Goal: Task Accomplishment & Management: Manage account settings

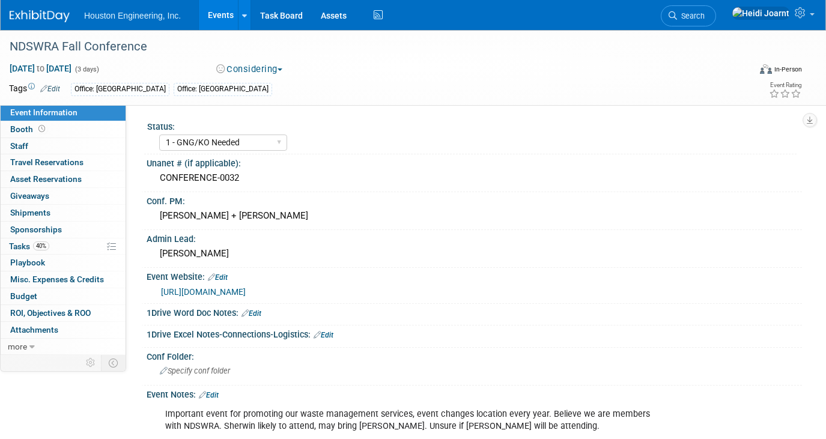
select select "1 - GNG/KO Needed"
select select "Mun. Infrastructure"
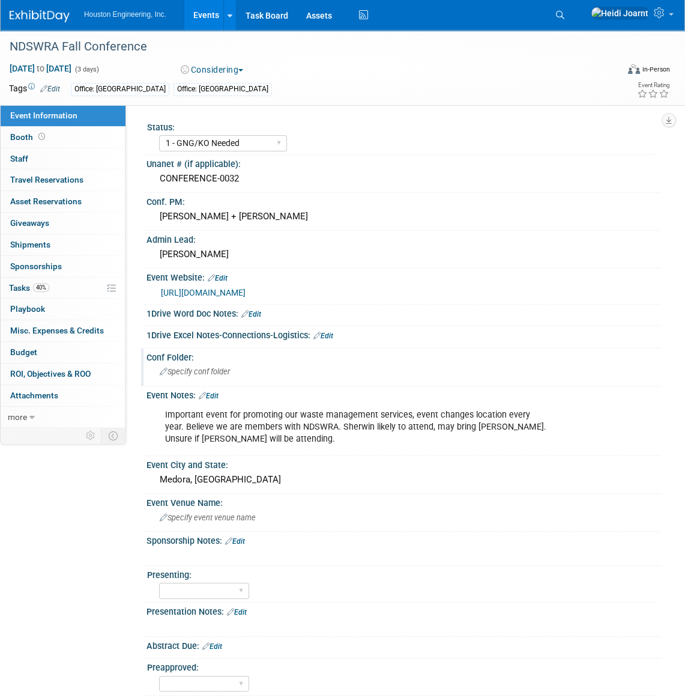
click at [186, 369] on span "Specify conf folder" at bounding box center [195, 371] width 70 height 9
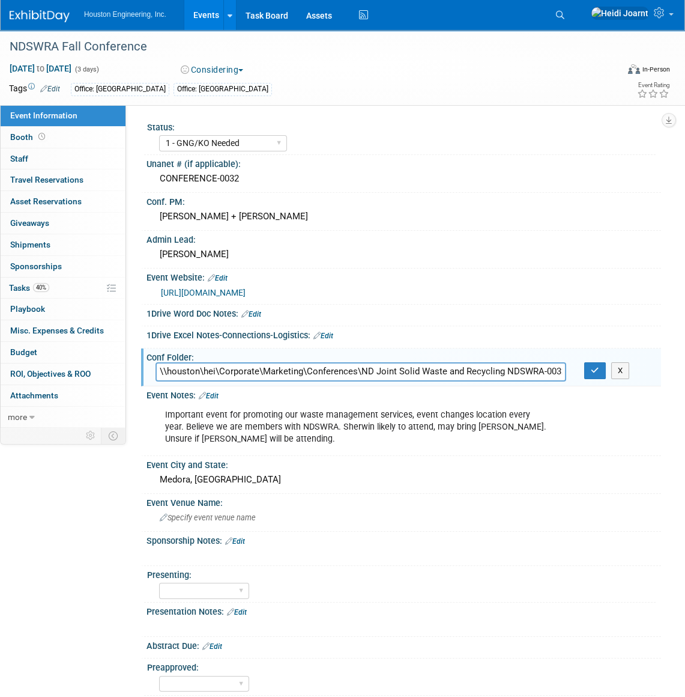
scroll to position [0, 26]
type input "\\houston\hei\Corporate\Marketing\Conferences\ND Joint Solid Waste and Recyclin…"
click at [593, 369] on icon "button" at bounding box center [595, 370] width 8 height 8
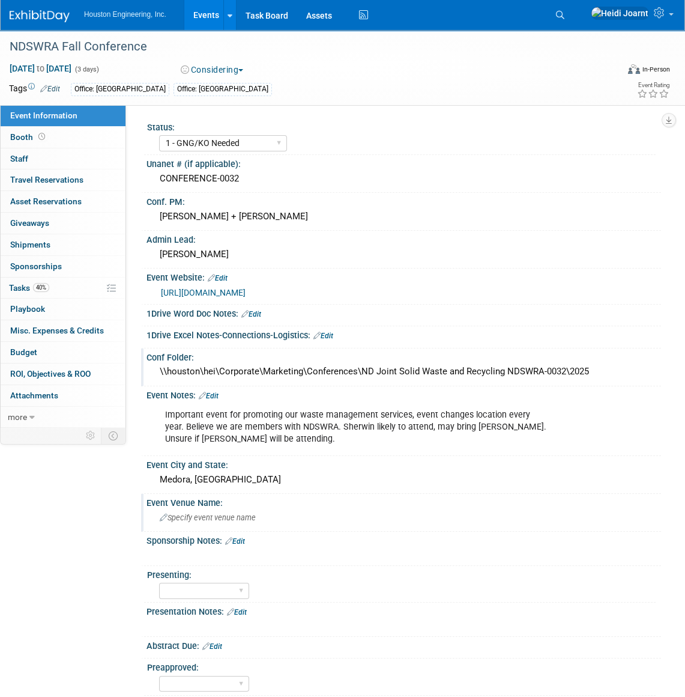
click at [230, 438] on span "Specify event venue name" at bounding box center [208, 517] width 96 height 9
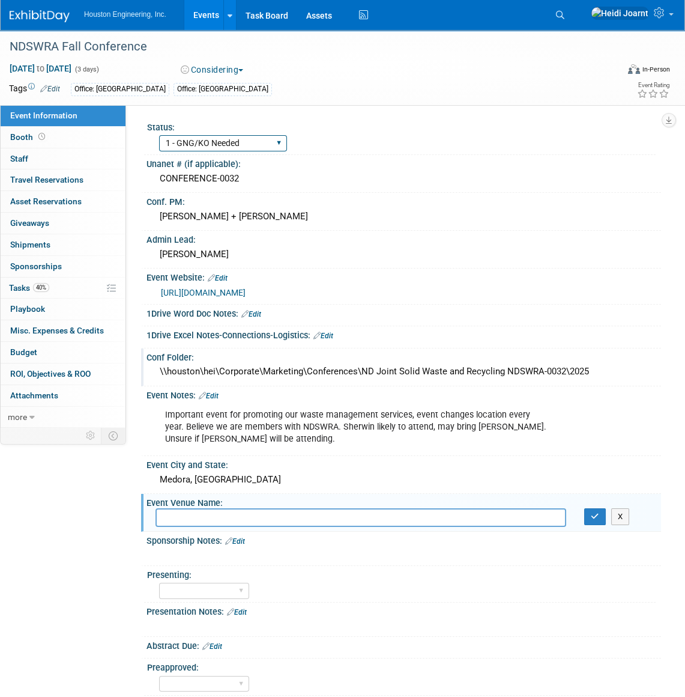
click at [277, 144] on select "1 - GNG/KO Needed 2 - Post KO/Active Planning 3 - Reg/Prep Done" at bounding box center [223, 143] width 128 height 16
select select "2 - Post KO/Active Planning"
click at [159, 135] on select "1 - GNG/KO Needed 2 - Post KO/Active Planning 3 - Reg/Prep Done" at bounding box center [223, 143] width 128 height 16
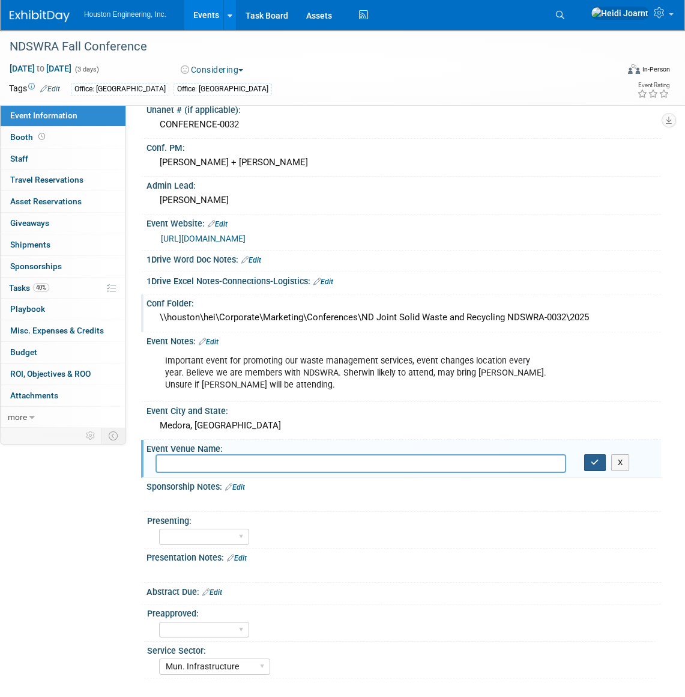
click at [587, 438] on button "button" at bounding box center [595, 462] width 22 height 17
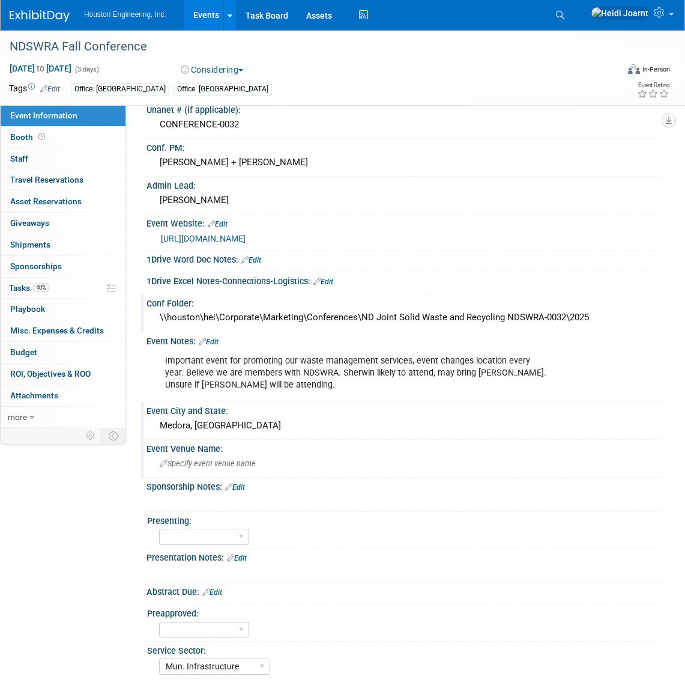
scroll to position [0, 0]
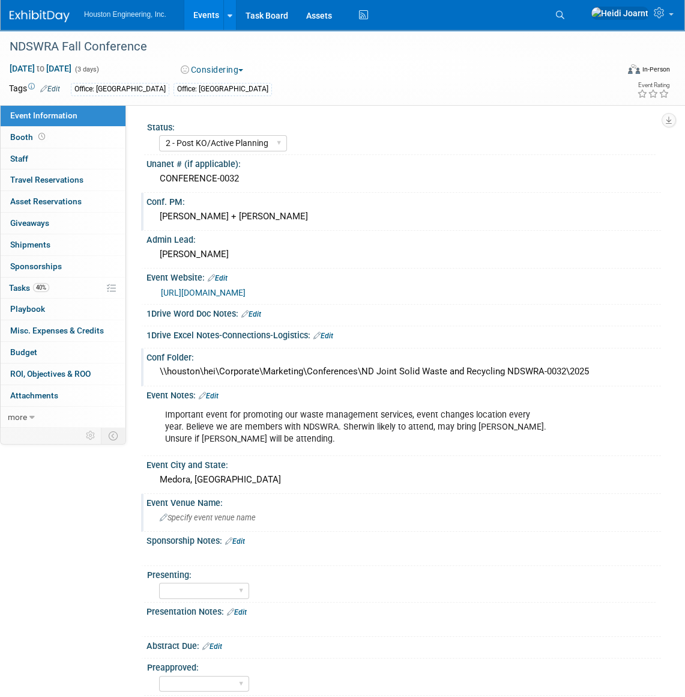
click at [222, 214] on div "Sherwin Wanner + Dennis McAlpine" at bounding box center [404, 216] width 497 height 19
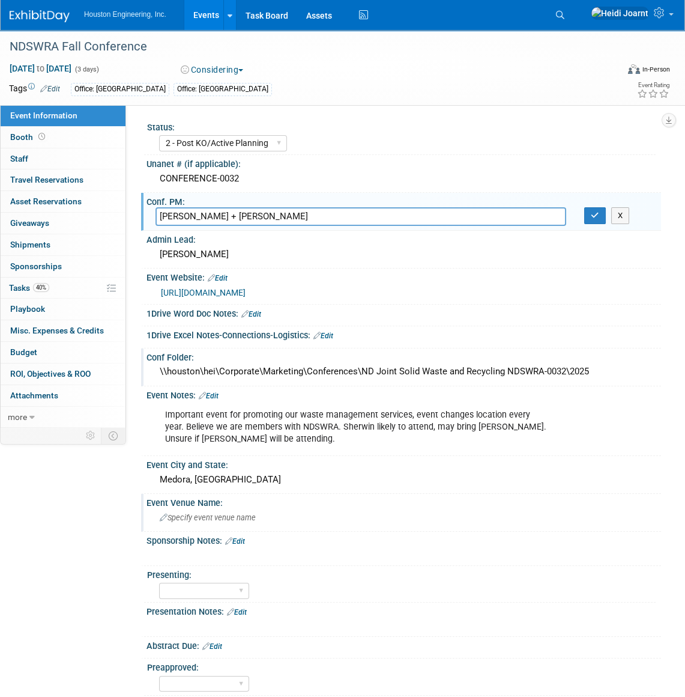
drag, startPoint x: 225, startPoint y: 216, endPoint x: 351, endPoint y: 213, distance: 125.6
click at [351, 213] on input "Sherwin Wanner + Dennis McAlpine" at bounding box center [361, 216] width 411 height 19
type input "[PERSON_NAME]"
click at [588, 216] on button "button" at bounding box center [595, 215] width 22 height 17
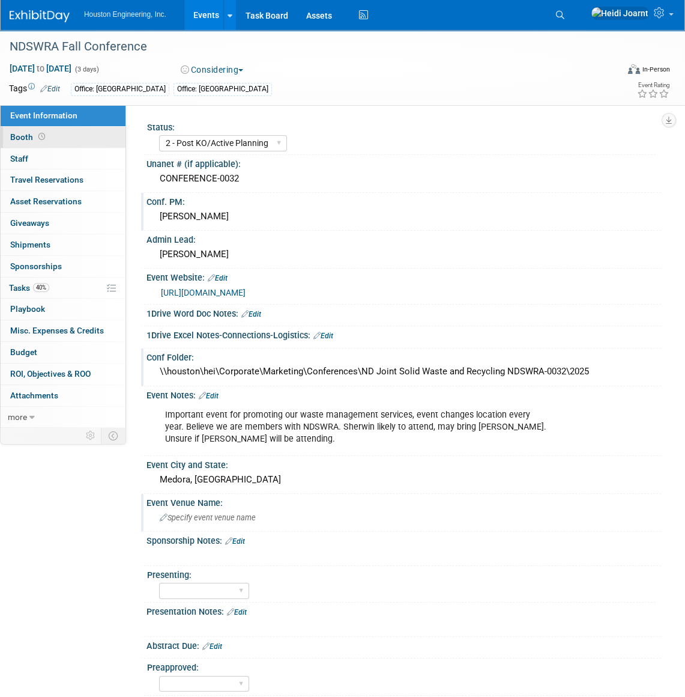
click at [76, 142] on link "Booth" at bounding box center [63, 137] width 125 height 21
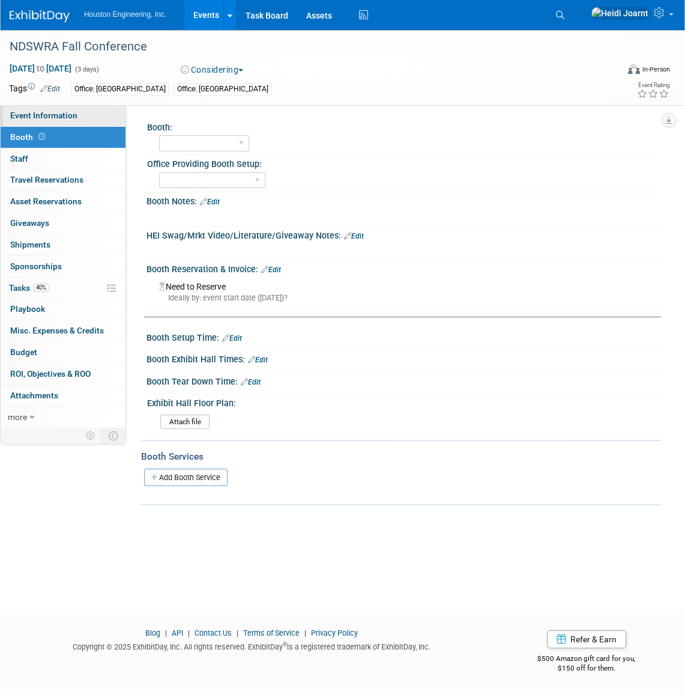
click at [69, 115] on span "Event Information" at bounding box center [43, 116] width 67 height 10
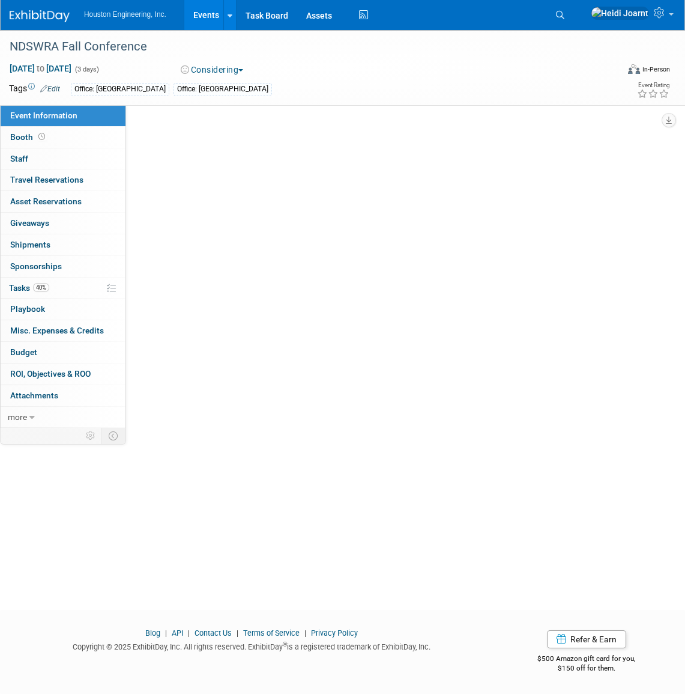
select select "2 - Post KO/Active Planning"
select select "Mun. Infrastructure"
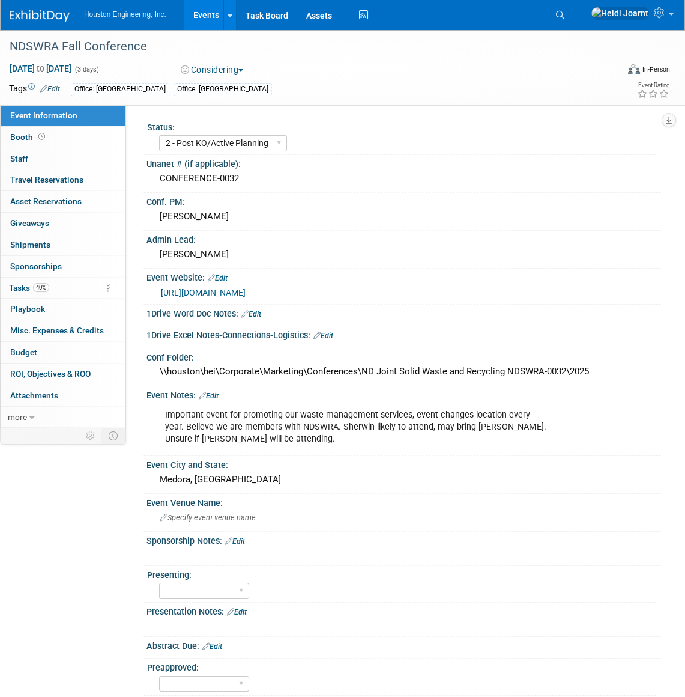
click at [196, 17] on link "Events" at bounding box center [206, 15] width 44 height 30
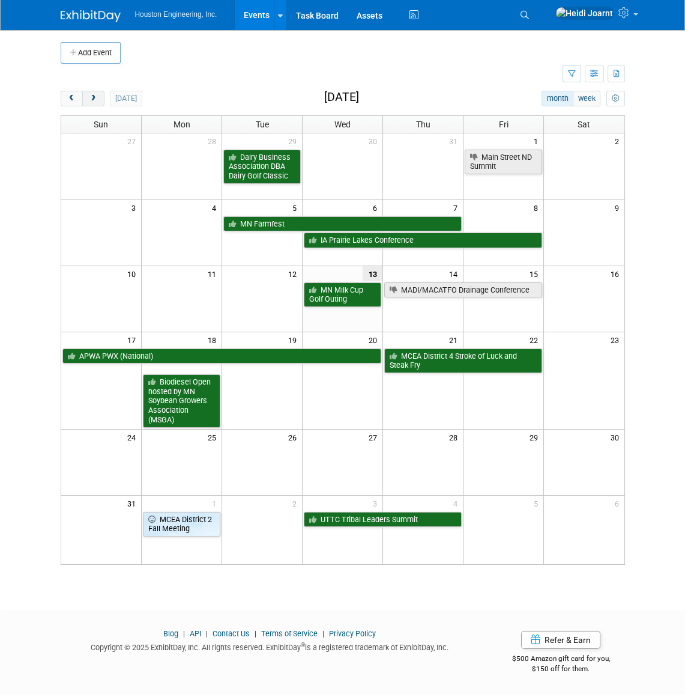
click at [93, 99] on span "next" at bounding box center [93, 99] width 9 height 8
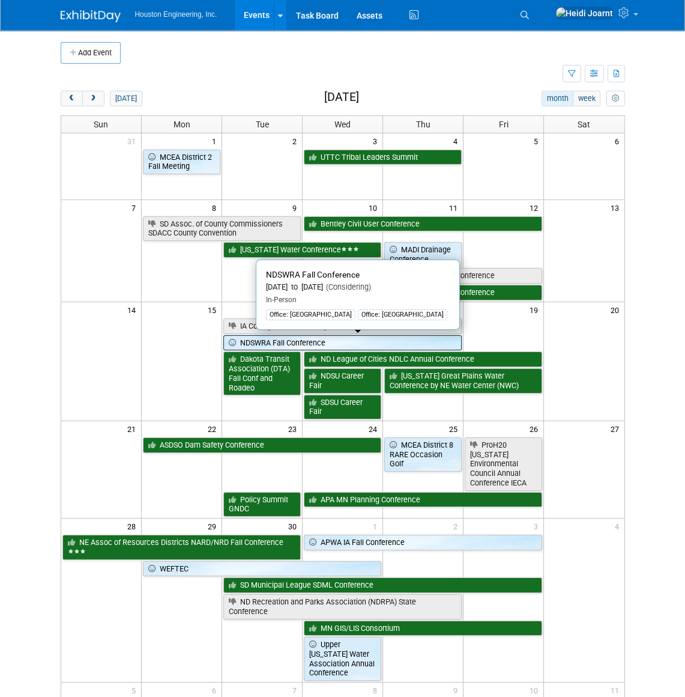
click at [302, 341] on link "NDSWRA Fall Conference" at bounding box center [342, 343] width 238 height 16
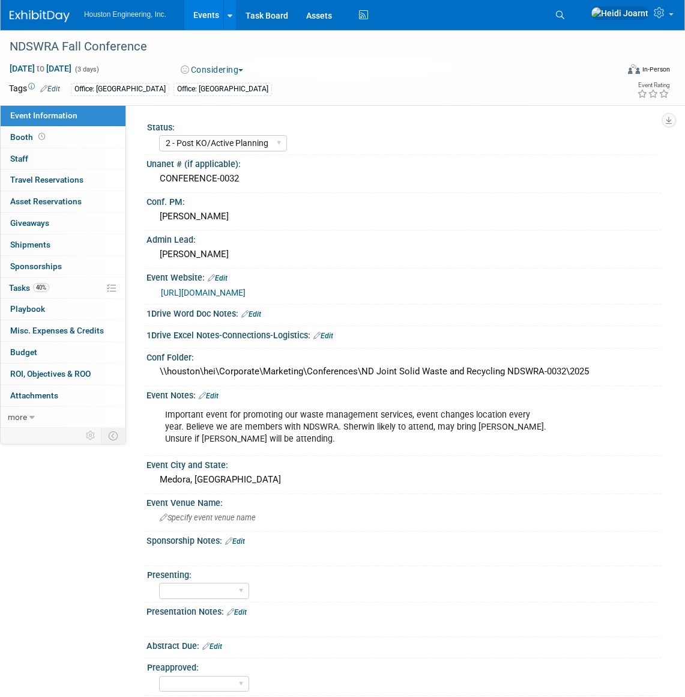
select select "2 - Post KO/Active Planning"
select select "Mun. Infrastructure"
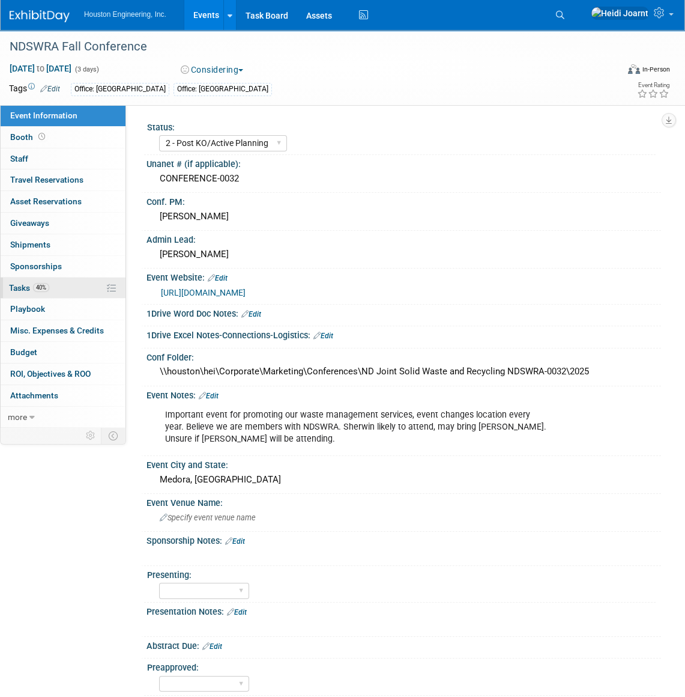
click at [64, 289] on link "40% Tasks 40%" at bounding box center [63, 287] width 125 height 21
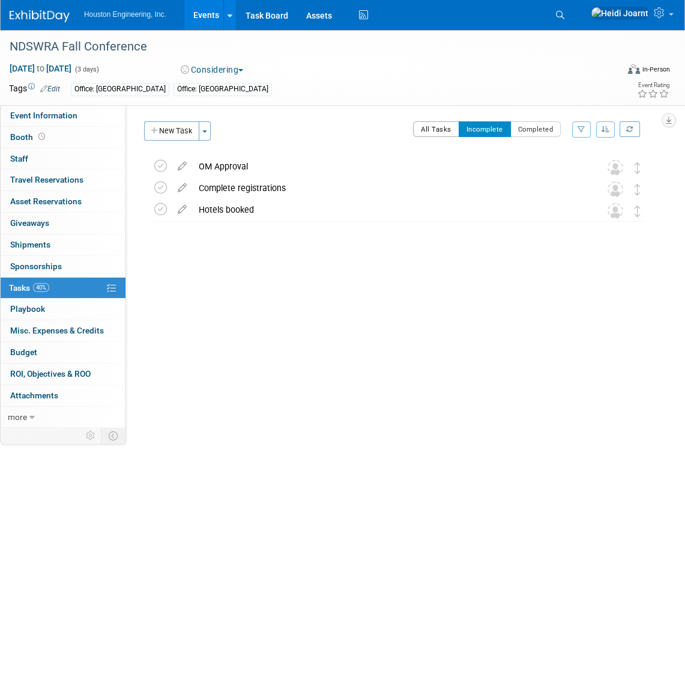
click at [437, 133] on button "All Tasks" at bounding box center [436, 129] width 46 height 16
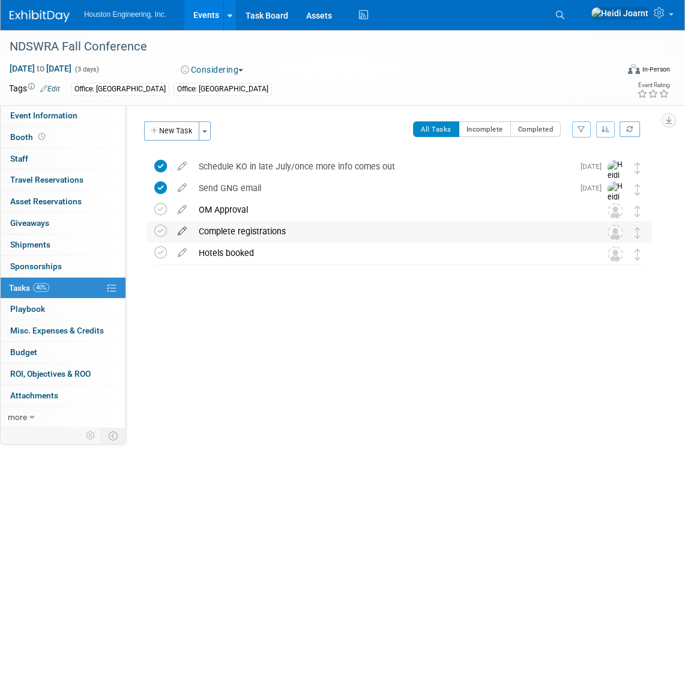
click at [183, 229] on icon at bounding box center [182, 228] width 21 height 15
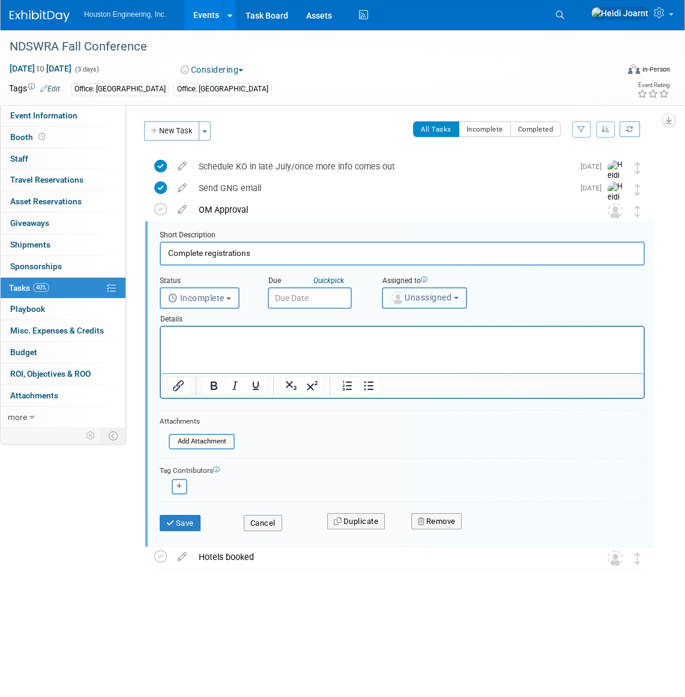
click at [411, 301] on span "Unassigned" at bounding box center [420, 298] width 61 height 10
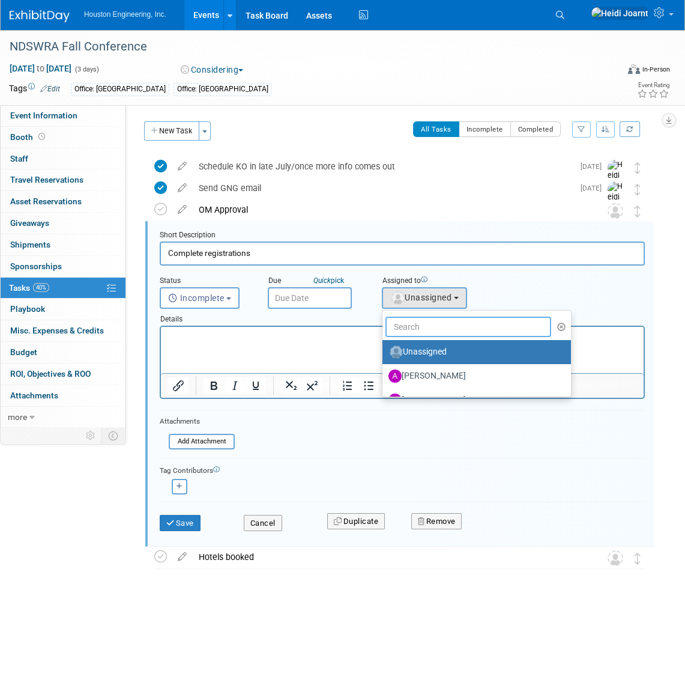
click at [434, 330] on input "text" at bounding box center [469, 327] width 166 height 20
type input "shawn"
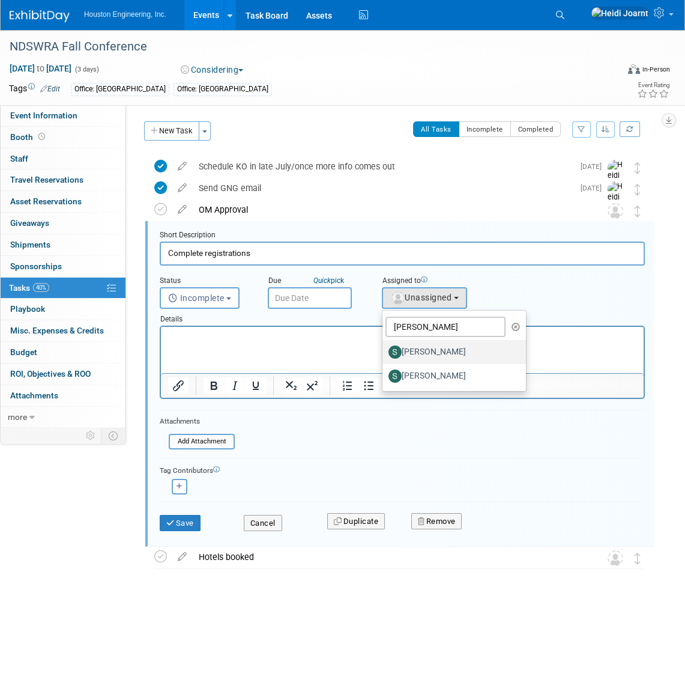
click at [435, 345] on label "[PERSON_NAME]" at bounding box center [452, 351] width 126 height 19
click at [384, 347] on input "[PERSON_NAME]" at bounding box center [381, 351] width 8 height 8
select select "a959374d-91c4-4fac-b647-c63e43f51f1b"
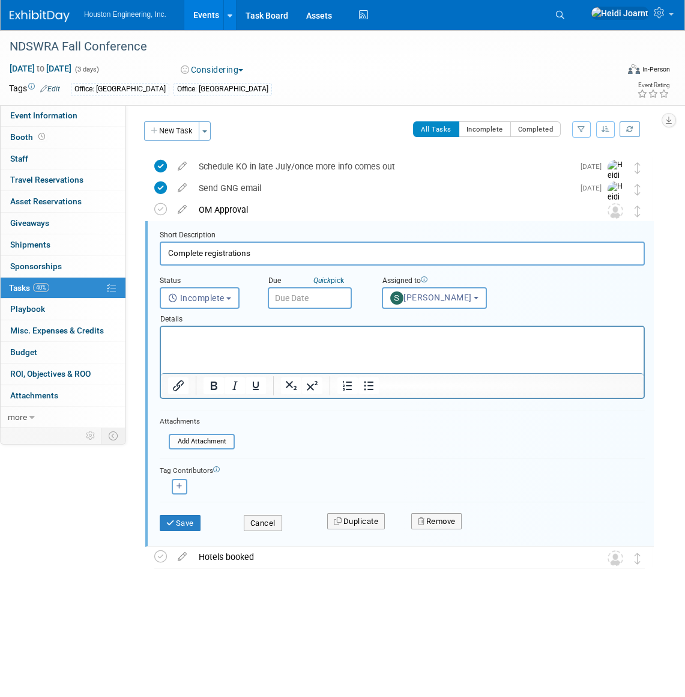
click at [312, 300] on input "text" at bounding box center [310, 298] width 84 height 22
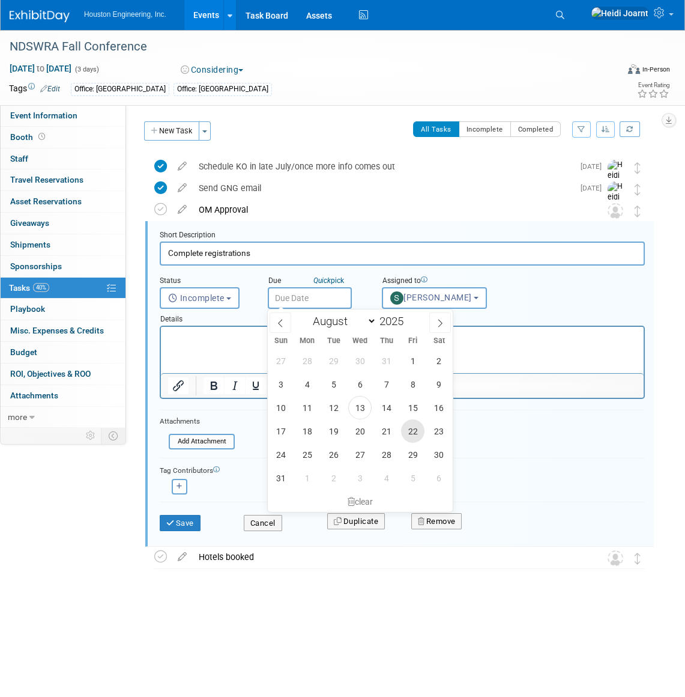
click at [408, 432] on span "22" at bounding box center [412, 430] width 23 height 23
type input "Aug 22, 2025"
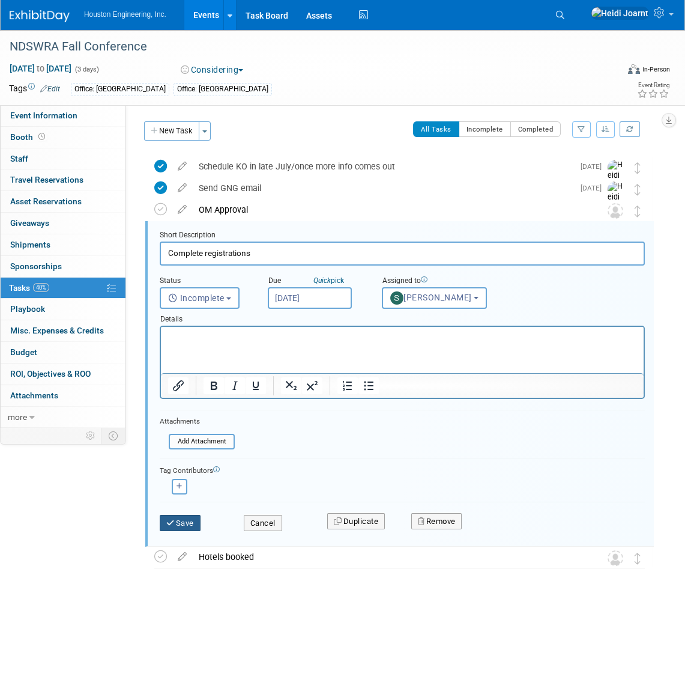
click at [185, 523] on button "Save" at bounding box center [180, 523] width 41 height 17
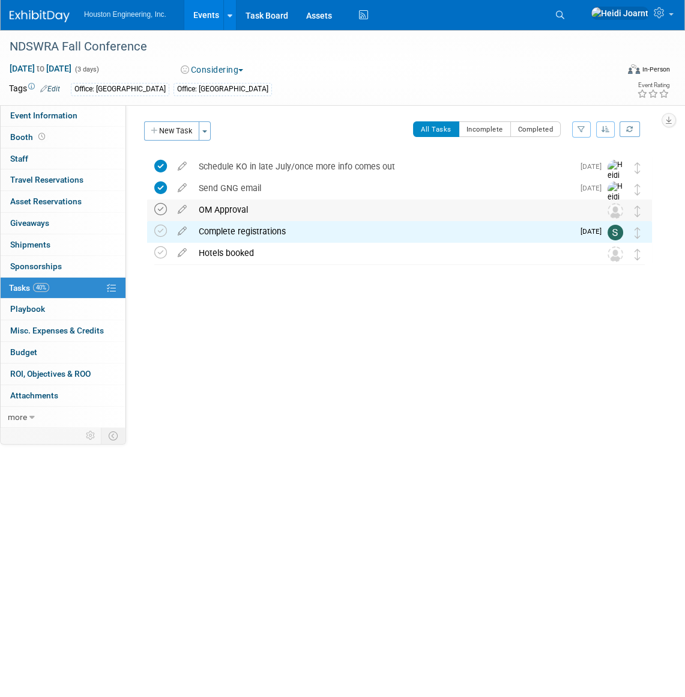
click at [160, 208] on icon at bounding box center [160, 209] width 13 height 13
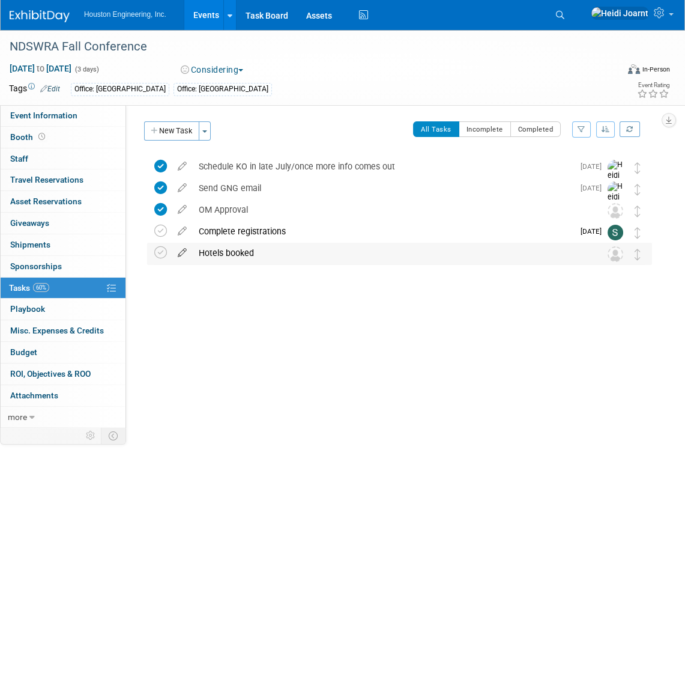
click at [182, 256] on icon at bounding box center [182, 250] width 21 height 15
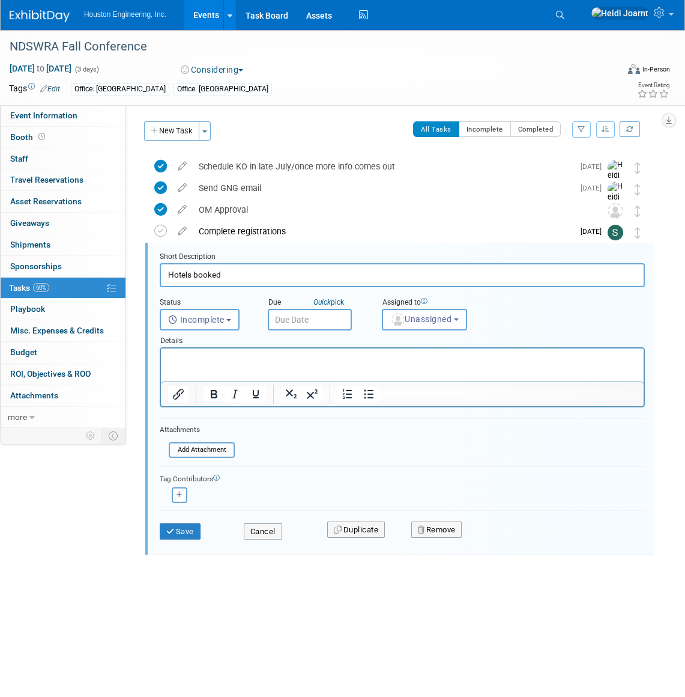
click at [270, 365] on html at bounding box center [402, 356] width 483 height 16
click at [274, 365] on html at bounding box center [402, 356] width 483 height 16
click at [420, 332] on div "Details" at bounding box center [402, 338] width 485 height 17
click at [422, 324] on button "Unassigned" at bounding box center [424, 320] width 85 height 22
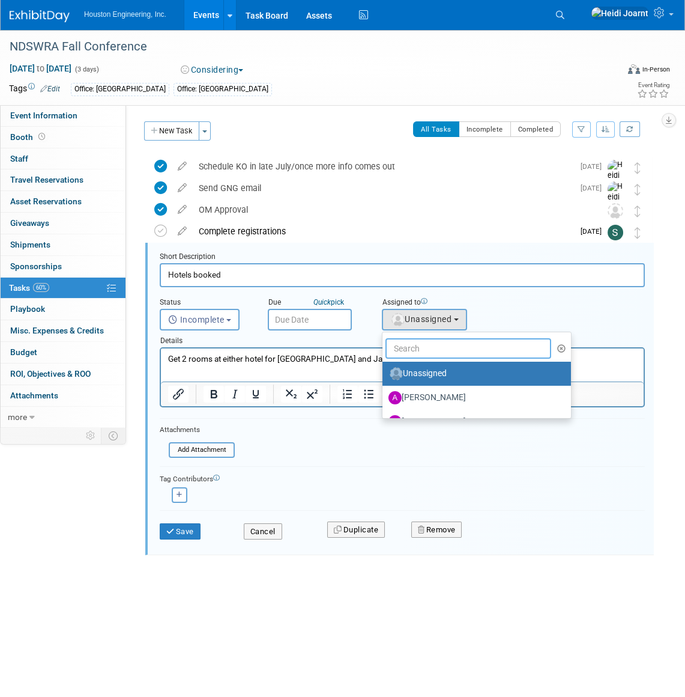
click at [423, 352] on input "text" at bounding box center [469, 348] width 166 height 20
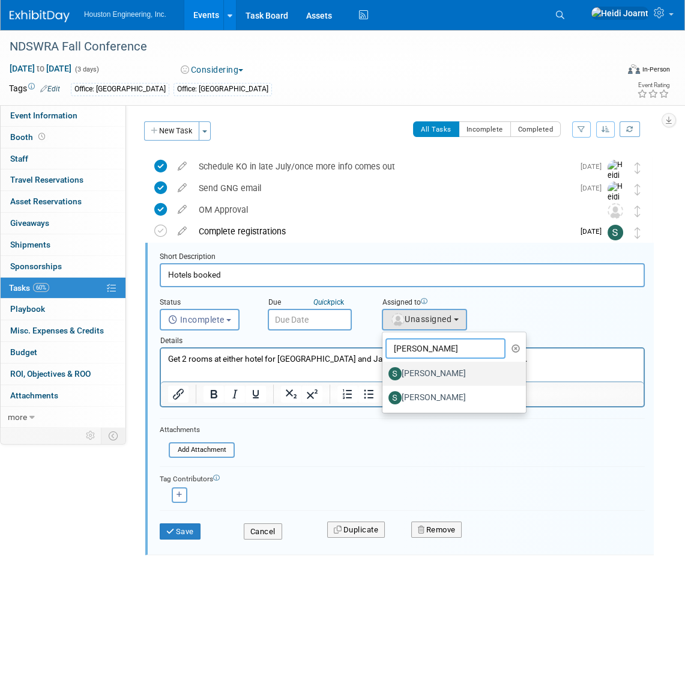
type input "shawn"
click at [439, 369] on label "Shawn Mistelski" at bounding box center [452, 373] width 126 height 19
click at [384, 369] on input "Shawn Mistelski" at bounding box center [381, 372] width 8 height 8
select select "a959374d-91c4-4fac-b647-c63e43f51f1b"
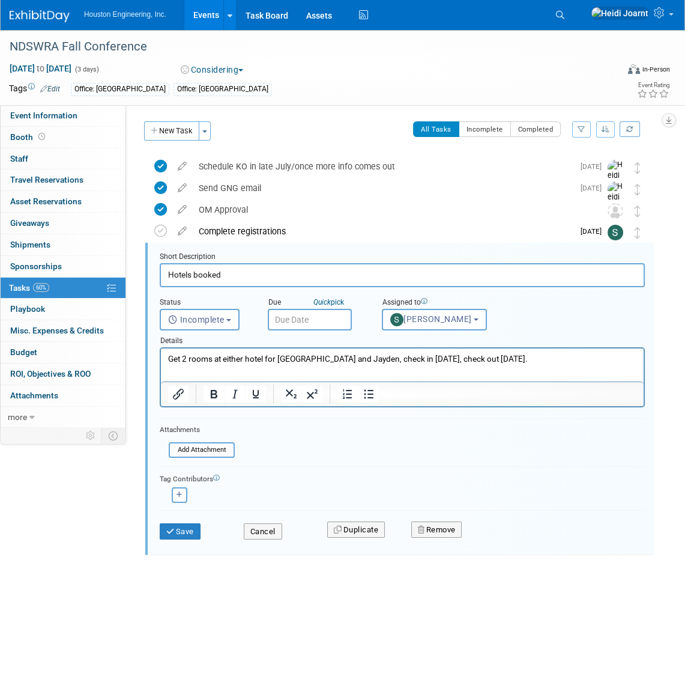
click at [300, 314] on input "text" at bounding box center [310, 320] width 84 height 22
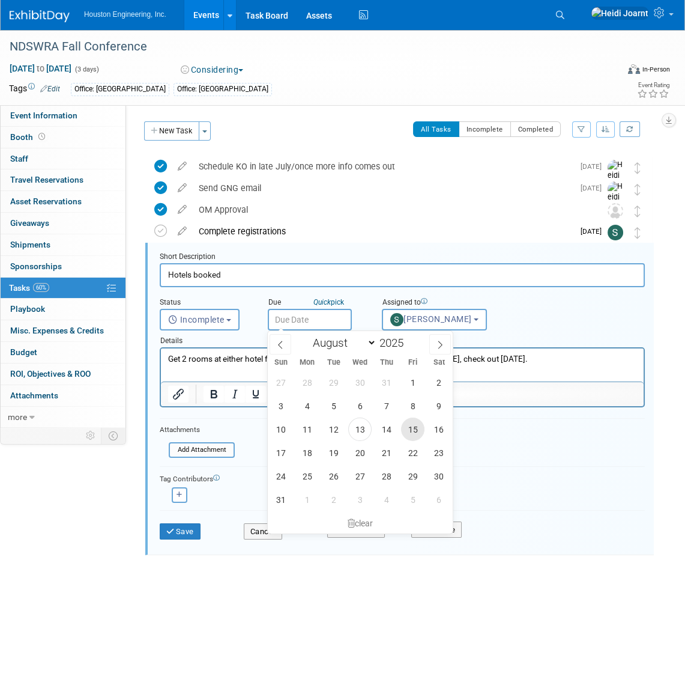
click at [411, 432] on span "15" at bounding box center [412, 428] width 23 height 23
type input "Aug 15, 2025"
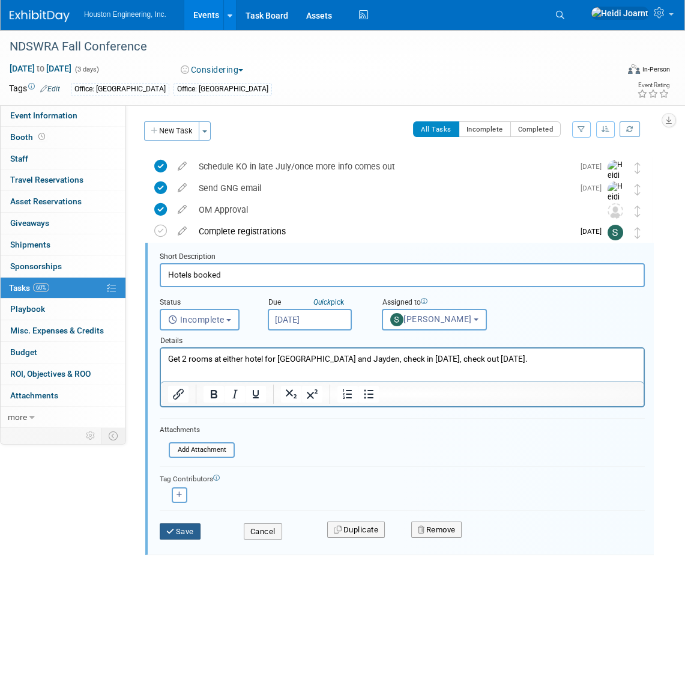
click at [181, 534] on button "Save" at bounding box center [180, 531] width 41 height 17
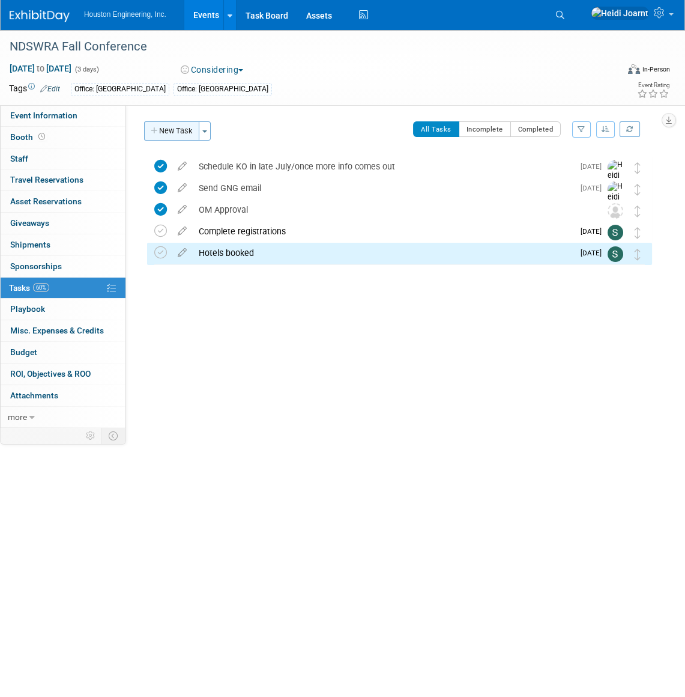
click at [177, 133] on button "New Task" at bounding box center [171, 130] width 55 height 19
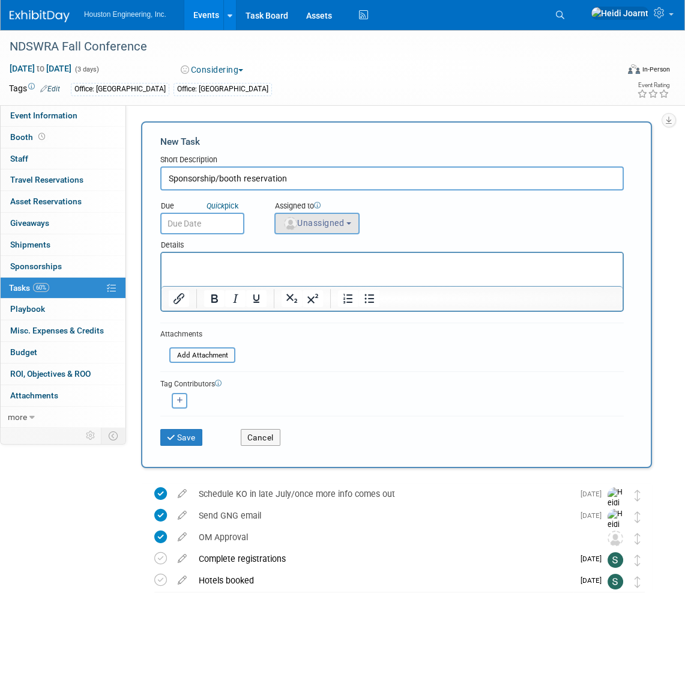
type input "Sponsorship/booth reservation"
click at [330, 219] on span "Unassigned" at bounding box center [313, 223] width 61 height 10
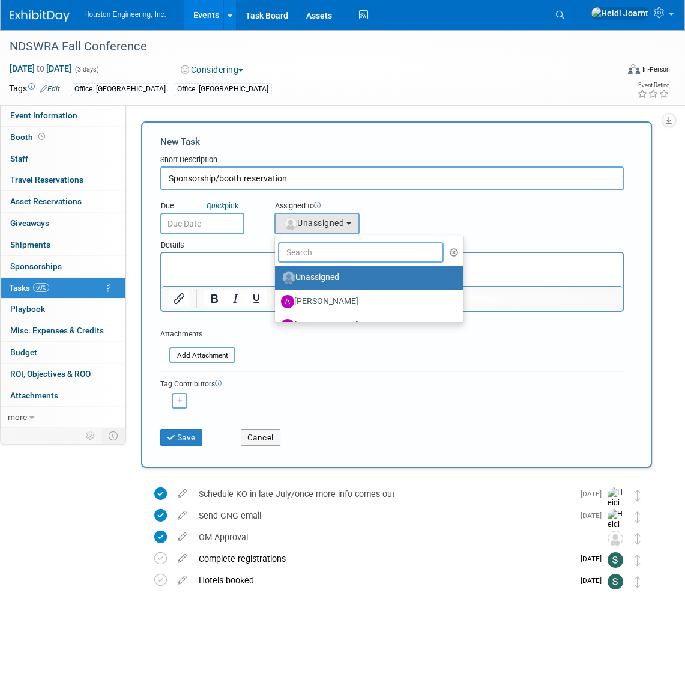
click at [336, 256] on input "text" at bounding box center [361, 252] width 166 height 20
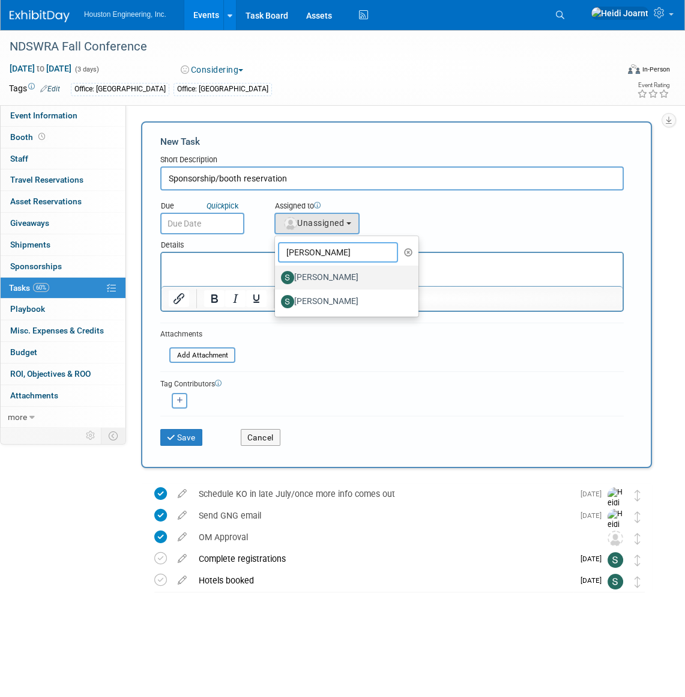
type input "shawn"
click at [347, 270] on label "Shawn Mistelski" at bounding box center [344, 277] width 126 height 19
click at [277, 272] on input "Shawn Mistelski" at bounding box center [273, 276] width 8 height 8
select select "a959374d-91c4-4fac-b647-c63e43f51f1b"
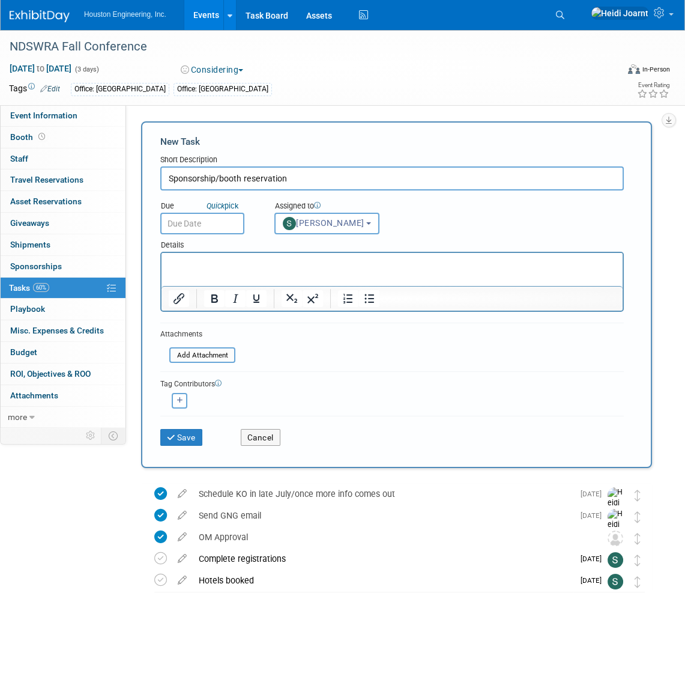
click at [323, 270] on html at bounding box center [392, 261] width 461 height 17
click at [192, 432] on button "Save" at bounding box center [181, 437] width 42 height 17
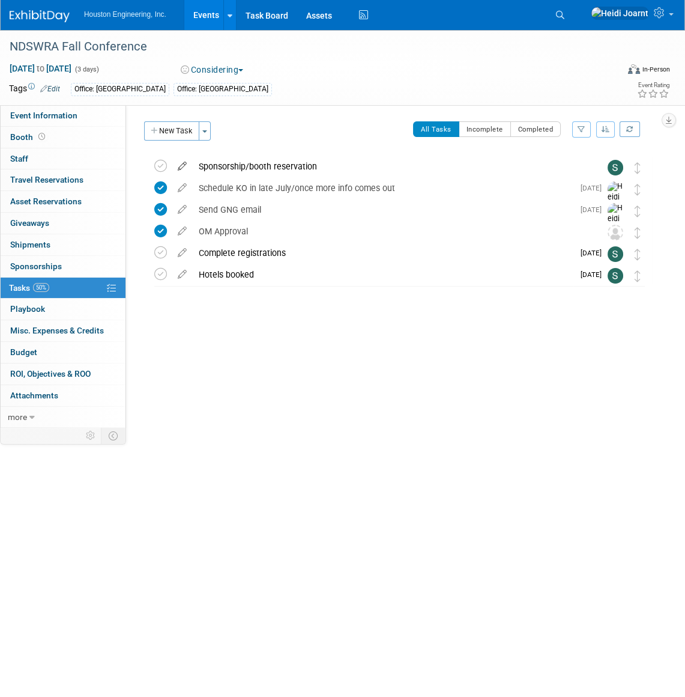
click at [184, 165] on icon at bounding box center [182, 163] width 21 height 15
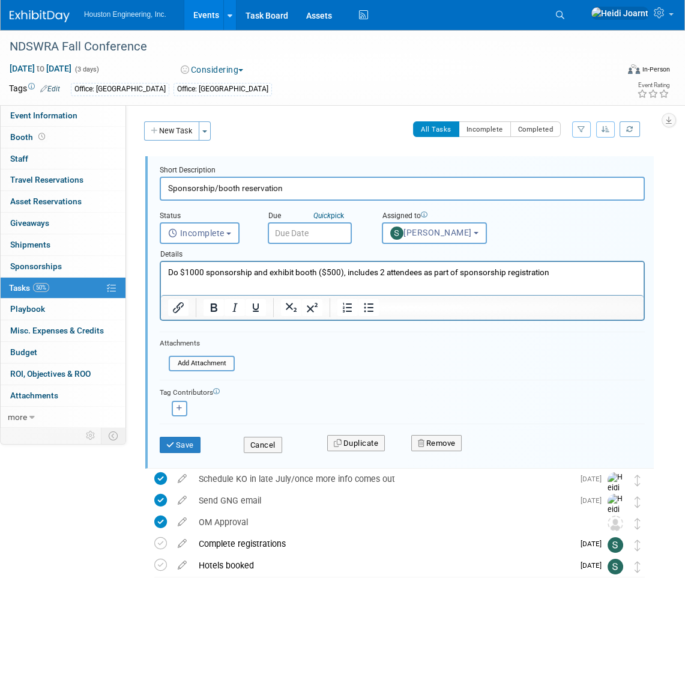
click at [321, 234] on input "text" at bounding box center [310, 233] width 84 height 22
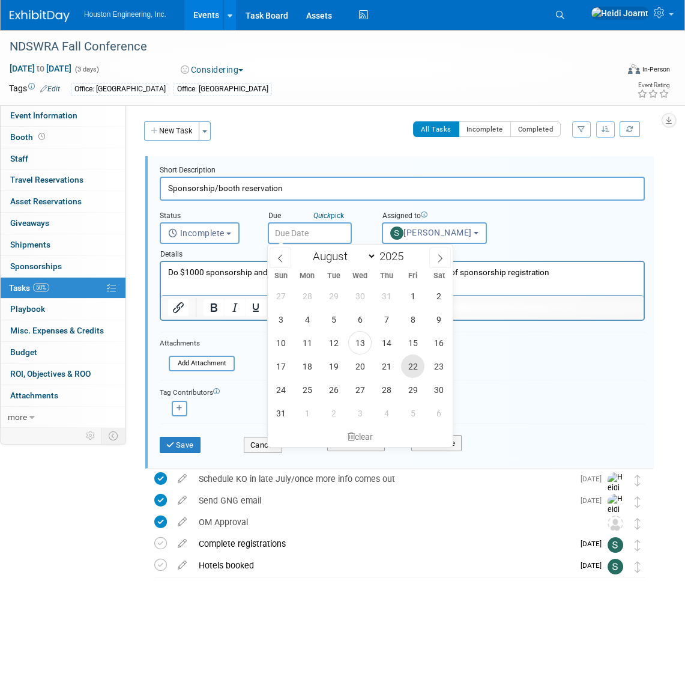
click at [408, 369] on span "22" at bounding box center [412, 365] width 23 height 23
type input "Aug 22, 2025"
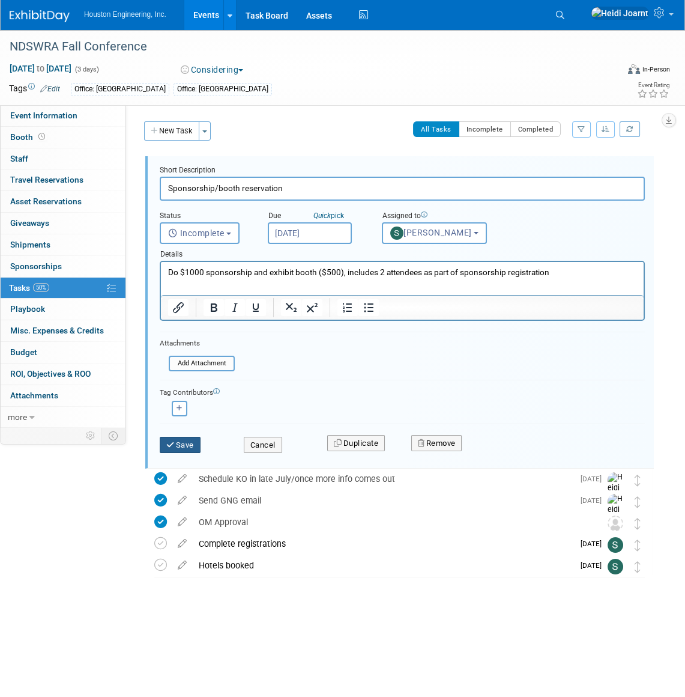
click at [191, 439] on button "Save" at bounding box center [180, 445] width 41 height 17
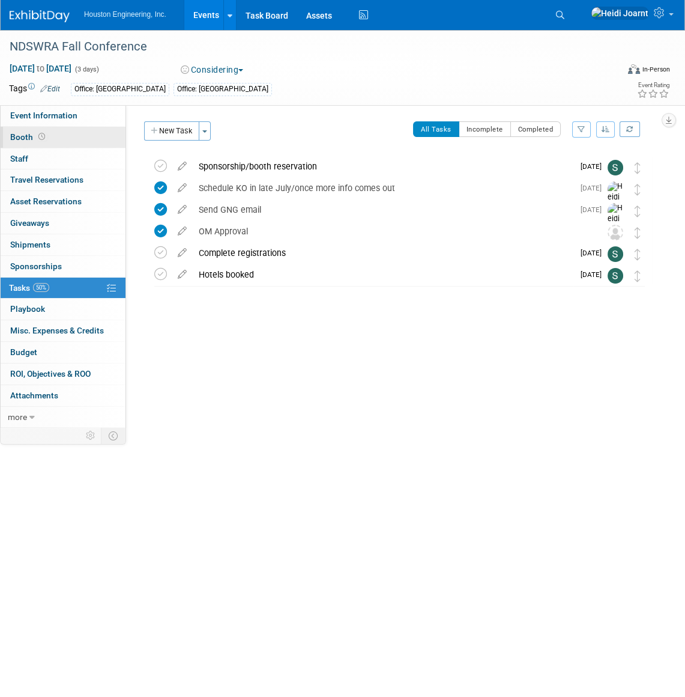
click at [61, 140] on link "Booth" at bounding box center [63, 137] width 125 height 21
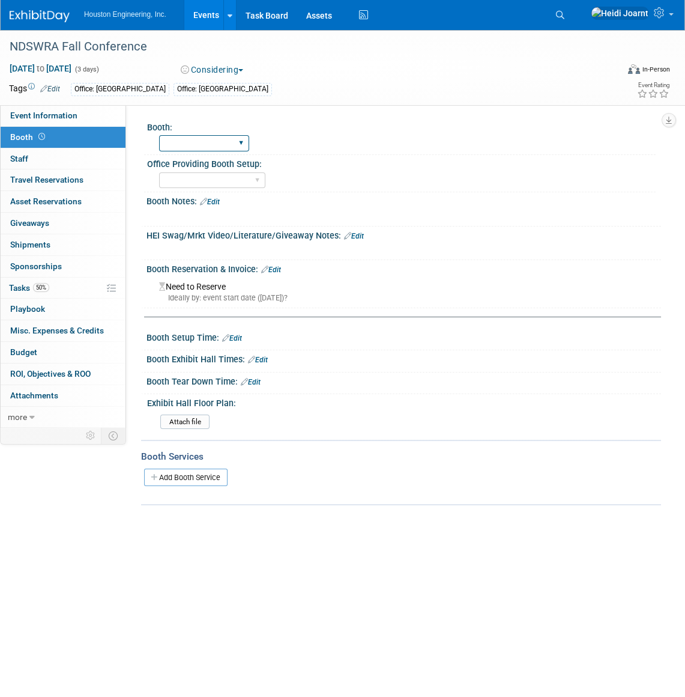
click at [196, 140] on select "Yes No" at bounding box center [204, 143] width 90 height 16
select select "Yes"
click at [159, 135] on select "Yes No" at bounding box center [204, 143] width 90 height 16
click at [189, 176] on select "Fargo Maple Grove Sioux Falls Omaha Des Moines Bismarck" at bounding box center [212, 180] width 106 height 16
select select "Bismarck"
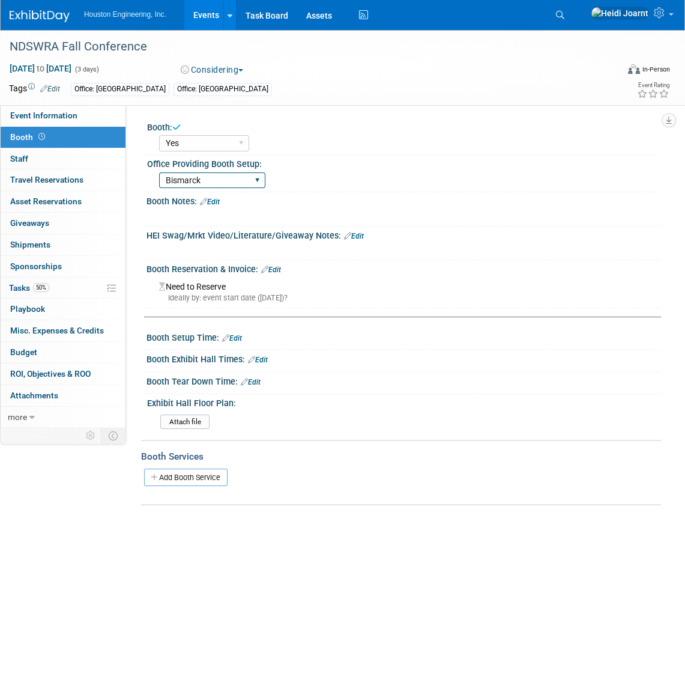
click at [159, 172] on select "Fargo Maple Grove Sioux Falls Omaha Des Moines Bismarck" at bounding box center [212, 180] width 106 height 16
click at [326, 18] on link "Assets" at bounding box center [319, 15] width 44 height 30
click at [238, 330] on div "Booth Setup Time: Edit" at bounding box center [404, 337] width 515 height 16
click at [237, 335] on link "Edit" at bounding box center [232, 338] width 20 height 8
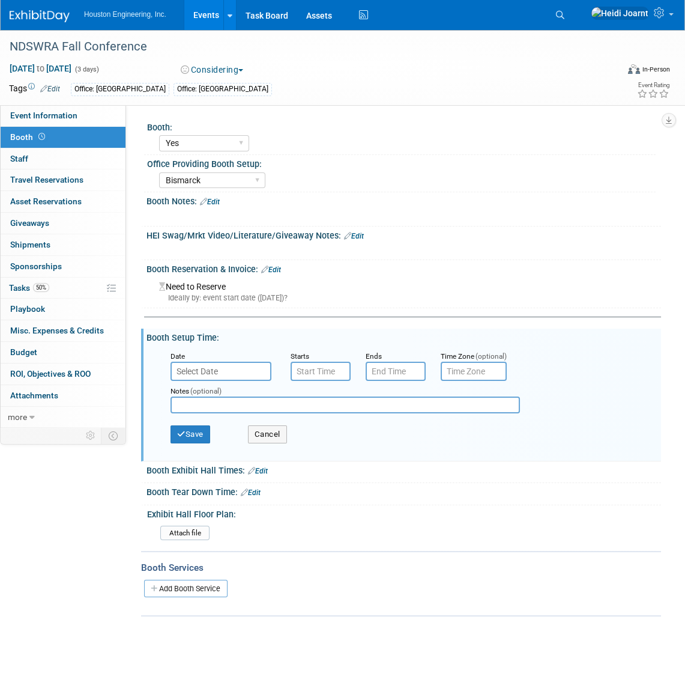
click at [225, 368] on input "text" at bounding box center [221, 371] width 101 height 19
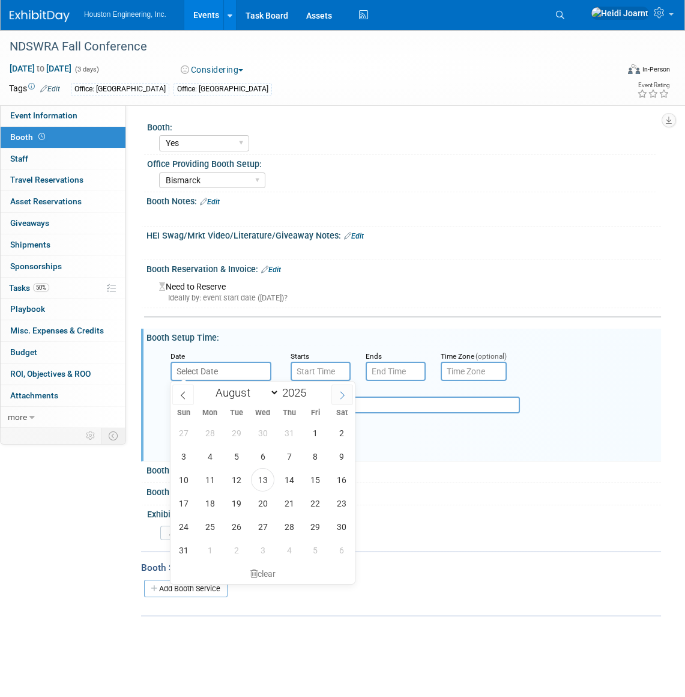
click at [338, 392] on icon at bounding box center [342, 395] width 8 height 8
select select "8"
click at [234, 483] on span "16" at bounding box center [236, 479] width 23 height 23
type input "Sep 16, 2025"
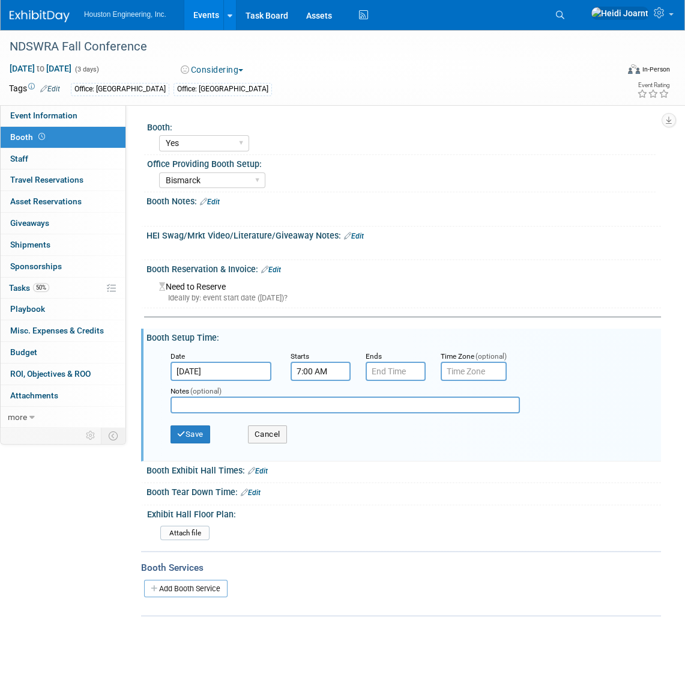
click at [330, 374] on input "7:00 AM" at bounding box center [321, 371] width 60 height 19
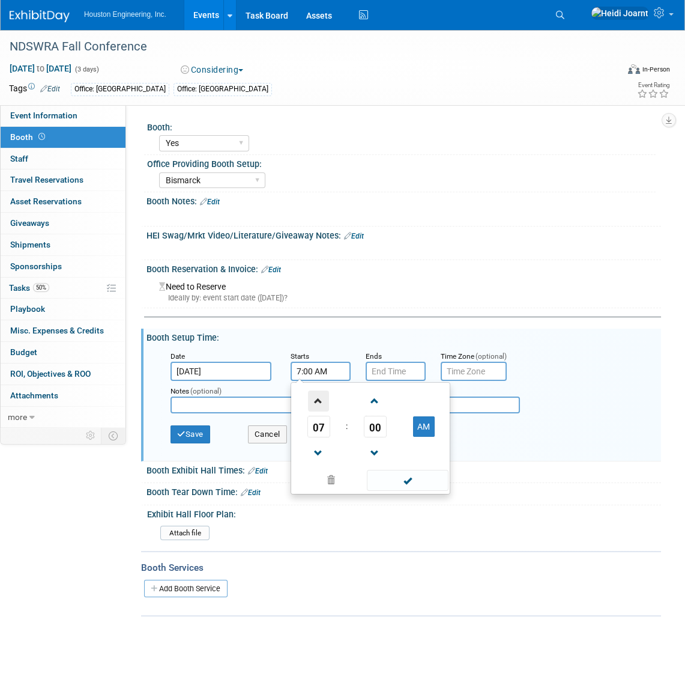
click at [314, 395] on span at bounding box center [318, 400] width 21 height 21
type input "10:00 AM"
drag, startPoint x: 402, startPoint y: 479, endPoint x: 408, endPoint y: 443, distance: 37.1
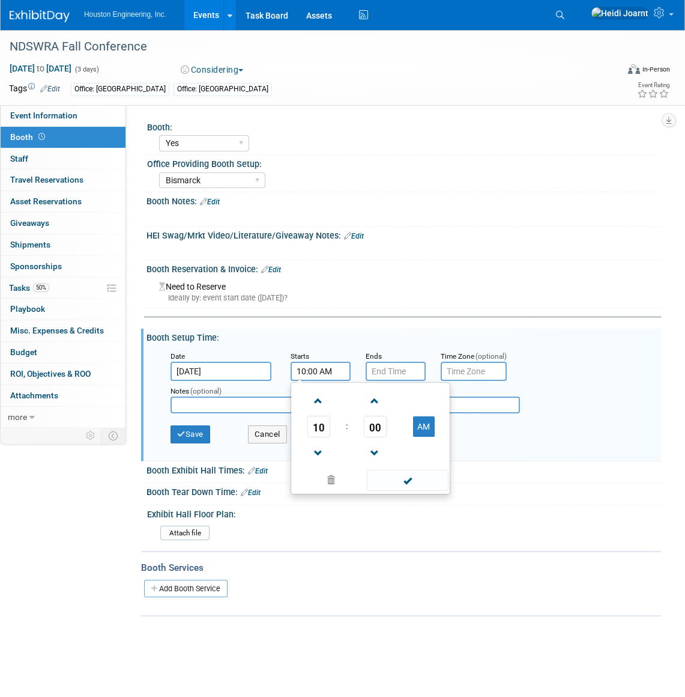
click at [402, 479] on span at bounding box center [407, 480] width 81 height 21
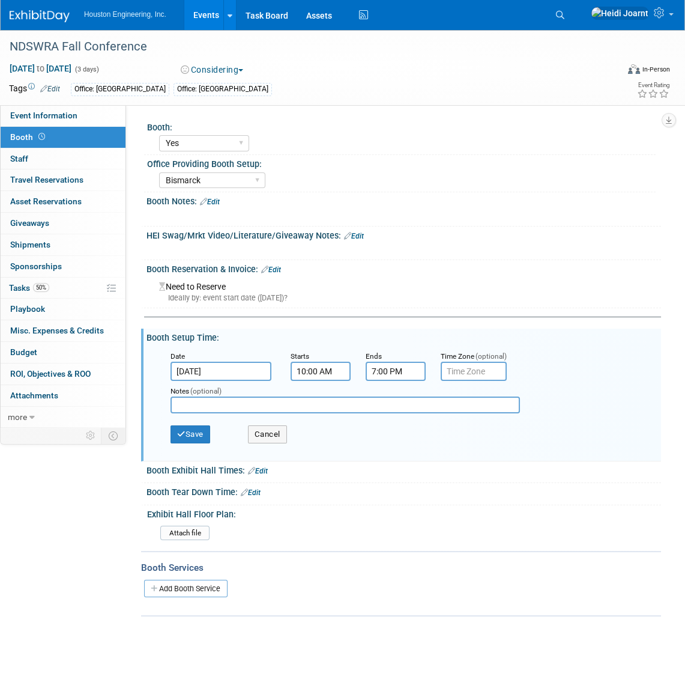
click at [398, 366] on input "7:00 PM" at bounding box center [396, 371] width 60 height 19
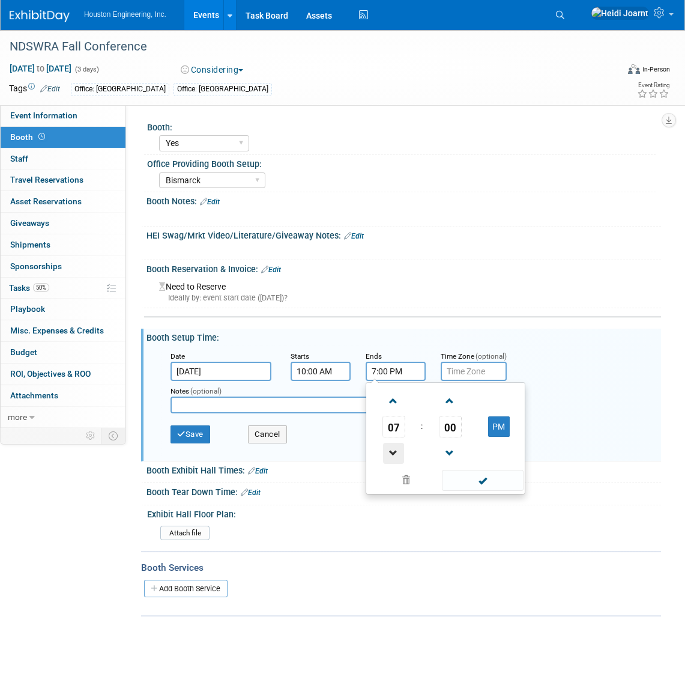
click at [395, 445] on span at bounding box center [393, 453] width 21 height 21
type input "6:00 PM"
click at [481, 475] on span at bounding box center [482, 480] width 81 height 21
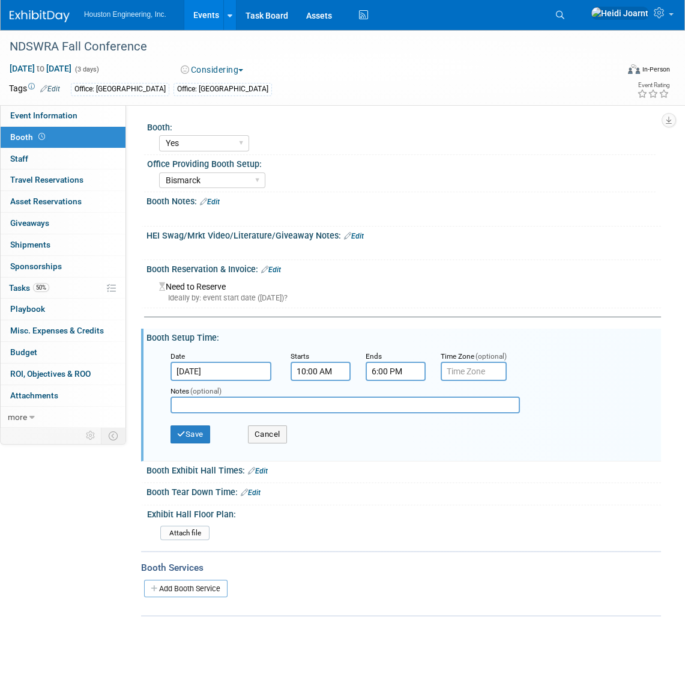
click at [211, 402] on input "text" at bounding box center [346, 404] width 350 height 17
type input "Setup anytime before 6pm"
click at [186, 441] on button "Save" at bounding box center [191, 434] width 40 height 18
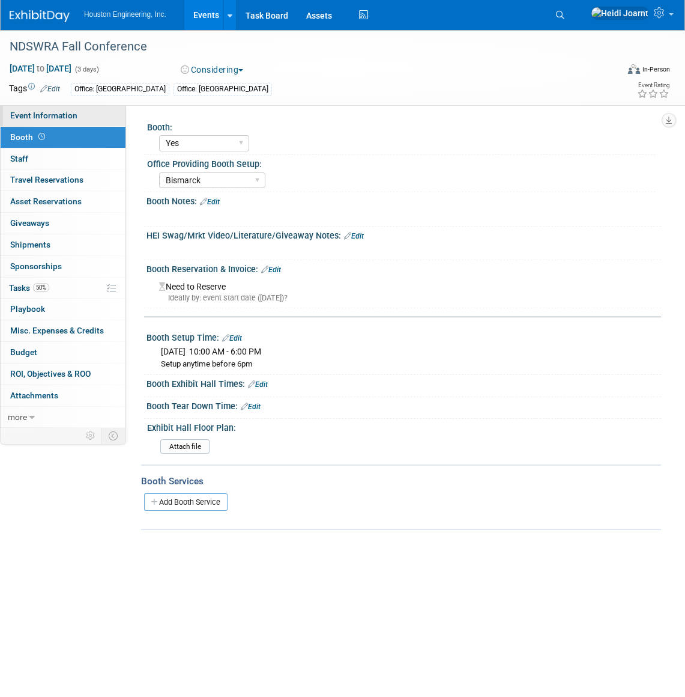
click at [58, 121] on link "Event Information" at bounding box center [63, 115] width 125 height 21
select select "2 - Post KO/Active Planning"
select select "Mun. Infrastructure"
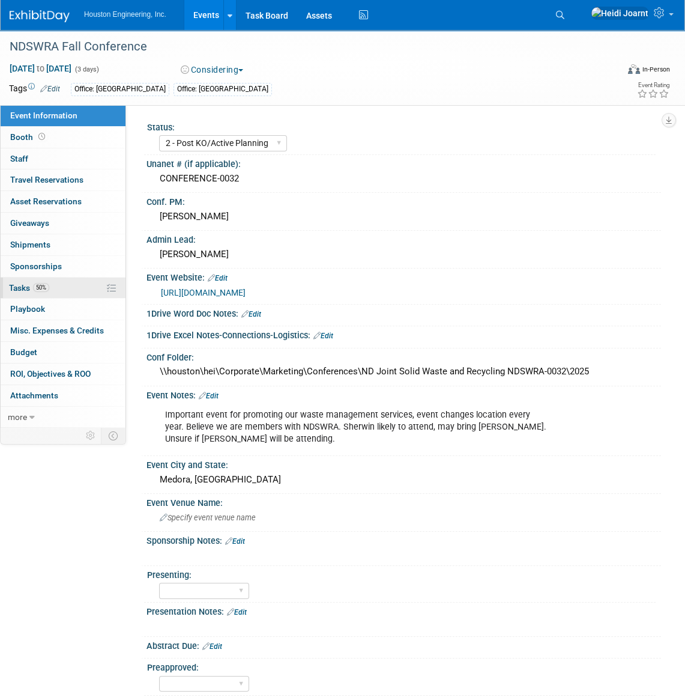
click at [59, 284] on link "50% Tasks 50%" at bounding box center [63, 287] width 125 height 21
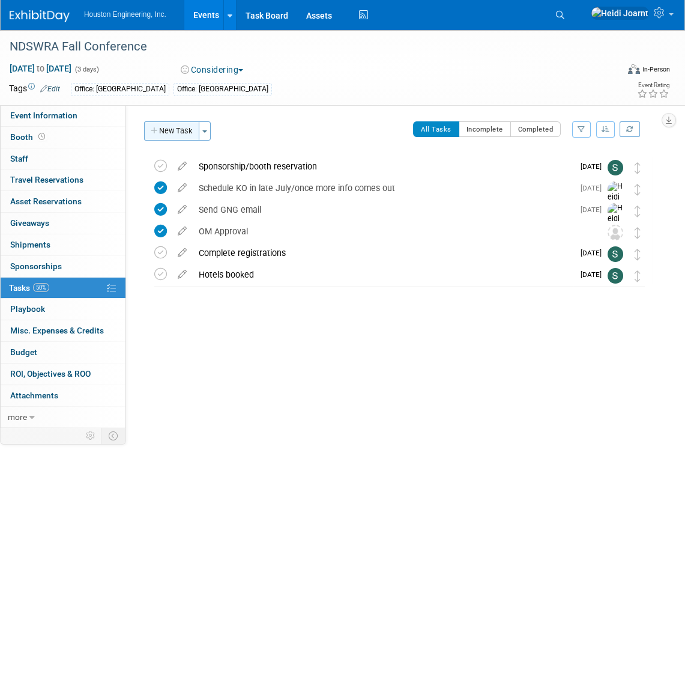
click at [178, 130] on button "New Task" at bounding box center [171, 130] width 55 height 19
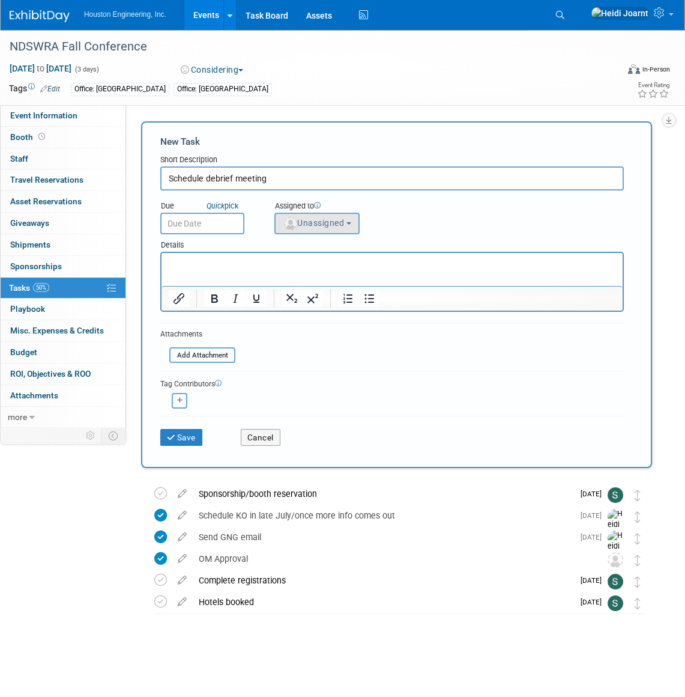
type input "Schedule debrief meeting"
click at [331, 229] on button "Unassigned" at bounding box center [316, 224] width 85 height 22
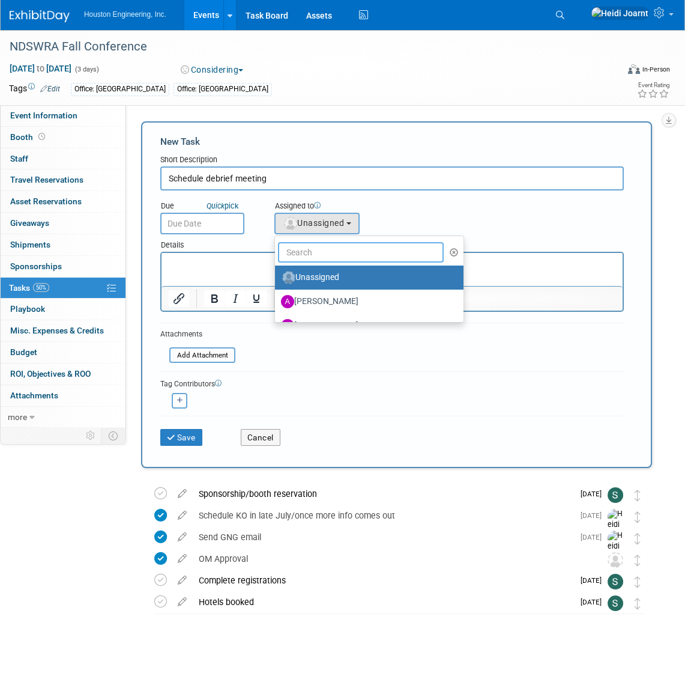
click at [334, 251] on input "text" at bounding box center [361, 252] width 166 height 20
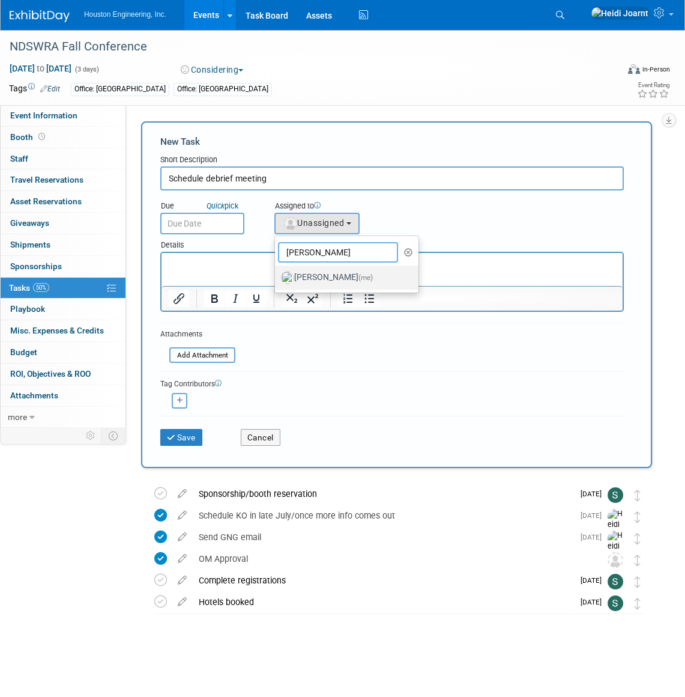
type input "heidi"
click at [334, 269] on label "Heidi Joarnt (me)" at bounding box center [344, 277] width 126 height 19
click at [277, 272] on input "Heidi Joarnt (me)" at bounding box center [273, 276] width 8 height 8
select select "6d2580fd-cc23-403a-9f47-834f17e7f51f"
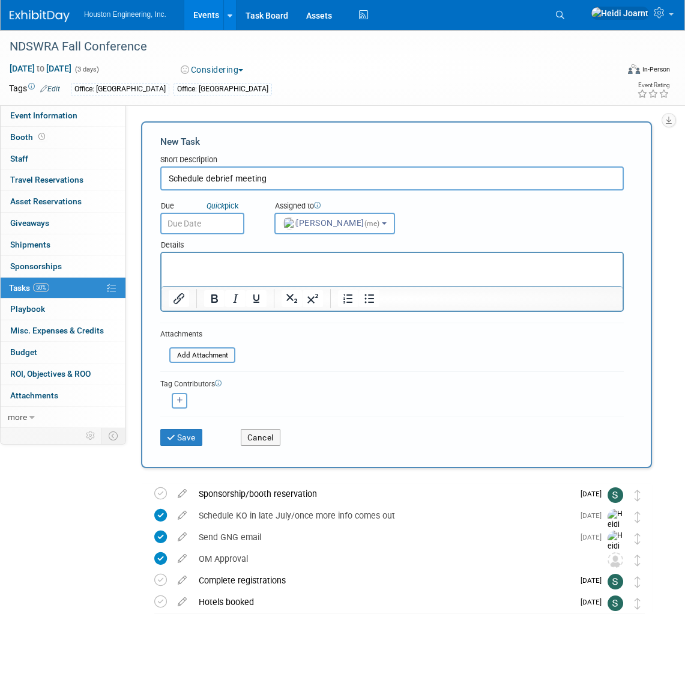
click at [208, 219] on input "text" at bounding box center [202, 224] width 84 height 22
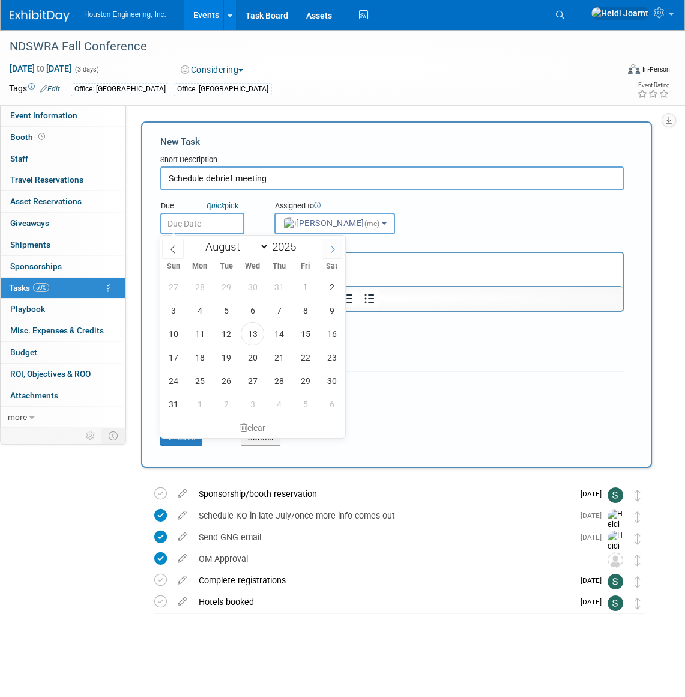
click at [332, 246] on icon at bounding box center [333, 249] width 4 height 8
select select "8"
click at [304, 280] on span "5" at bounding box center [305, 286] width 23 height 23
type input "Sep 5, 2025"
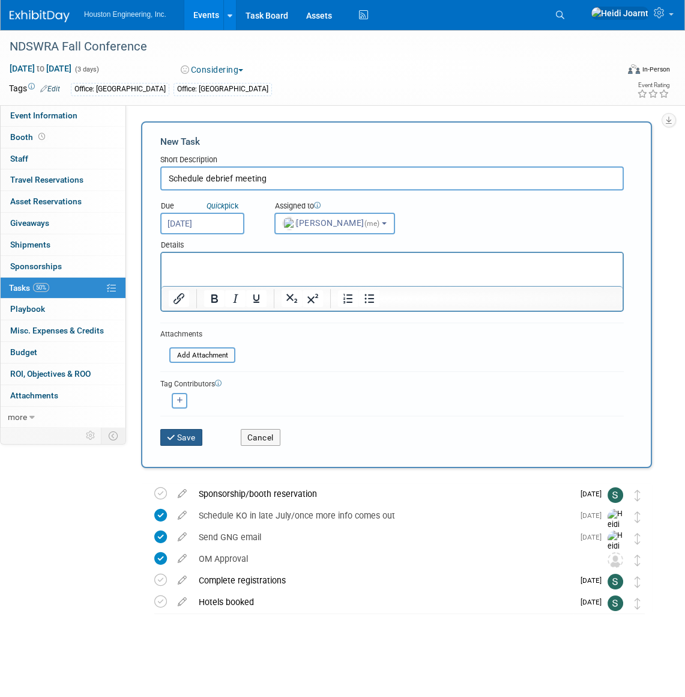
click at [187, 435] on button "Save" at bounding box center [181, 437] width 42 height 17
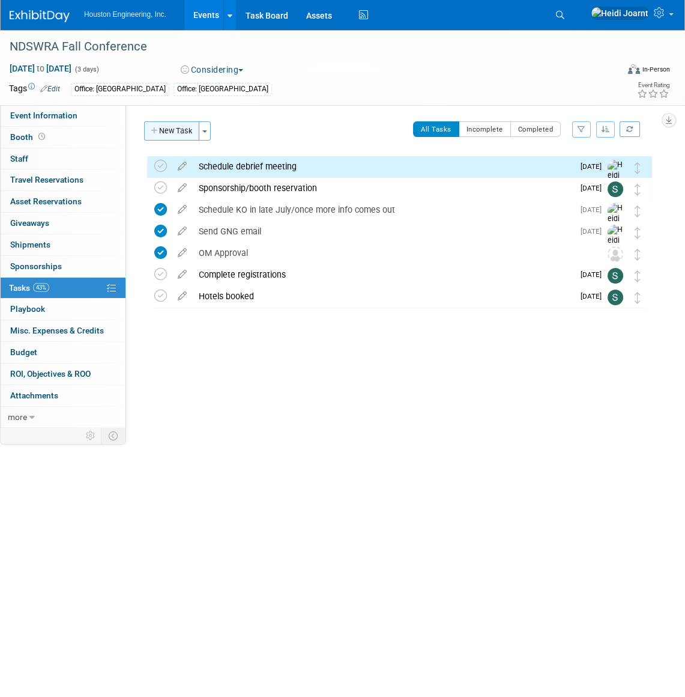
click at [176, 137] on button "New Task" at bounding box center [171, 130] width 55 height 19
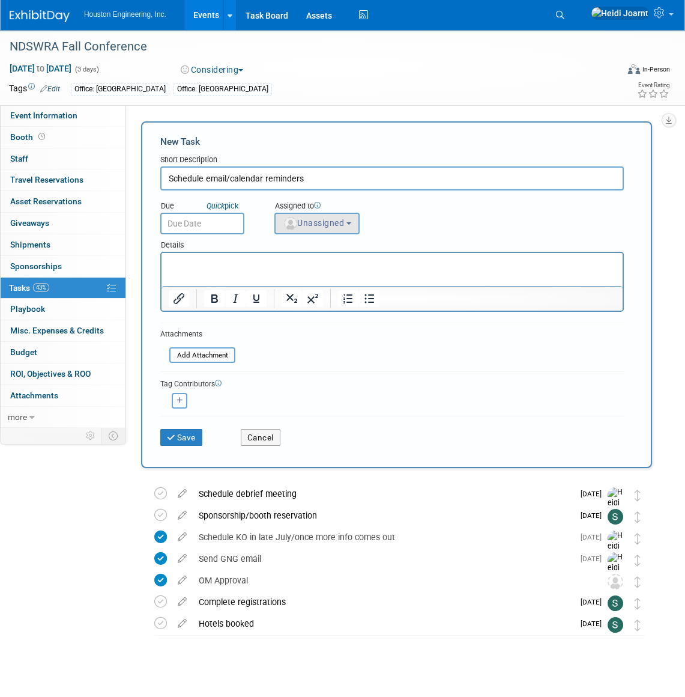
type input "Schedule email/calendar reminders"
click at [360, 231] on button "Unassigned" at bounding box center [316, 224] width 85 height 22
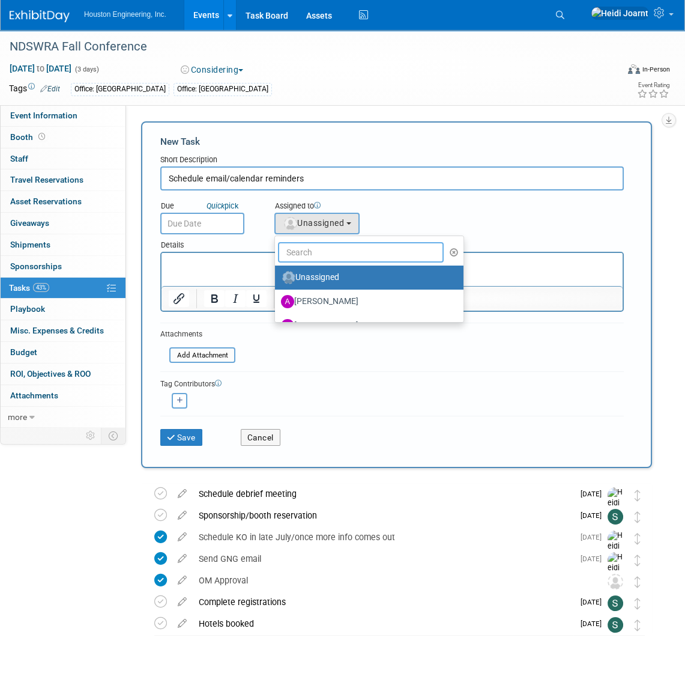
click at [342, 251] on input "text" at bounding box center [361, 252] width 166 height 20
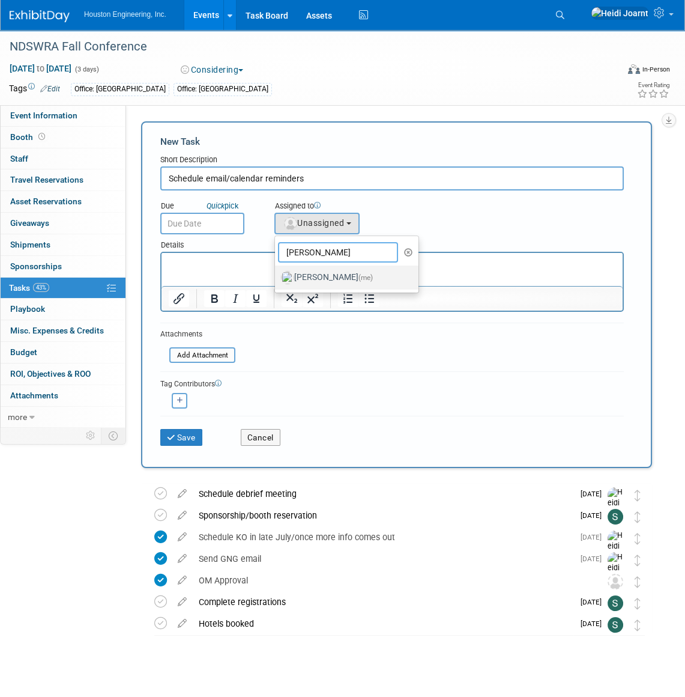
type input "heidi"
click at [372, 276] on label "Heidi Joarnt (me)" at bounding box center [344, 277] width 126 height 19
click at [277, 276] on input "Heidi Joarnt (me)" at bounding box center [273, 276] width 8 height 8
select select "6d2580fd-cc23-403a-9f47-834f17e7f51f"
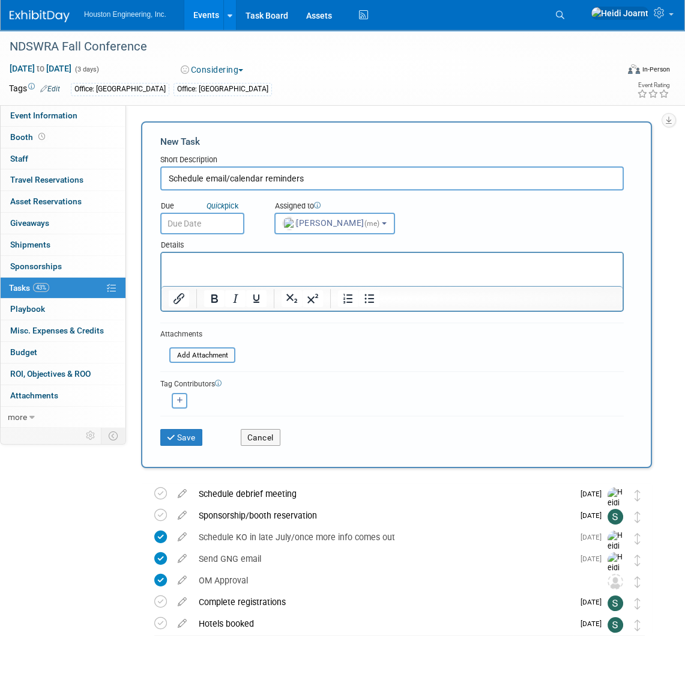
click at [216, 228] on input "text" at bounding box center [202, 224] width 84 height 22
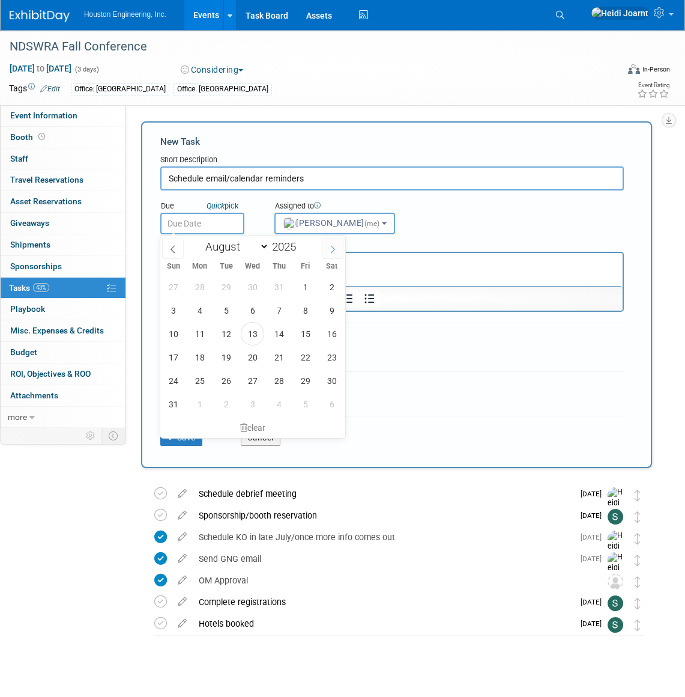
click at [327, 251] on span at bounding box center [333, 248] width 22 height 20
select select "8"
click at [300, 289] on span "5" at bounding box center [305, 286] width 23 height 23
type input "Sep 5, 2025"
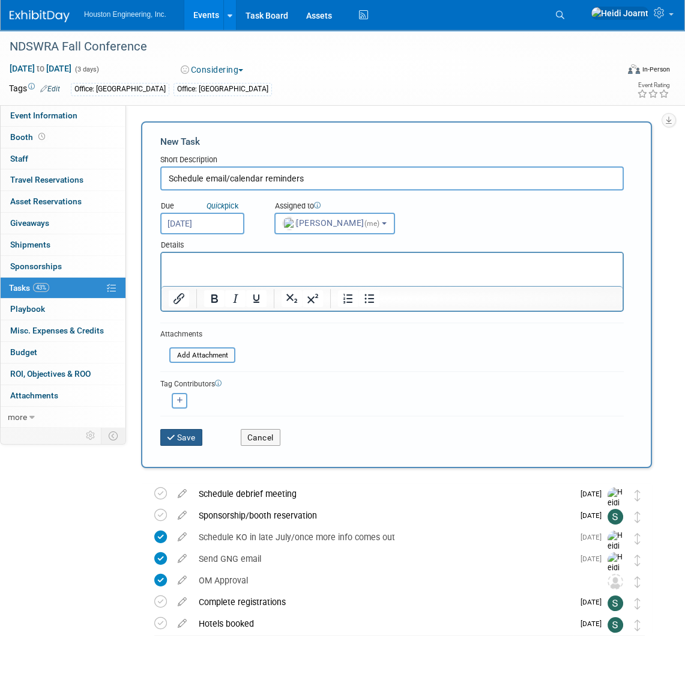
click at [193, 435] on button "Save" at bounding box center [181, 437] width 42 height 17
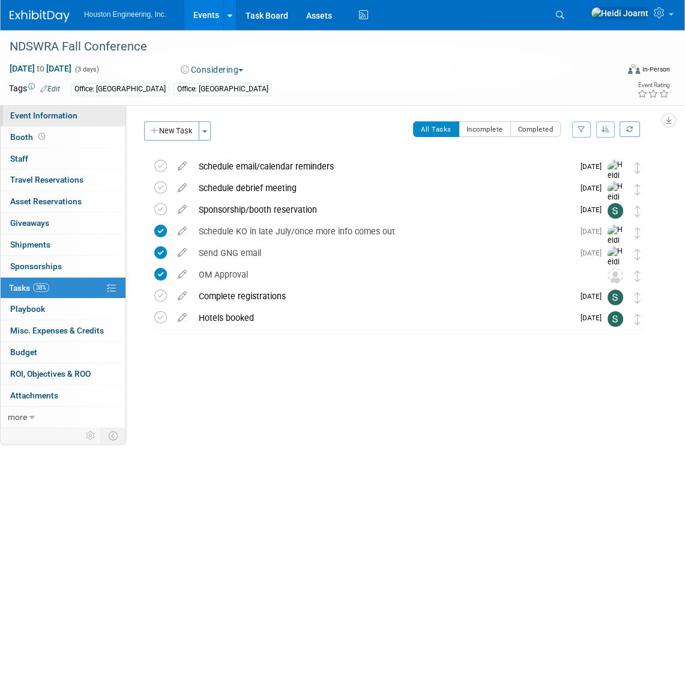
click at [59, 115] on span "Event Information" at bounding box center [43, 116] width 67 height 10
select select "2 - Post KO/Active Planning"
select select "Mun. Infrastructure"
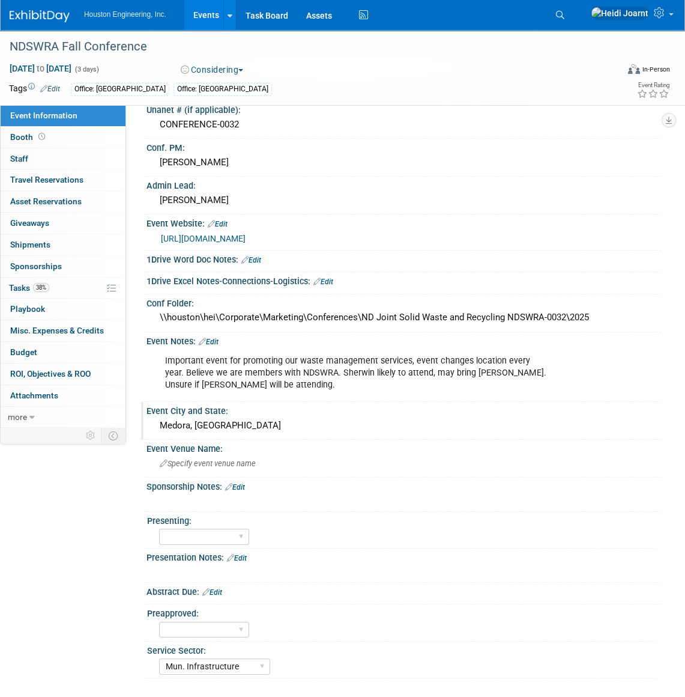
scroll to position [56, 0]
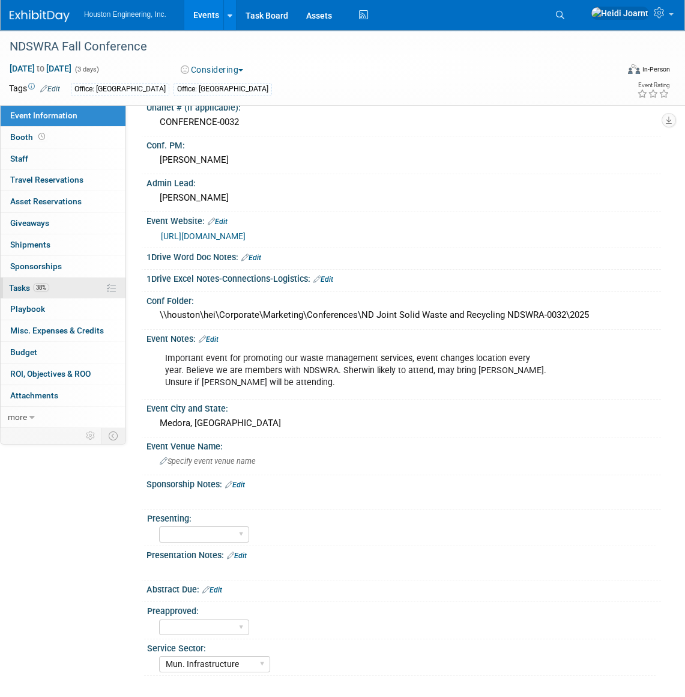
click at [43, 285] on span "38%" at bounding box center [41, 287] width 16 height 9
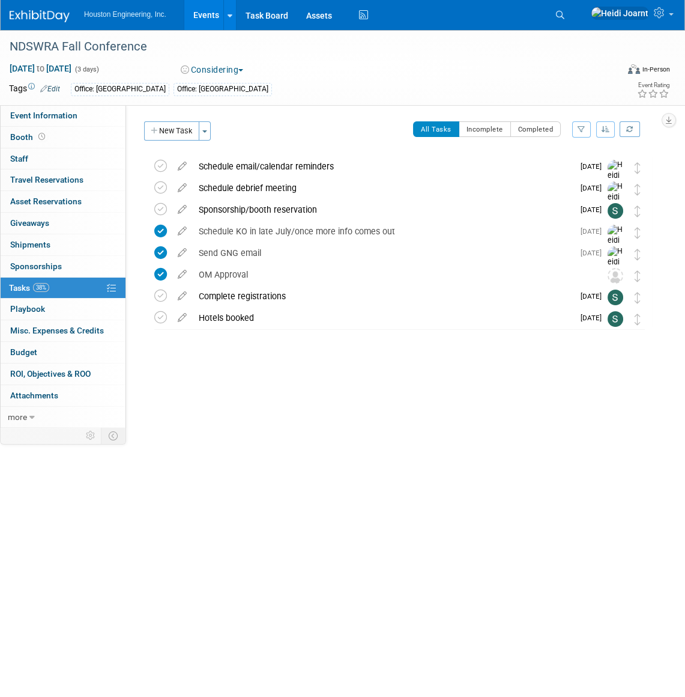
scroll to position [0, 0]
click at [169, 132] on button "New Task" at bounding box center [171, 130] width 55 height 19
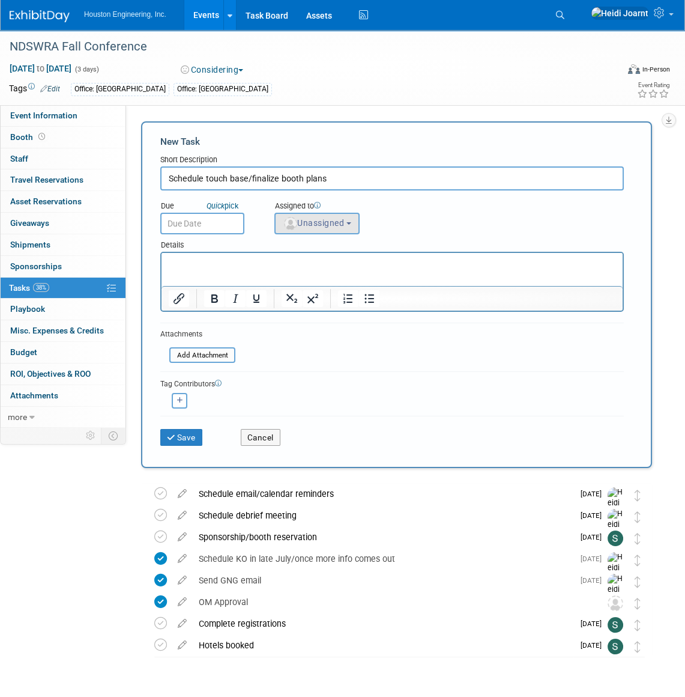
type input "Schedule touch base/finalize booth plans"
click at [314, 230] on button "Unassigned" at bounding box center [316, 224] width 85 height 22
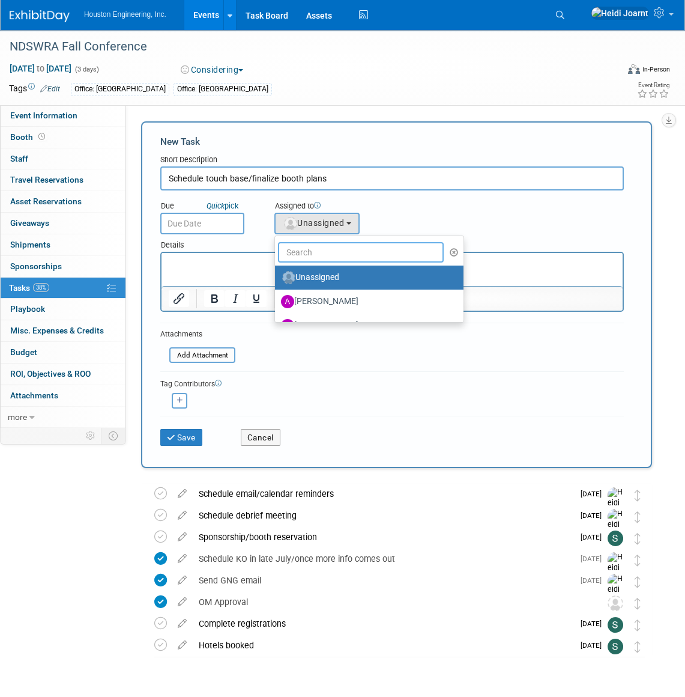
click at [335, 246] on input "text" at bounding box center [361, 252] width 166 height 20
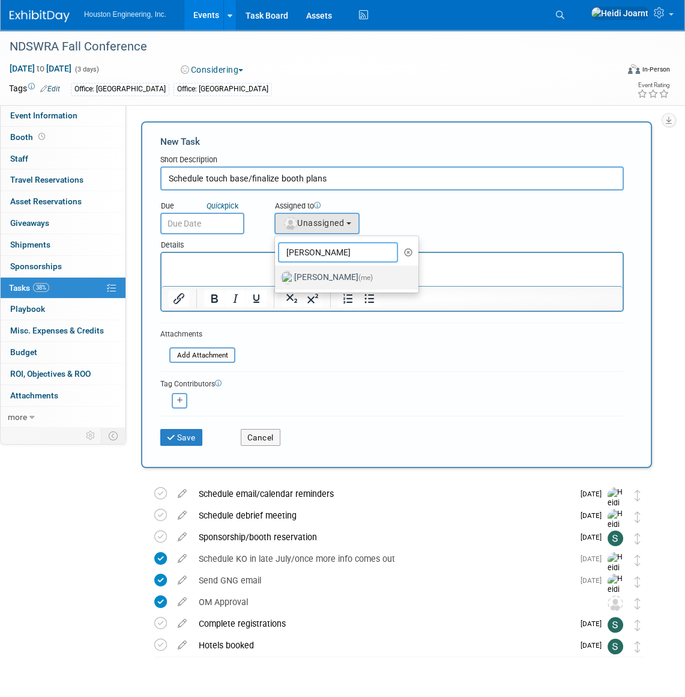
type input "heidi"
click at [323, 276] on label "Heidi Joarnt (me)" at bounding box center [344, 277] width 126 height 19
click at [277, 276] on input "Heidi Joarnt (me)" at bounding box center [273, 276] width 8 height 8
select select "6d2580fd-cc23-403a-9f47-834f17e7f51f"
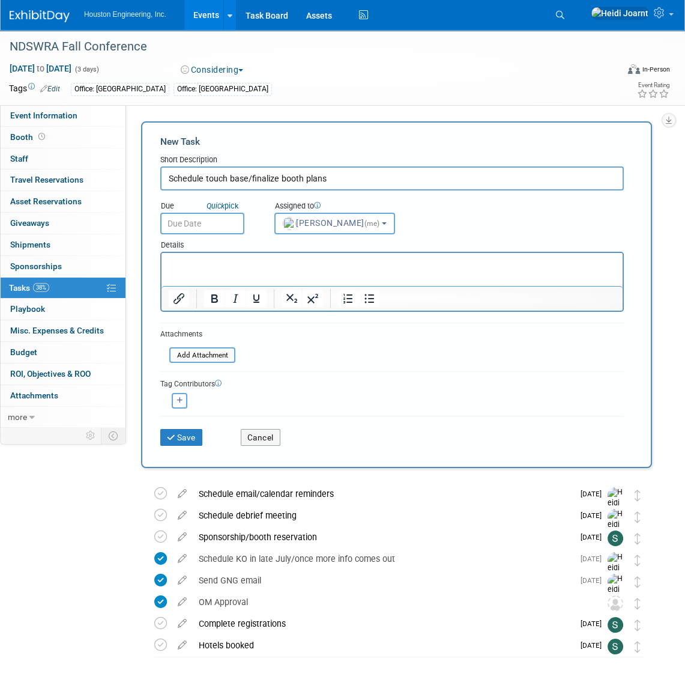
click at [223, 220] on input "text" at bounding box center [202, 224] width 84 height 22
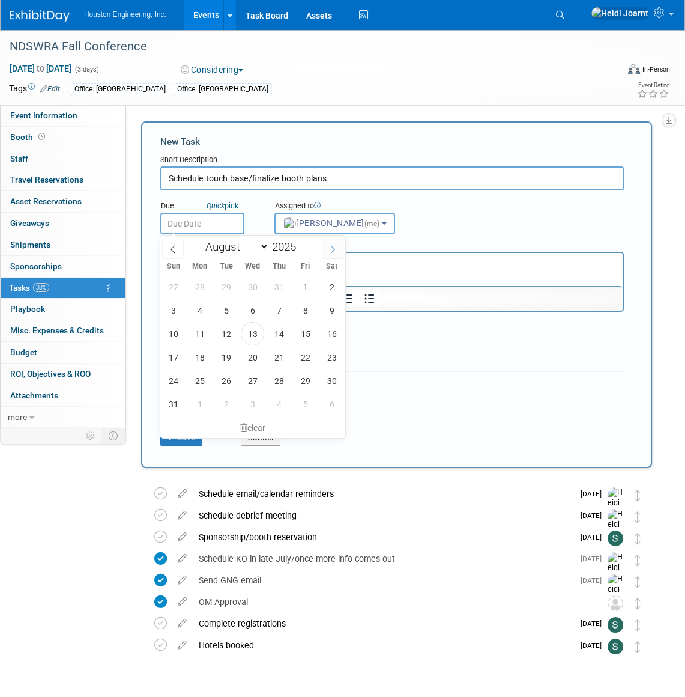
click at [330, 247] on icon at bounding box center [333, 249] width 8 height 8
select select "8"
click at [204, 279] on span "1" at bounding box center [199, 286] width 23 height 23
type input "Sep 1, 2025"
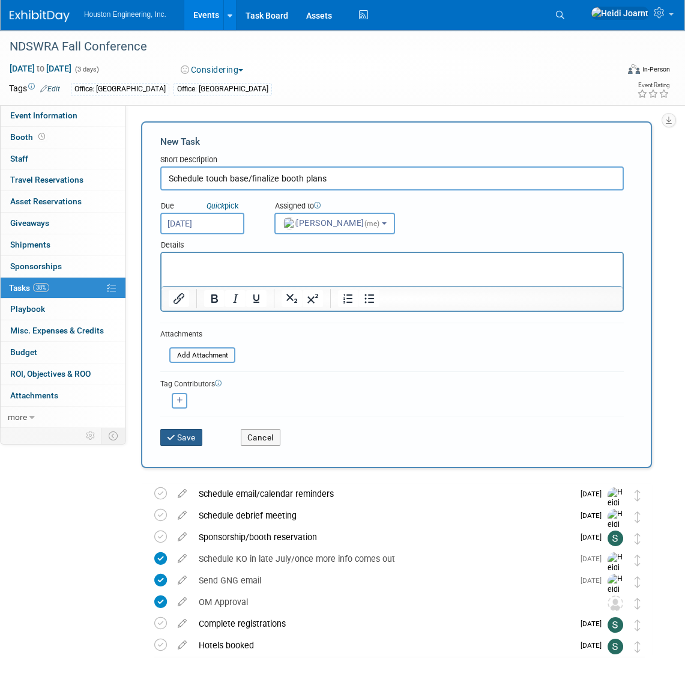
click at [181, 440] on button "Save" at bounding box center [181, 437] width 42 height 17
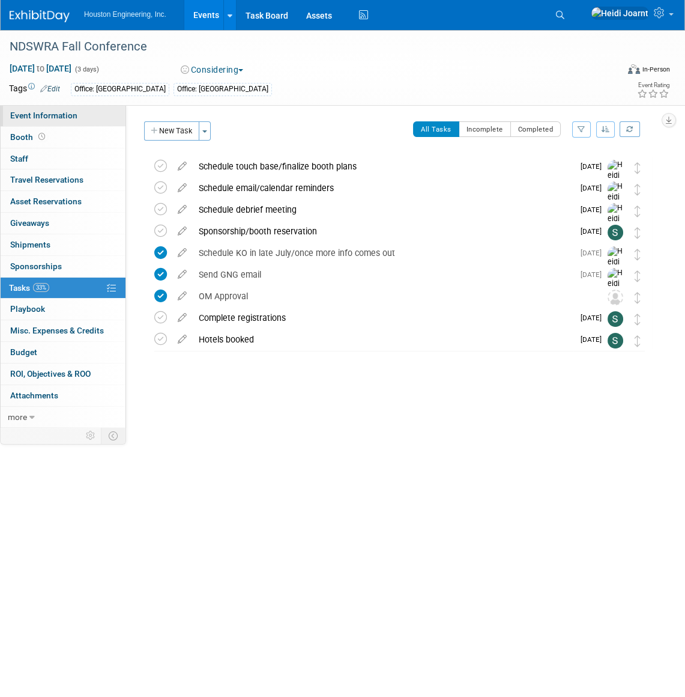
click at [70, 115] on span "Event Information" at bounding box center [43, 116] width 67 height 10
select select "2 - Post KO/Active Planning"
select select "Mun. Infrastructure"
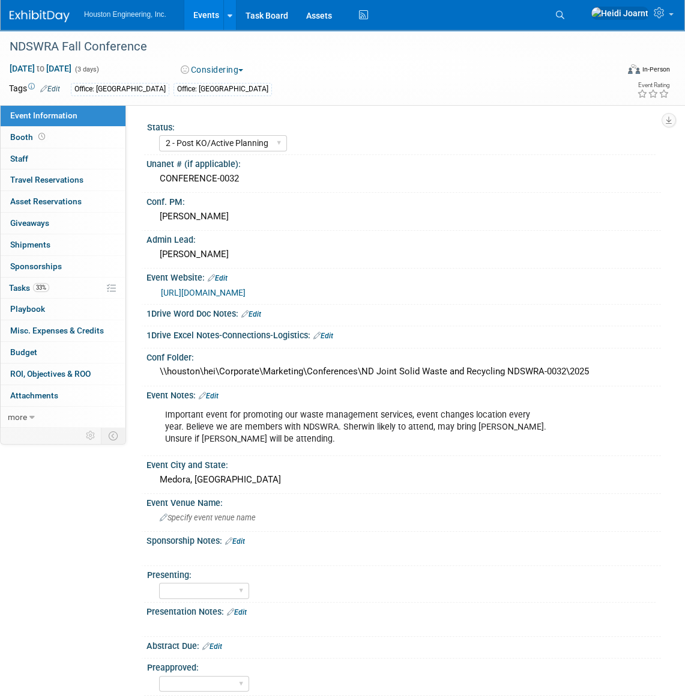
scroll to position [56, 0]
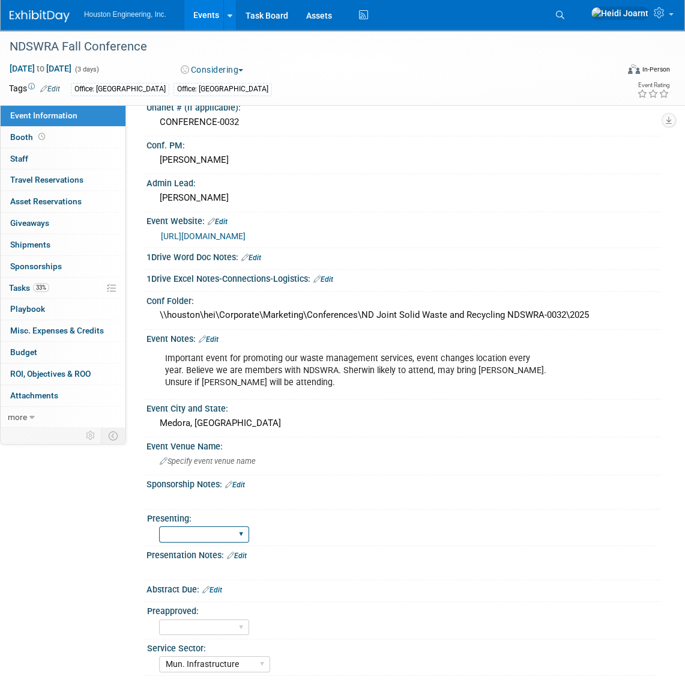
click at [244, 528] on select "Yes No Pending" at bounding box center [204, 534] width 90 height 16
select select "No"
click at [159, 526] on select "Yes No Pending" at bounding box center [204, 534] width 90 height 16
click at [245, 481] on link "Edit" at bounding box center [235, 485] width 20 height 8
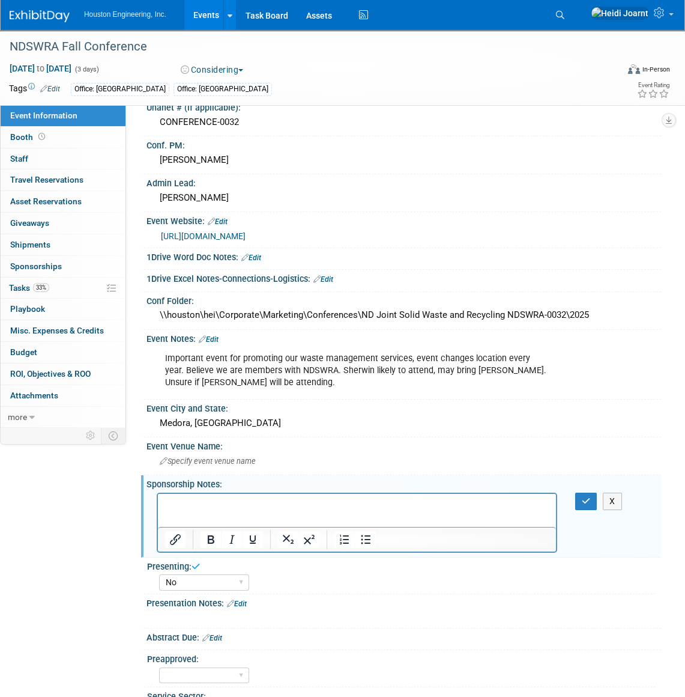
scroll to position [0, 0]
click at [232, 504] on p "Rich Text Area. Press ALT-0 for help." at bounding box center [357, 504] width 384 height 12
click at [587, 497] on icon "button" at bounding box center [586, 501] width 9 height 8
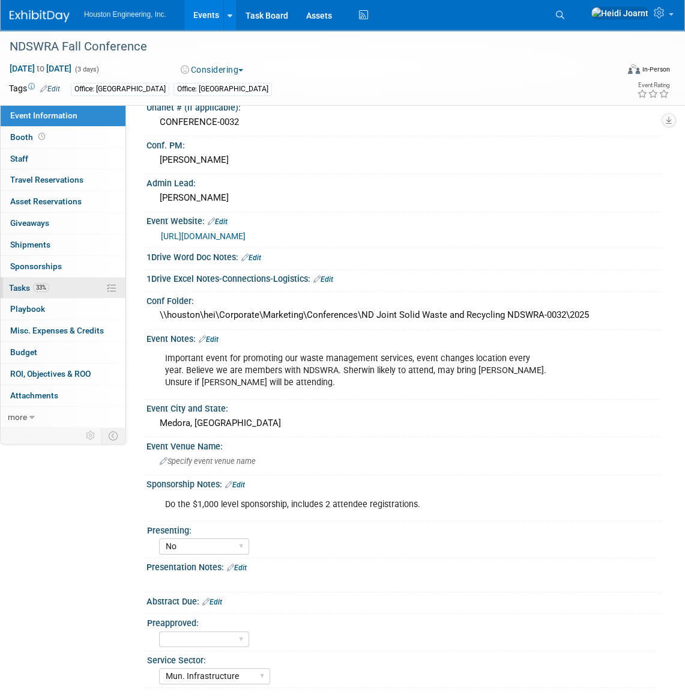
click at [59, 285] on link "33% Tasks 33%" at bounding box center [63, 287] width 125 height 21
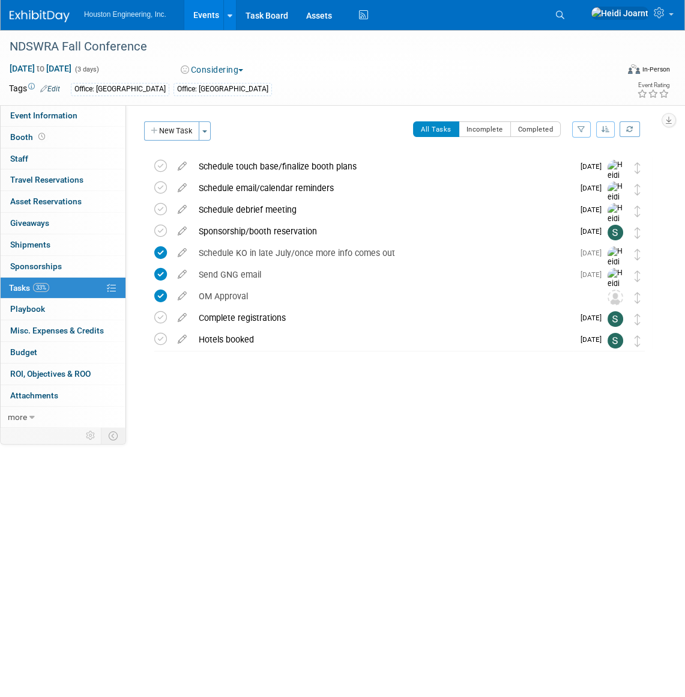
click at [600, 132] on button "button" at bounding box center [605, 129] width 19 height 16
click at [575, 182] on link "By Due Date" at bounding box center [572, 184] width 86 height 17
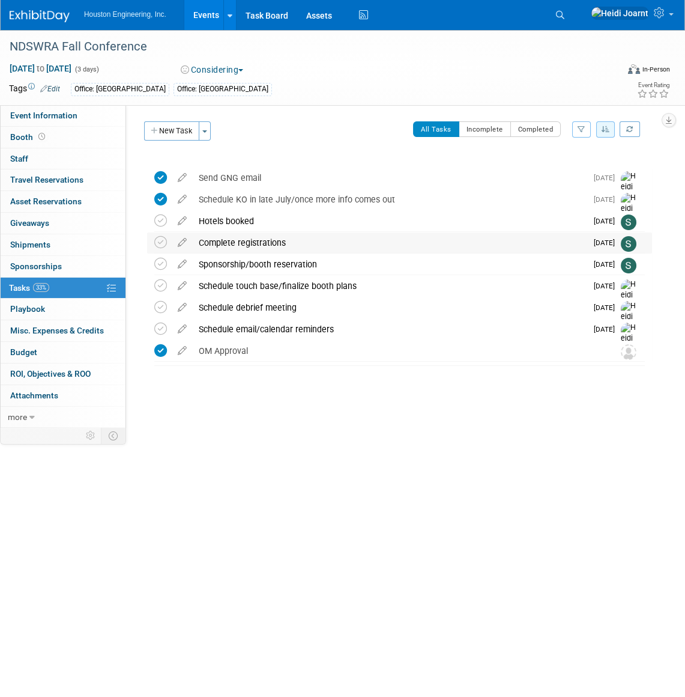
click at [261, 244] on div "Complete registrations" at bounding box center [390, 242] width 394 height 20
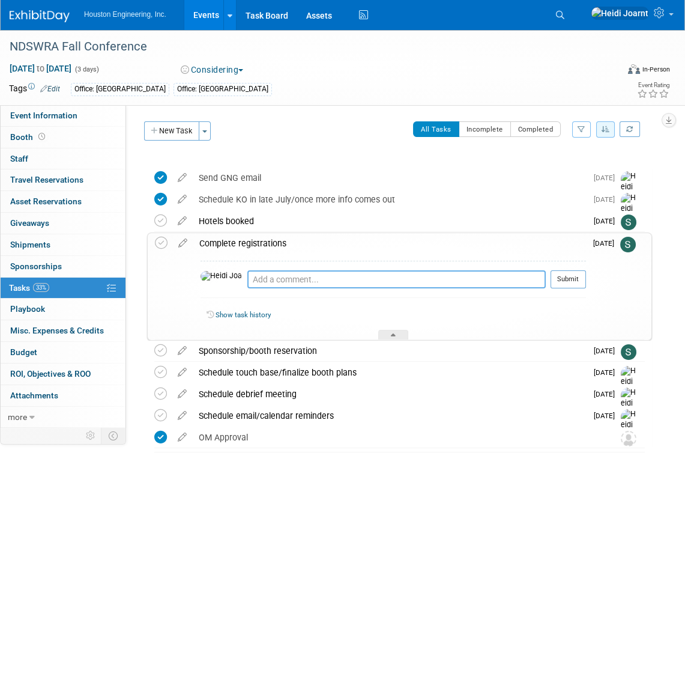
click at [277, 279] on textarea at bounding box center [396, 279] width 299 height 18
type textarea "Registration is part of sponsorship"
click at [183, 245] on icon at bounding box center [182, 240] width 21 height 15
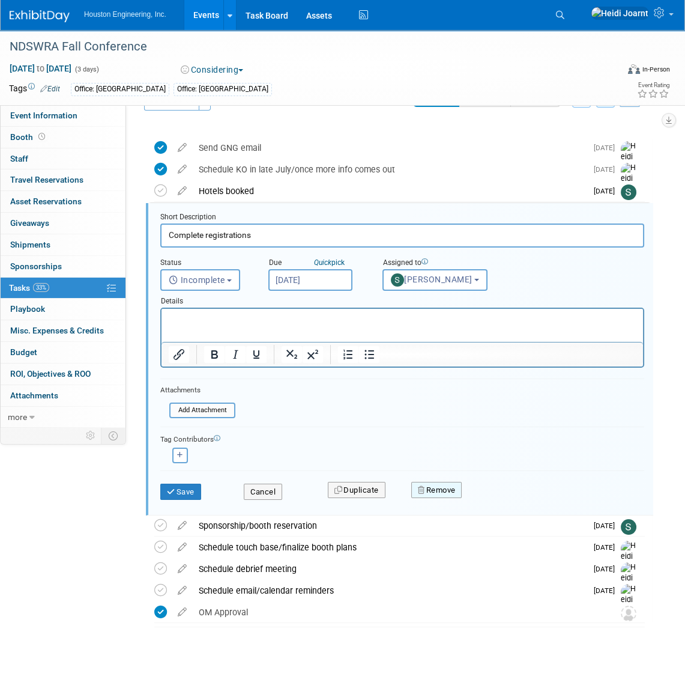
click at [431, 491] on button "Remove" at bounding box center [436, 490] width 51 height 17
click at [499, 502] on link "Yes" at bounding box center [504, 499] width 35 height 19
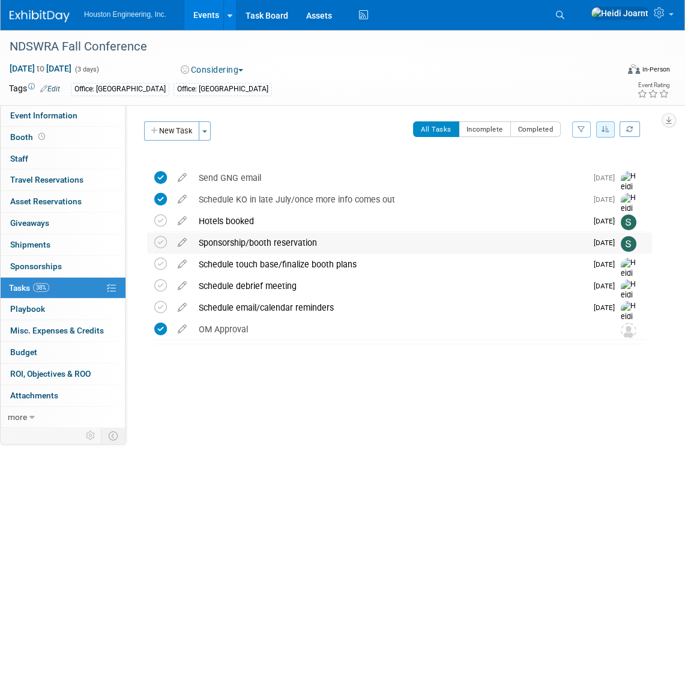
click at [306, 244] on div "Sponsorship/booth reservation" at bounding box center [390, 242] width 394 height 20
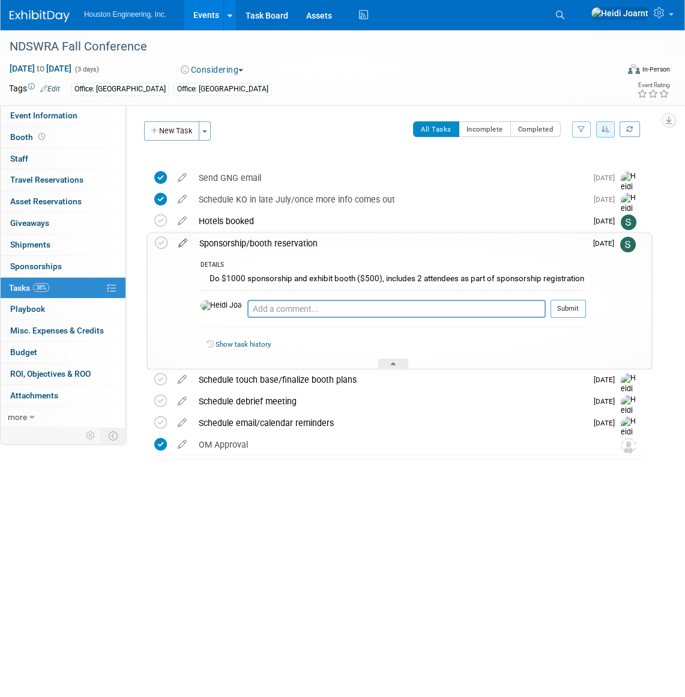
click at [184, 244] on icon at bounding box center [182, 240] width 21 height 15
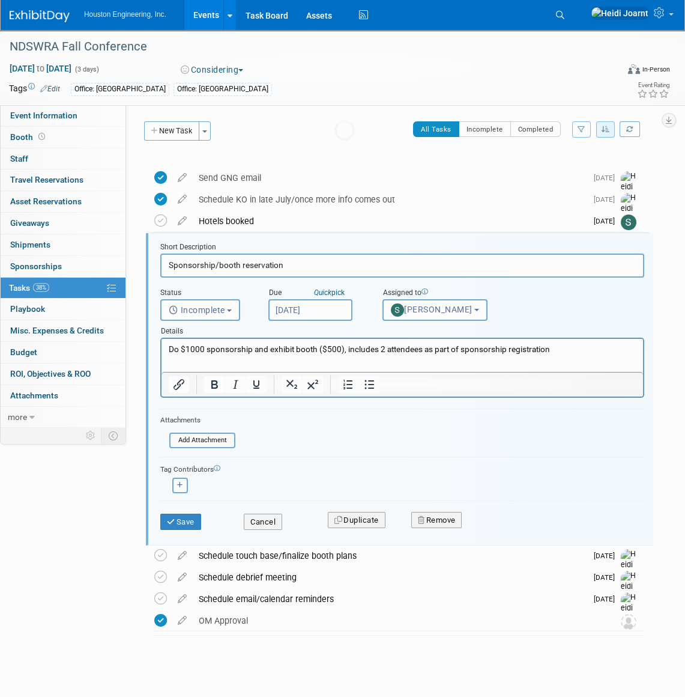
scroll to position [8, 0]
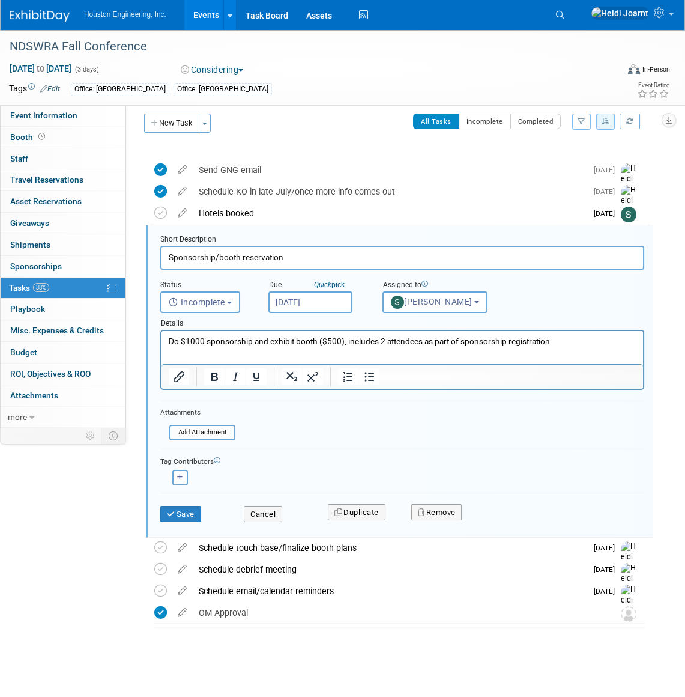
click at [213, 259] on input "Sponsorship/booth reservation" at bounding box center [402, 257] width 484 height 23
type input "Sponsorship (attendee) and booth reservations"
click at [192, 512] on button "Save" at bounding box center [180, 514] width 41 height 17
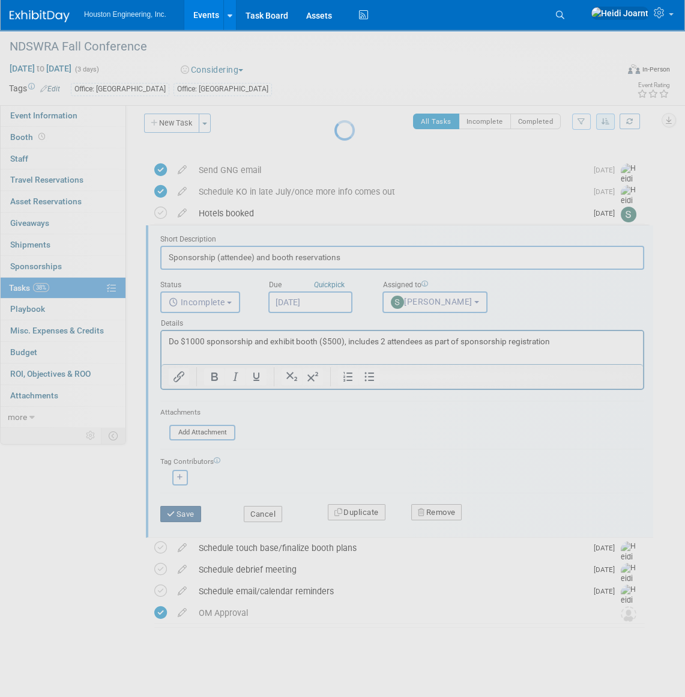
scroll to position [0, 0]
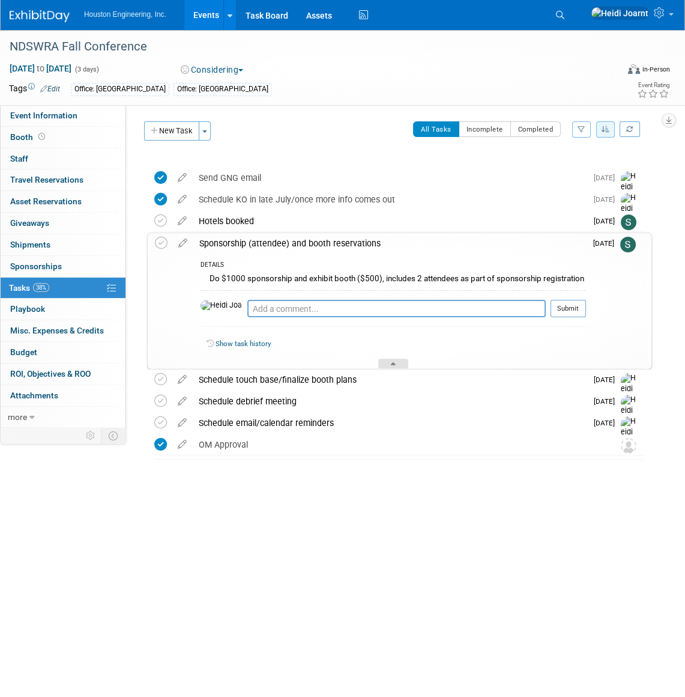
click at [391, 359] on div at bounding box center [393, 364] width 30 height 10
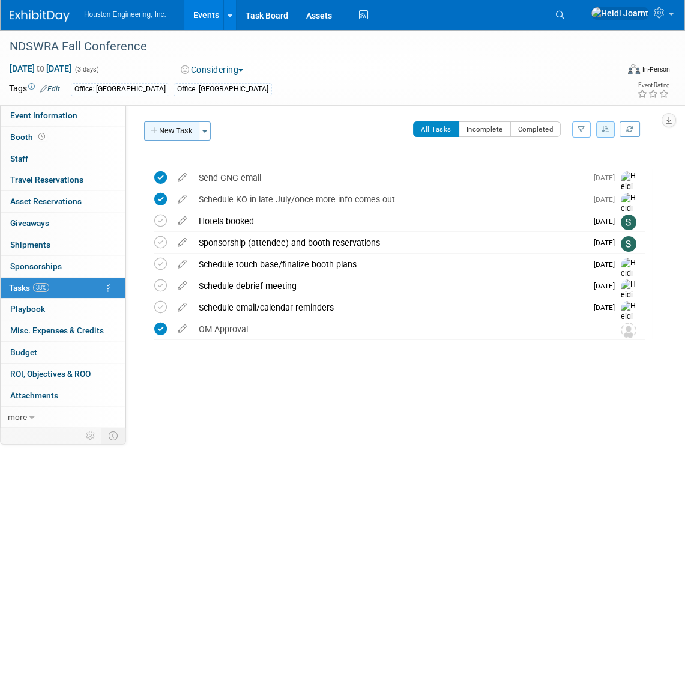
click at [190, 126] on button "New Task" at bounding box center [171, 130] width 55 height 19
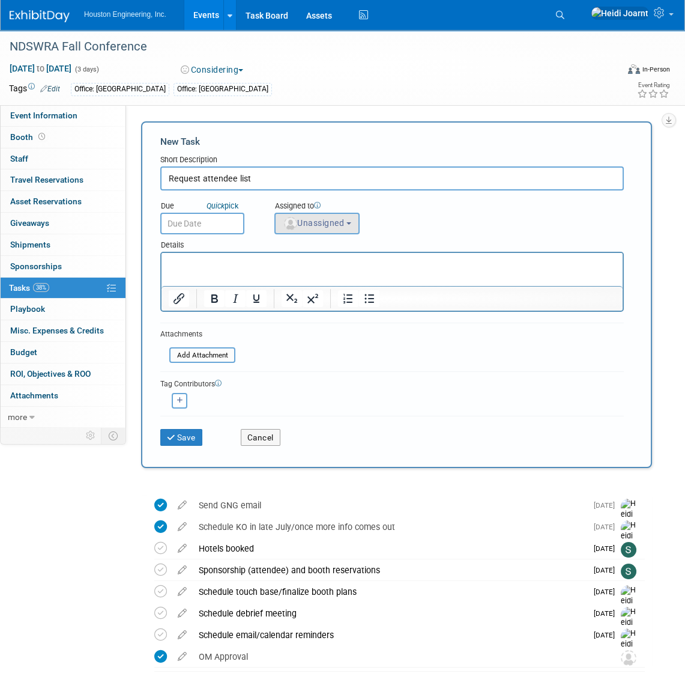
type input "Request attendee list"
click at [328, 233] on button "Unassigned" at bounding box center [316, 224] width 85 height 22
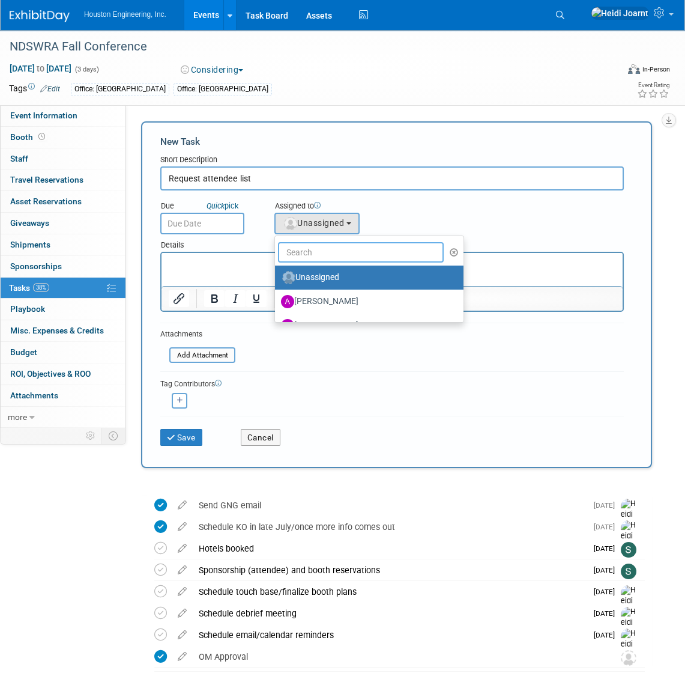
click at [321, 247] on input "text" at bounding box center [361, 252] width 166 height 20
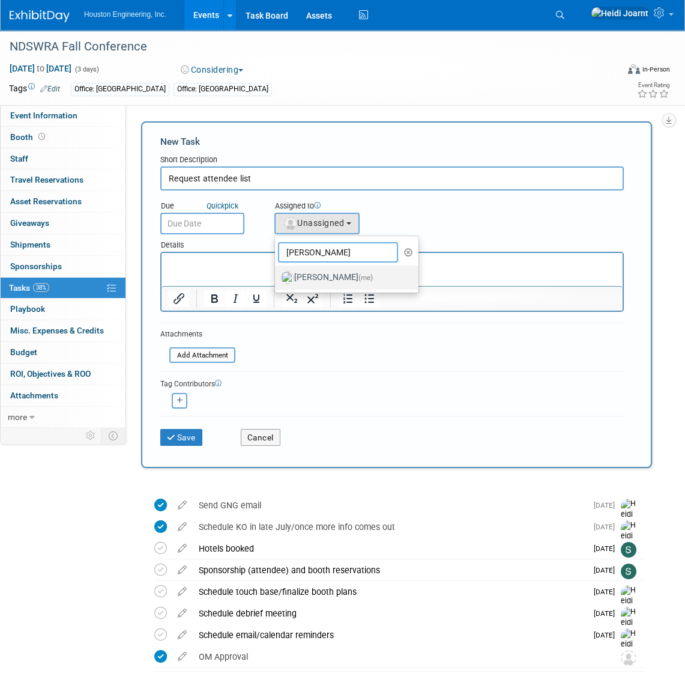
type input "heidi"
click at [326, 271] on label "Heidi Joarnt (me)" at bounding box center [344, 277] width 126 height 19
click at [277, 272] on input "Heidi Joarnt (me)" at bounding box center [273, 276] width 8 height 8
select select "6d2580fd-cc23-403a-9f47-834f17e7f51f"
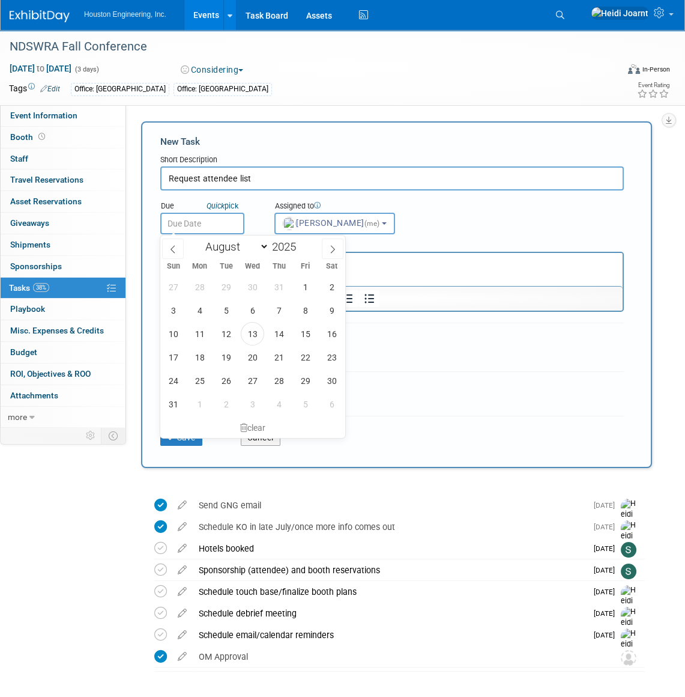
click at [208, 219] on input "text" at bounding box center [202, 224] width 84 height 22
click at [331, 253] on span at bounding box center [333, 248] width 22 height 20
select select "8"
click at [305, 280] on span "5" at bounding box center [305, 286] width 23 height 23
type input "Sep 5, 2025"
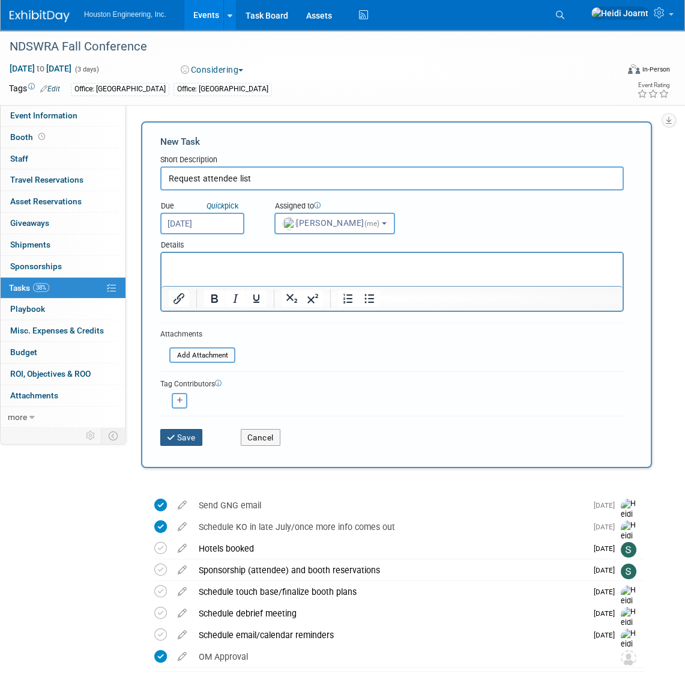
click at [191, 438] on button "Save" at bounding box center [181, 437] width 42 height 17
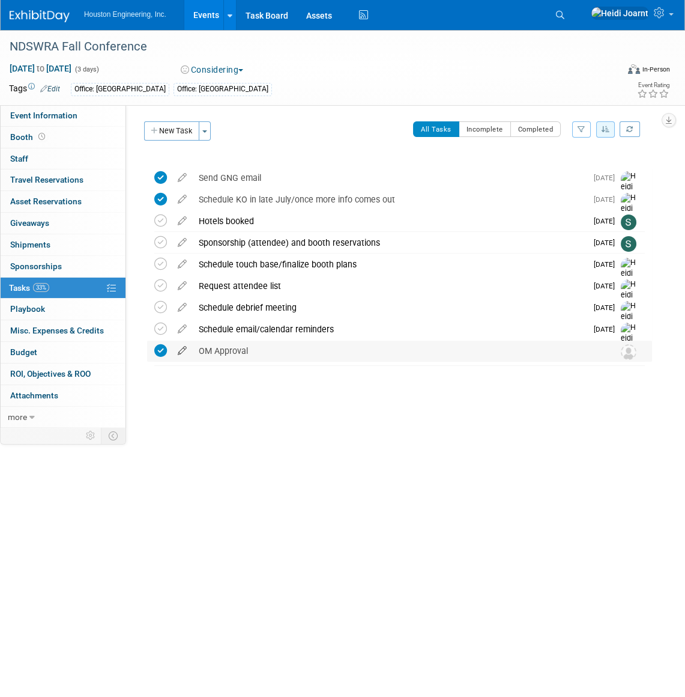
click at [181, 351] on icon at bounding box center [182, 348] width 21 height 15
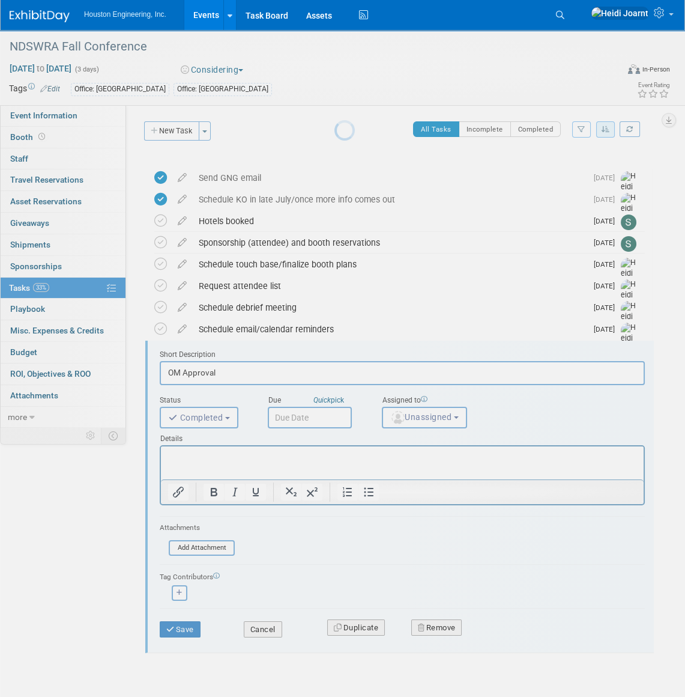
scroll to position [29, 0]
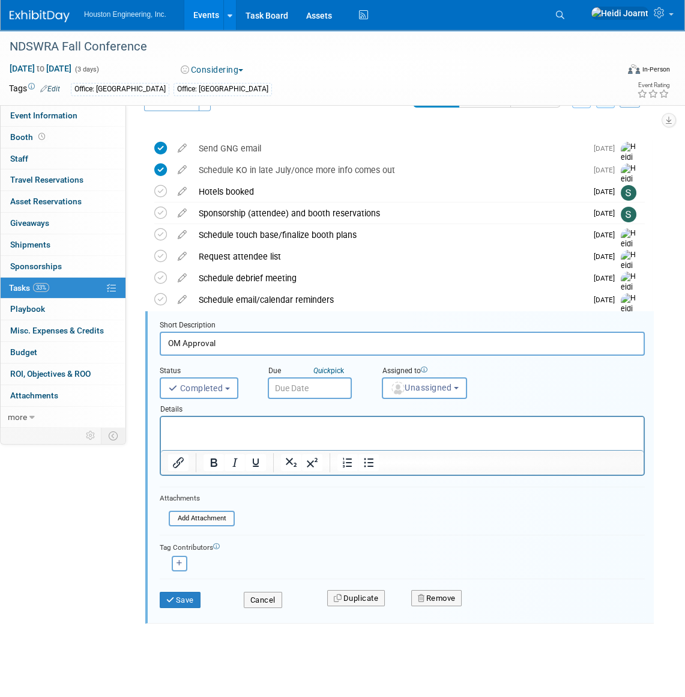
click at [303, 378] on input "text" at bounding box center [310, 388] width 84 height 22
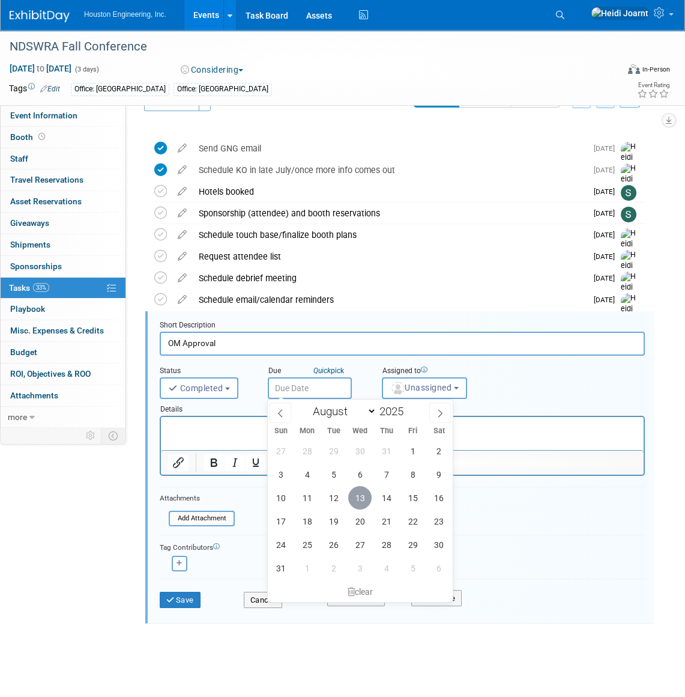
click at [353, 494] on span "13" at bounding box center [359, 497] width 23 height 23
type input "Aug 13, 2025"
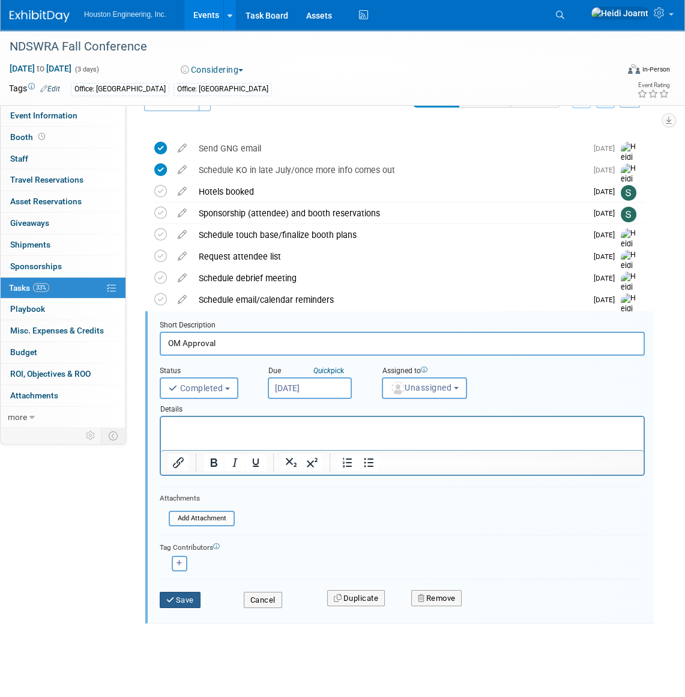
click at [188, 602] on button "Save" at bounding box center [180, 600] width 41 height 17
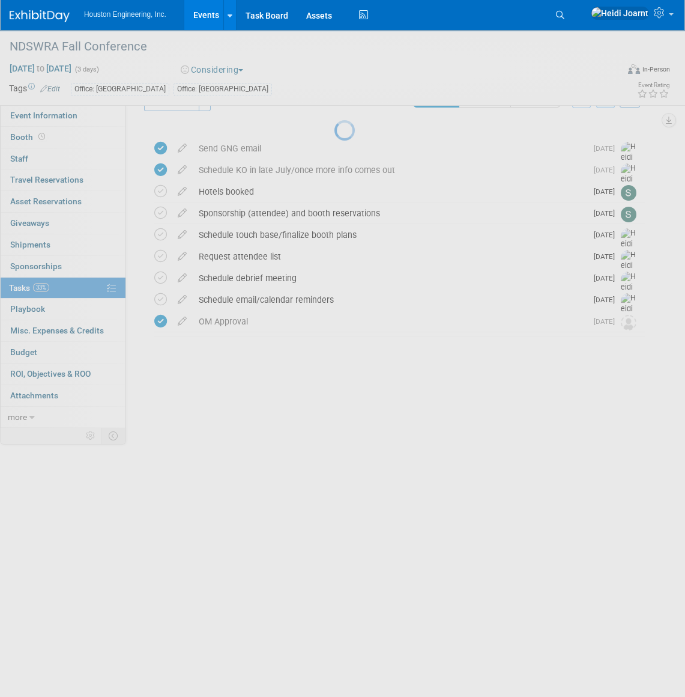
scroll to position [0, 0]
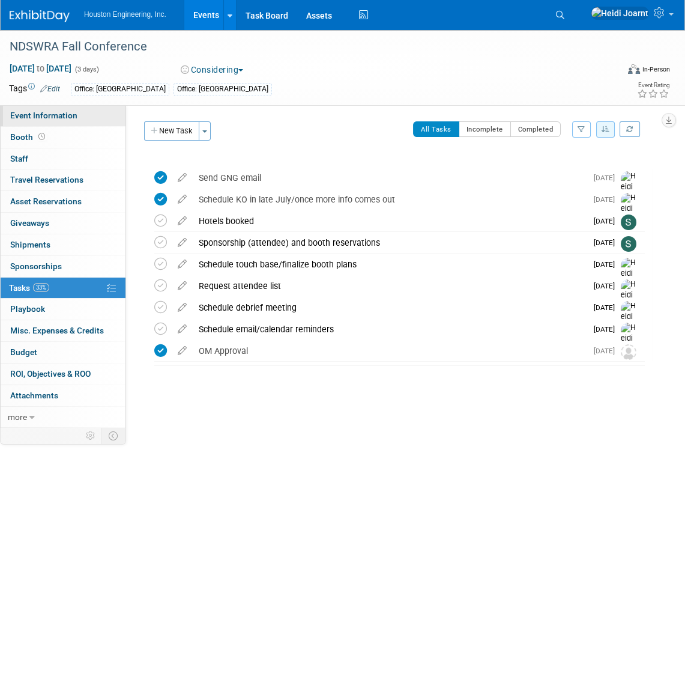
click at [69, 114] on span "Event Information" at bounding box center [43, 116] width 67 height 10
select select "2 - Post KO/Active Planning"
select select "No"
select select "Mun. Infrastructure"
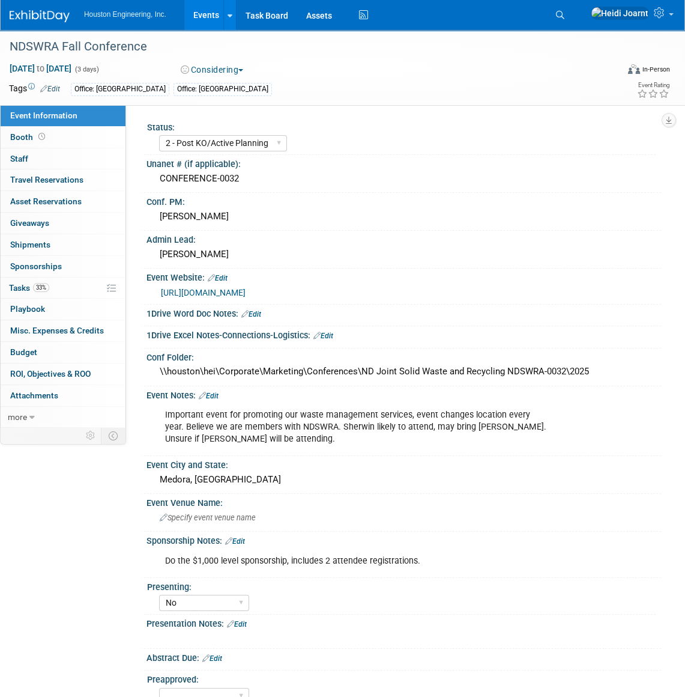
click at [54, 89] on link "Edit" at bounding box center [50, 89] width 20 height 8
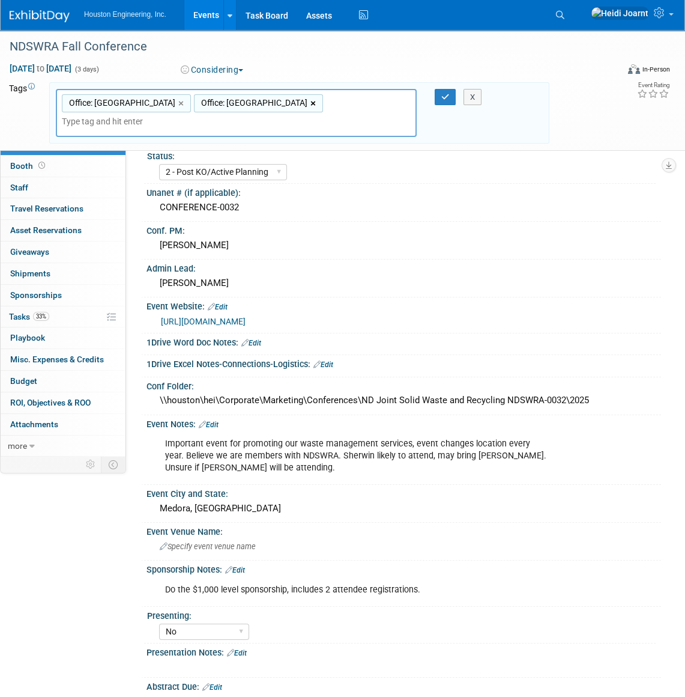
click at [311, 101] on link "×" at bounding box center [315, 104] width 8 height 14
type input "Office: Bismarck"
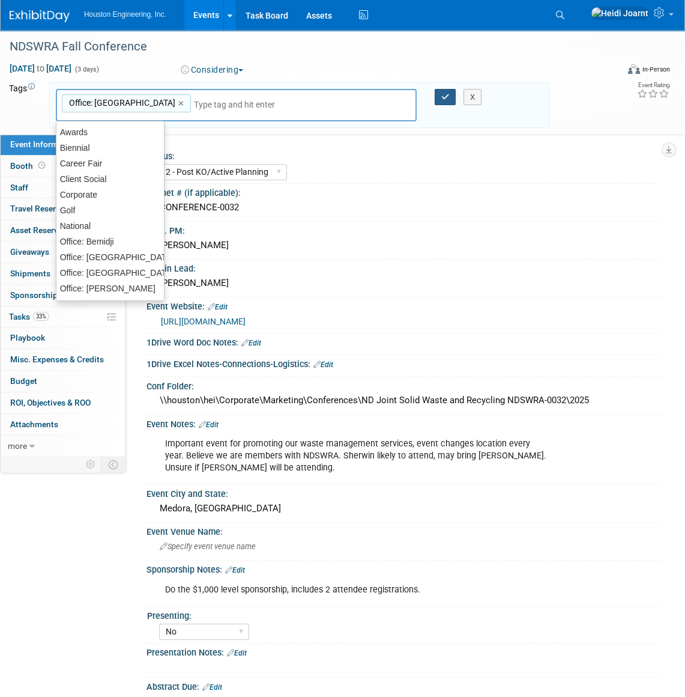
click at [446, 97] on icon "button" at bounding box center [445, 97] width 8 height 8
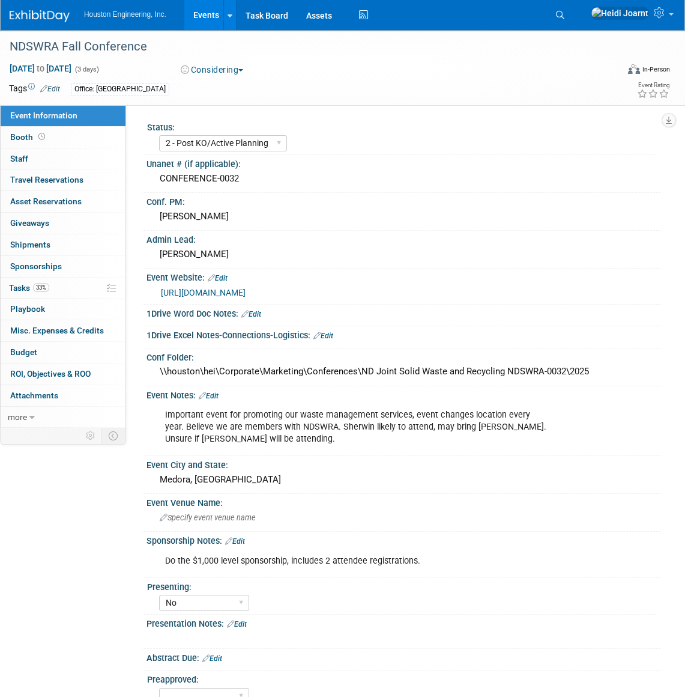
click at [219, 392] on link "Edit" at bounding box center [209, 396] width 20 height 8
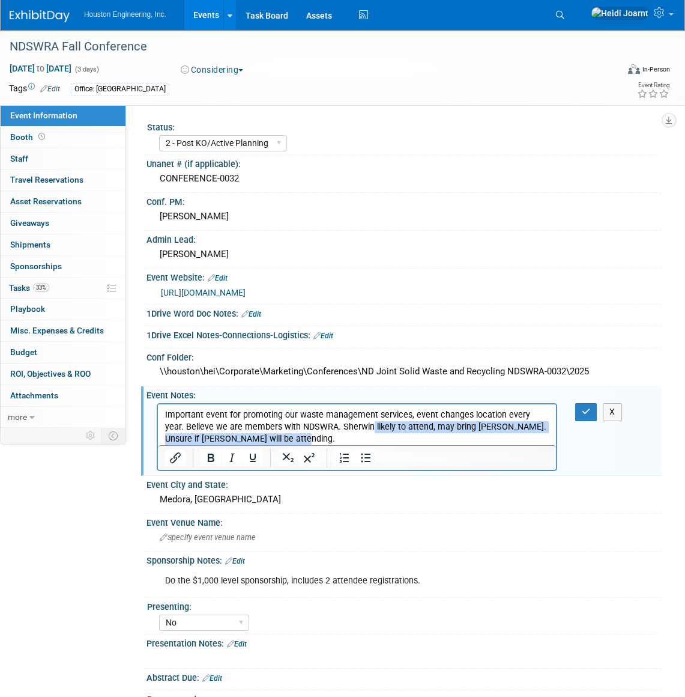
drag, startPoint x: 265, startPoint y: 441, endPoint x: 348, endPoint y: 425, distance: 84.9
click at [348, 425] on p "Important event for promoting our waste management services, event changes loca…" at bounding box center [357, 427] width 384 height 36
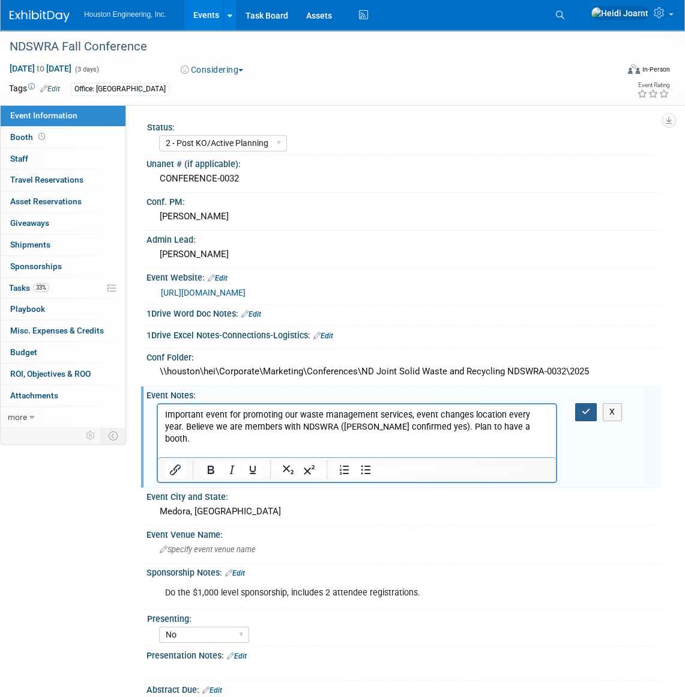
click at [578, 407] on button "button" at bounding box center [586, 411] width 22 height 17
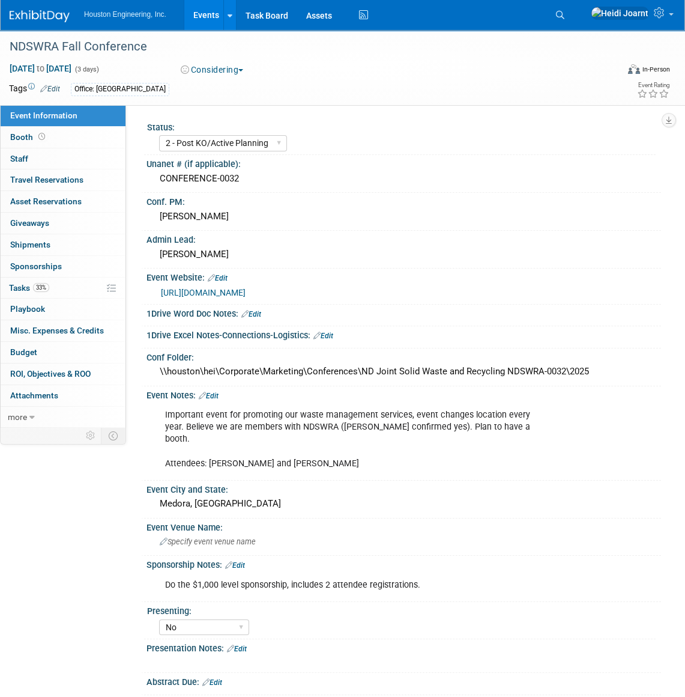
click at [238, 561] on link "Edit" at bounding box center [235, 565] width 20 height 8
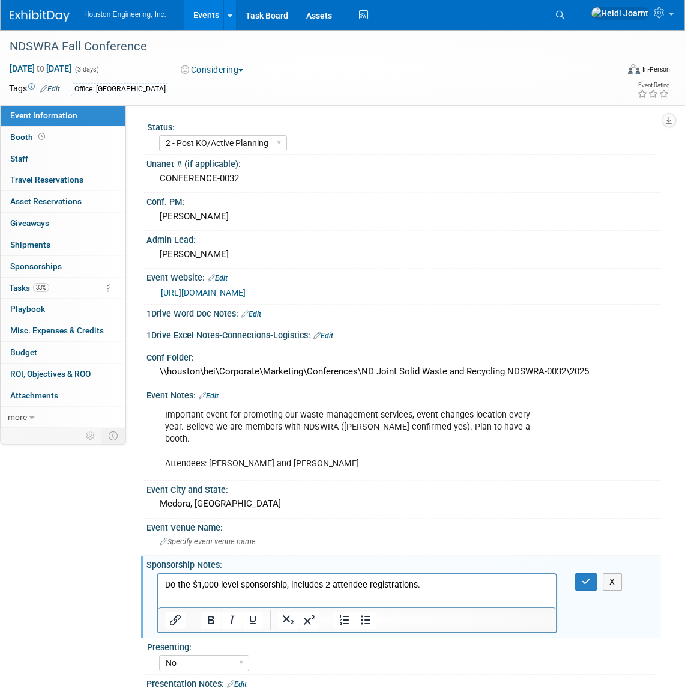
click at [437, 585] on p "Do the $1,000 level sponsorship, includes 2 attendee registrations." at bounding box center [357, 585] width 384 height 12
click at [583, 577] on icon "button" at bounding box center [586, 581] width 9 height 8
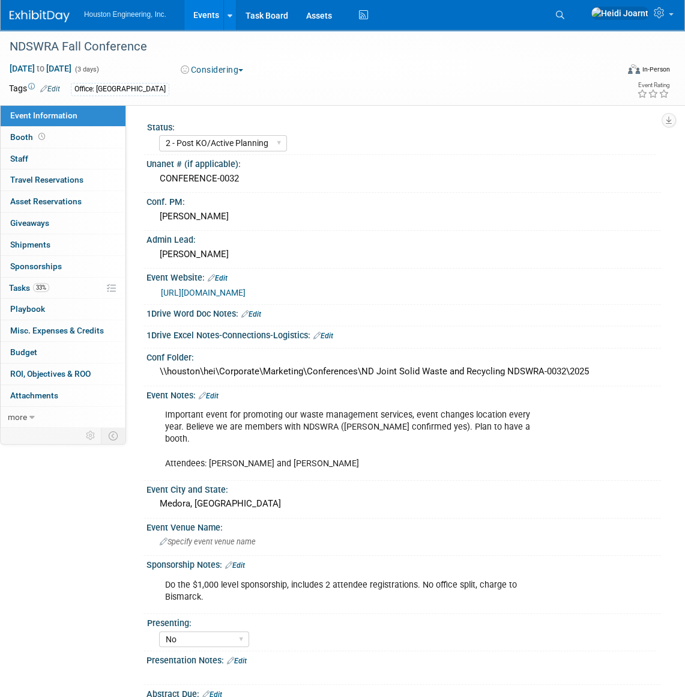
click at [221, 11] on link "Events" at bounding box center [206, 15] width 44 height 30
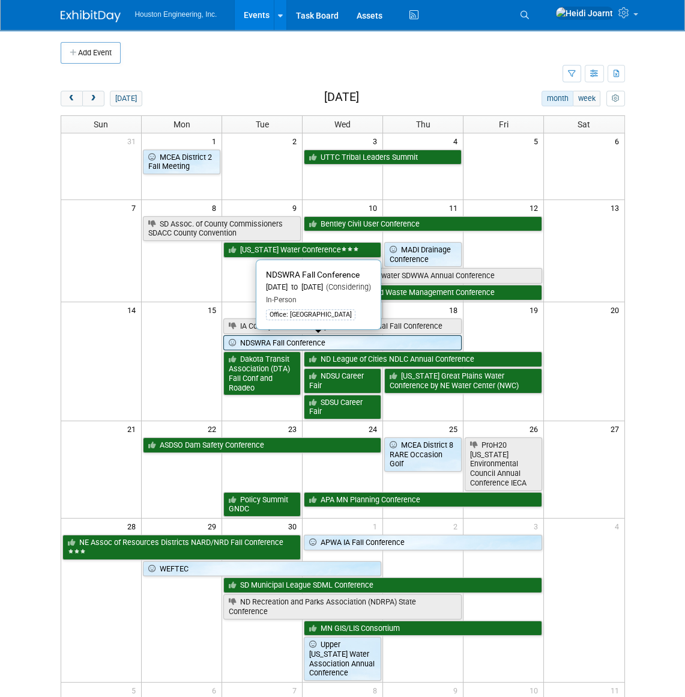
click at [290, 341] on link "NDSWRA Fall Conference" at bounding box center [342, 343] width 238 height 16
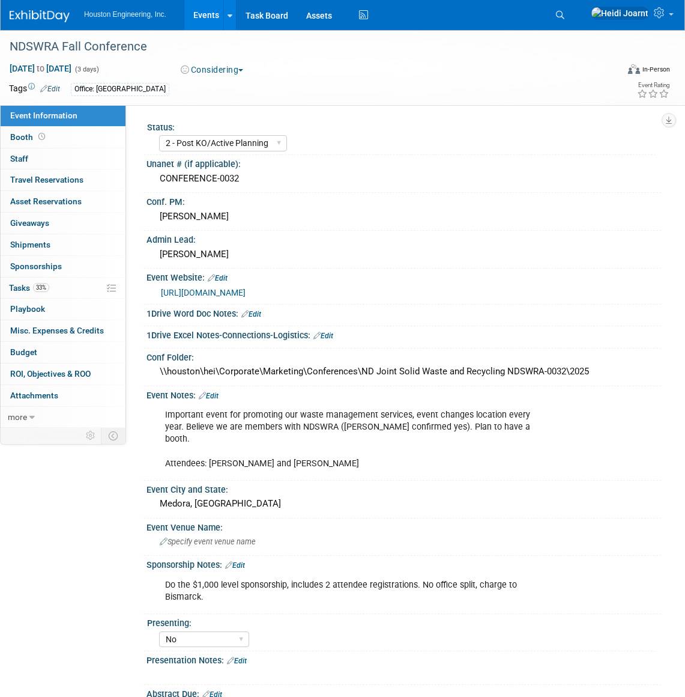
select select "2 - Post KO/Active Planning"
select select "No"
select select "Mun. Infrastructure"
click at [228, 71] on button "Considering" at bounding box center [212, 70] width 71 height 12
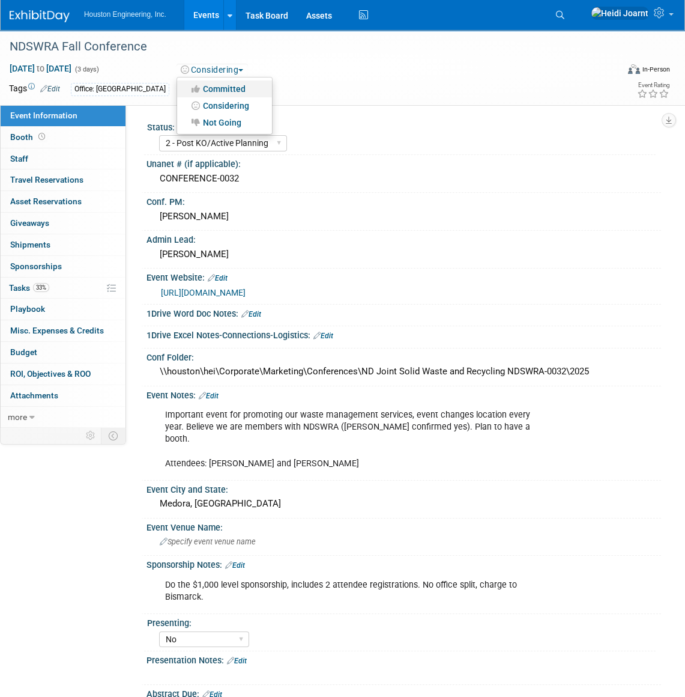
click at [226, 89] on link "Committed" at bounding box center [224, 88] width 95 height 17
click at [206, 13] on link "Events" at bounding box center [206, 15] width 44 height 30
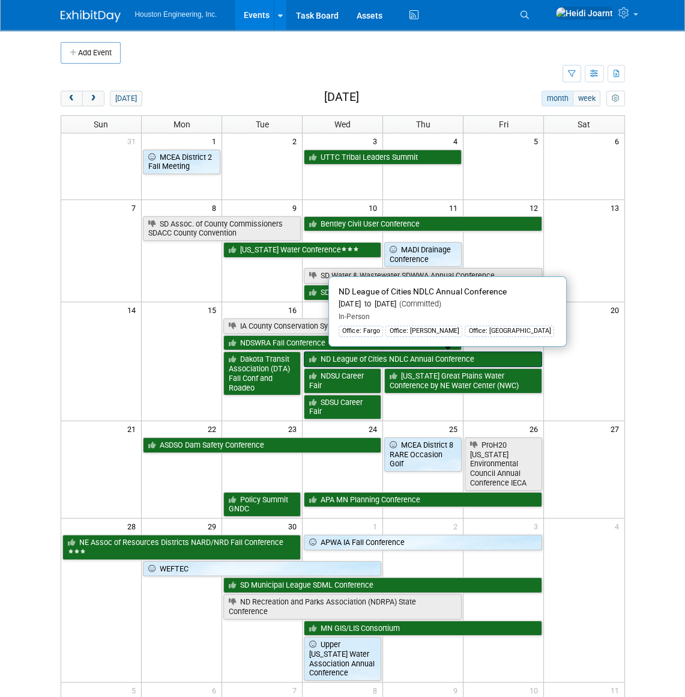
click at [364, 357] on link "ND League of Cities NDLC Annual Conference" at bounding box center [423, 359] width 238 height 16
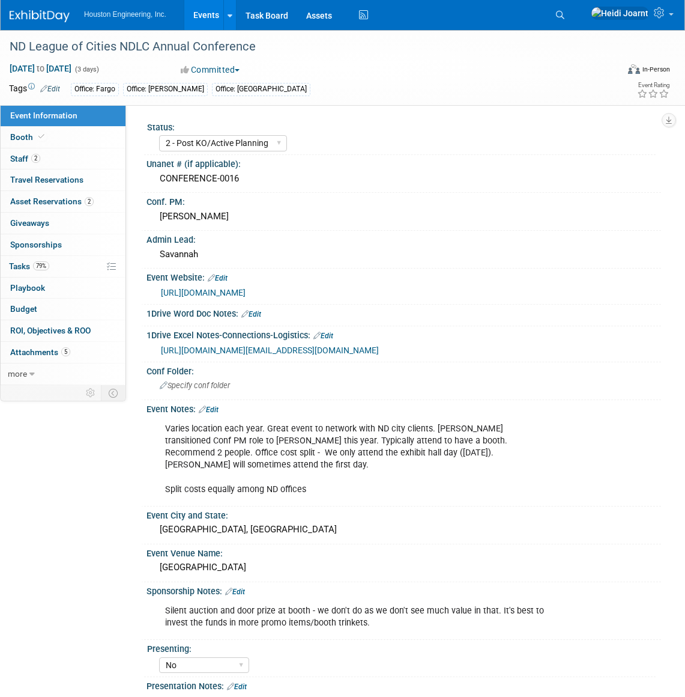
select select "2 - Post KO/Active Planning"
select select "No"
select select "Mun. Infrastructure"
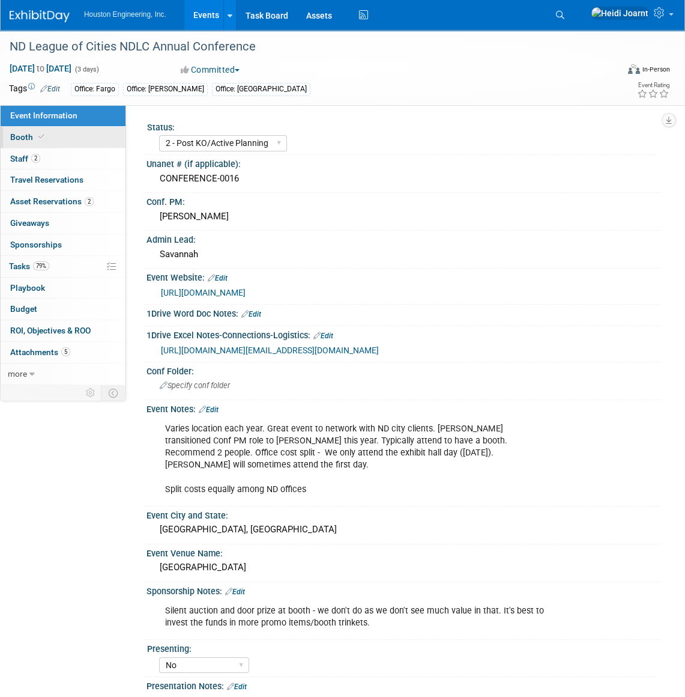
click at [59, 137] on link "Booth" at bounding box center [63, 137] width 125 height 21
select select "Yes"
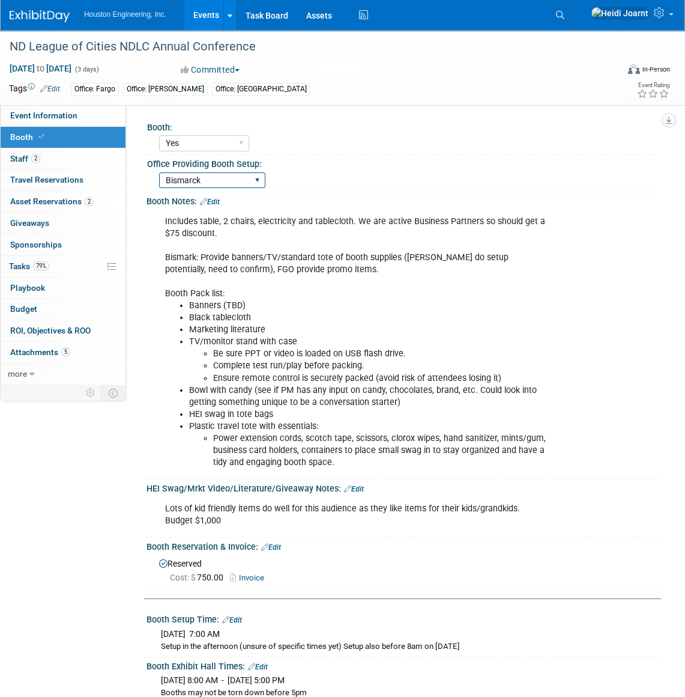
click at [235, 183] on select "Fargo [GEOGRAPHIC_DATA] [GEOGRAPHIC_DATA] [GEOGRAPHIC_DATA] [GEOGRAPHIC_DATA] […" at bounding box center [212, 180] width 106 height 16
select select "Fargo"
click at [159, 172] on select "Fargo [GEOGRAPHIC_DATA] [GEOGRAPHIC_DATA] [GEOGRAPHIC_DATA] [GEOGRAPHIC_DATA] […" at bounding box center [212, 180] width 106 height 16
click at [211, 198] on link "Edit" at bounding box center [210, 202] width 20 height 8
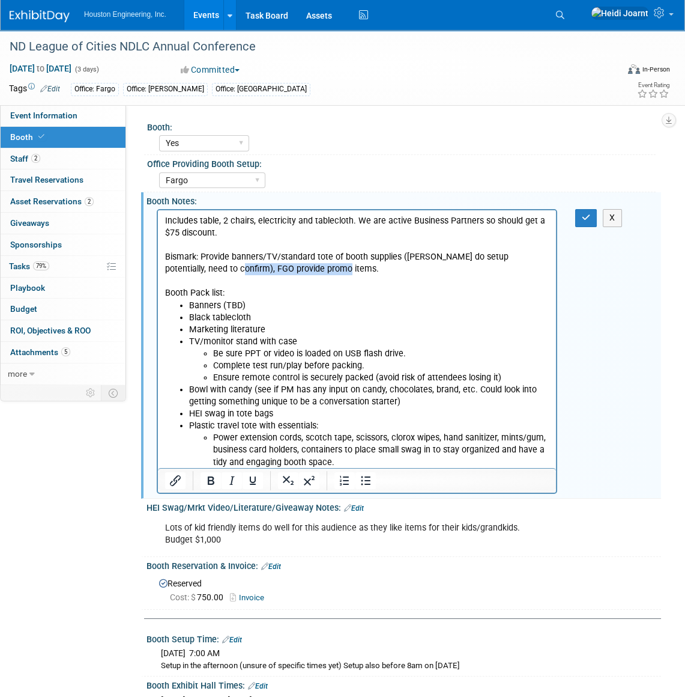
drag, startPoint x: 319, startPoint y: 271, endPoint x: 199, endPoint y: 269, distance: 120.2
click at [199, 269] on p "Includes table, 2 chairs, electricity and tablecloth. We are active Business Pa…" at bounding box center [357, 257] width 384 height 85
click at [197, 256] on p "Includes table, 2 chairs, electricity and tablecloth. We are active Business Pa…" at bounding box center [357, 257] width 384 height 85
drag, startPoint x: 201, startPoint y: 255, endPoint x: 164, endPoint y: 255, distance: 36.6
click at [165, 255] on body "Includes table, 2 chairs, electricity and tablecloth. We are active Business Pa…" at bounding box center [358, 341] width 386 height 253
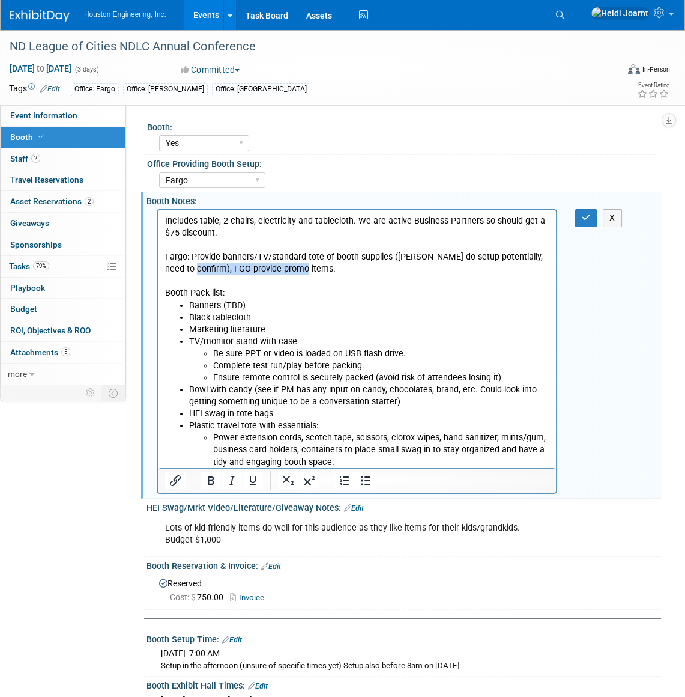
drag, startPoint x: 314, startPoint y: 271, endPoint x: 196, endPoint y: 273, distance: 117.1
click at [196, 273] on p "Includes table, 2 chairs, electricity and tablecloth. We are active Business Pa…" at bounding box center [357, 257] width 384 height 85
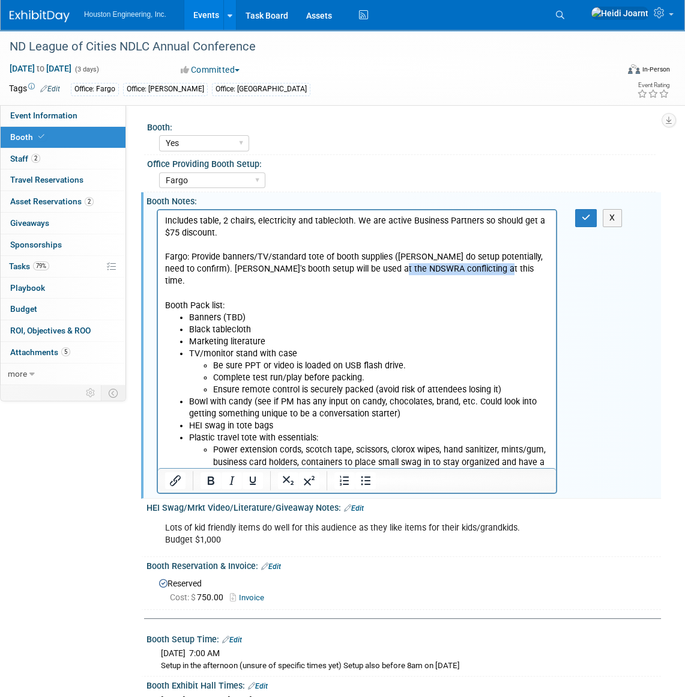
drag, startPoint x: 500, startPoint y: 267, endPoint x: 404, endPoint y: 271, distance: 96.2
click at [404, 271] on p "Includes table, 2 chairs, electricity and tablecloth. We are active Business Pa…" at bounding box center [357, 263] width 384 height 97
click at [497, 271] on p "Includes table, 2 chairs, electricity and tablecloth. We are active Business Pa…" at bounding box center [357, 263] width 384 height 97
click at [580, 219] on button "button" at bounding box center [586, 217] width 22 height 17
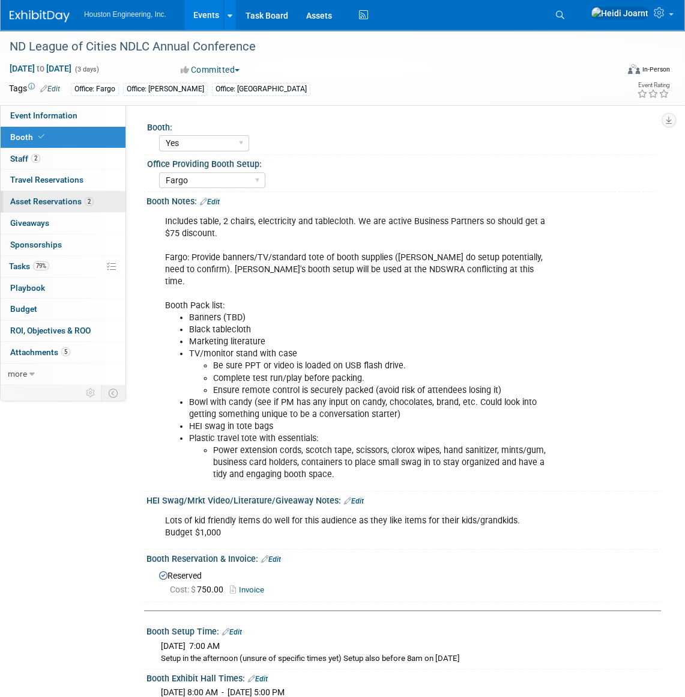
click at [74, 206] on link "2 Asset Reservations 2" at bounding box center [63, 201] width 125 height 21
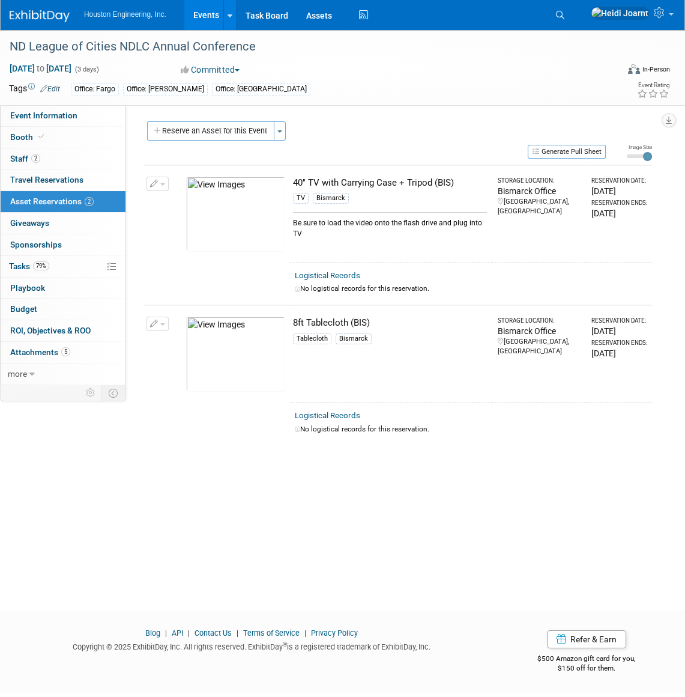
click at [160, 184] on span "button" at bounding box center [162, 184] width 5 height 2
click at [171, 202] on button "Change Reservation" at bounding box center [204, 203] width 102 height 16
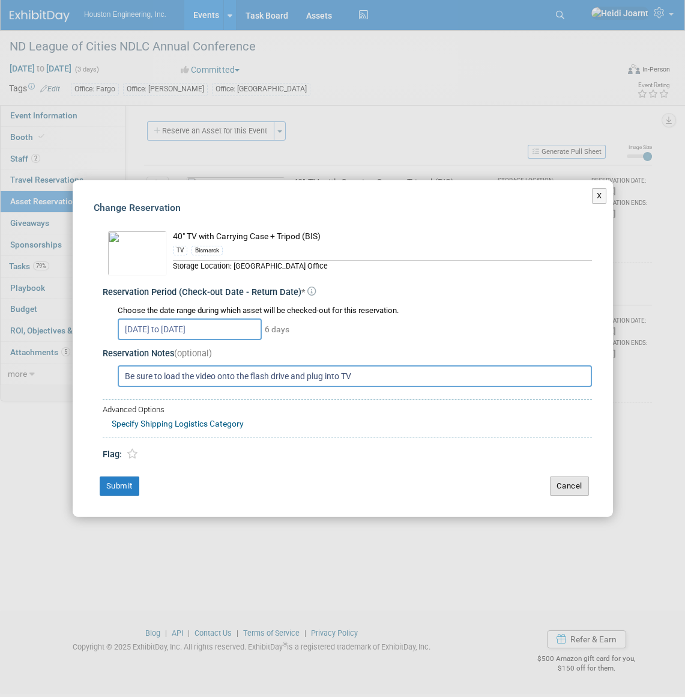
click at [565, 484] on button "Cancel" at bounding box center [569, 485] width 39 height 19
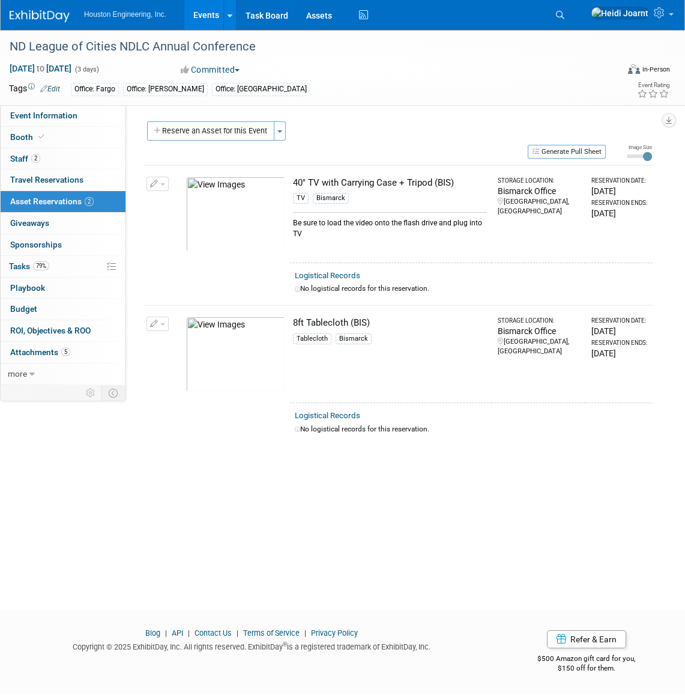
click at [163, 181] on button "button" at bounding box center [158, 184] width 22 height 14
click at [199, 245] on button "Cancel Reservation" at bounding box center [203, 240] width 100 height 16
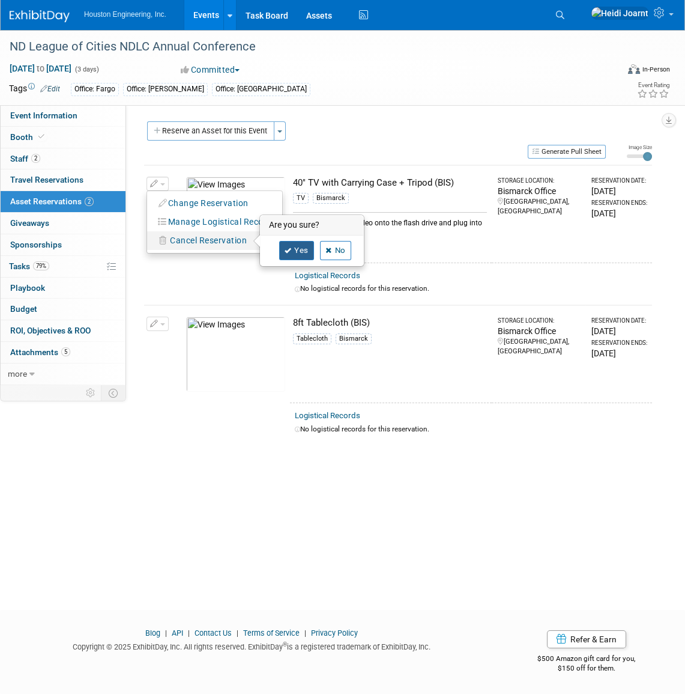
click at [296, 252] on link "Yes" at bounding box center [296, 250] width 35 height 19
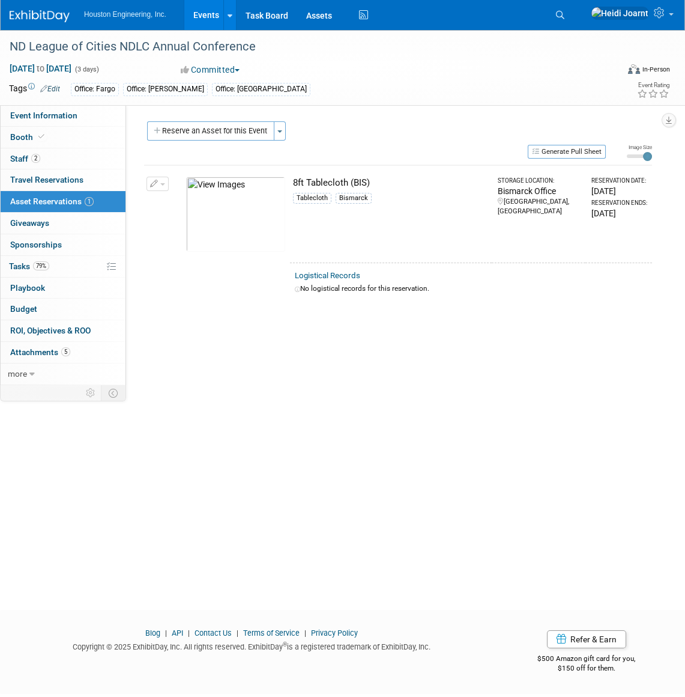
click at [166, 188] on button "button" at bounding box center [158, 184] width 22 height 14
click at [180, 236] on span "Cancel Reservation" at bounding box center [208, 240] width 77 height 10
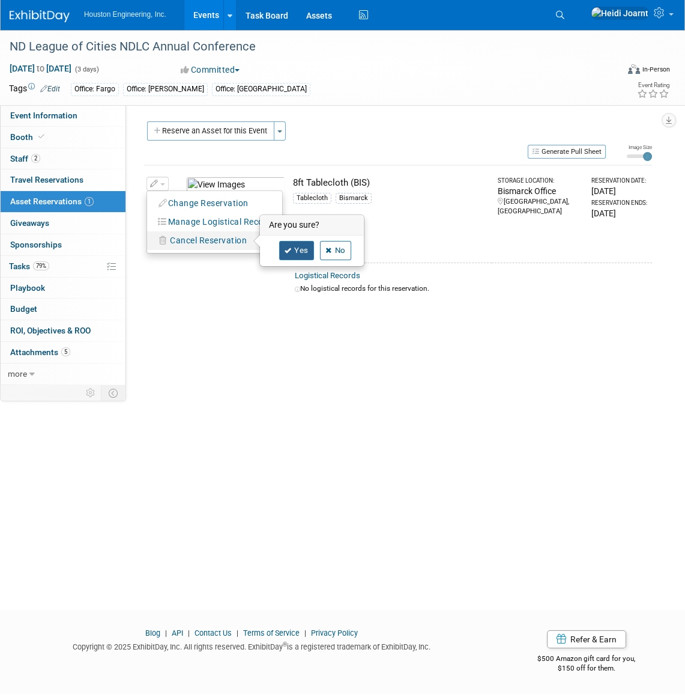
click at [299, 252] on link "Yes" at bounding box center [296, 250] width 35 height 19
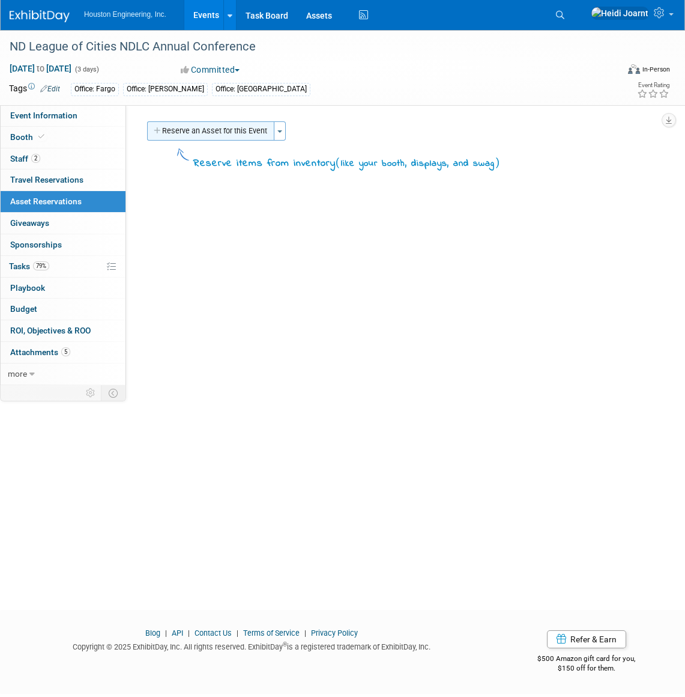
click at [228, 136] on button "Reserve an Asset for this Event" at bounding box center [210, 130] width 127 height 19
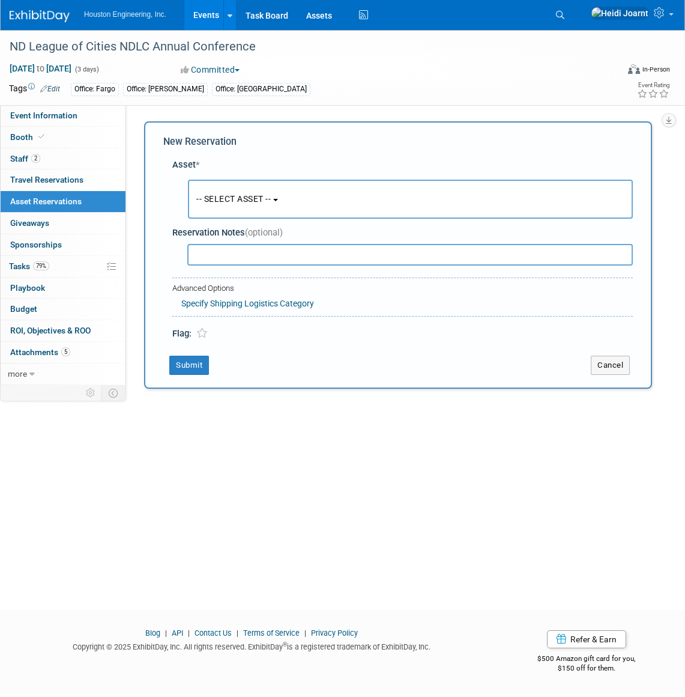
click at [228, 205] on button "-- SELECT ASSET --" at bounding box center [410, 199] width 445 height 39
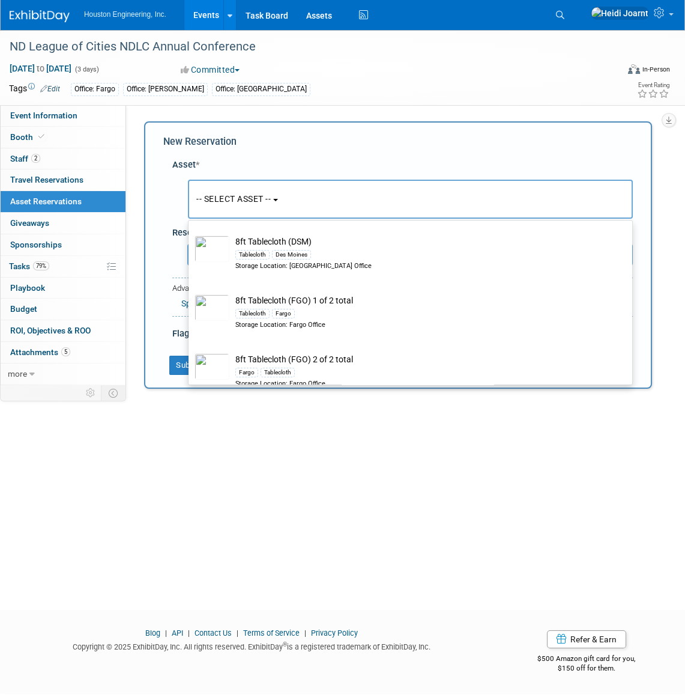
scroll to position [764, 0]
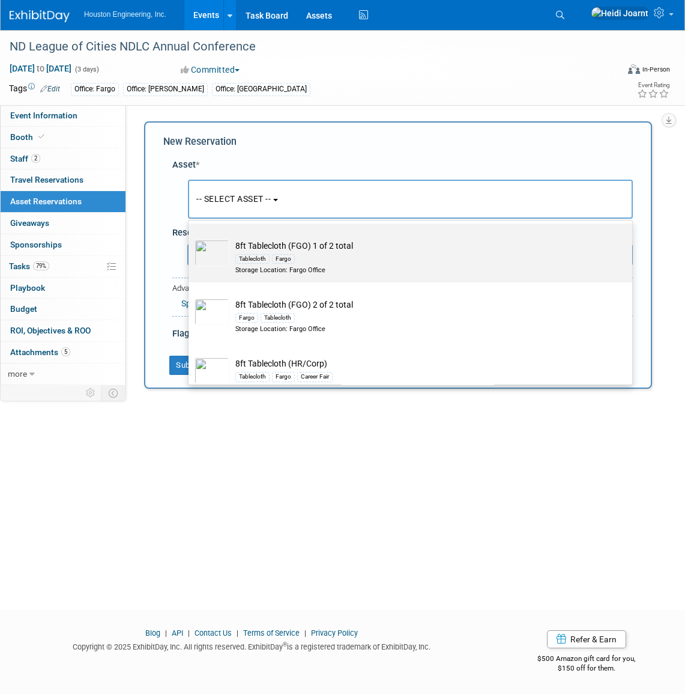
click at [317, 247] on td "8ft Tablecloth (FGO) 1 of 2 total Tablecloth Fargo Storage Location: Fargo Offi…" at bounding box center [418, 257] width 379 height 35
click at [190, 238] on input "8ft Tablecloth (FGO) 1 of 2 total Tablecloth Fargo Storage Location: Fargo Offi…" at bounding box center [187, 234] width 8 height 8
select select "10728641"
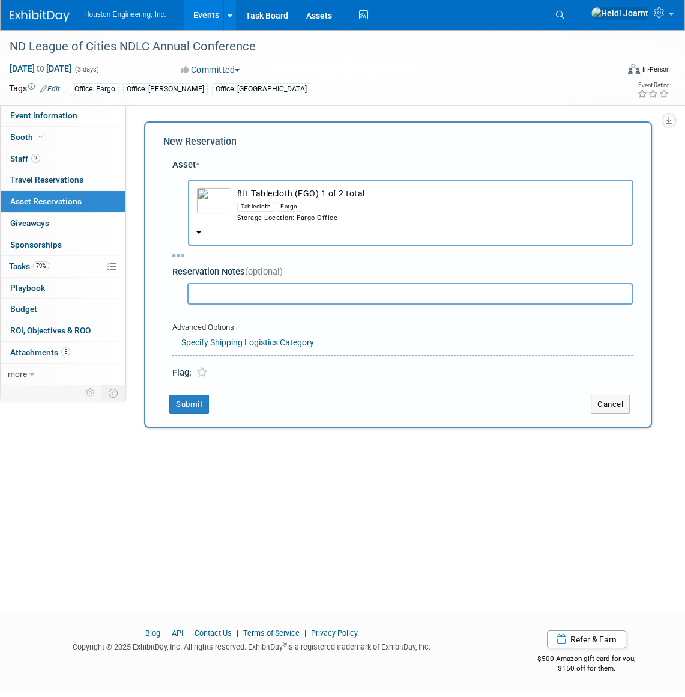
select select "8"
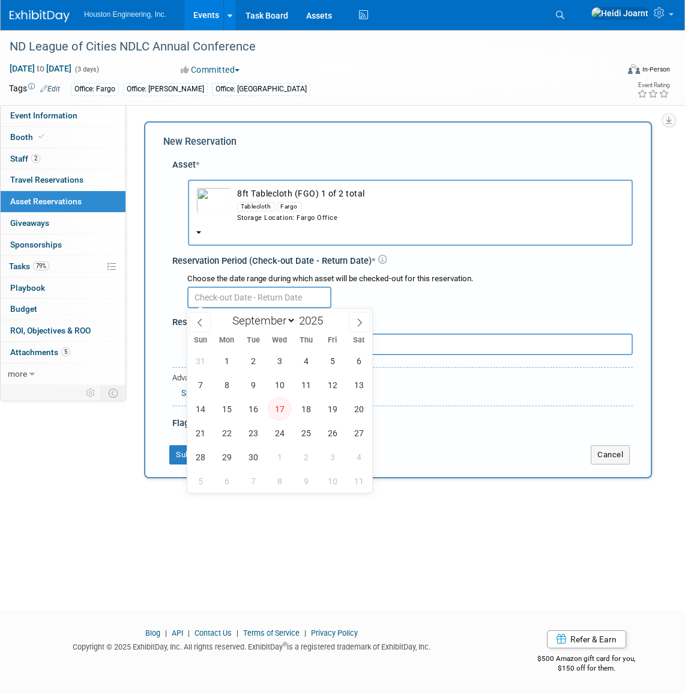
click at [253, 300] on input "text" at bounding box center [259, 298] width 144 height 22
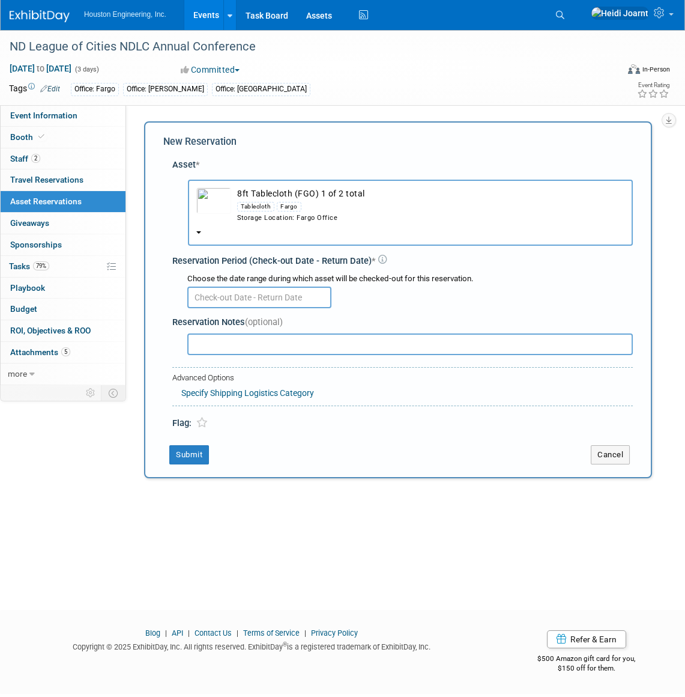
click at [387, 296] on div at bounding box center [410, 296] width 446 height 23
click at [612, 455] on button "Cancel" at bounding box center [610, 454] width 39 height 19
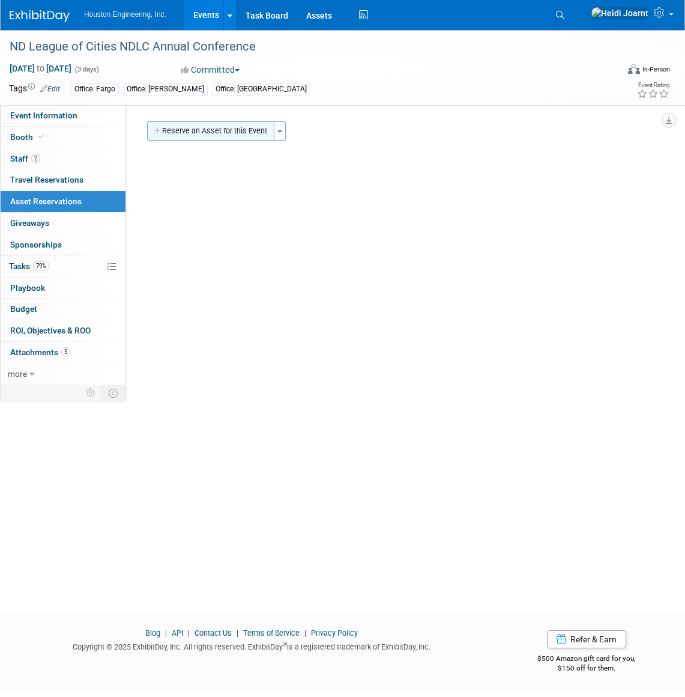
click at [219, 133] on button "Reserve an Asset for this Event" at bounding box center [210, 130] width 127 height 19
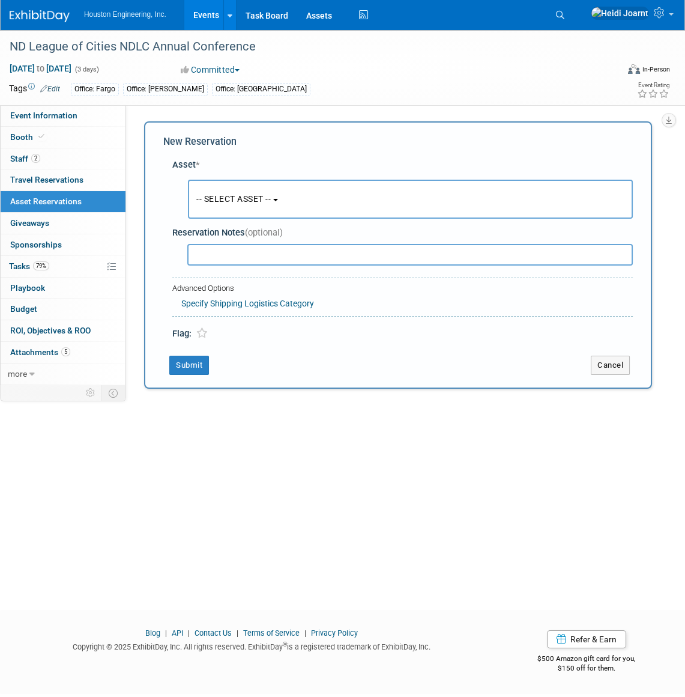
click at [226, 207] on button "-- SELECT ASSET --" at bounding box center [410, 199] width 445 height 39
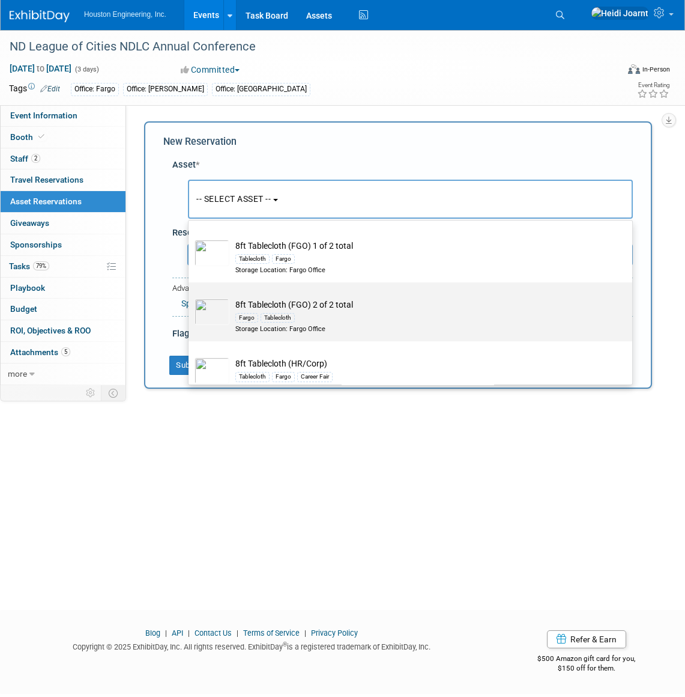
click at [299, 311] on div "Fargo Tablecloth" at bounding box center [421, 318] width 373 height 14
click at [190, 297] on input "8ft Tablecloth (FGO) 2 of 2 total Fargo Tablecloth Storage Location: Fargo Offi…" at bounding box center [187, 293] width 8 height 8
select select "10728640"
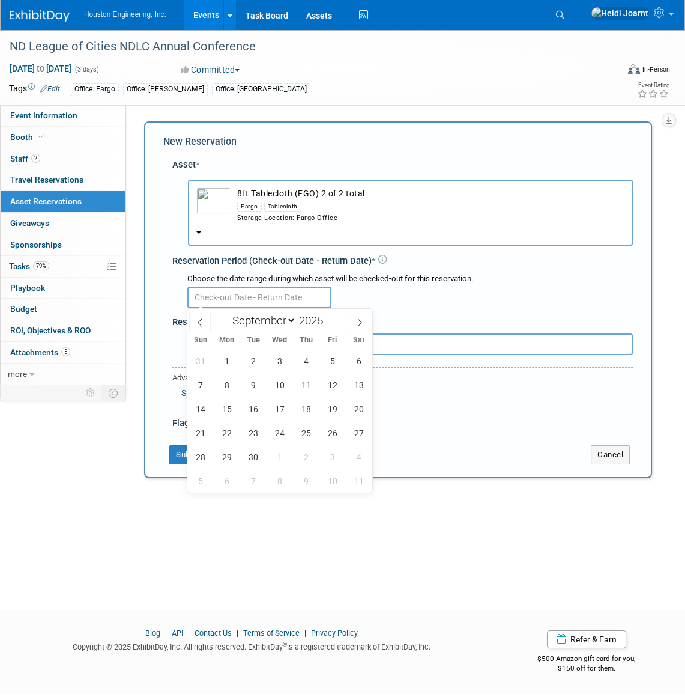
click at [268, 297] on input "text" at bounding box center [259, 298] width 144 height 22
click at [255, 412] on span "16" at bounding box center [252, 408] width 23 height 23
click at [222, 433] on span "22" at bounding box center [226, 432] width 23 height 23
type input "Sep 16, 2025 to Sep 22, 2025"
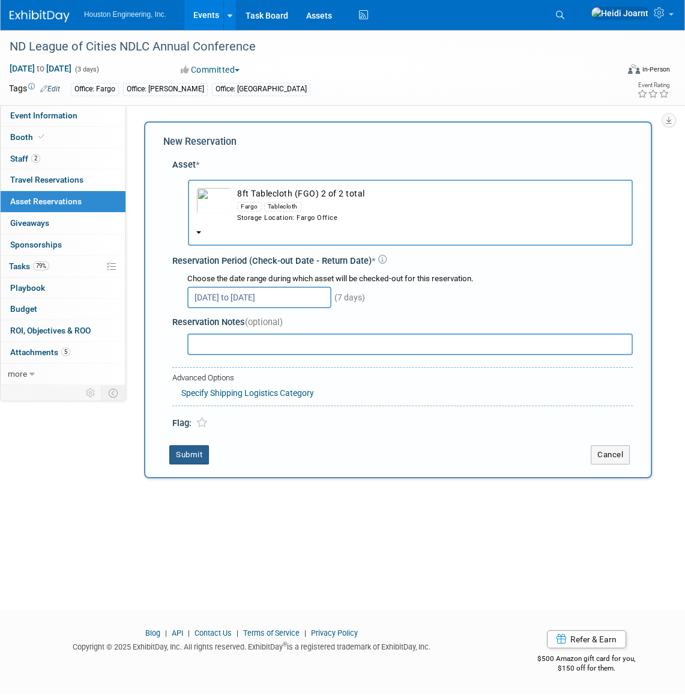
click at [199, 449] on button "Submit" at bounding box center [189, 454] width 40 height 19
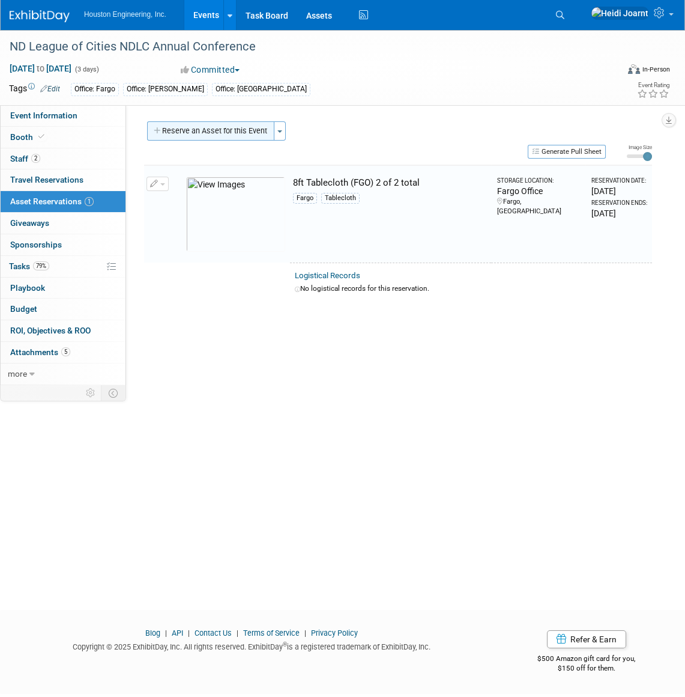
click at [184, 132] on button "Reserve an Asset for this Event" at bounding box center [210, 130] width 127 height 19
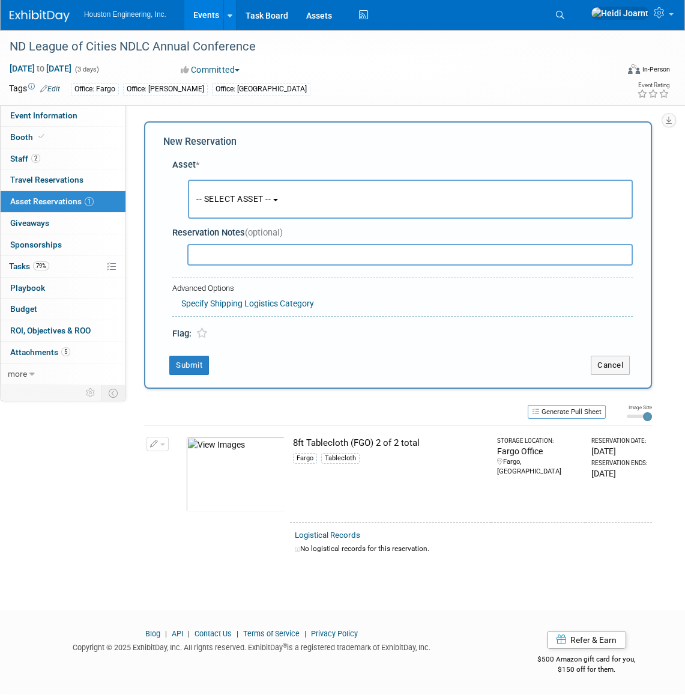
click at [237, 210] on button "-- SELECT ASSET --" at bounding box center [410, 199] width 445 height 39
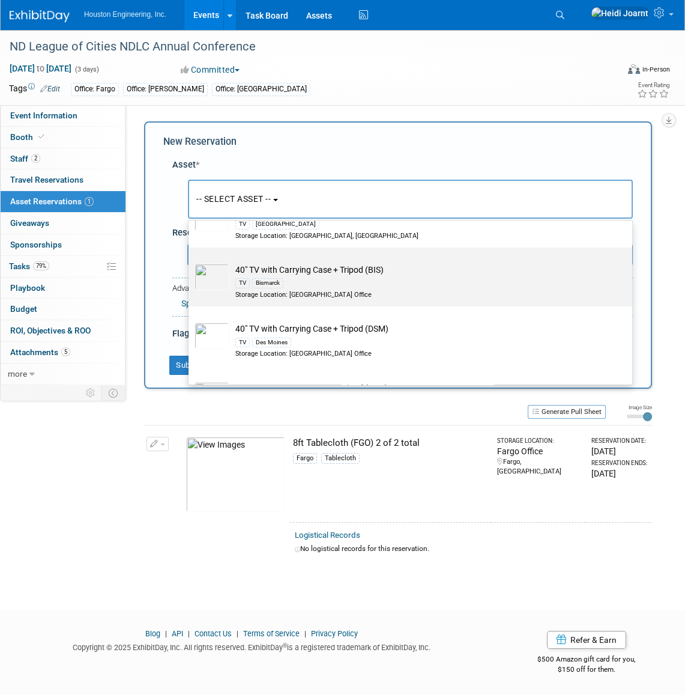
scroll to position [382, 0]
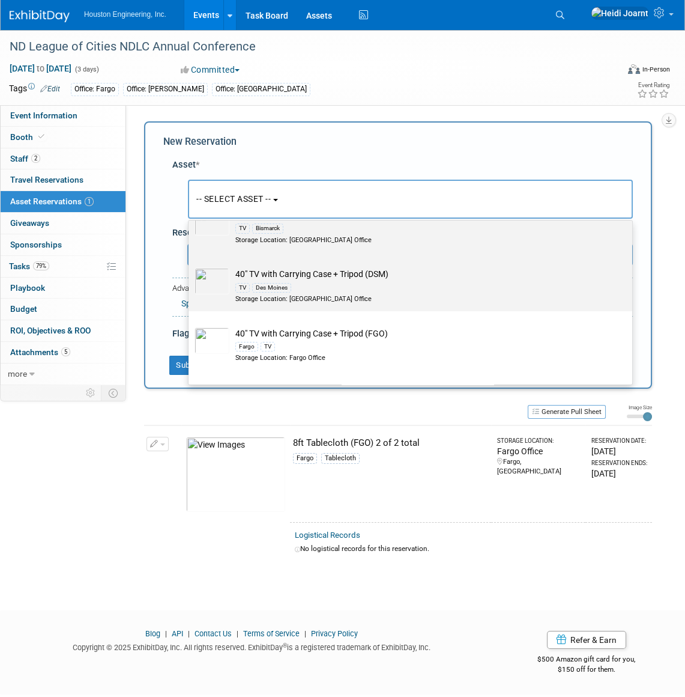
click at [308, 288] on div "TV Des Moines" at bounding box center [421, 287] width 373 height 14
click at [190, 266] on input "40" TV with Carrying Case + Tripod (DSM) TV Des Moines Storage Location: Des Mo…" at bounding box center [187, 262] width 8 height 8
select select "10728863"
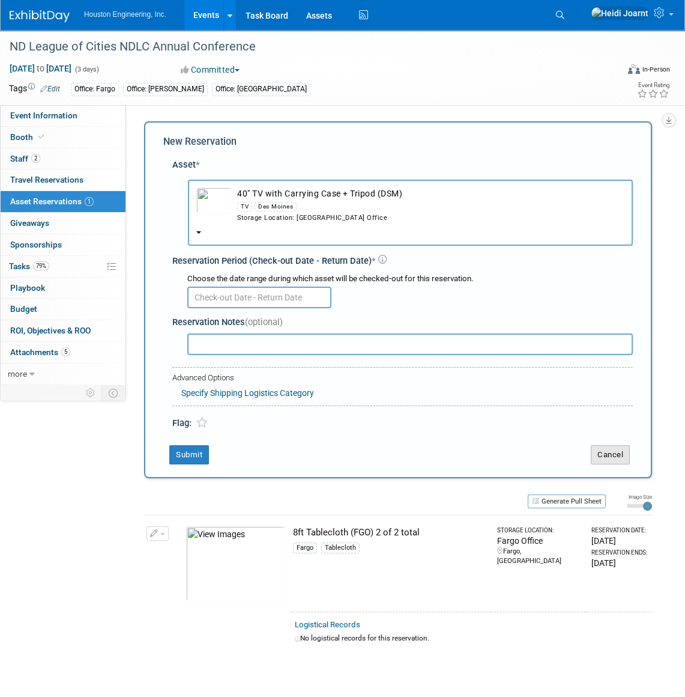
click at [619, 457] on button "Cancel" at bounding box center [610, 454] width 39 height 19
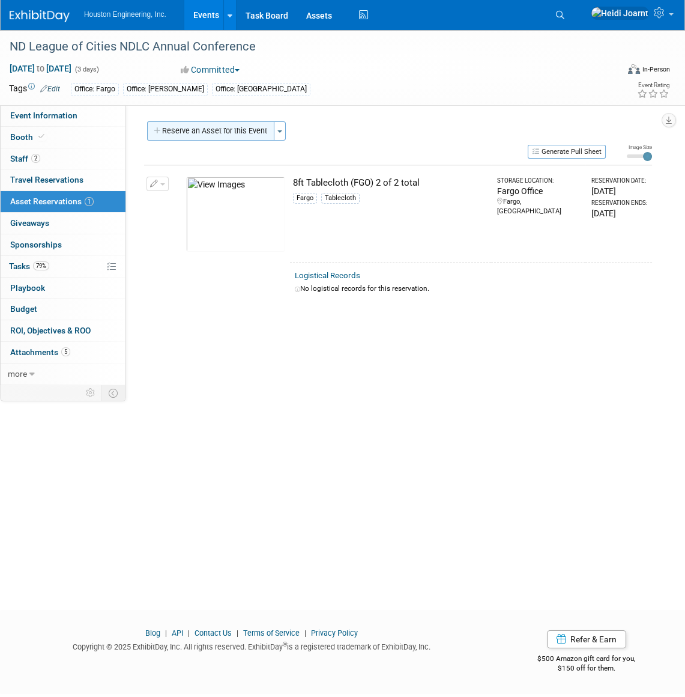
click at [231, 133] on button "Reserve an Asset for this Event" at bounding box center [210, 130] width 127 height 19
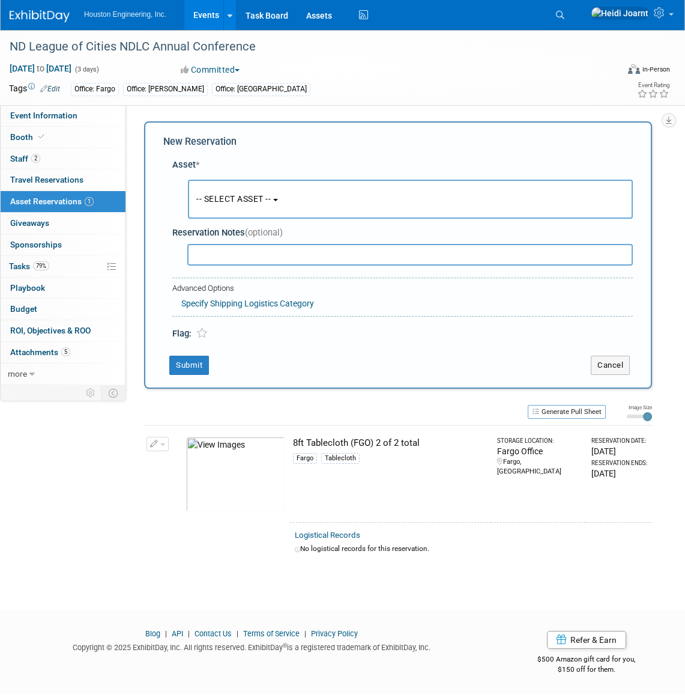
click at [267, 189] on button "-- SELECT ASSET --" at bounding box center [410, 199] width 445 height 39
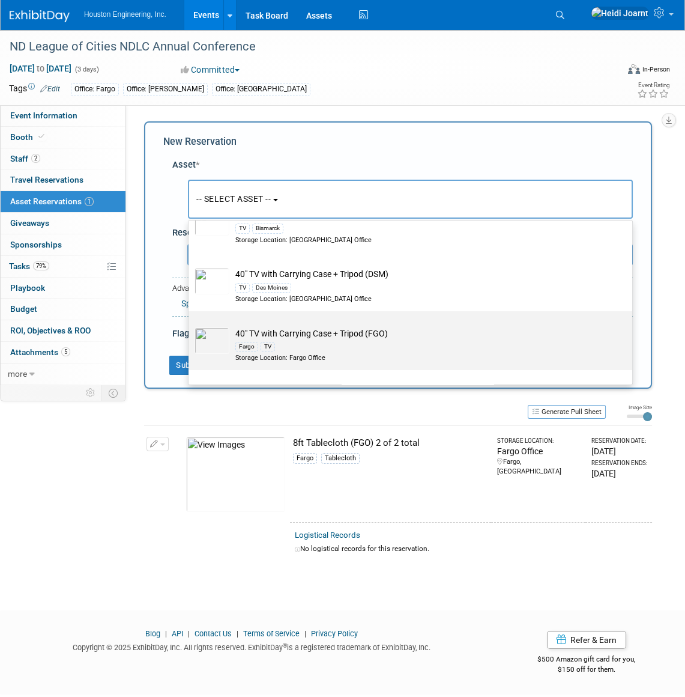
click at [295, 336] on td "40" TV with Carrying Case + Tripod (FGO) Fargo TV Storage Location: Fargo Office" at bounding box center [418, 344] width 379 height 35
click at [190, 326] on input "40" TV with Carrying Case + Tripod (FGO) Fargo TV Storage Location: Fargo Office" at bounding box center [187, 322] width 8 height 8
select select "10726410"
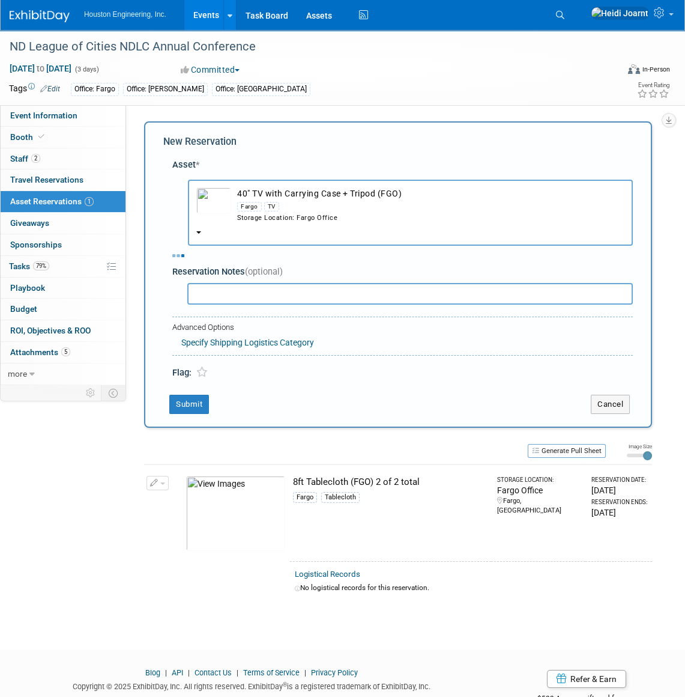
select select "8"
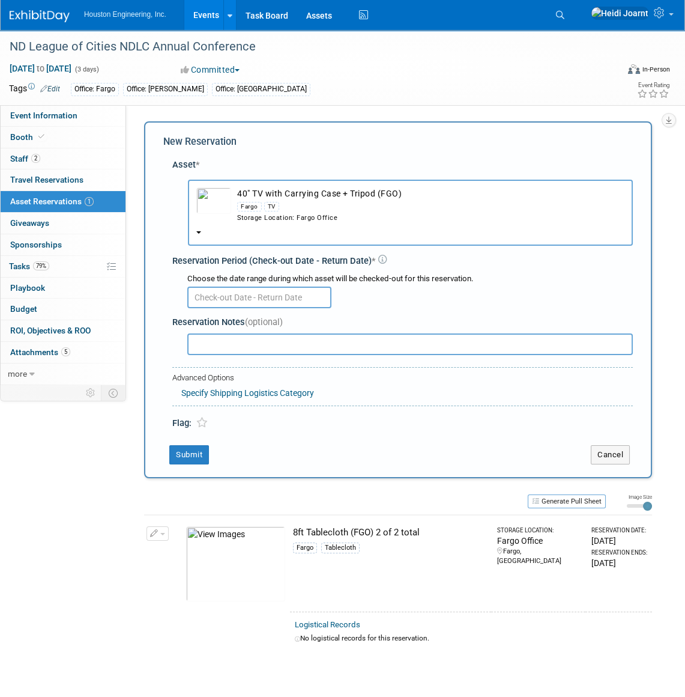
click at [276, 300] on input "text" at bounding box center [259, 298] width 144 height 22
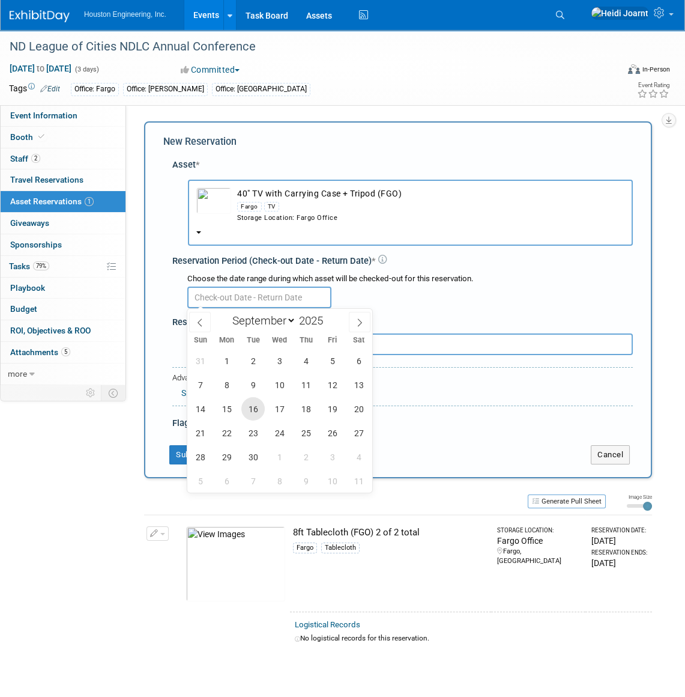
click at [251, 410] on span "16" at bounding box center [252, 408] width 23 height 23
click at [228, 436] on span "22" at bounding box center [226, 432] width 23 height 23
type input "Sep 16, 2025 to Sep 22, 2025"
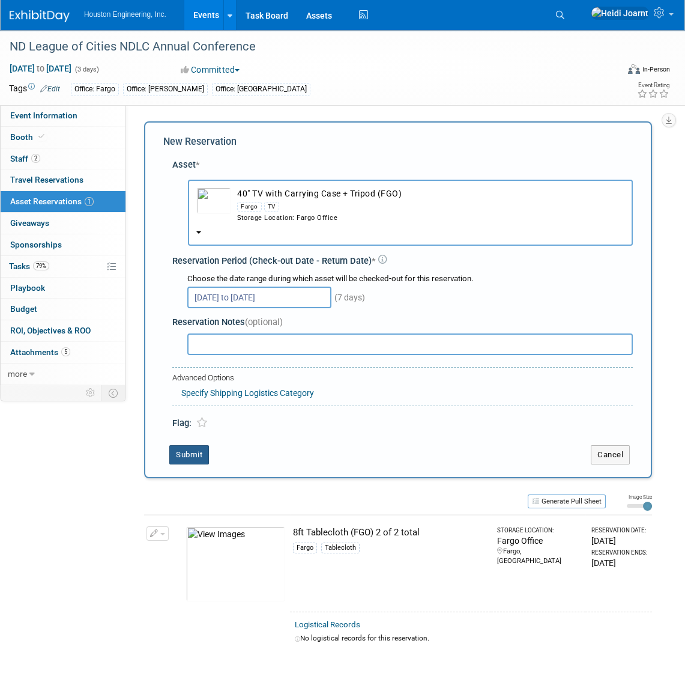
click at [198, 461] on button "Submit" at bounding box center [189, 454] width 40 height 19
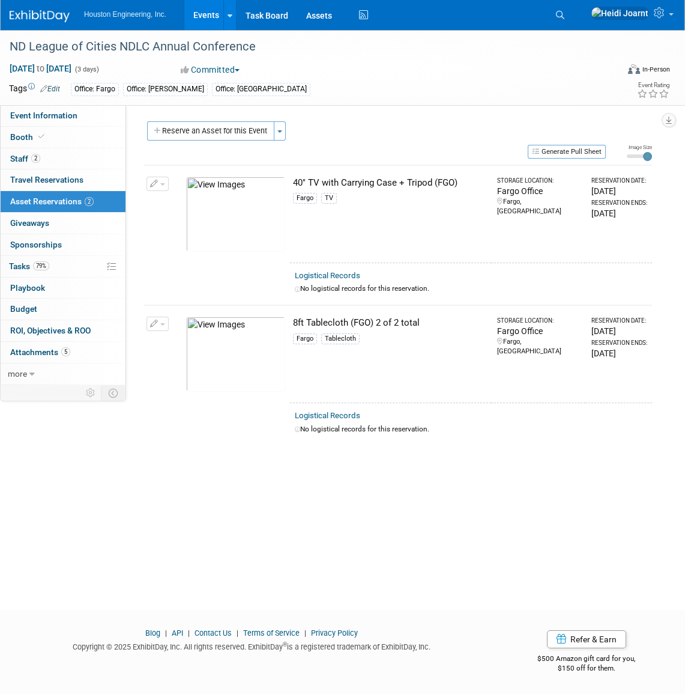
click at [205, 14] on link "Events" at bounding box center [206, 15] width 44 height 30
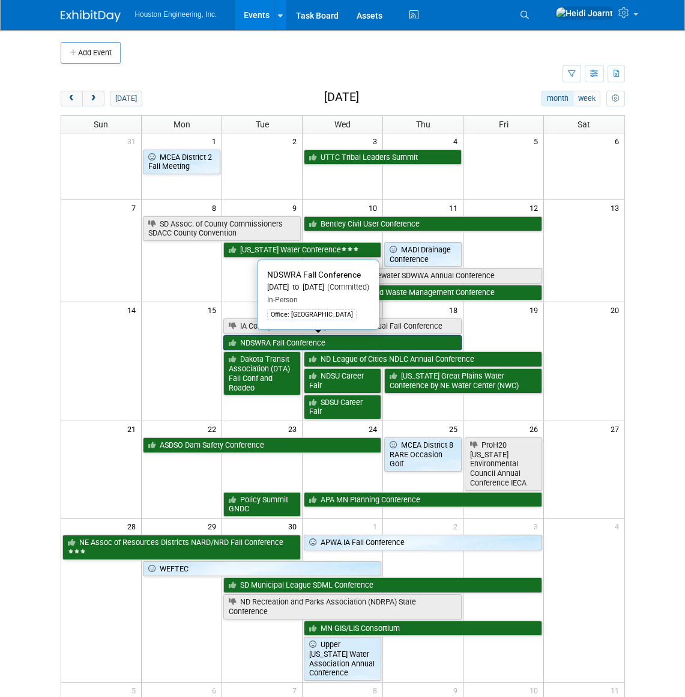
click at [315, 344] on link "NDSWRA Fall Conference" at bounding box center [342, 343] width 238 height 16
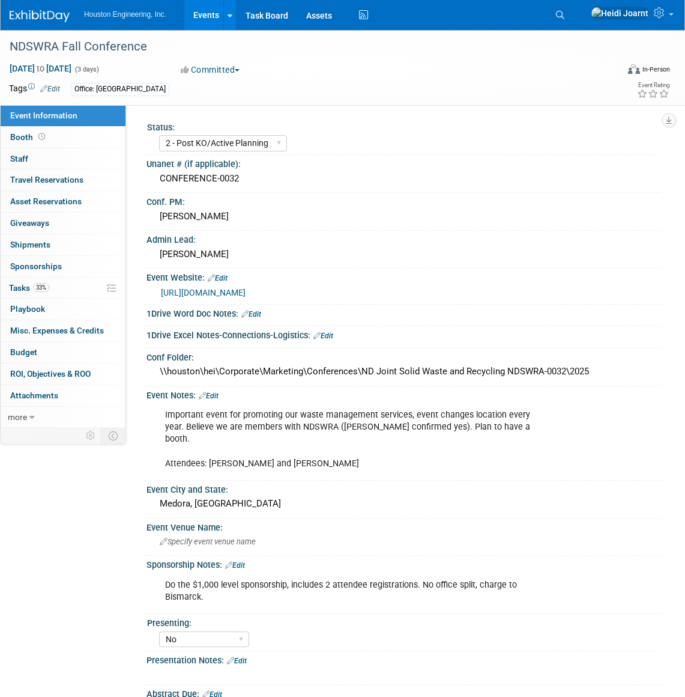
select select "2 - Post KO/Active Planning"
select select "No"
select select "Mun. Infrastructure"
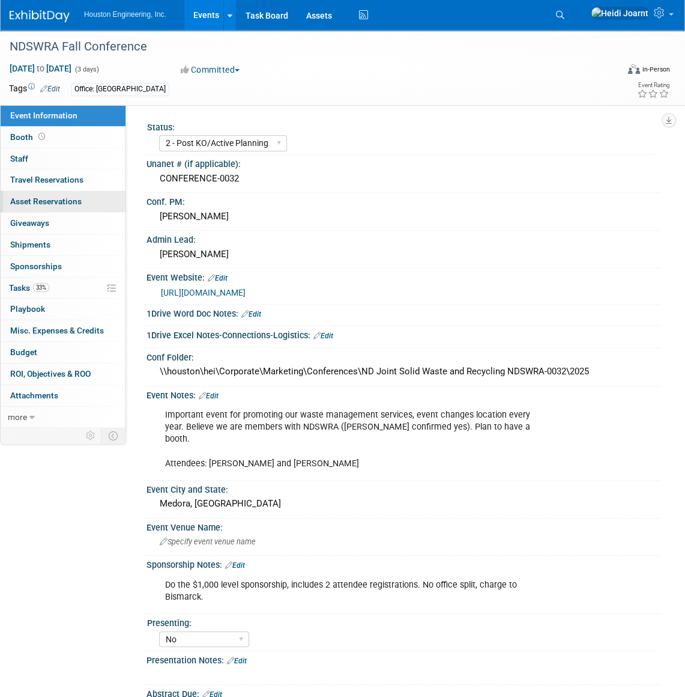
click at [67, 208] on link "0 Asset Reservations 0" at bounding box center [63, 201] width 125 height 21
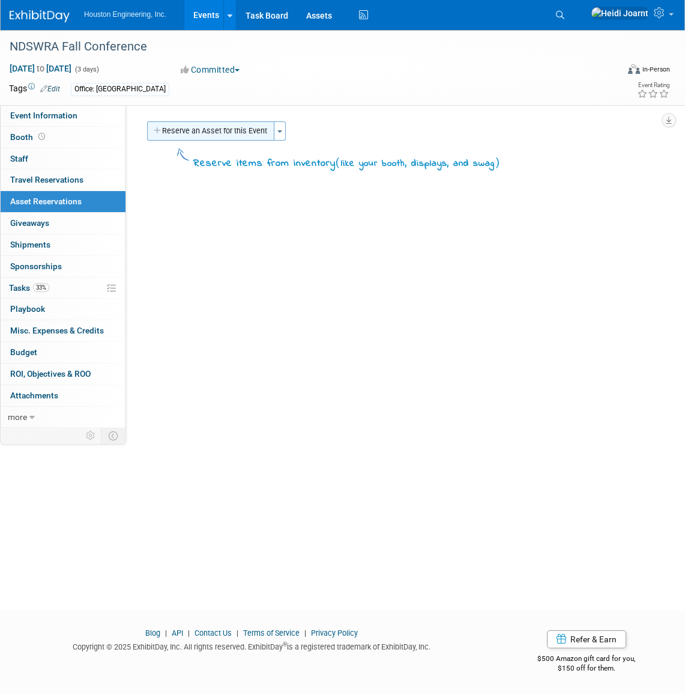
click at [198, 129] on button "Reserve an Asset for this Event" at bounding box center [210, 130] width 127 height 19
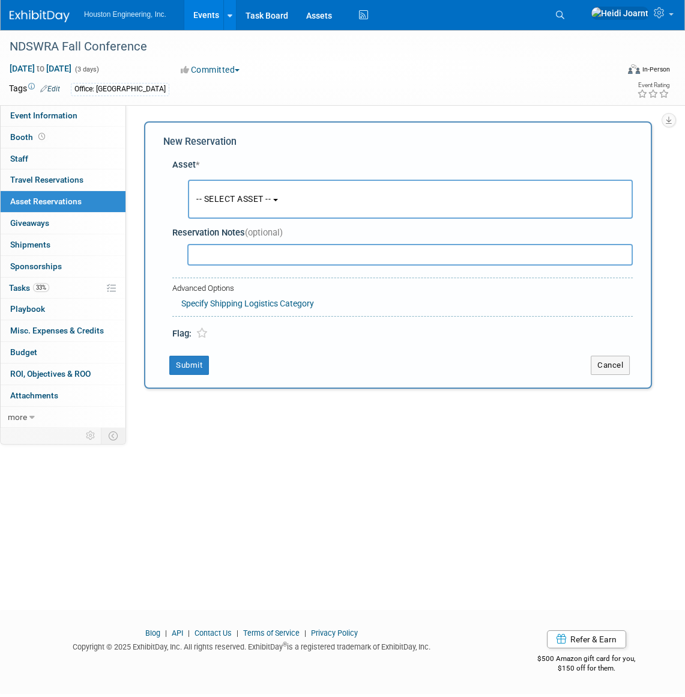
click at [282, 205] on button "-- SELECT ASSET --" at bounding box center [410, 199] width 445 height 39
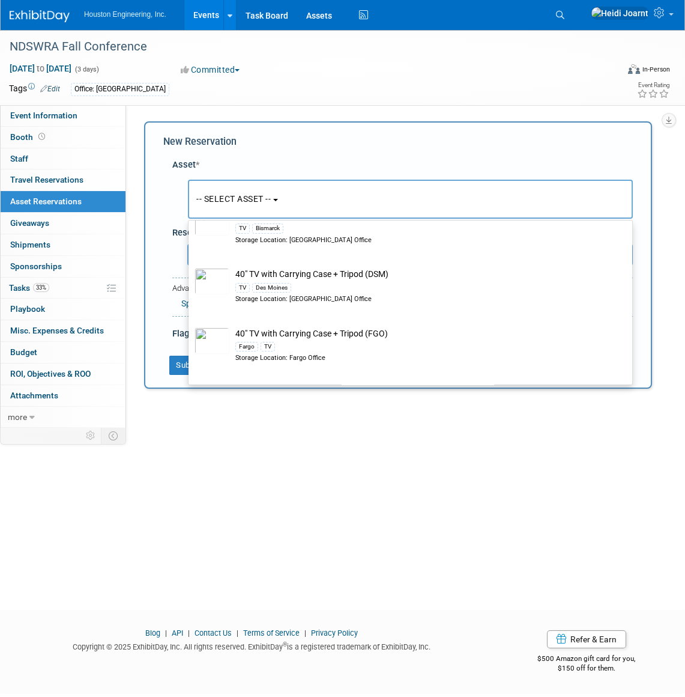
scroll to position [327, 0]
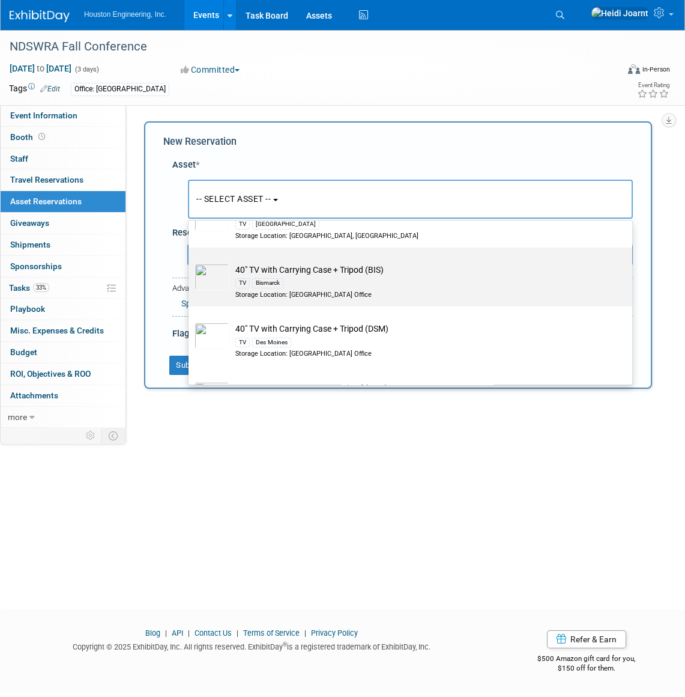
click at [280, 284] on div "Bismarck" at bounding box center [267, 283] width 31 height 10
click at [190, 262] on input "40" TV with Carrying Case + Tripod (BIS) TV Bismarck Storage Location: [GEOGRAP…" at bounding box center [187, 258] width 8 height 8
select select "10728861"
select select "8"
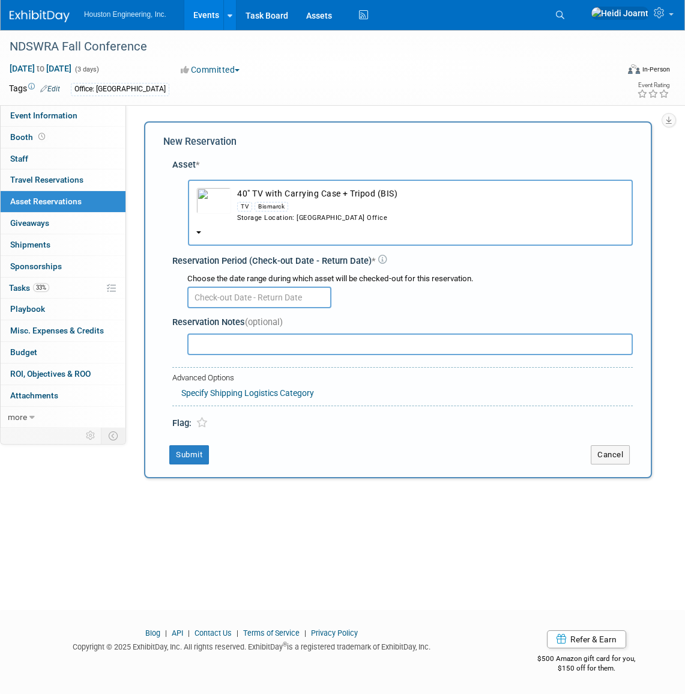
click at [264, 294] on input "text" at bounding box center [259, 298] width 144 height 22
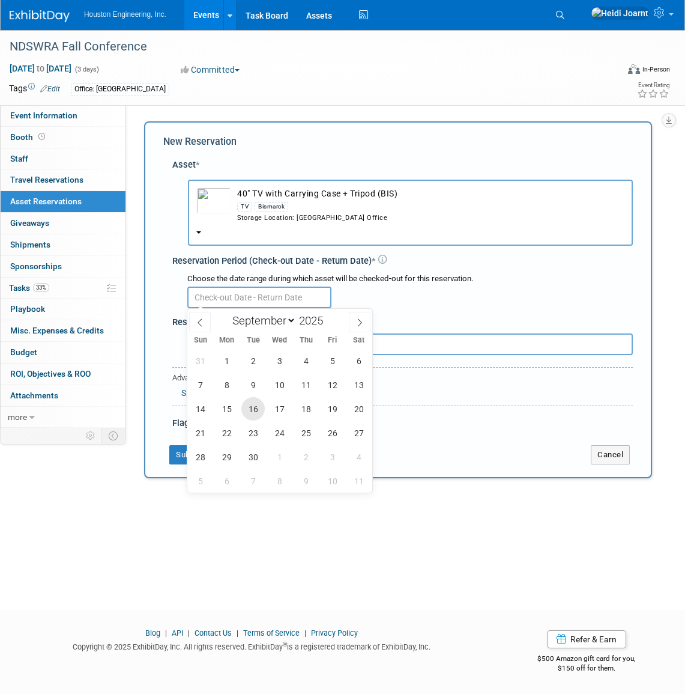
click at [254, 408] on span "16" at bounding box center [252, 408] width 23 height 23
click at [329, 411] on span "19" at bounding box center [332, 408] width 23 height 23
type input "[DATE] to [DATE]"
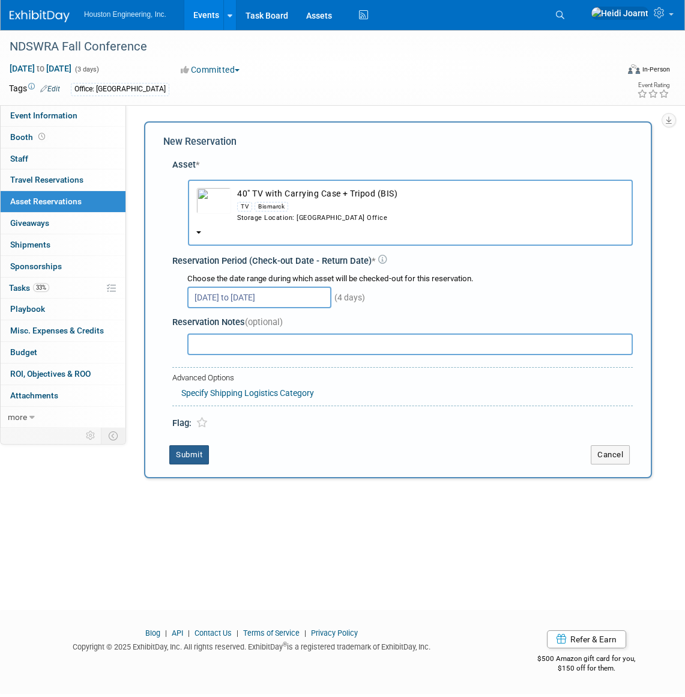
click at [202, 455] on button "Submit" at bounding box center [189, 454] width 40 height 19
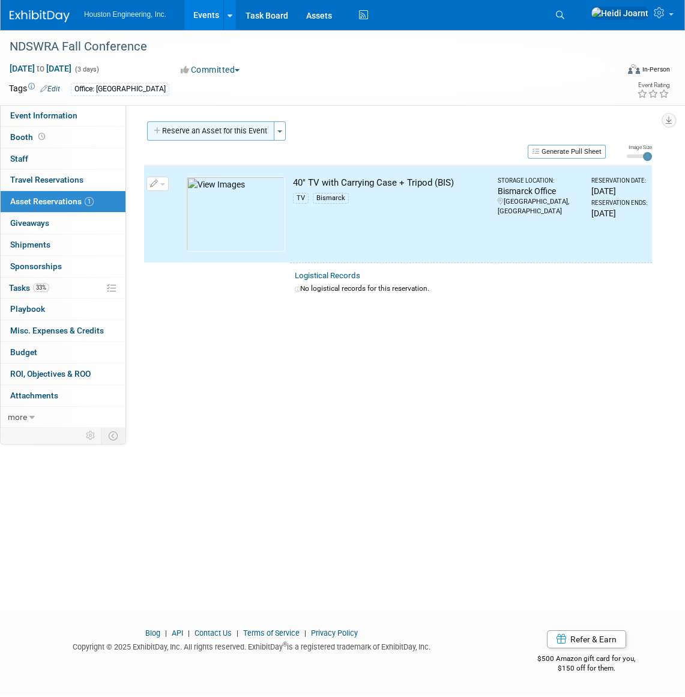
click at [216, 125] on button "Reserve an Asset for this Event" at bounding box center [210, 130] width 127 height 19
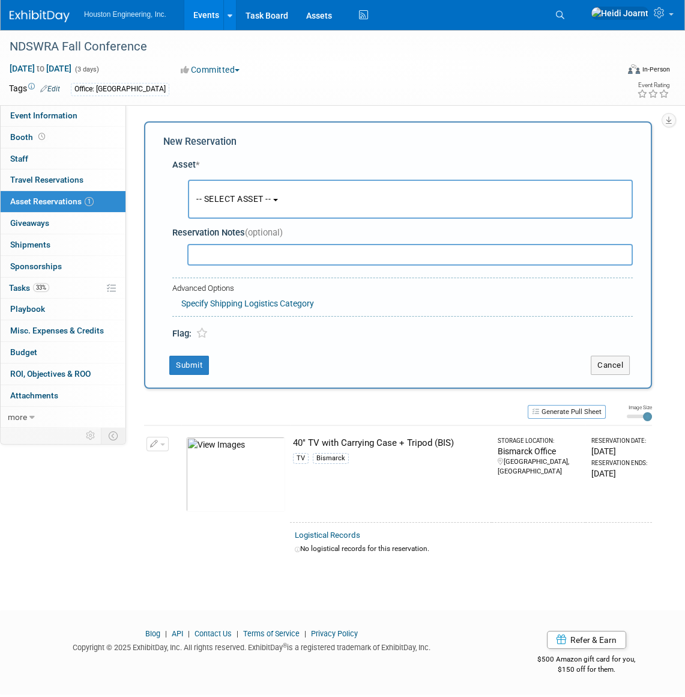
click at [267, 213] on button "-- SELECT ASSET --" at bounding box center [410, 199] width 445 height 39
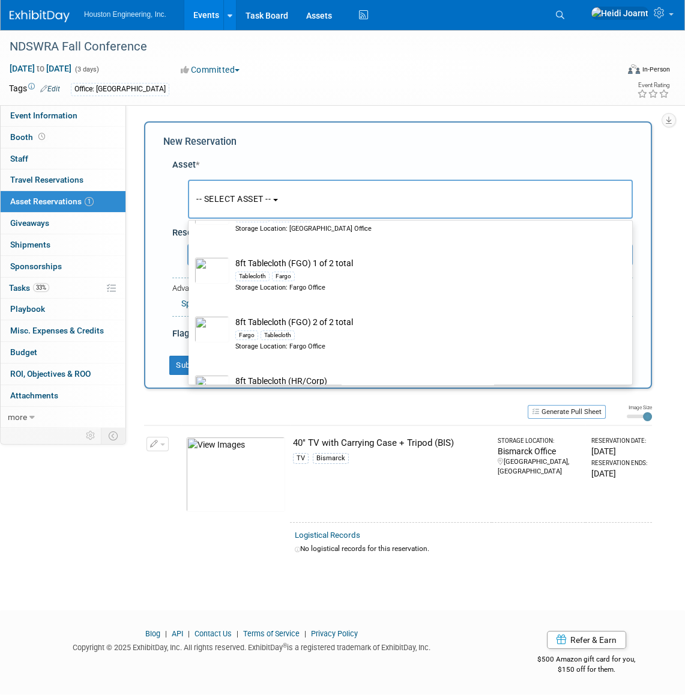
scroll to position [655, 0]
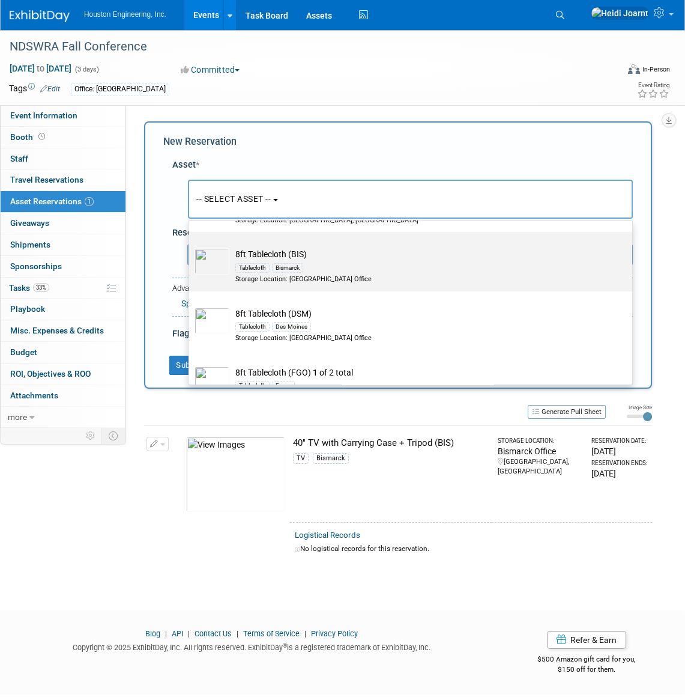
click at [320, 278] on div "Storage Location: [GEOGRAPHIC_DATA] Office" at bounding box center [421, 279] width 373 height 10
click at [190, 246] on input "8ft Tablecloth (BIS) Tablecloth Bismarck Storage Location: [GEOGRAPHIC_DATA] Of…" at bounding box center [187, 242] width 8 height 8
select select "10728718"
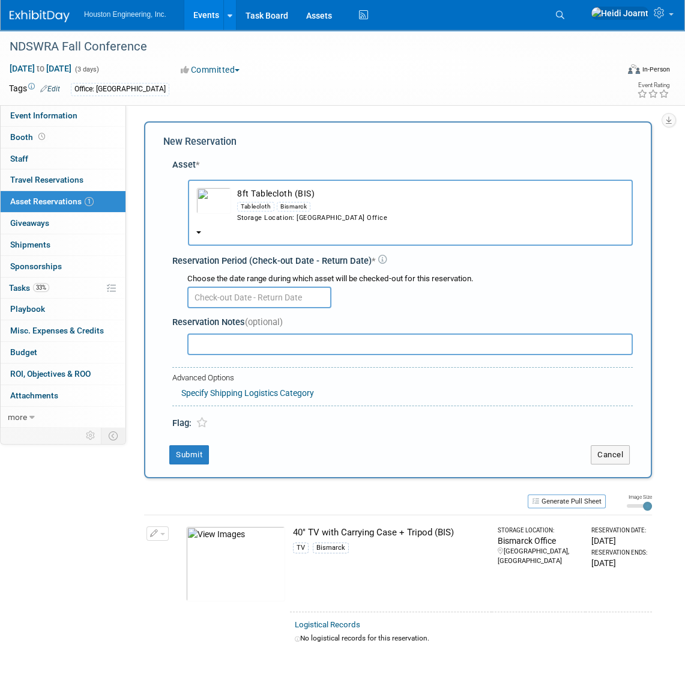
click at [241, 297] on input "text" at bounding box center [259, 298] width 144 height 22
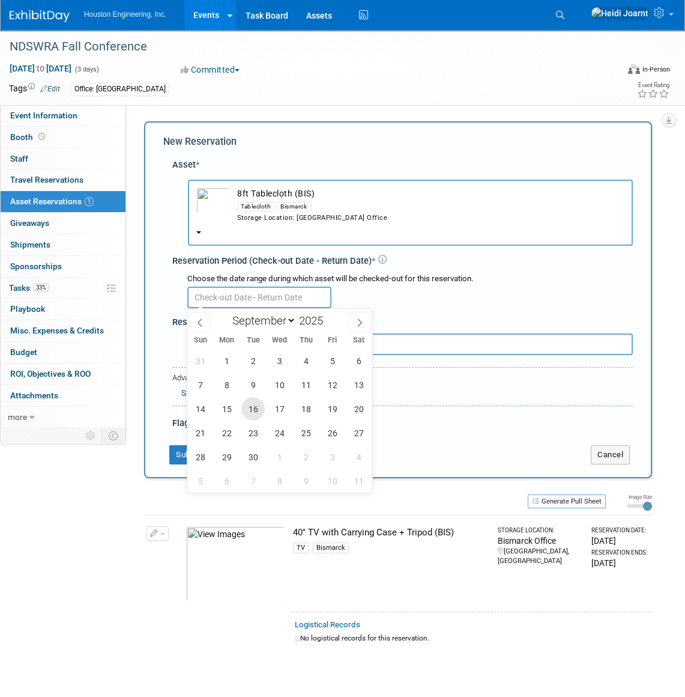
click at [261, 402] on span "16" at bounding box center [252, 408] width 23 height 23
click at [333, 409] on span "19" at bounding box center [332, 408] width 23 height 23
type input "[DATE] to [DATE]"
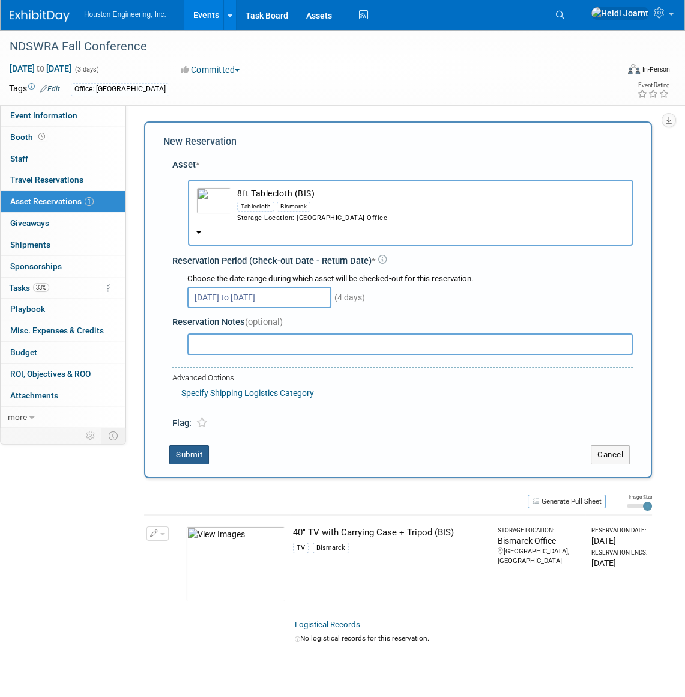
click at [190, 451] on button "Submit" at bounding box center [189, 454] width 40 height 19
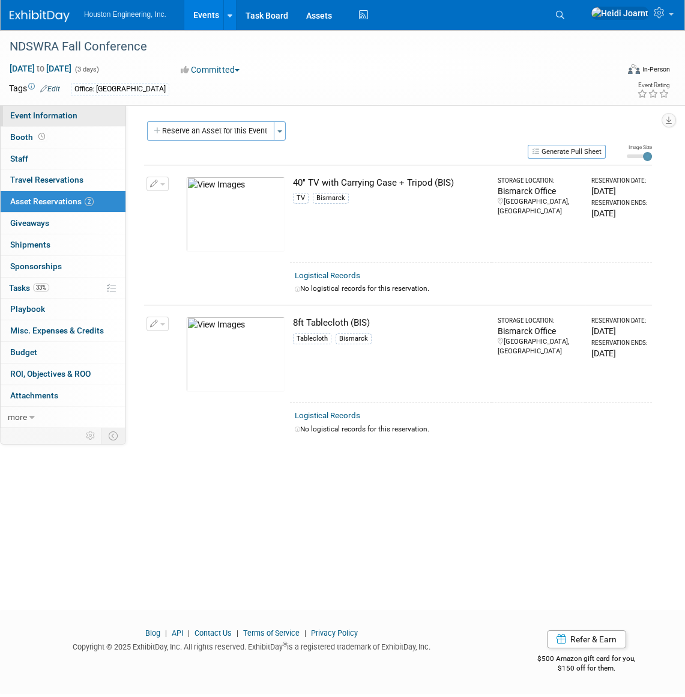
click at [74, 118] on span "Event Information" at bounding box center [43, 116] width 67 height 10
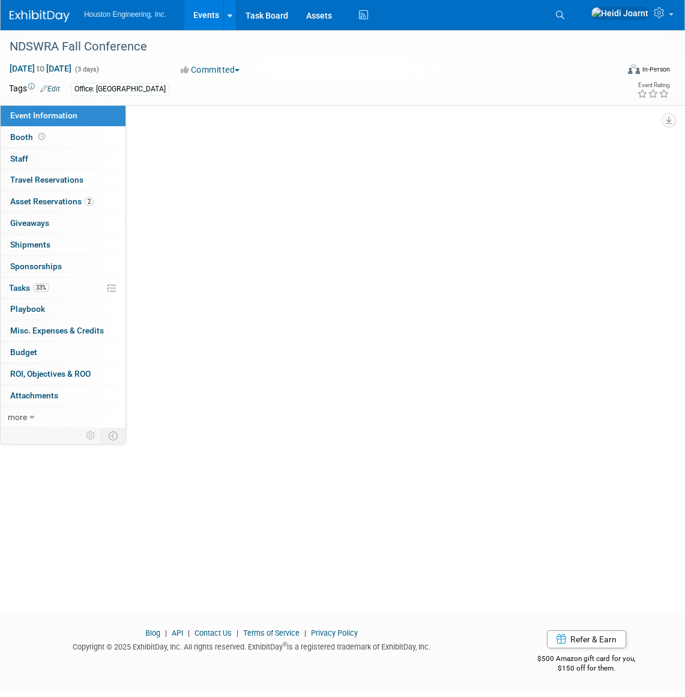
select select "2 - Post KO/Active Planning"
select select "No"
select select "Mun. Infrastructure"
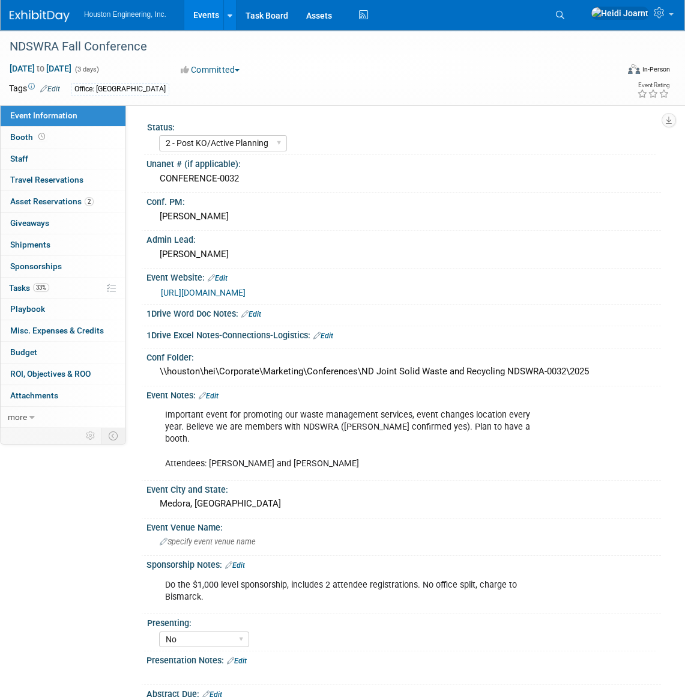
click at [201, 9] on link "Events" at bounding box center [206, 15] width 44 height 30
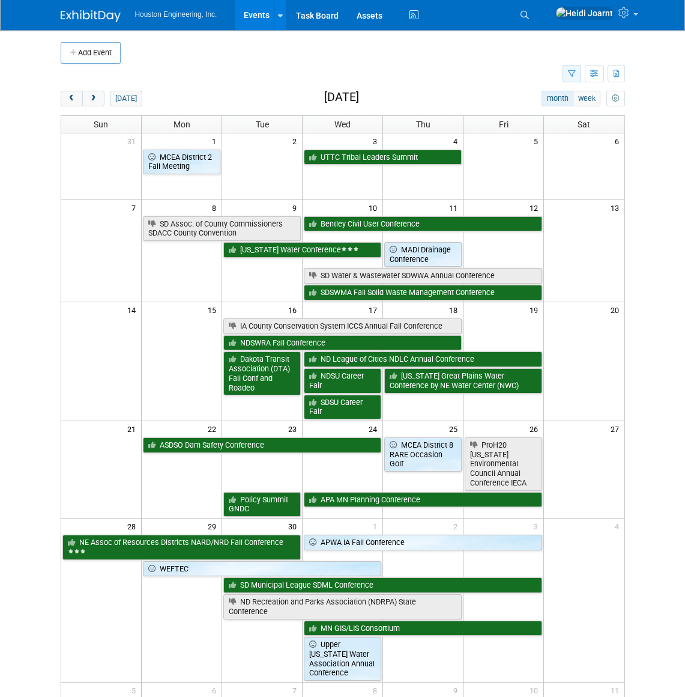
click at [564, 74] on button "button" at bounding box center [572, 73] width 19 height 17
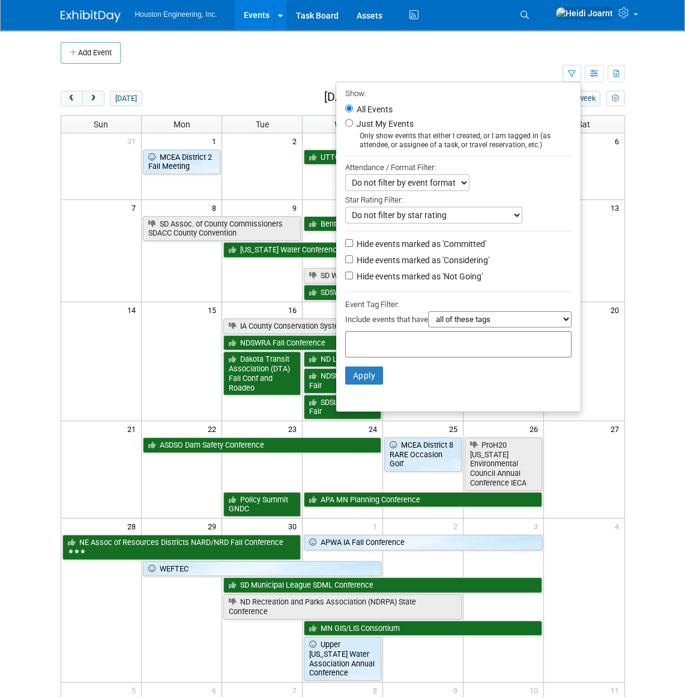
click at [456, 279] on label "Hide events marked as 'Not Going'" at bounding box center [418, 276] width 129 height 12
click at [353, 279] on input "Hide events marked as 'Not Going'" at bounding box center [349, 275] width 8 height 8
checkbox input "true"
click at [354, 379] on button "Apply" at bounding box center [364, 375] width 38 height 18
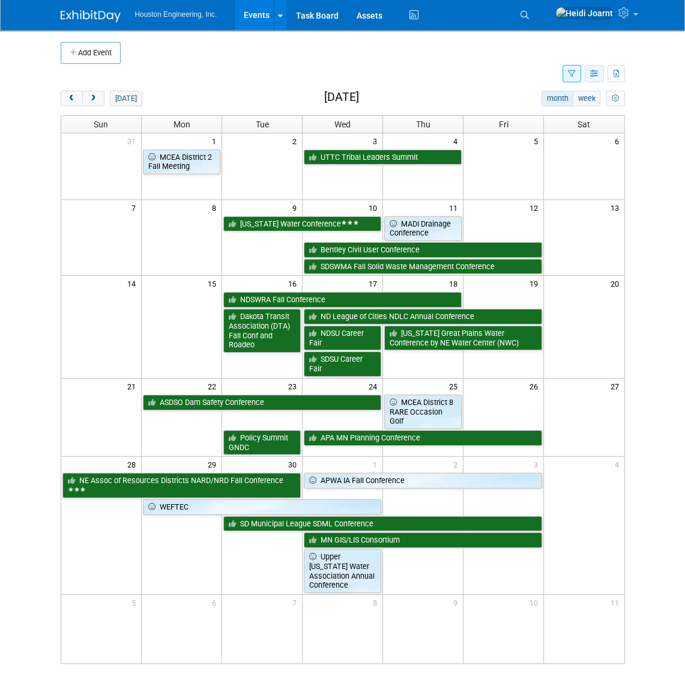
click at [600, 74] on button "button" at bounding box center [594, 73] width 19 height 17
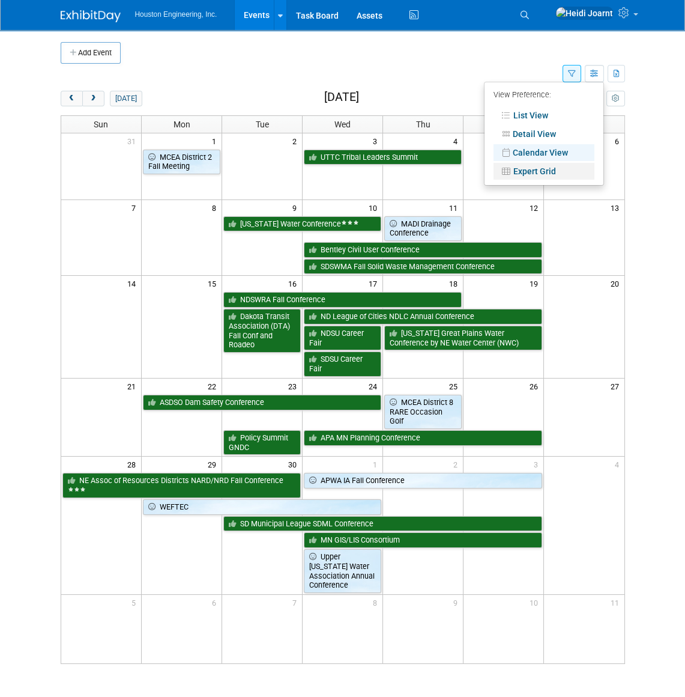
click at [550, 173] on link "Expert Grid" at bounding box center [544, 171] width 101 height 17
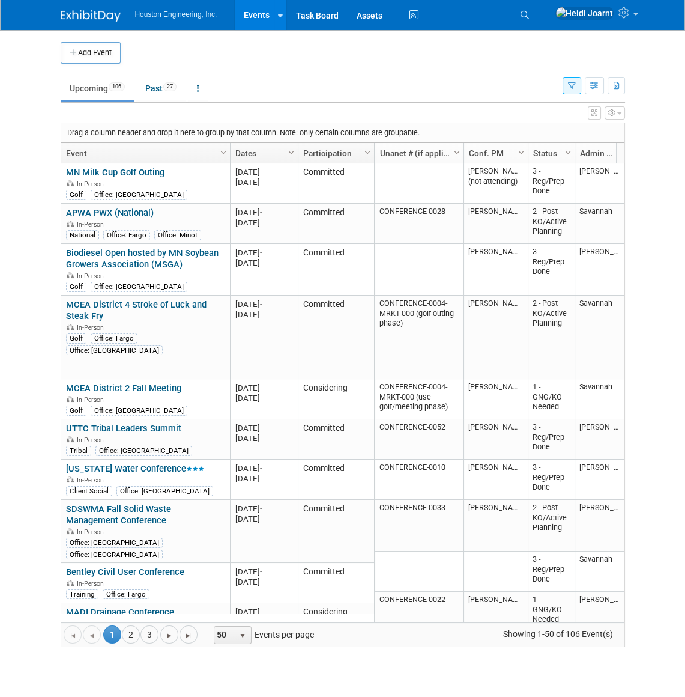
click at [593, 113] on icon "button" at bounding box center [595, 112] width 6 height 7
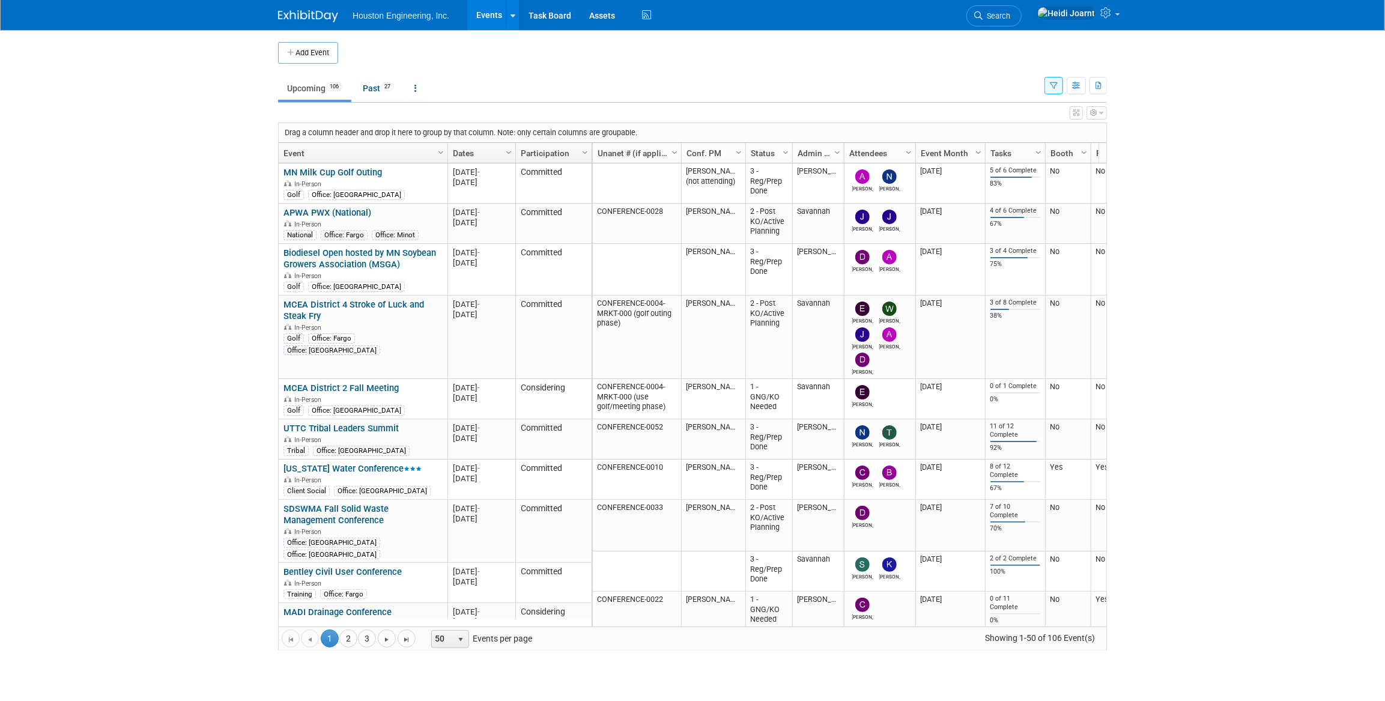
click at [1076, 114] on icon "button" at bounding box center [1076, 112] width 6 height 7
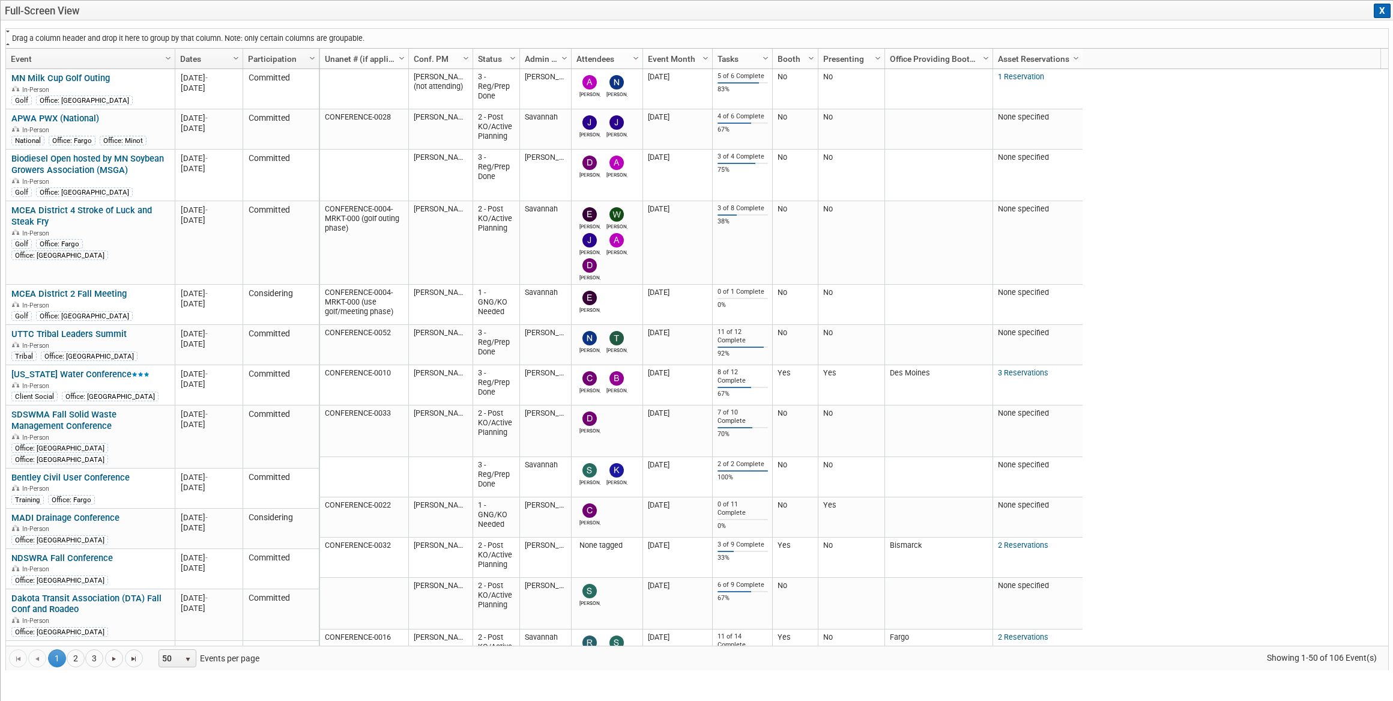
drag, startPoint x: 787, startPoint y: 57, endPoint x: 530, endPoint y: 34, distance: 257.5
click at [530, 34] on div "Drag a column header and drop it here to group by that column. Note: only certa…" at bounding box center [697, 349] width 1384 height 642
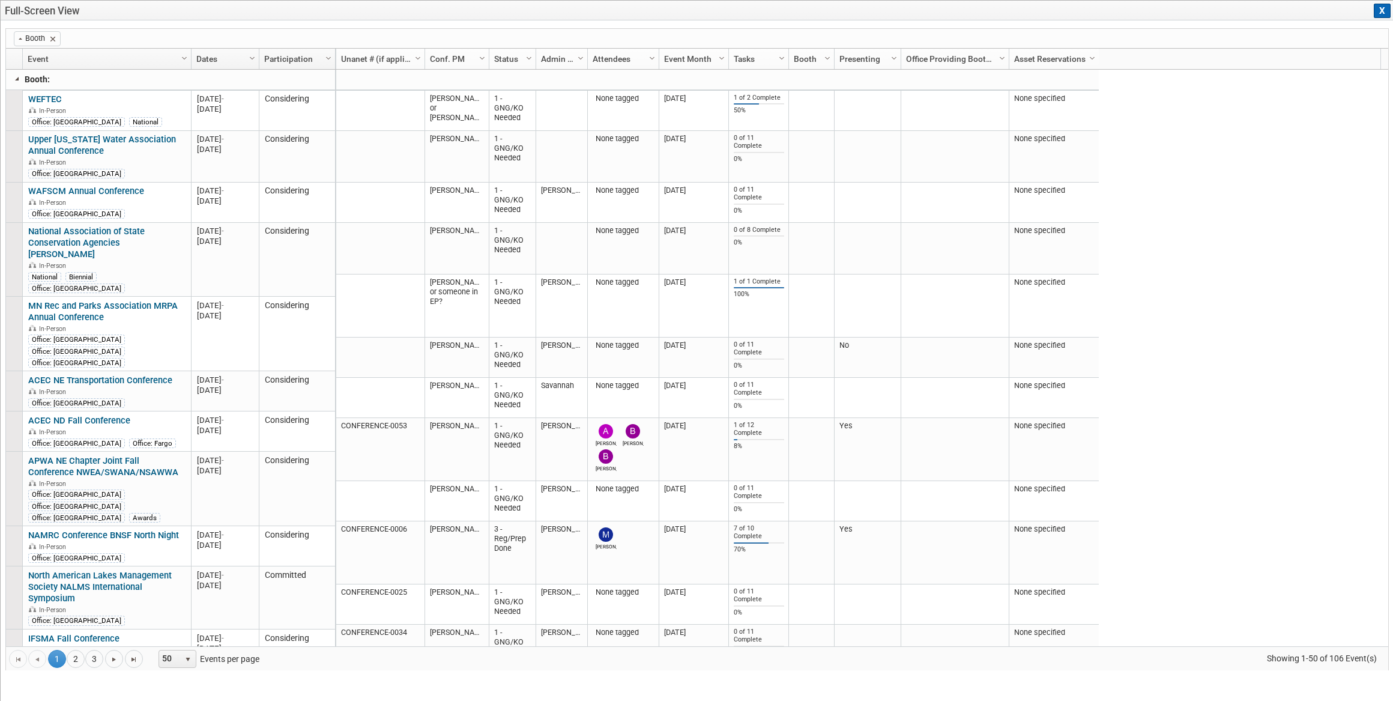
click at [14, 79] on link at bounding box center [18, 79] width 10 height 10
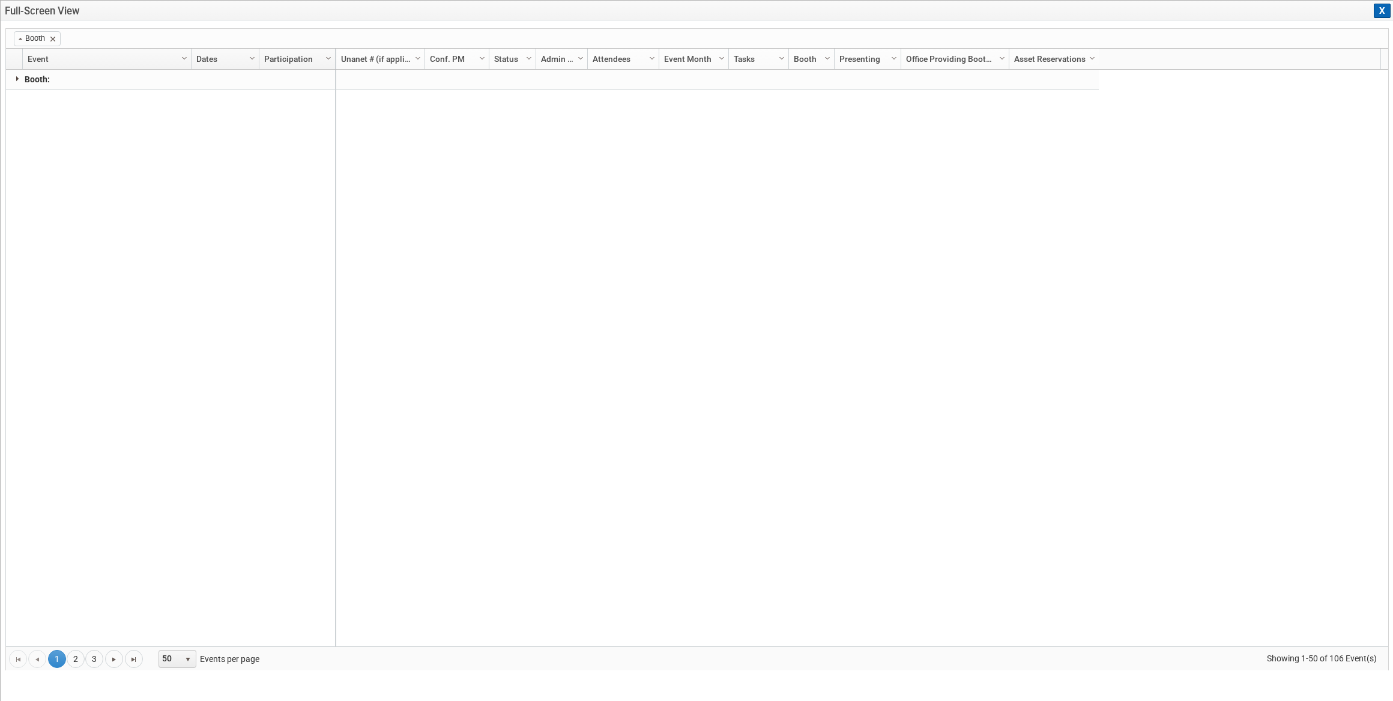
click at [14, 79] on link at bounding box center [18, 79] width 10 height 10
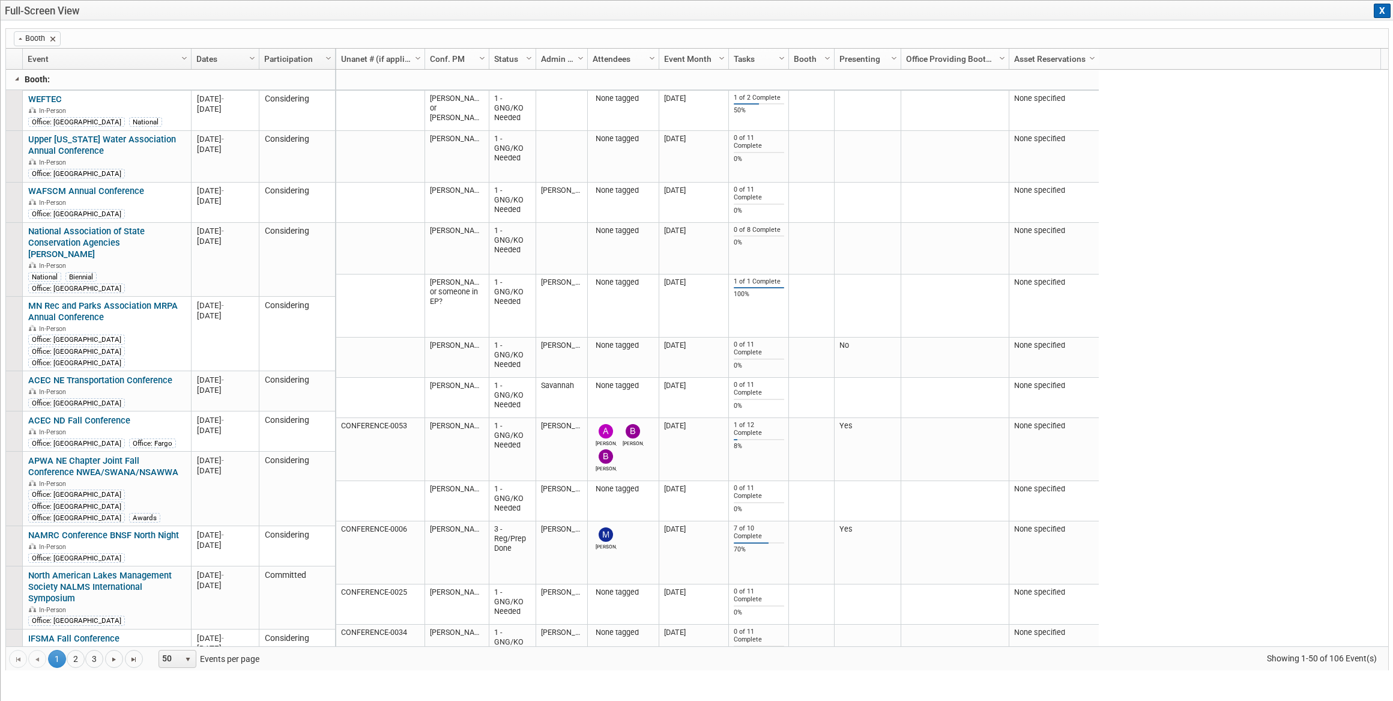
click at [55, 42] on span at bounding box center [53, 39] width 10 height 10
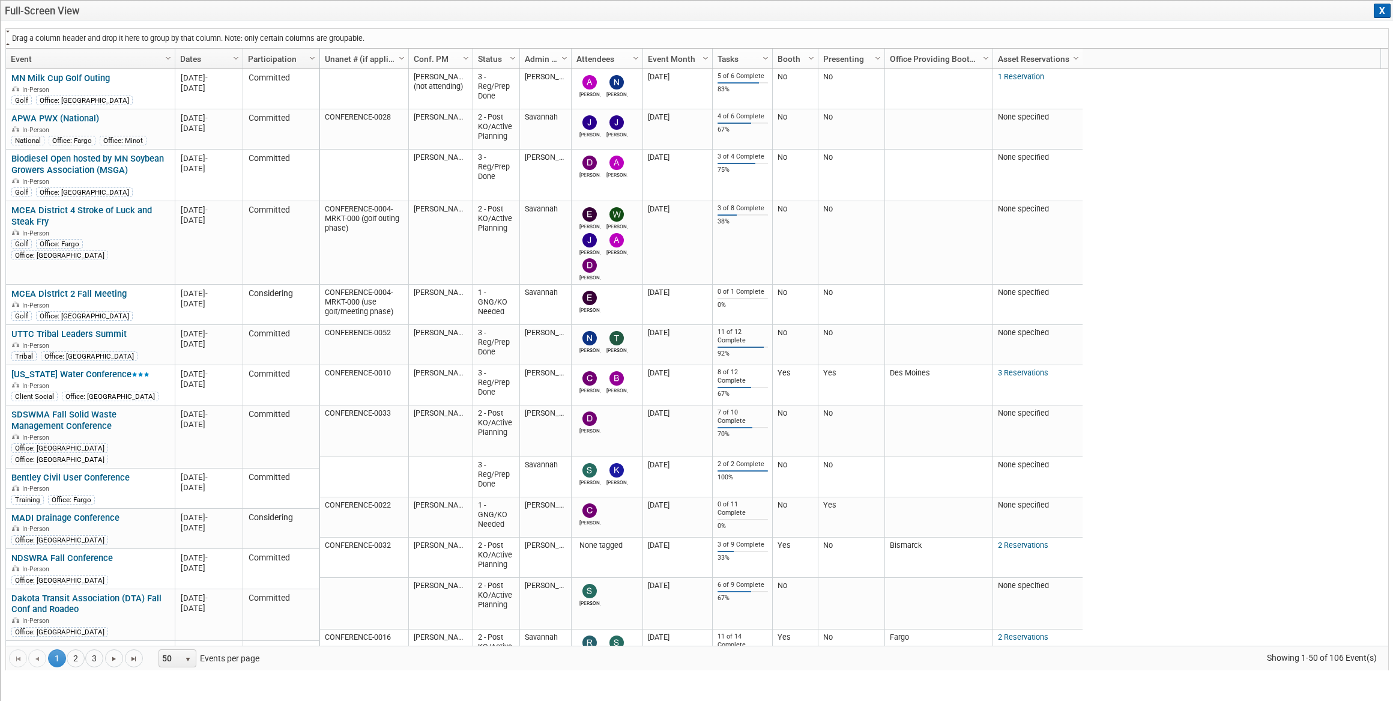
drag, startPoint x: 670, startPoint y: 58, endPoint x: 519, endPoint y: 34, distance: 152.7
click at [519, 34] on div "Drag a column header and drop it here to group by that column. Note: only certa…" at bounding box center [697, 349] width 1384 height 642
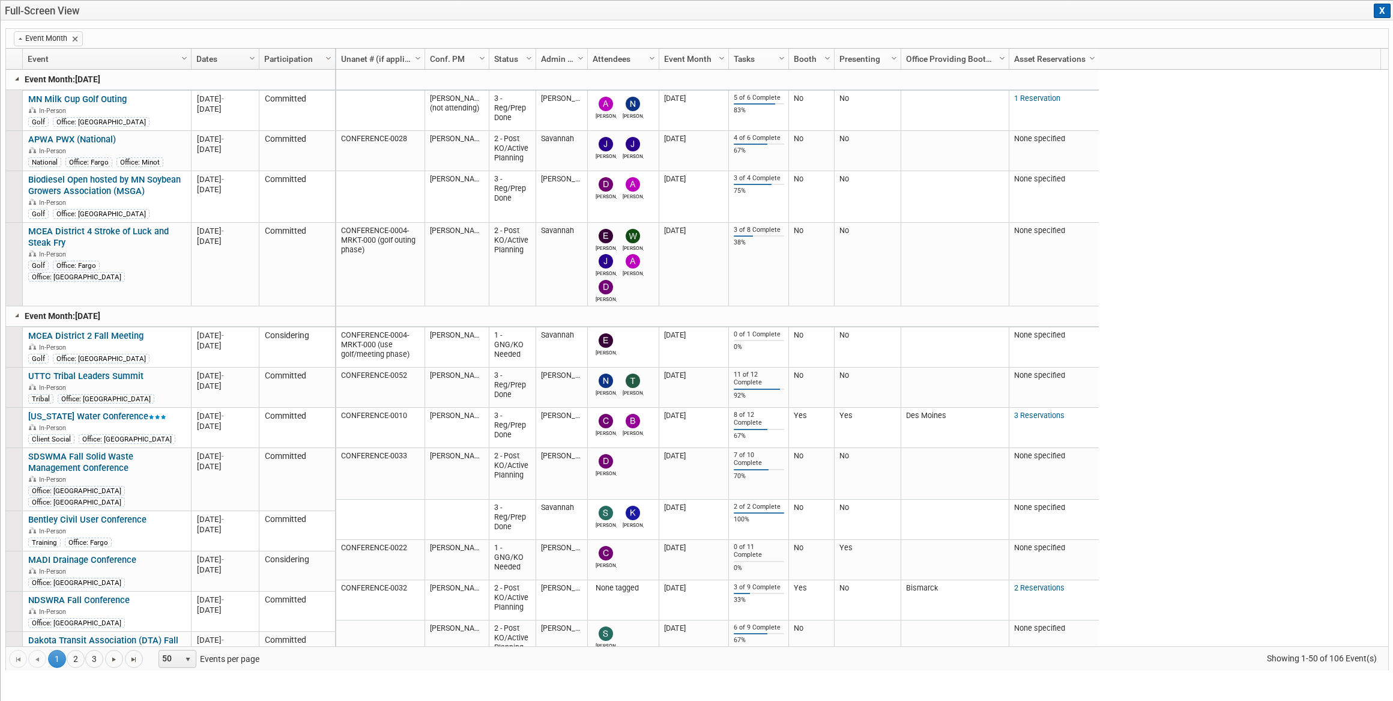
click at [15, 80] on link at bounding box center [18, 79] width 10 height 10
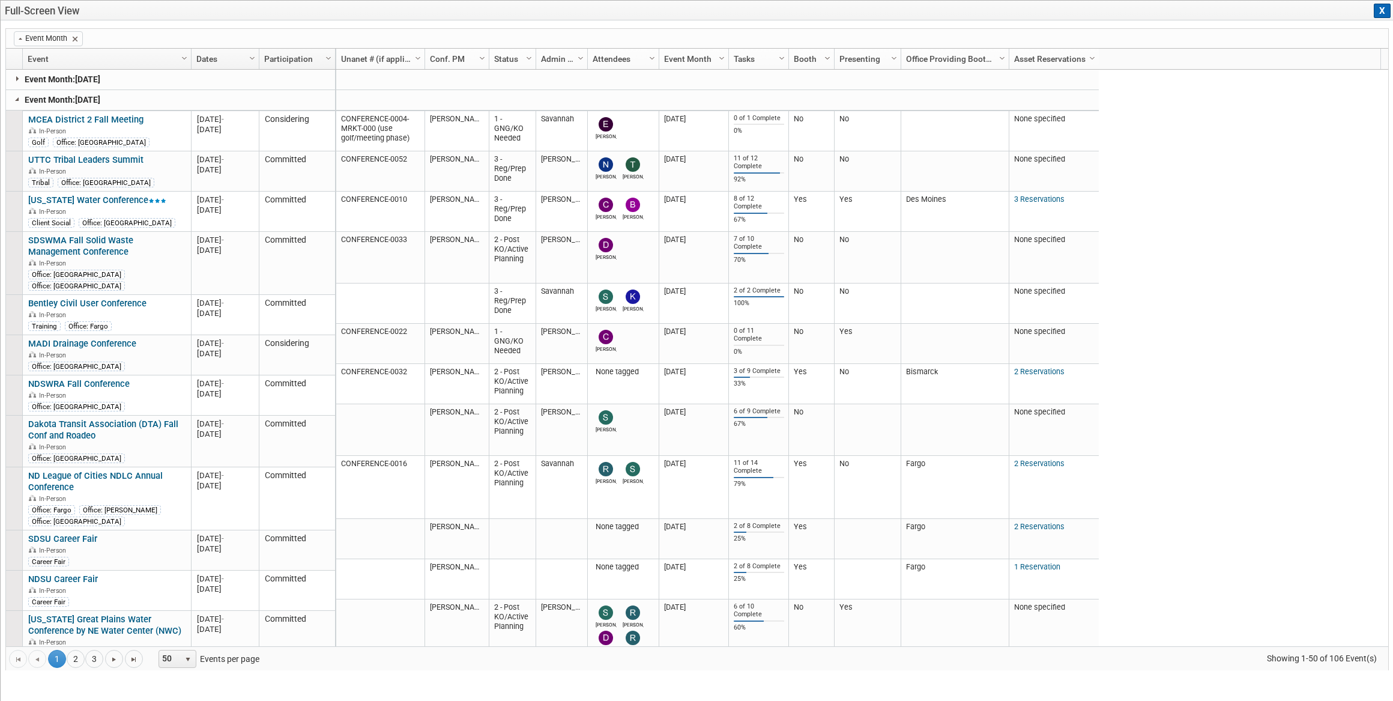
click at [828, 61] on span "Column Settings" at bounding box center [828, 58] width 10 height 10
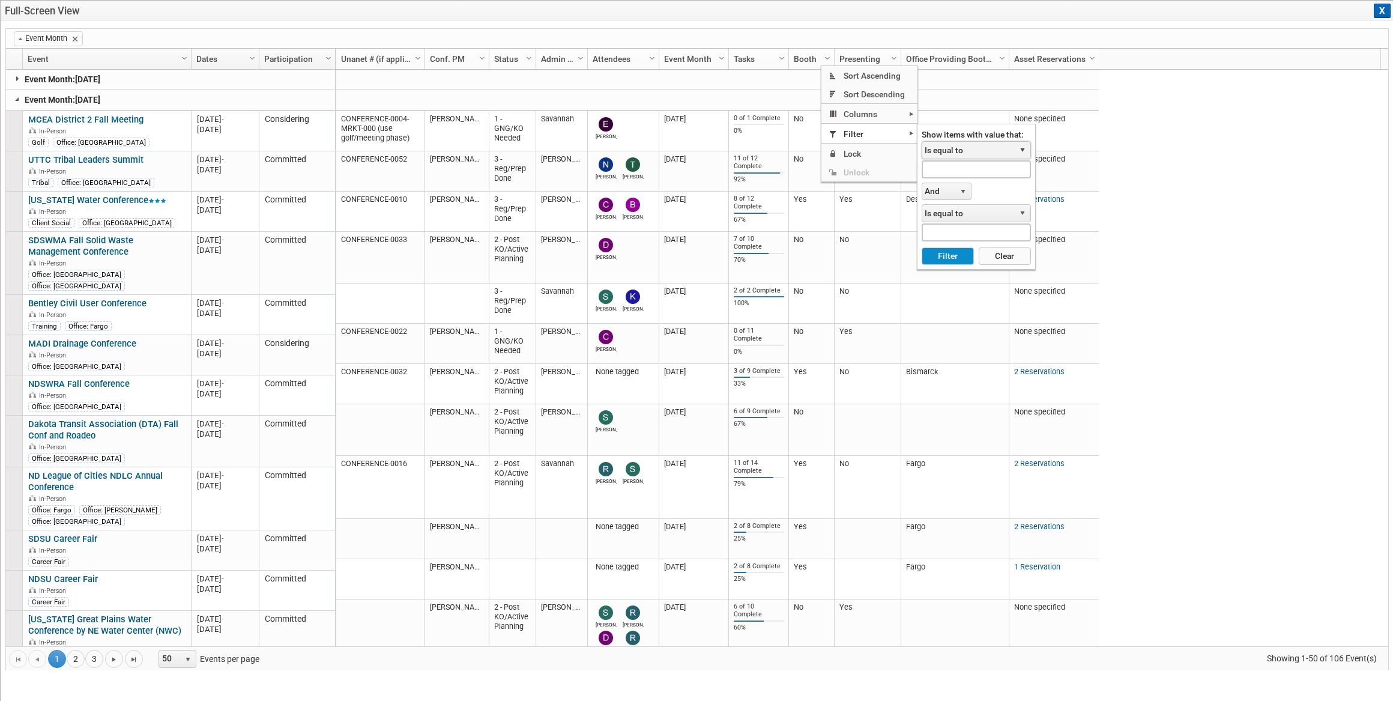
click at [963, 151] on span "Is equal to" at bounding box center [969, 150] width 92 height 17
click at [959, 217] on li "Contains" at bounding box center [977, 217] width 106 height 16
click at [948, 173] on input "text" at bounding box center [976, 168] width 109 height 17
click at [922, 247] on button "Filter" at bounding box center [948, 256] width 52 height 18
type input "yes"
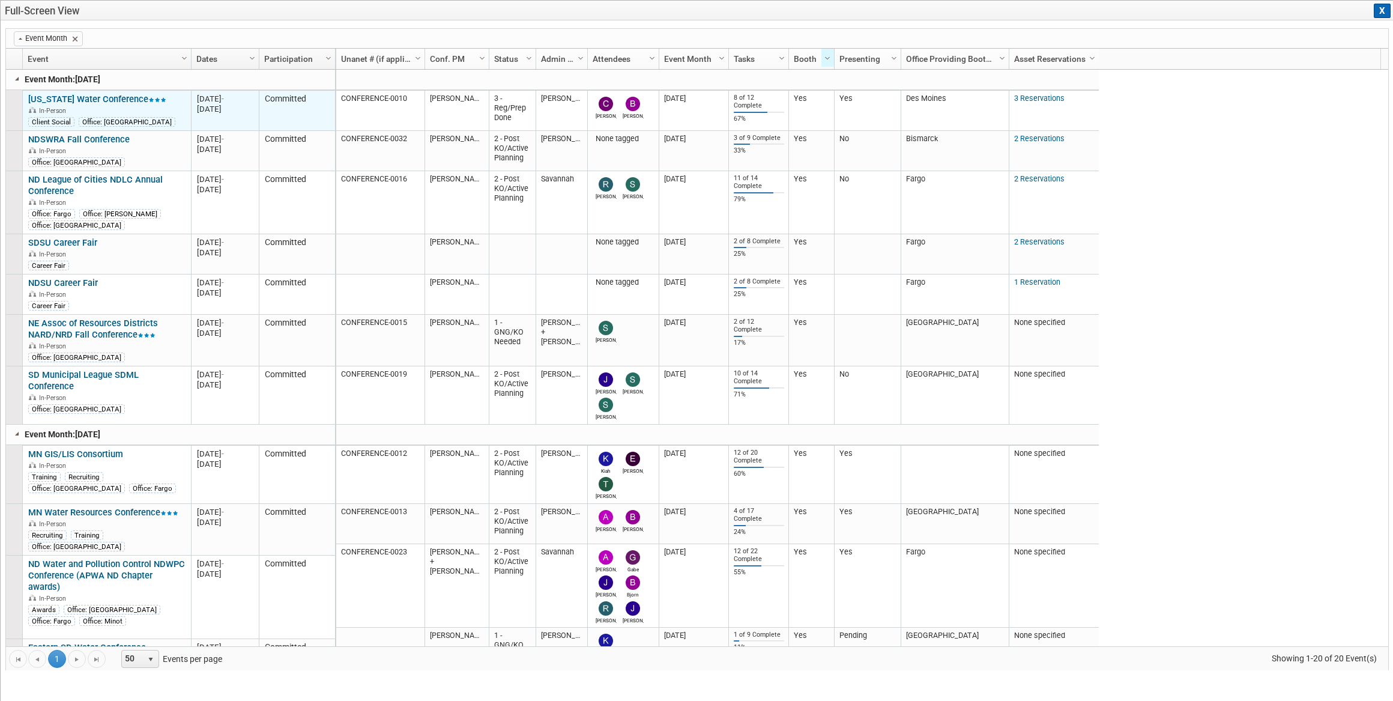
click at [112, 102] on link "[US_STATE] Water Conference" at bounding box center [97, 99] width 138 height 11
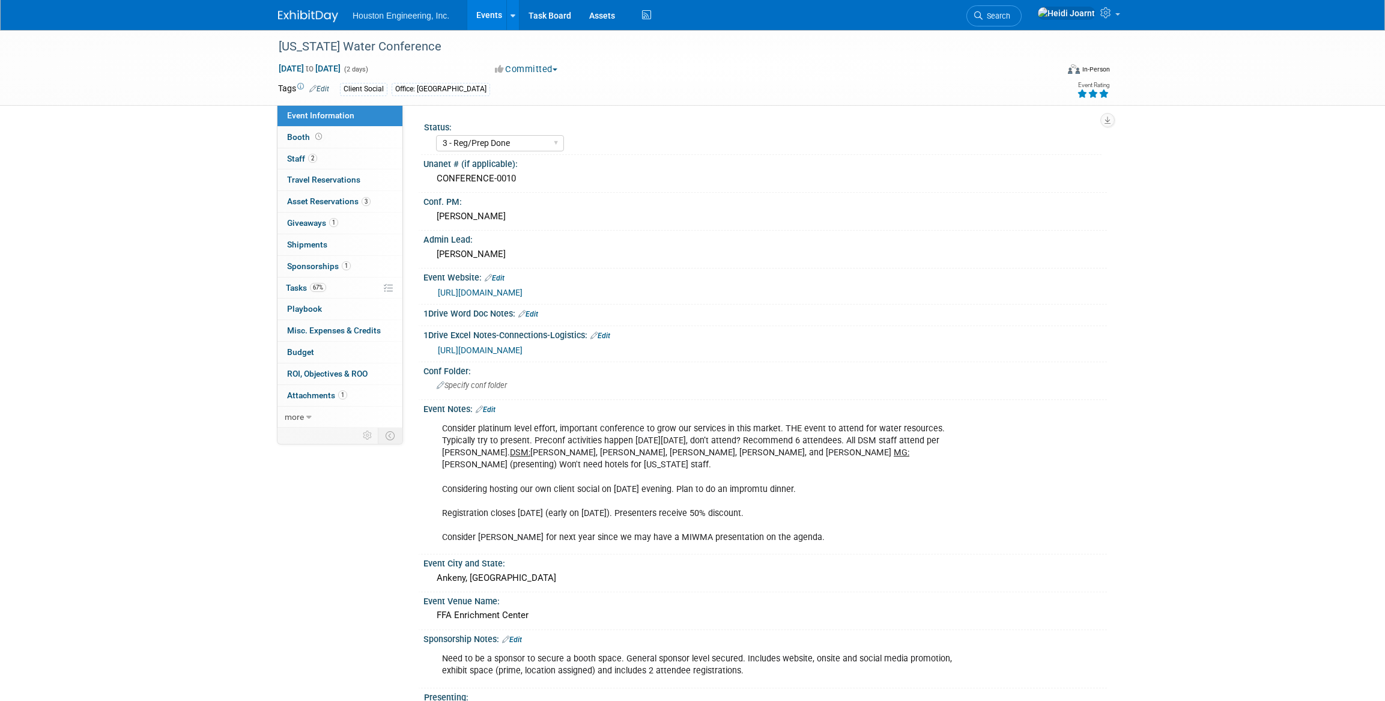
select select "3 - Reg/Prep Done"
select select "Yes"
select select "Water Resources"
click at [343, 297] on link "67% Tasks 67%" at bounding box center [339, 287] width 125 height 21
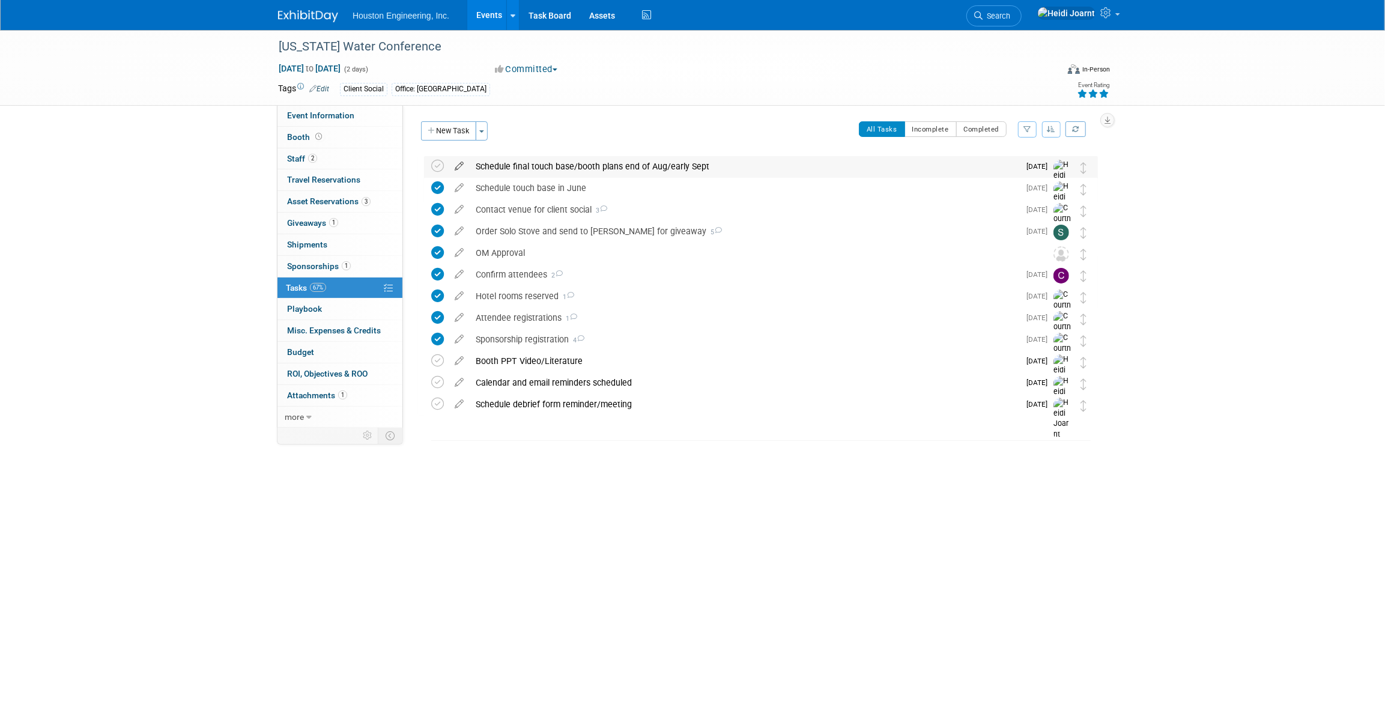
click at [458, 166] on icon at bounding box center [459, 163] width 21 height 15
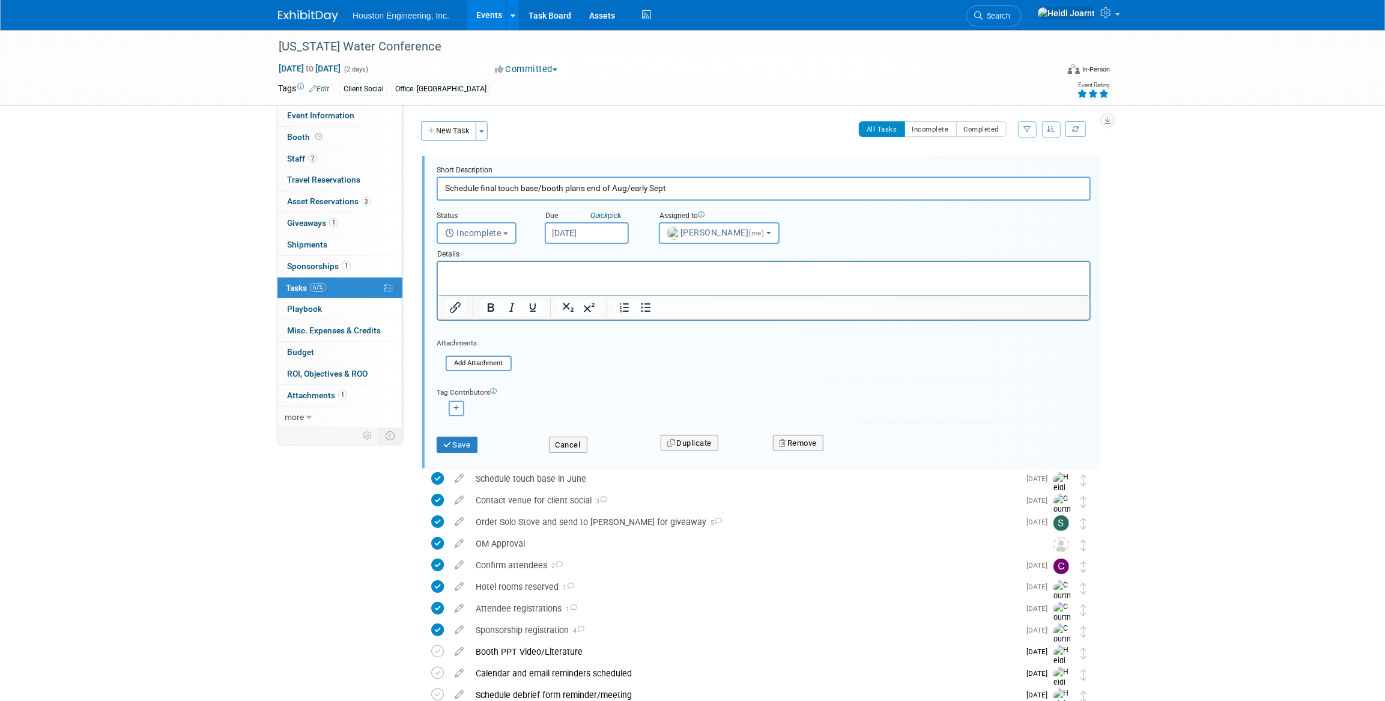
click at [566, 233] on input "Aug 15, 2025" at bounding box center [587, 233] width 84 height 22
click at [580, 363] on span "18" at bounding box center [583, 365] width 23 height 23
type input "[DATE]"
click at [464, 448] on button "Save" at bounding box center [457, 445] width 41 height 17
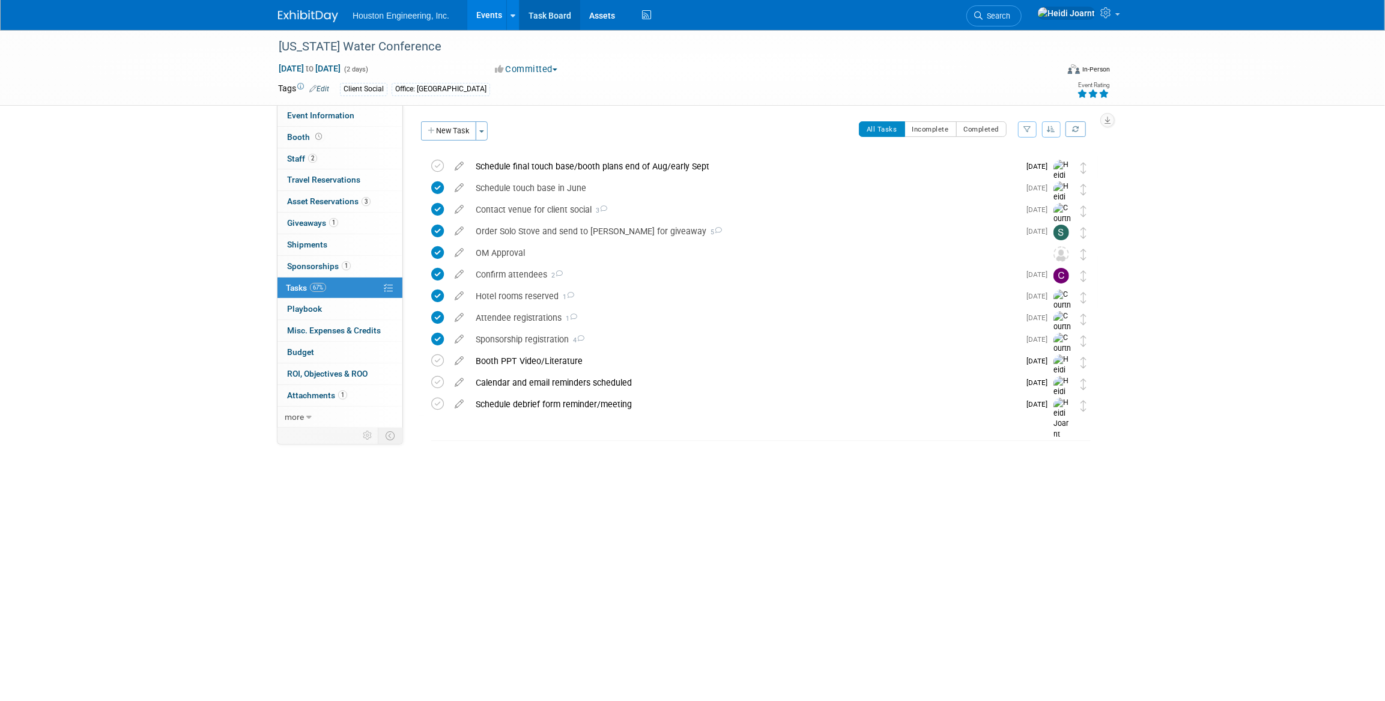
click at [562, 14] on link "Task Board" at bounding box center [550, 15] width 61 height 30
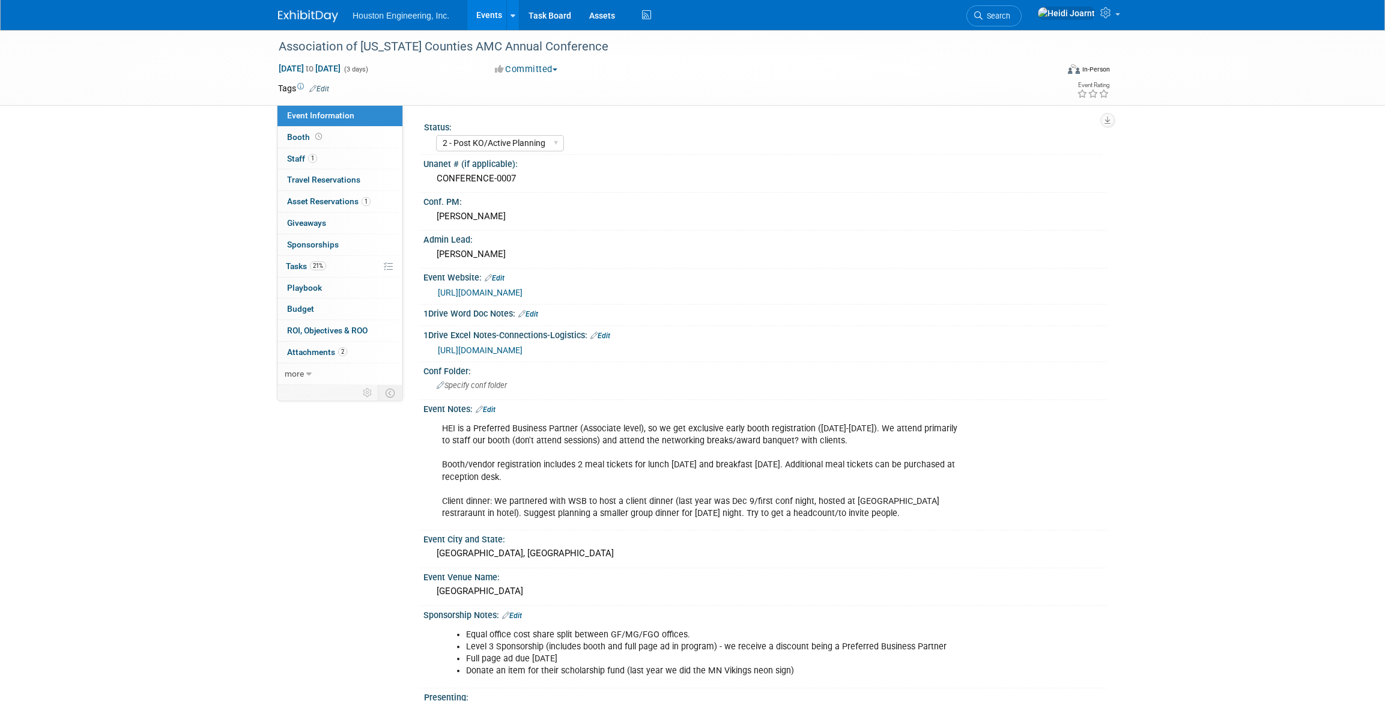
select select "2 - Post KO/Active Planning"
select select "No"
select select "Transportation"
click at [343, 266] on link "21% Tasks 21%" at bounding box center [339, 266] width 125 height 21
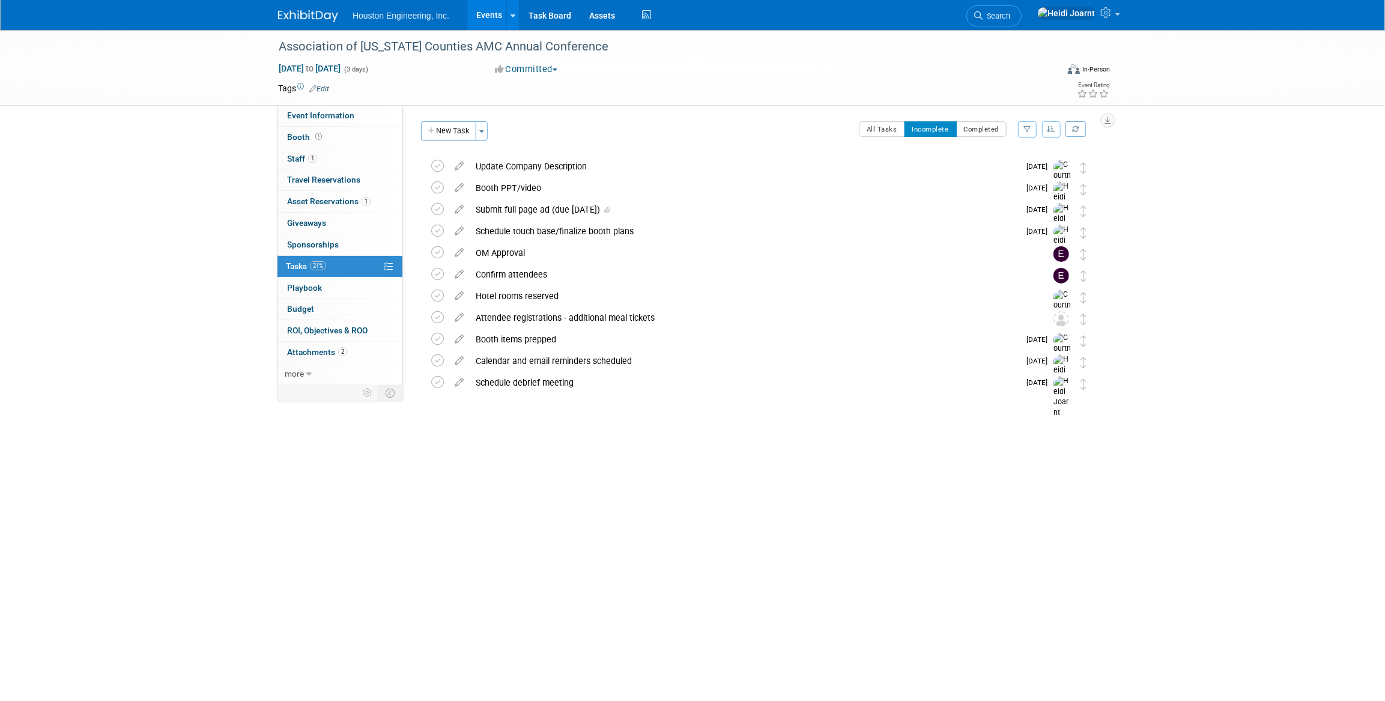
click at [1046, 126] on button "button" at bounding box center [1051, 129] width 19 height 16
click at [1023, 185] on link "By Due Date" at bounding box center [1017, 184] width 86 height 17
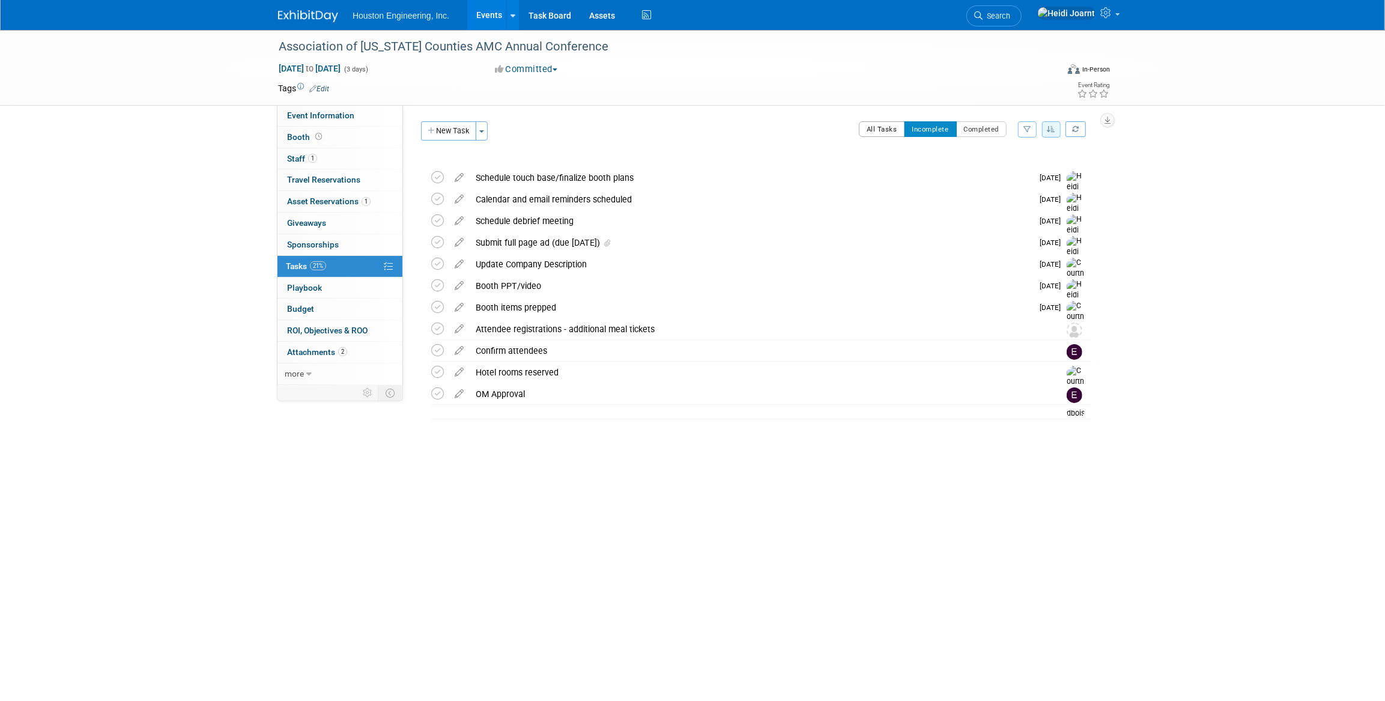
click at [897, 129] on button "All Tasks" at bounding box center [882, 129] width 46 height 16
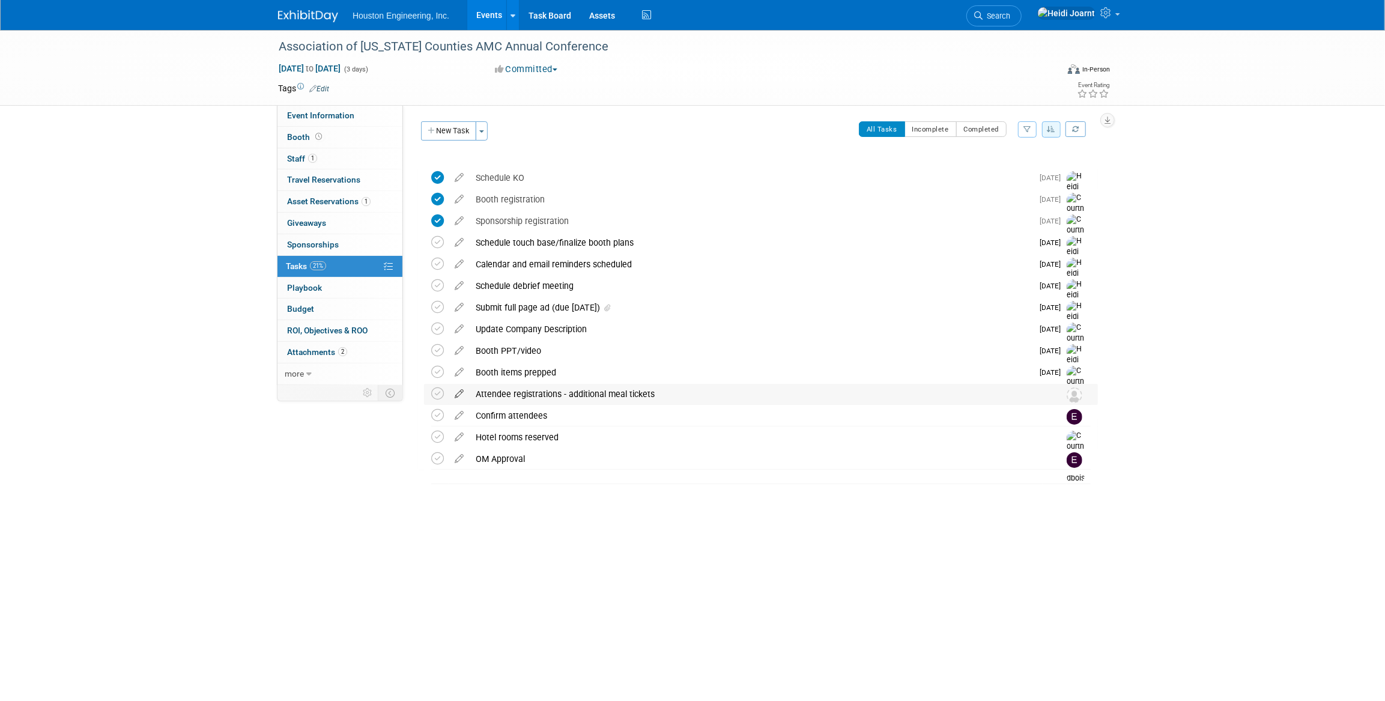
click at [459, 393] on icon at bounding box center [459, 391] width 21 height 15
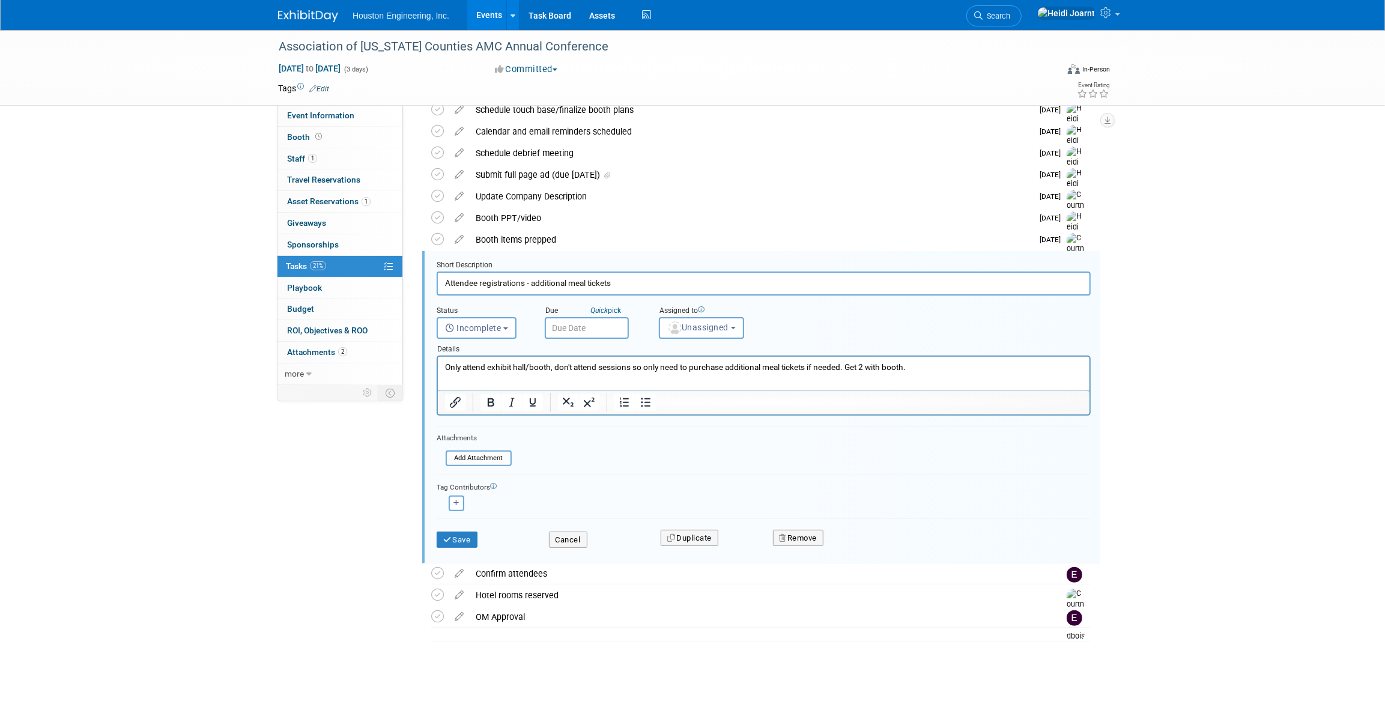
click at [932, 368] on p "Only attend exhibit hall/booth, don't attend sessions so only need to purchase …" at bounding box center [763, 367] width 638 height 11
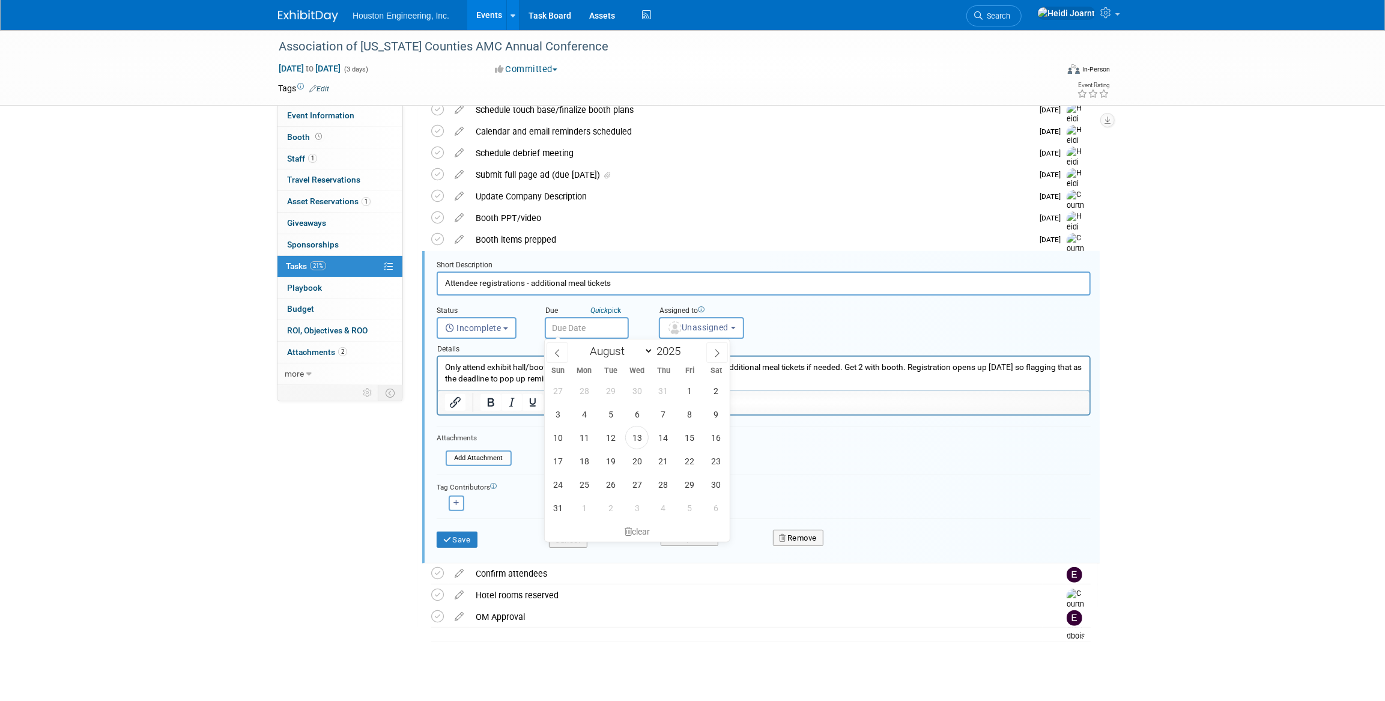
click at [594, 329] on input "text" at bounding box center [587, 328] width 84 height 22
click at [710, 355] on span at bounding box center [717, 352] width 22 height 20
select select "8"
click at [610, 395] on span "2" at bounding box center [610, 390] width 23 height 23
type input "[DATE]"
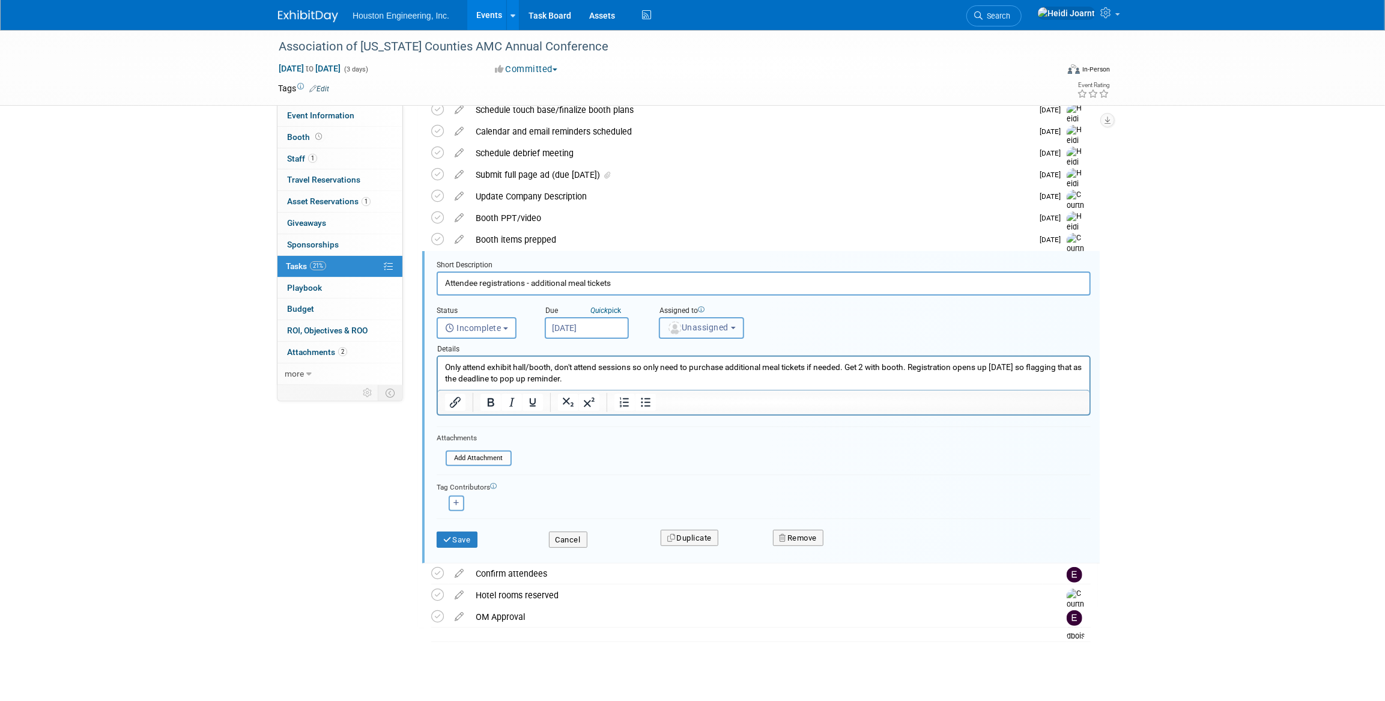
click at [714, 335] on button "Unassigned" at bounding box center [701, 328] width 85 height 22
click at [717, 357] on input "text" at bounding box center [746, 357] width 166 height 20
type input "court"
click at [721, 378] on label "[PERSON_NAME]" at bounding box center [729, 381] width 126 height 19
click at [661, 378] on input "[PERSON_NAME]" at bounding box center [657, 381] width 8 height 8
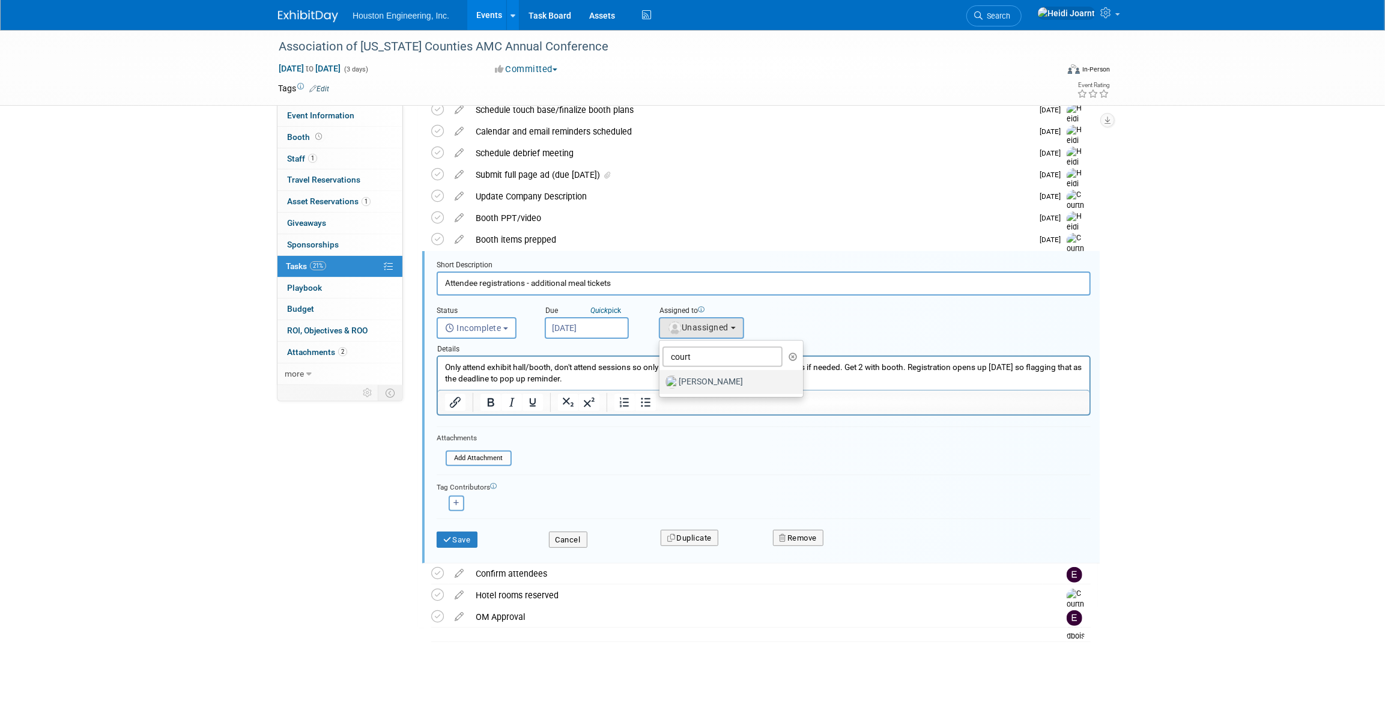
select select "60f40a7f-77ae-4a37-bf03-cdfd13c17c6d"
click at [694, 378] on p "Only attend exhibit hall/booth, don't attend sessions so only need to purchase …" at bounding box center [763, 373] width 638 height 23
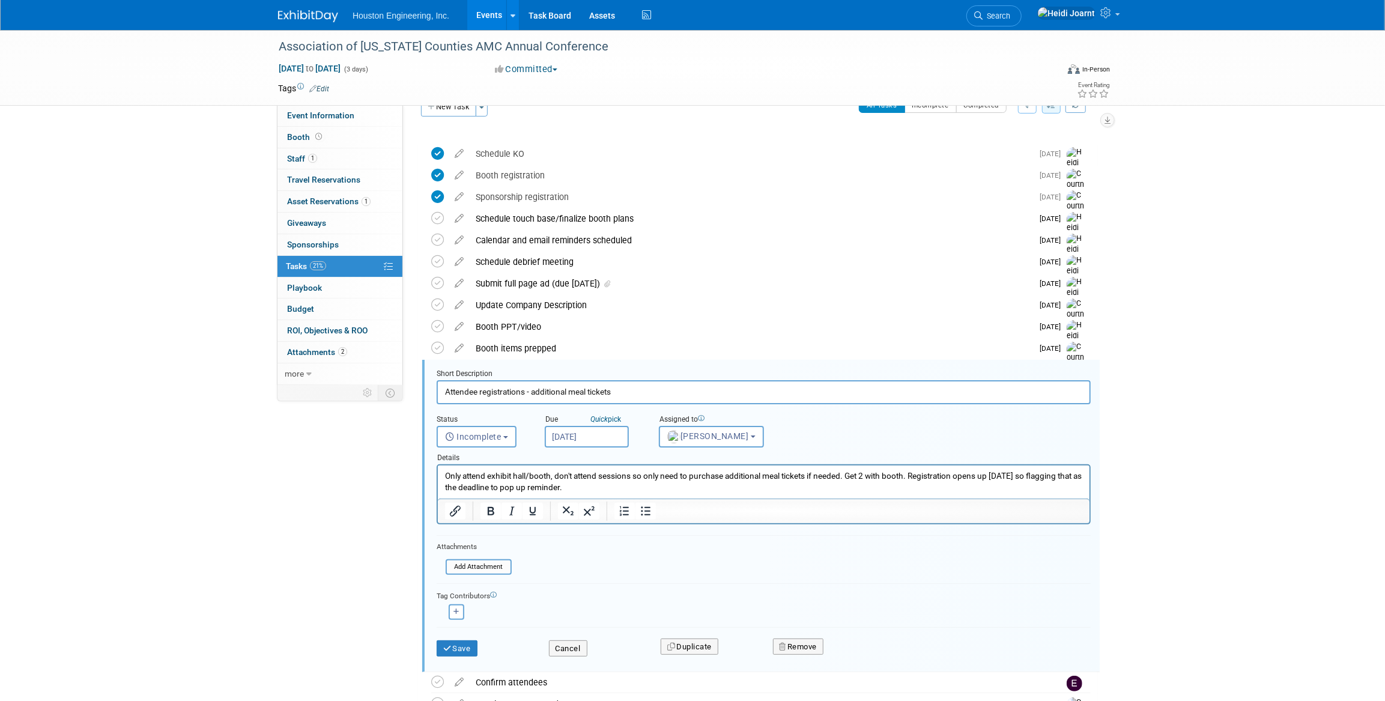
scroll to position [133, 0]
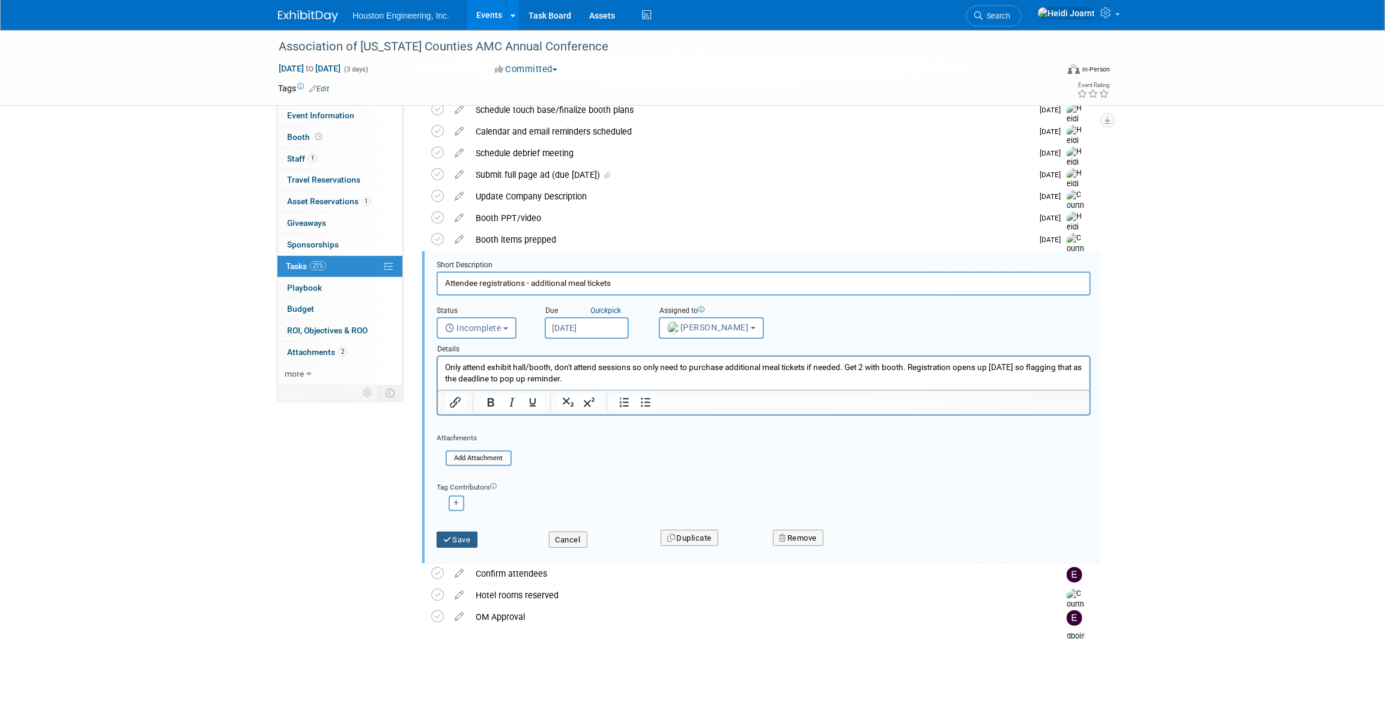
click at [462, 536] on button "Save" at bounding box center [457, 540] width 41 height 17
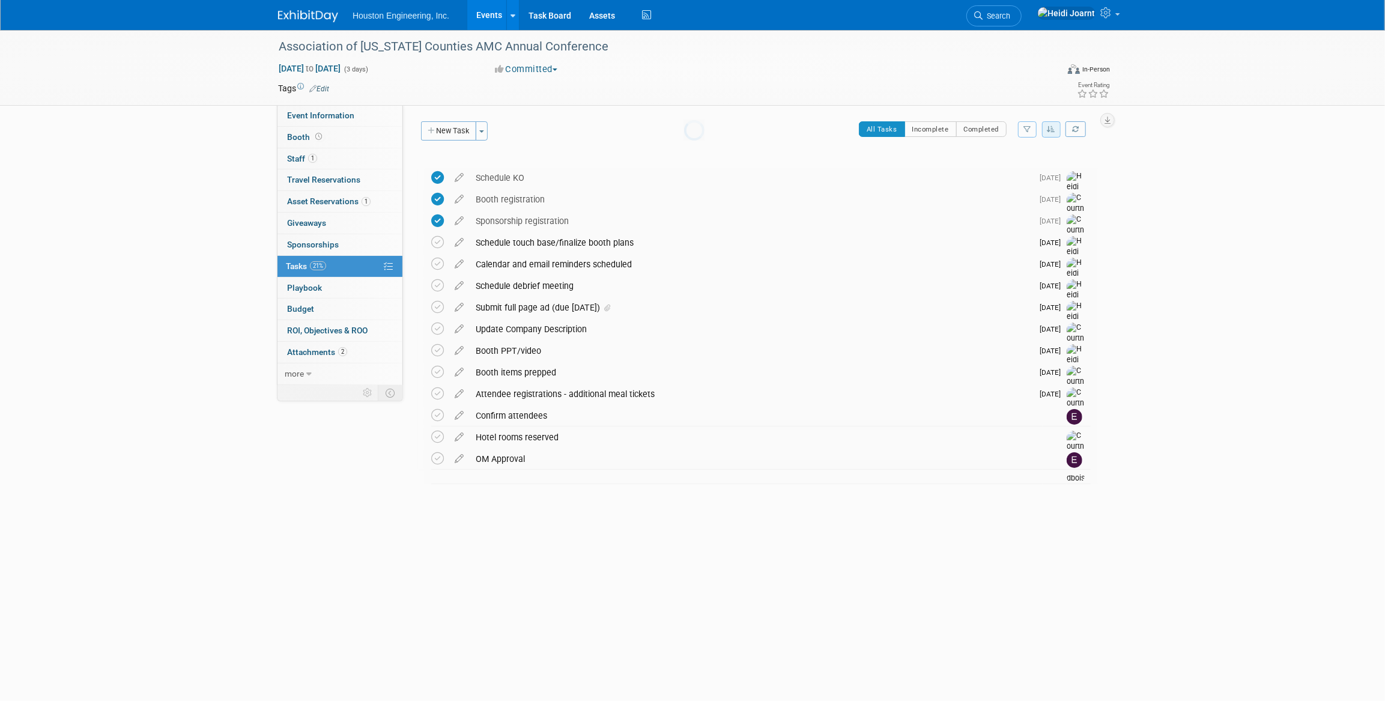
scroll to position [0, 0]
click at [355, 119] on link "Event Information" at bounding box center [339, 115] width 125 height 21
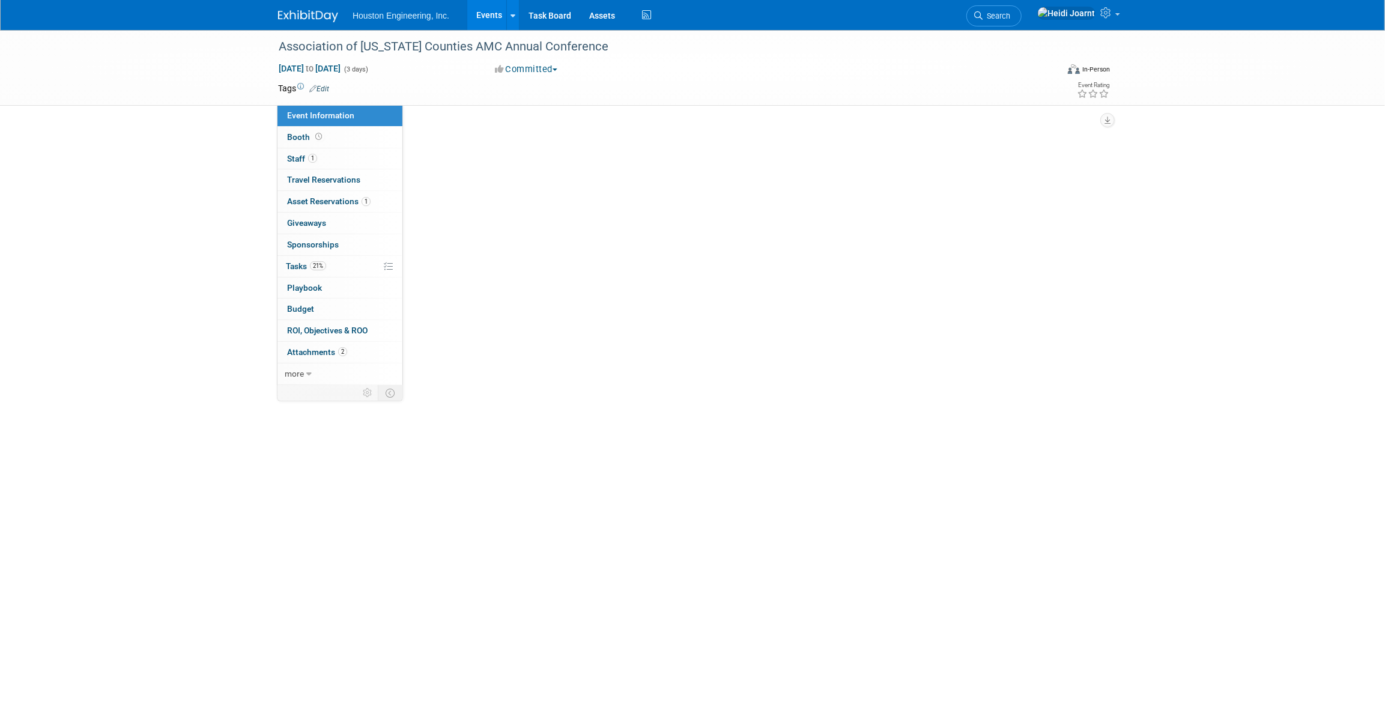
select select "2 - Post KO/Active Planning"
select select "No"
select select "Transportation"
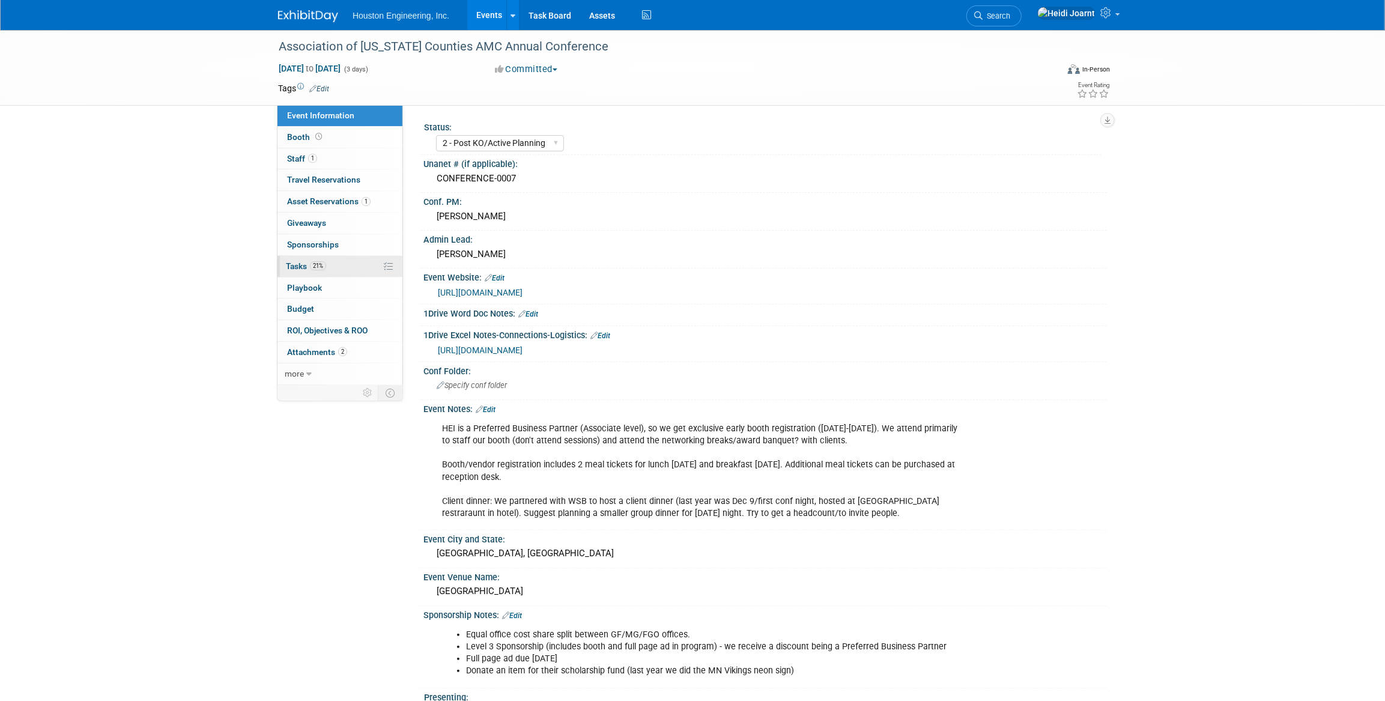
click at [339, 265] on link "21% Tasks 21%" at bounding box center [339, 266] width 125 height 21
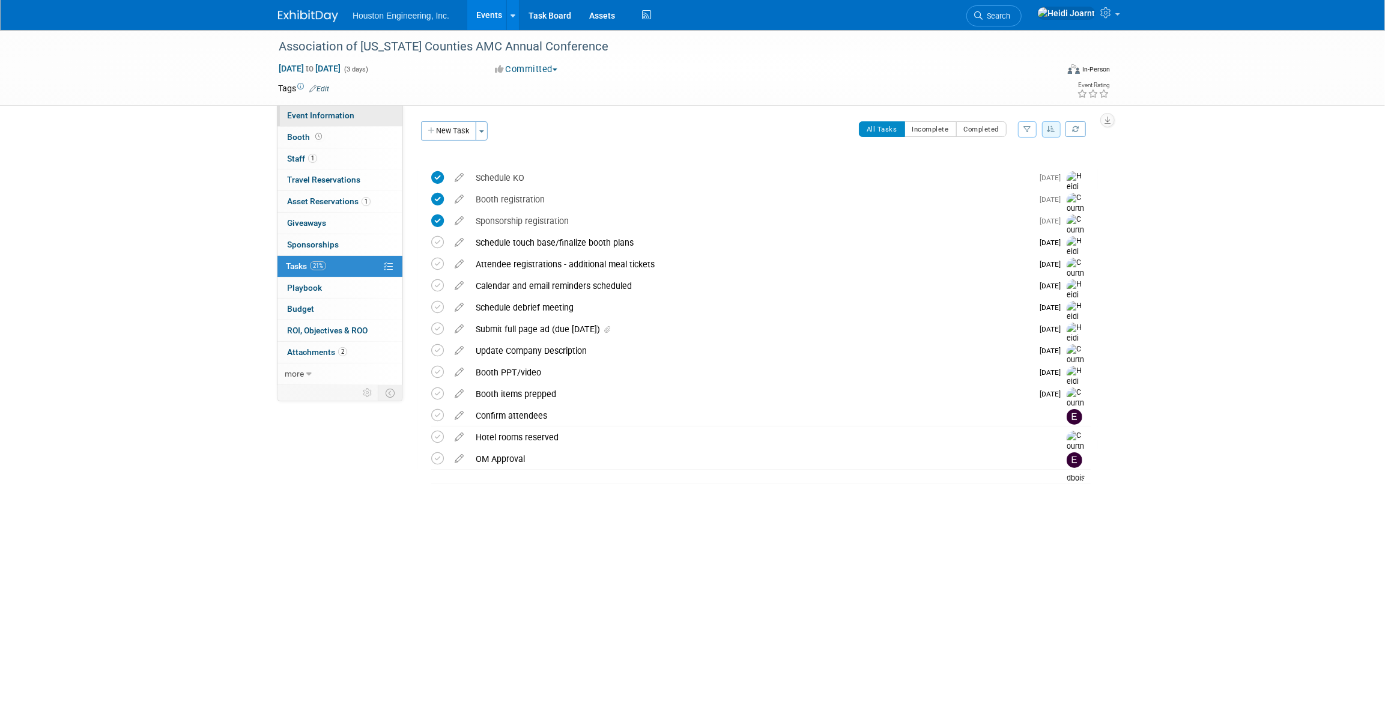
click at [348, 117] on span "Event Information" at bounding box center [320, 116] width 67 height 10
select select "2 - Post KO/Active Planning"
select select "No"
select select "Transportation"
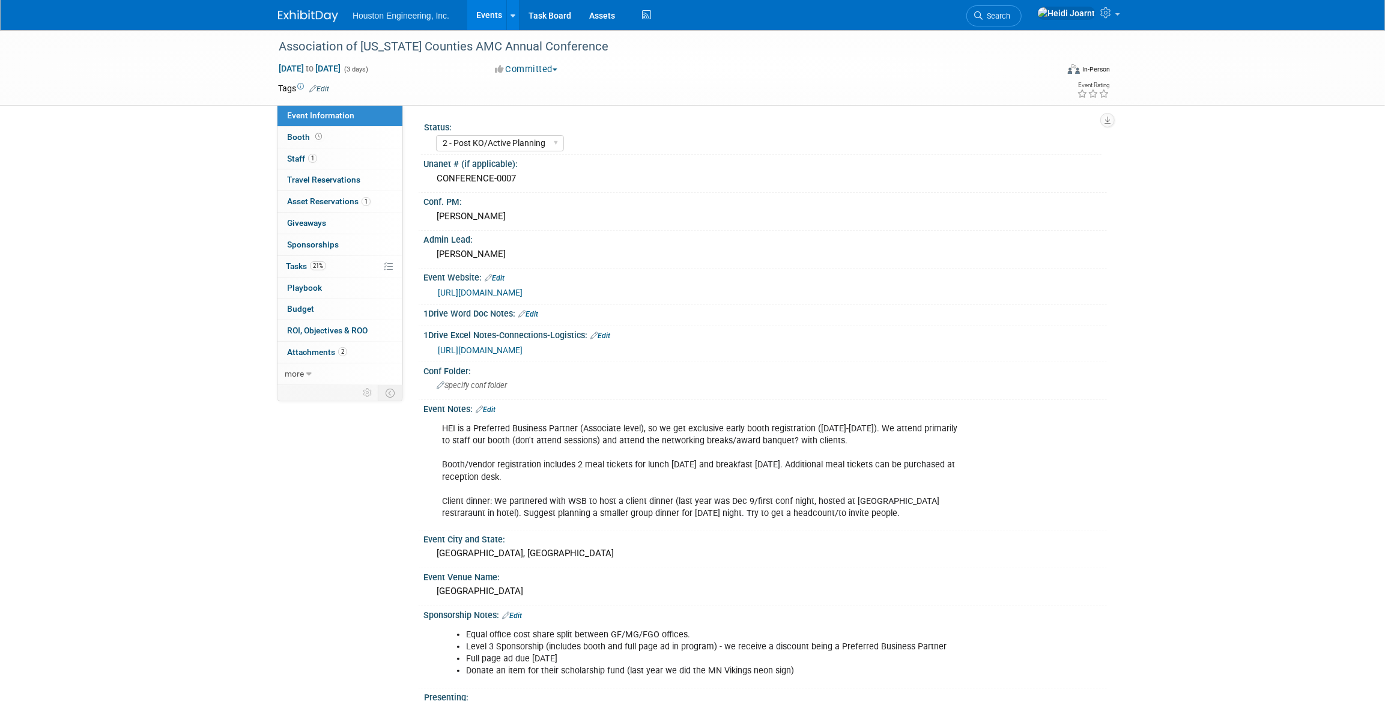
click at [487, 407] on link "Edit" at bounding box center [486, 409] width 20 height 8
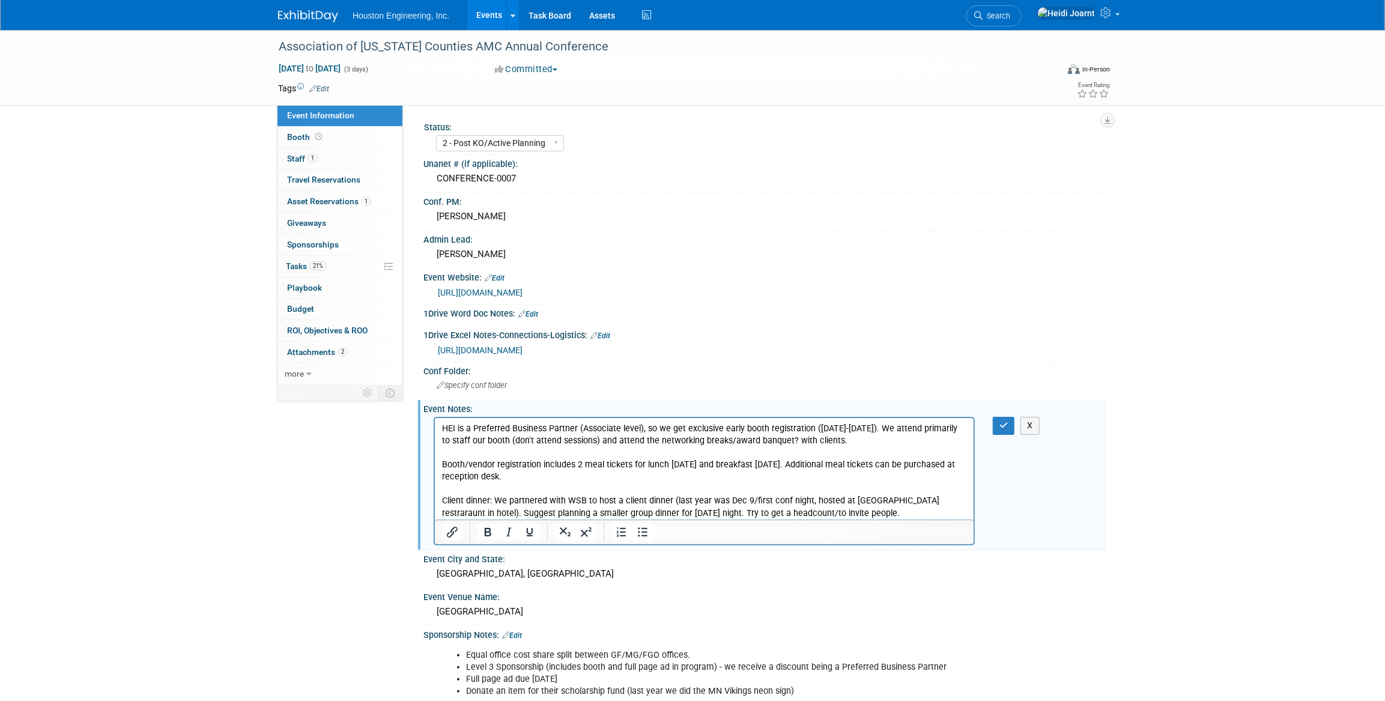
click at [557, 475] on p "HEI is a Preferred Business Partner (Associate level), so we get exclusive earl…" at bounding box center [703, 471] width 525 height 97
click at [827, 511] on p "HEI is a Preferred Business Partner (Associate level), so we get exclusive earl…" at bounding box center [703, 471] width 525 height 97
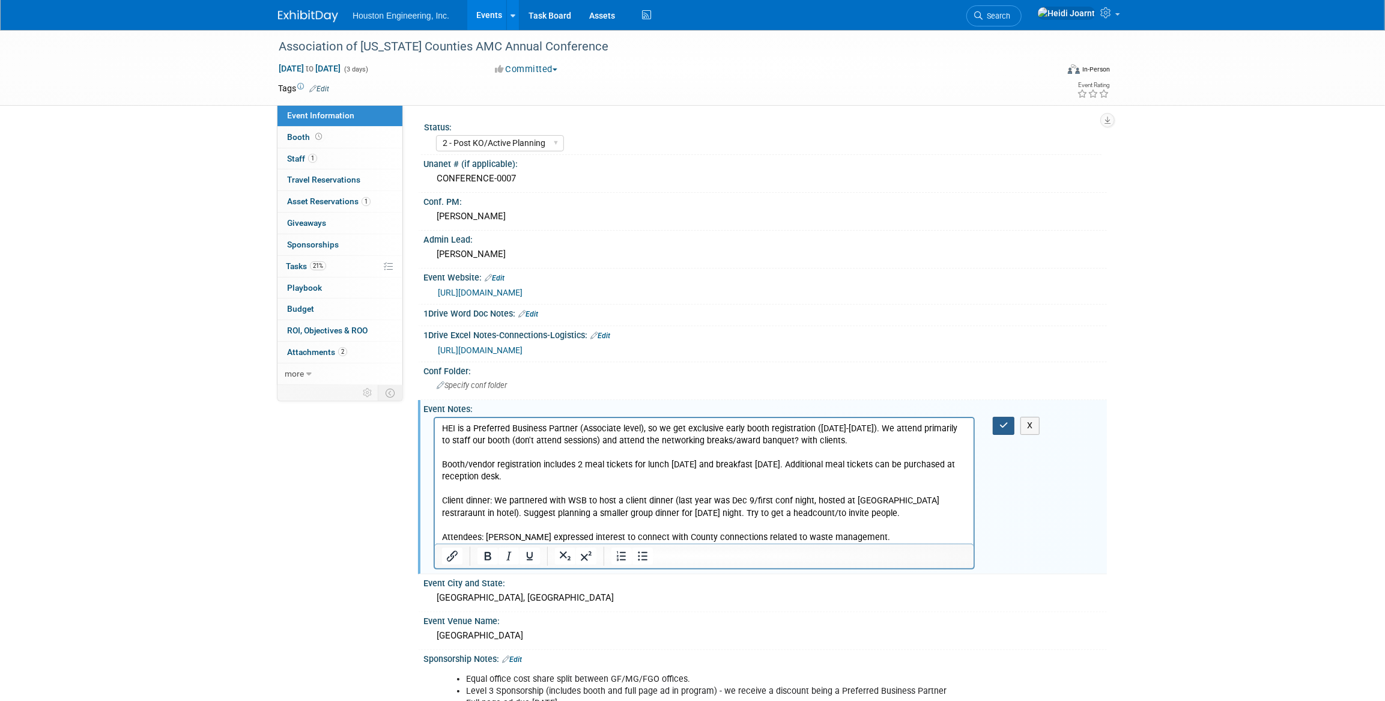
click at [999, 429] on button "button" at bounding box center [1004, 425] width 22 height 17
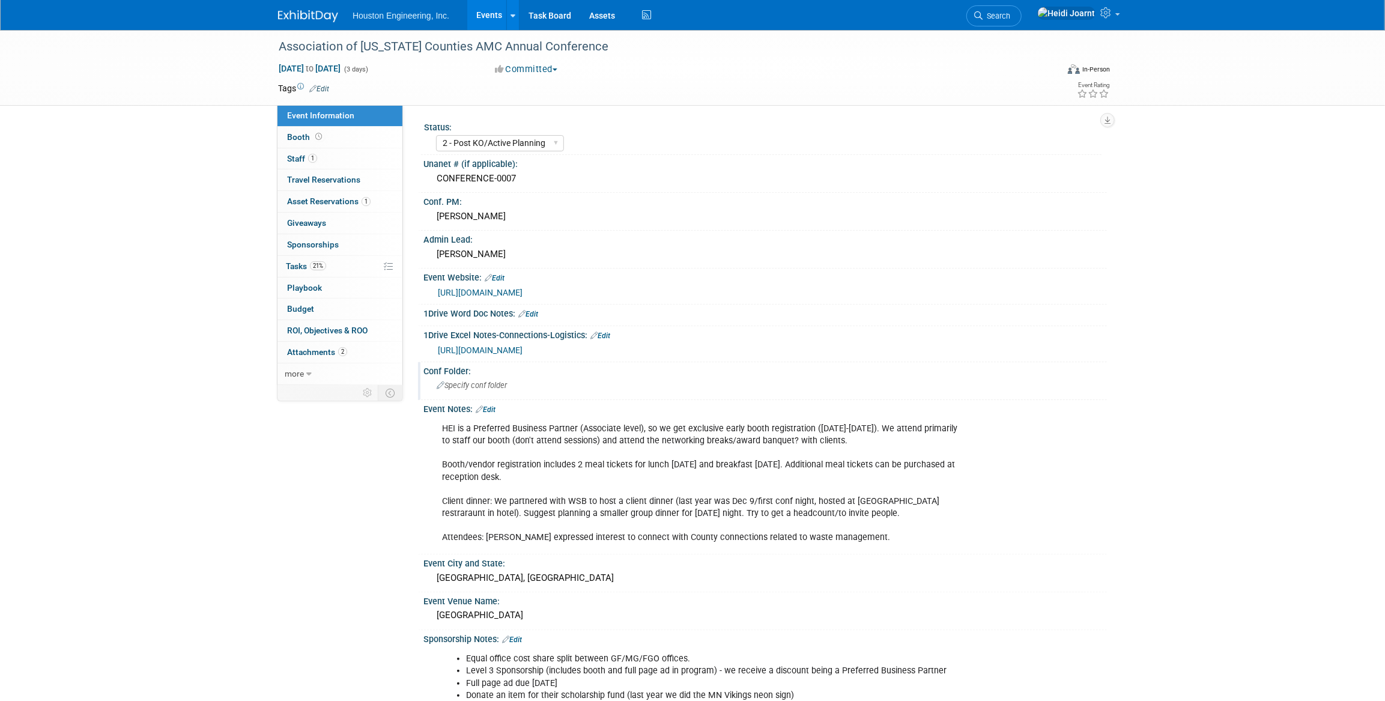
click at [502, 381] on span "Specify conf folder" at bounding box center [472, 385] width 70 height 9
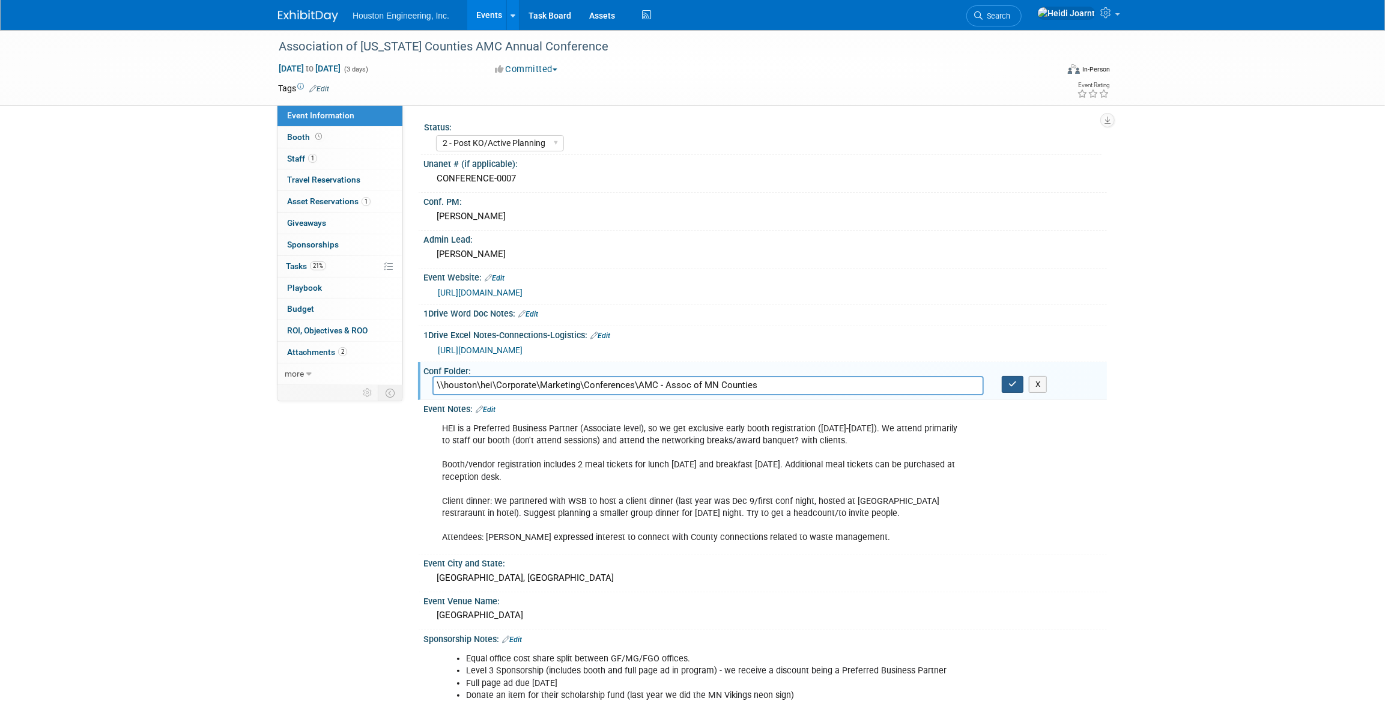
type input "\\houston\hei\Corporate\Marketing\Conferences\AMC - Assoc of MN Counties"
click at [1007, 384] on button "button" at bounding box center [1013, 384] width 22 height 17
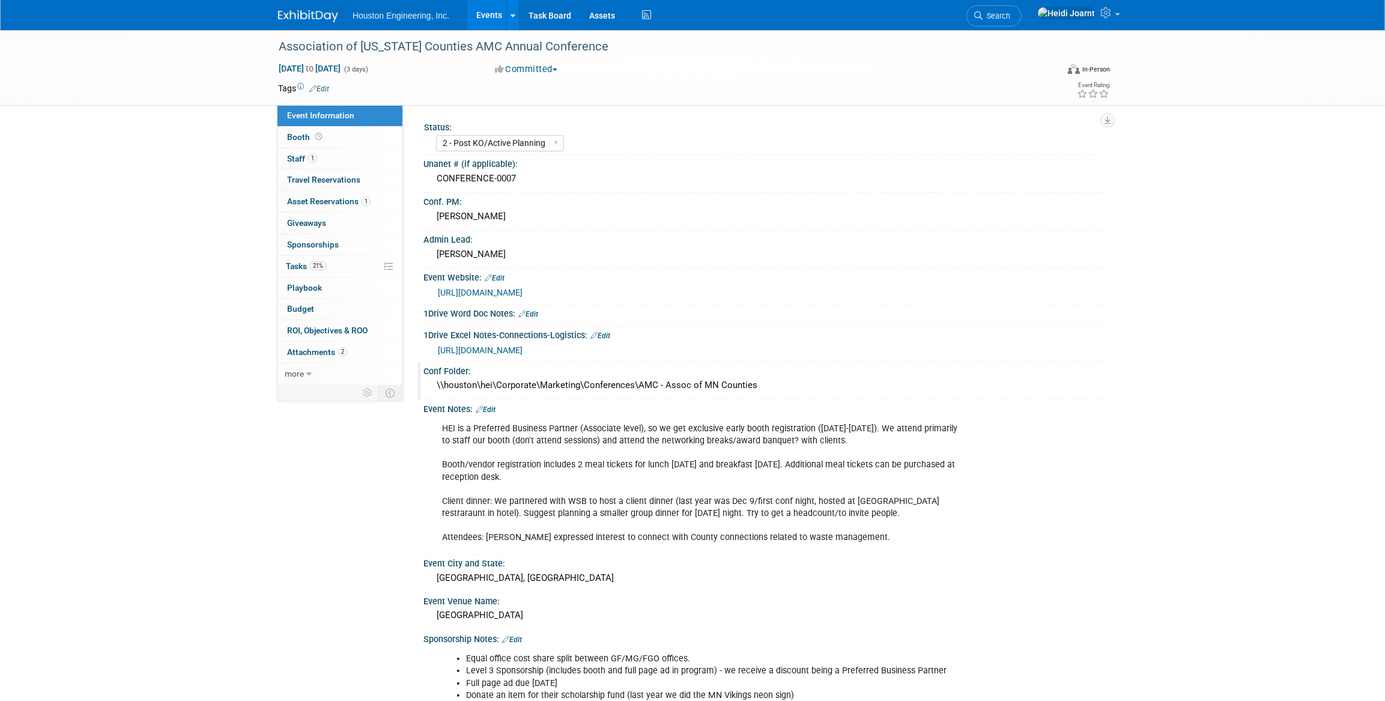
click at [523, 345] on link "[URL][DOMAIN_NAME]" at bounding box center [480, 350] width 85 height 10
click at [342, 196] on span "Asset Reservations 1" at bounding box center [328, 201] width 83 height 10
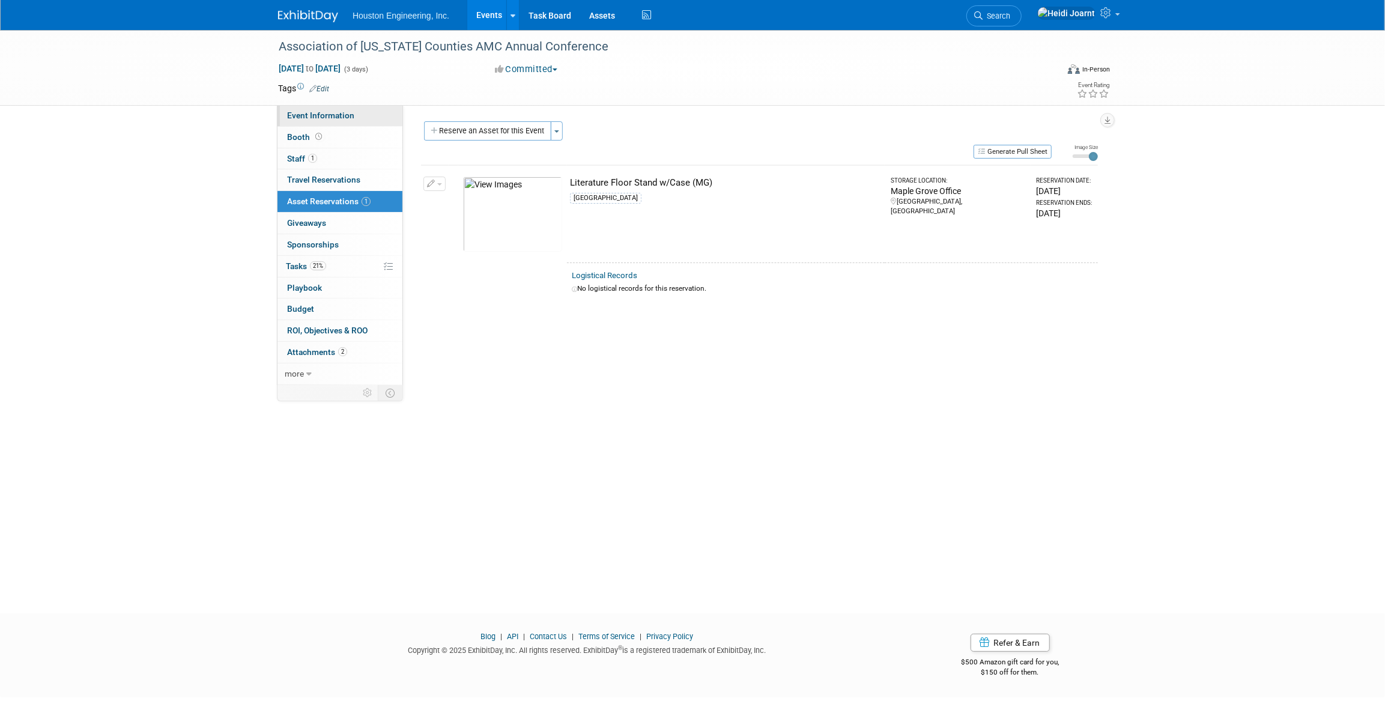
click at [348, 112] on span "Event Information" at bounding box center [320, 116] width 67 height 10
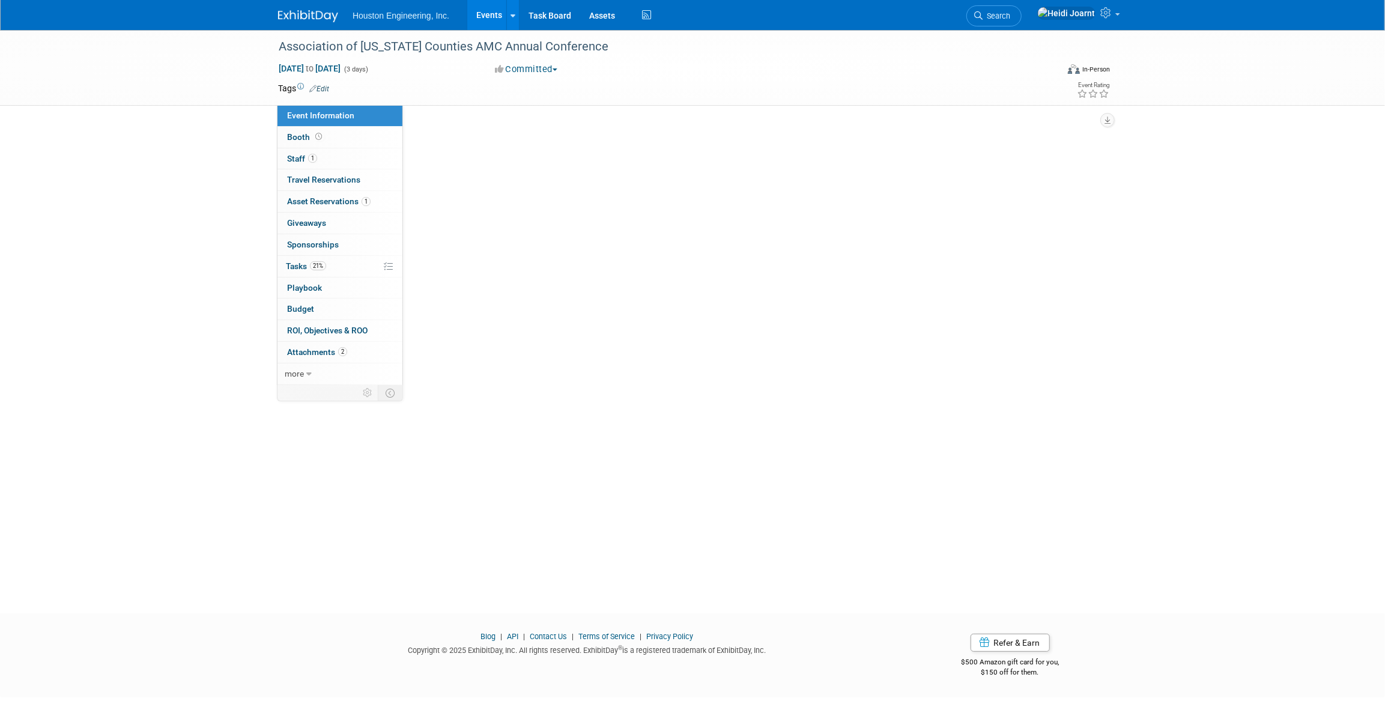
select select "2 - Post KO/Active Planning"
select select "No"
select select "Transportation"
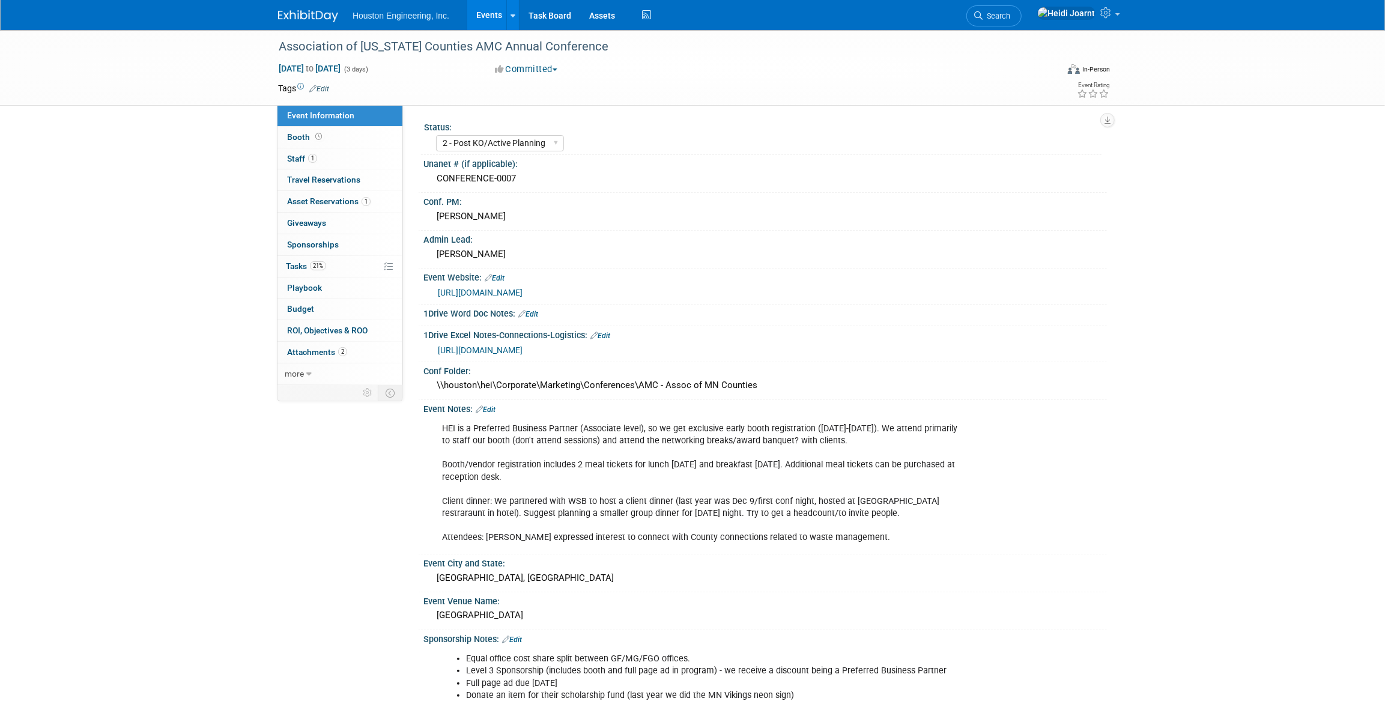
click at [497, 12] on link "Events" at bounding box center [489, 15] width 44 height 30
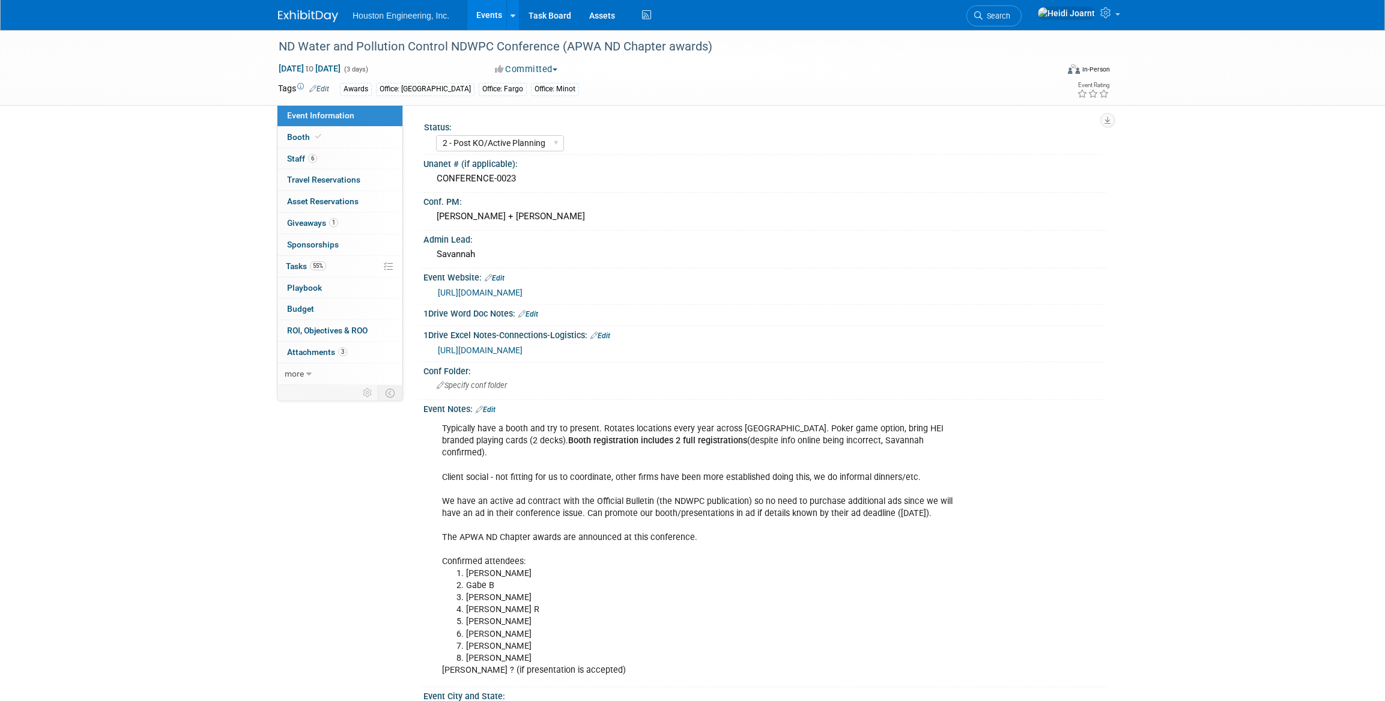
select select "2 - Post KO/Active Planning"
select select "Yes"
select select "Mun. Infrastructure"
click at [1010, 15] on span "Search" at bounding box center [997, 15] width 28 height 9
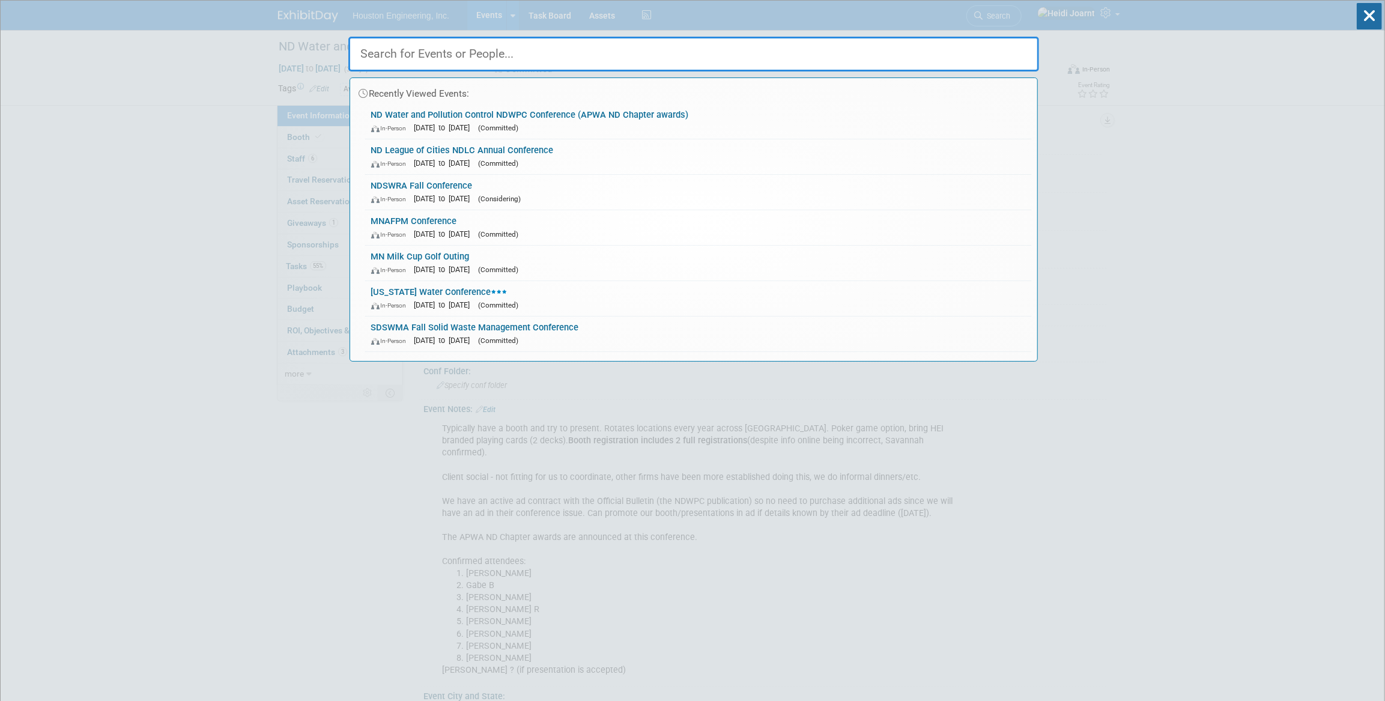
click at [472, 14] on div "Recently Viewed Events: ND Water and Pollution Control NDWPC Conference (APWA N…" at bounding box center [693, 181] width 691 height 361
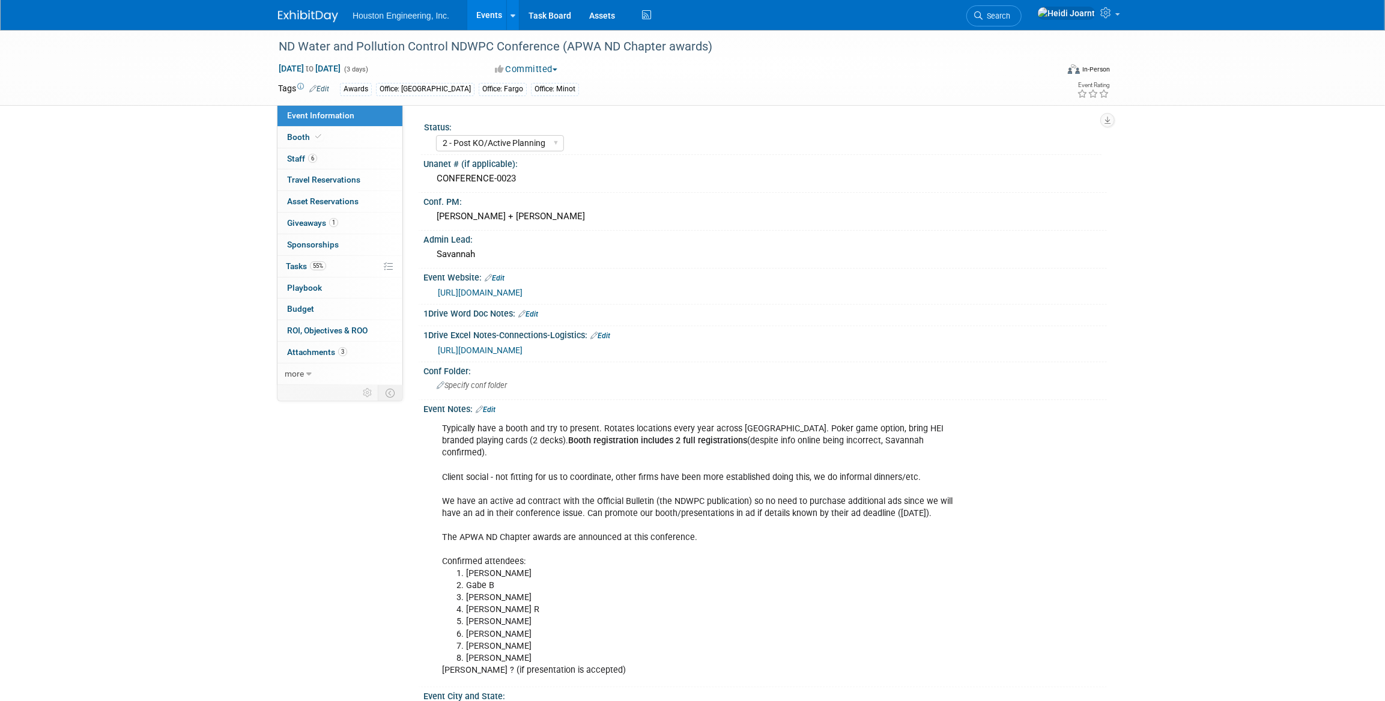
click at [491, 13] on link "Events" at bounding box center [489, 15] width 44 height 30
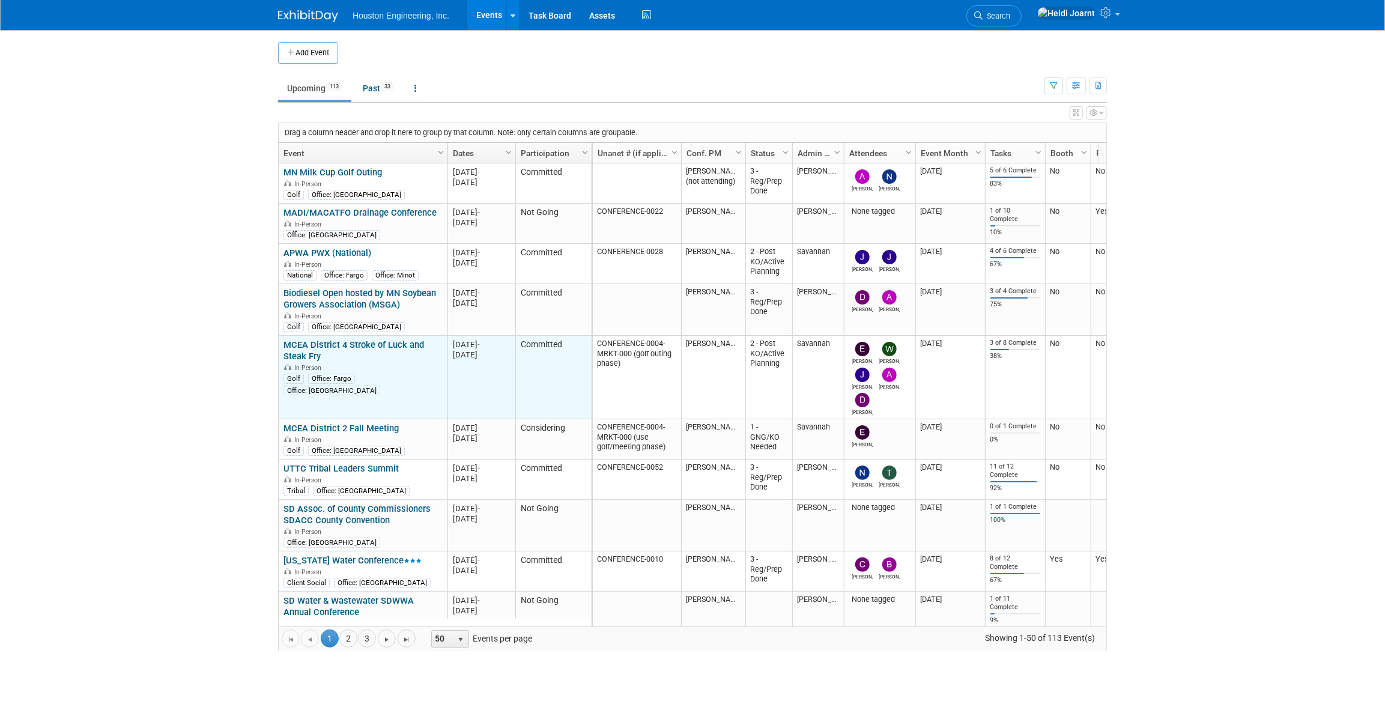
scroll to position [65, 0]
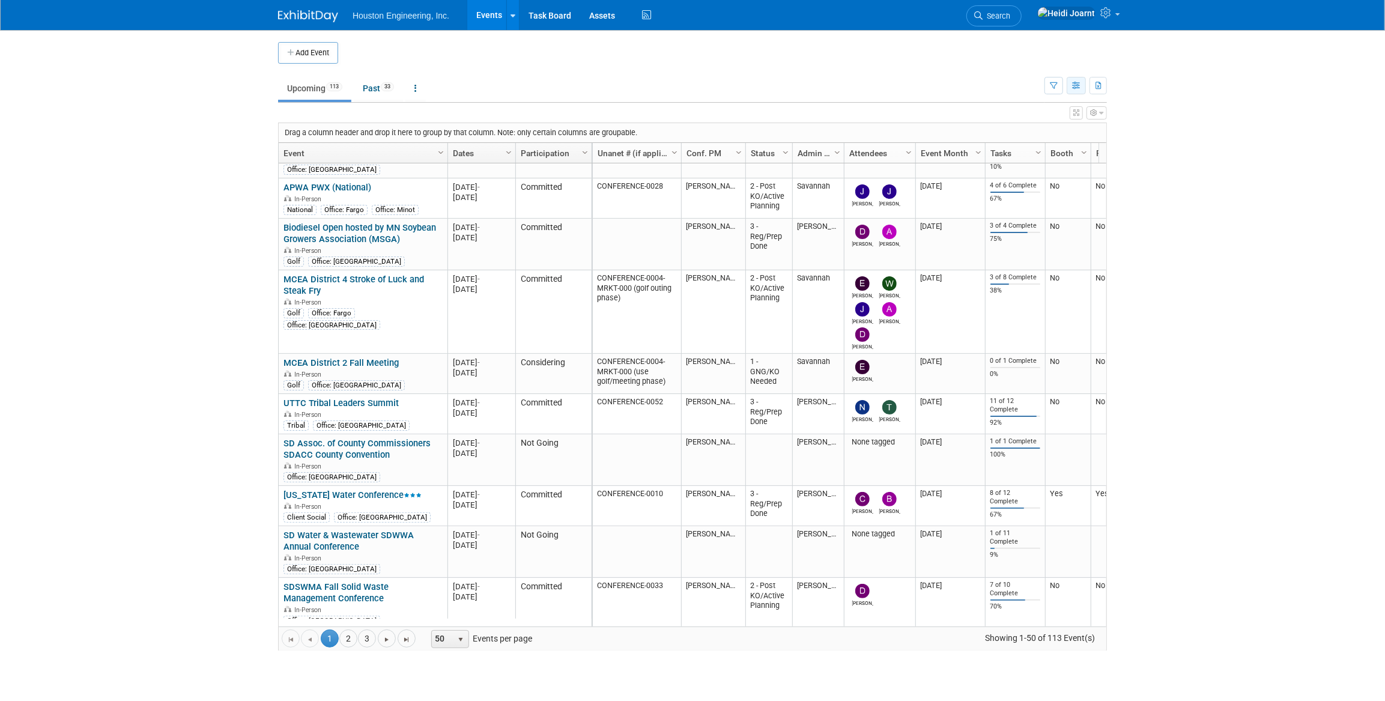
click at [1077, 85] on icon "button" at bounding box center [1076, 86] width 9 height 8
click at [1021, 163] on link "Calendar View" at bounding box center [1025, 164] width 101 height 17
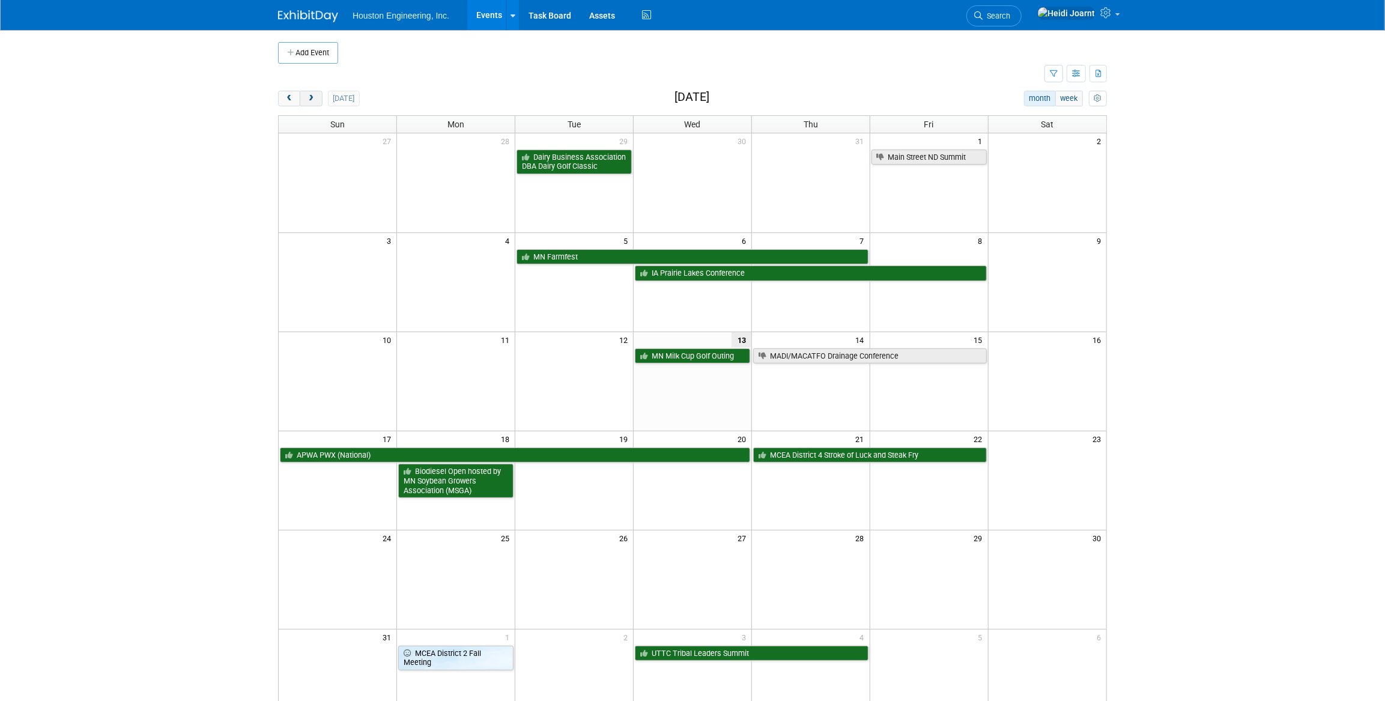
click at [318, 102] on button "next" at bounding box center [311, 99] width 22 height 16
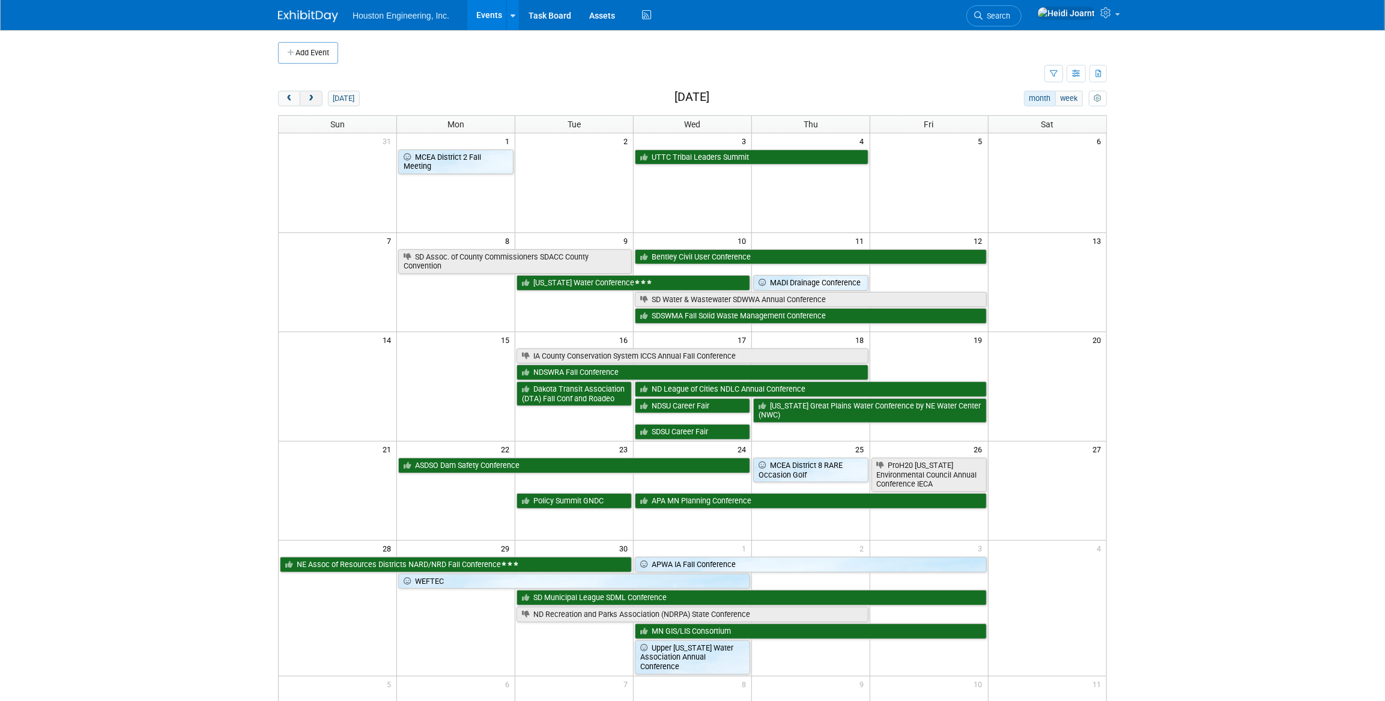
click at [318, 102] on button "next" at bounding box center [311, 99] width 22 height 16
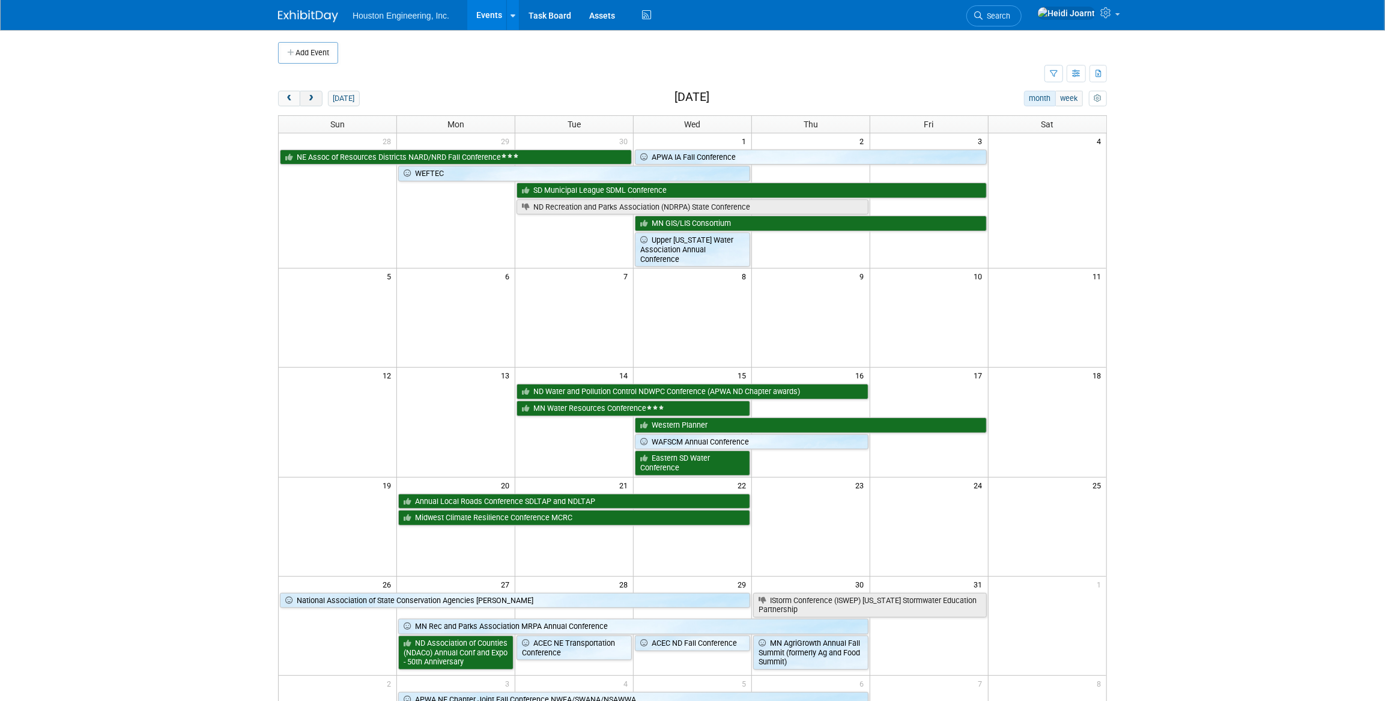
click at [317, 102] on button "next" at bounding box center [311, 99] width 22 height 16
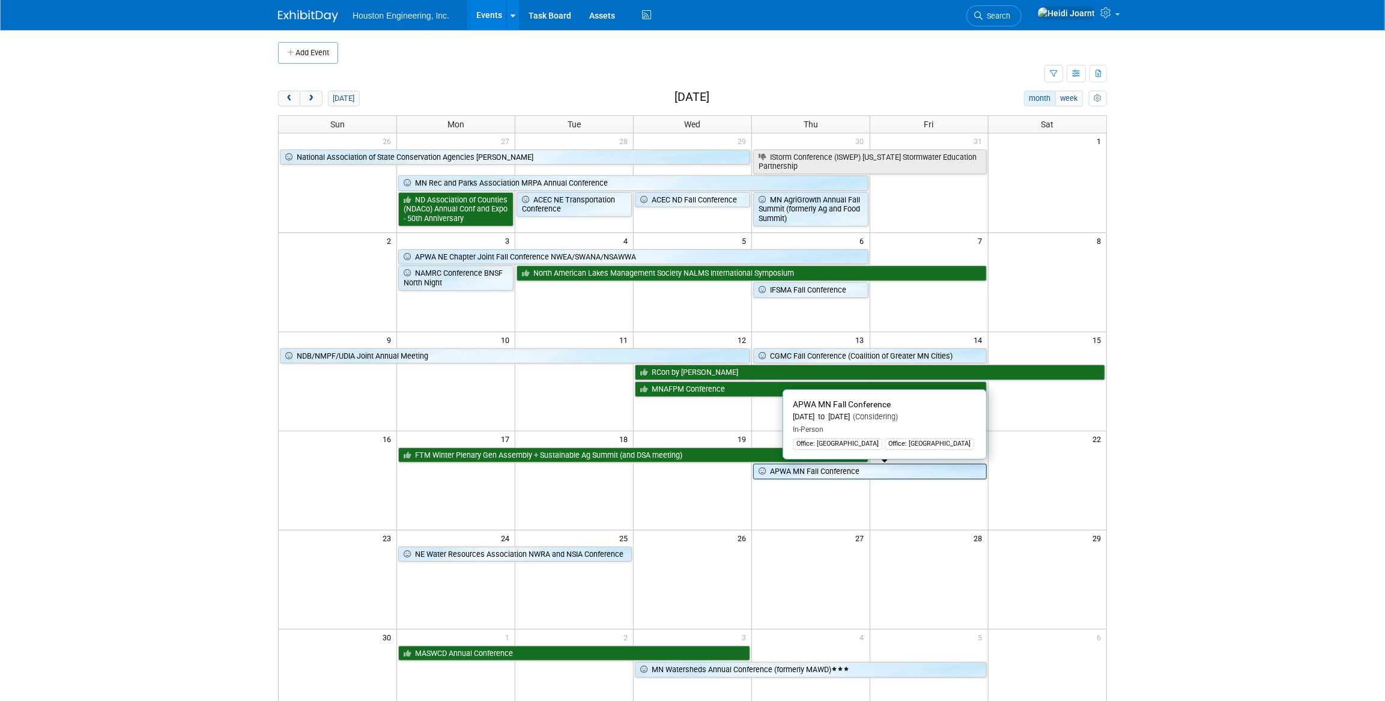
click at [806, 473] on link "APWA MN Fall Conference" at bounding box center [870, 472] width 234 height 16
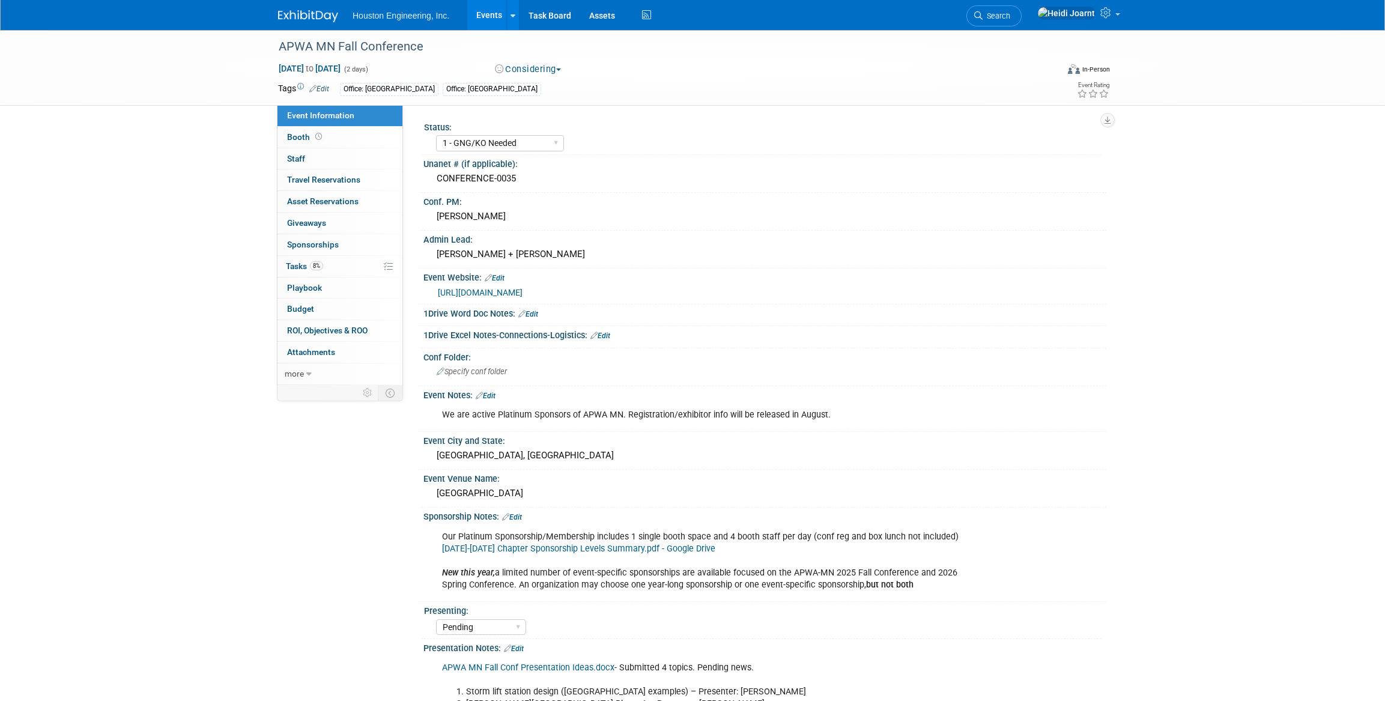
select select "1 - GNG/KO Needed"
select select "Pending"
select select "Multi-sector/Any/All"
click at [345, 269] on link "8% Tasks 8%" at bounding box center [339, 266] width 125 height 21
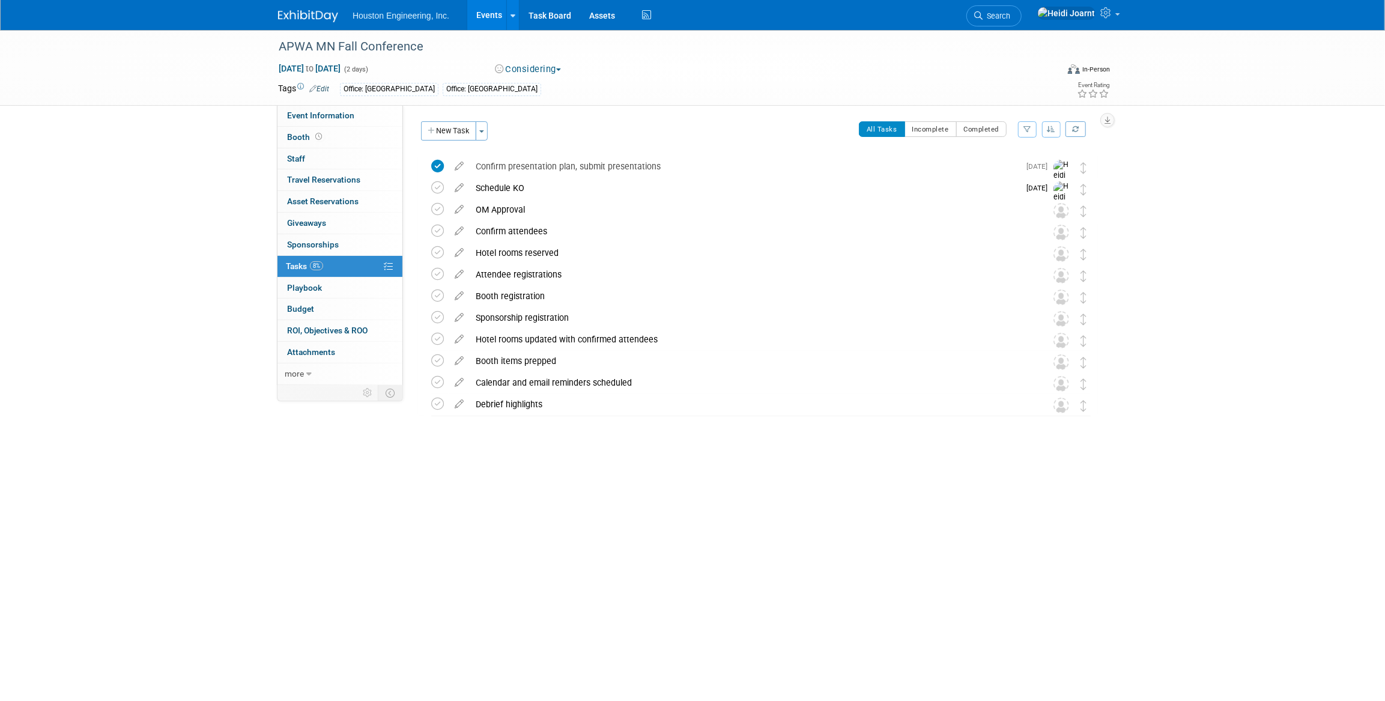
click at [487, 16] on link "Events" at bounding box center [489, 15] width 44 height 30
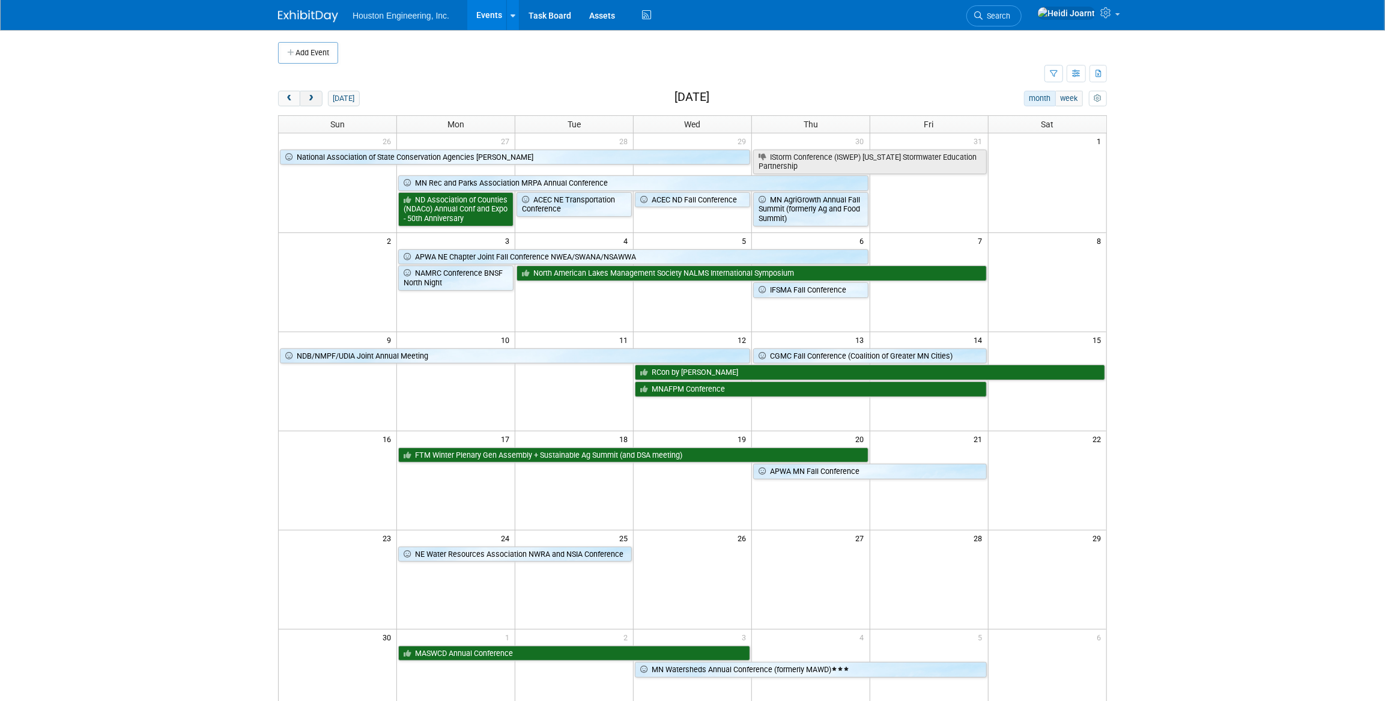
click at [315, 101] on button "next" at bounding box center [311, 99] width 22 height 16
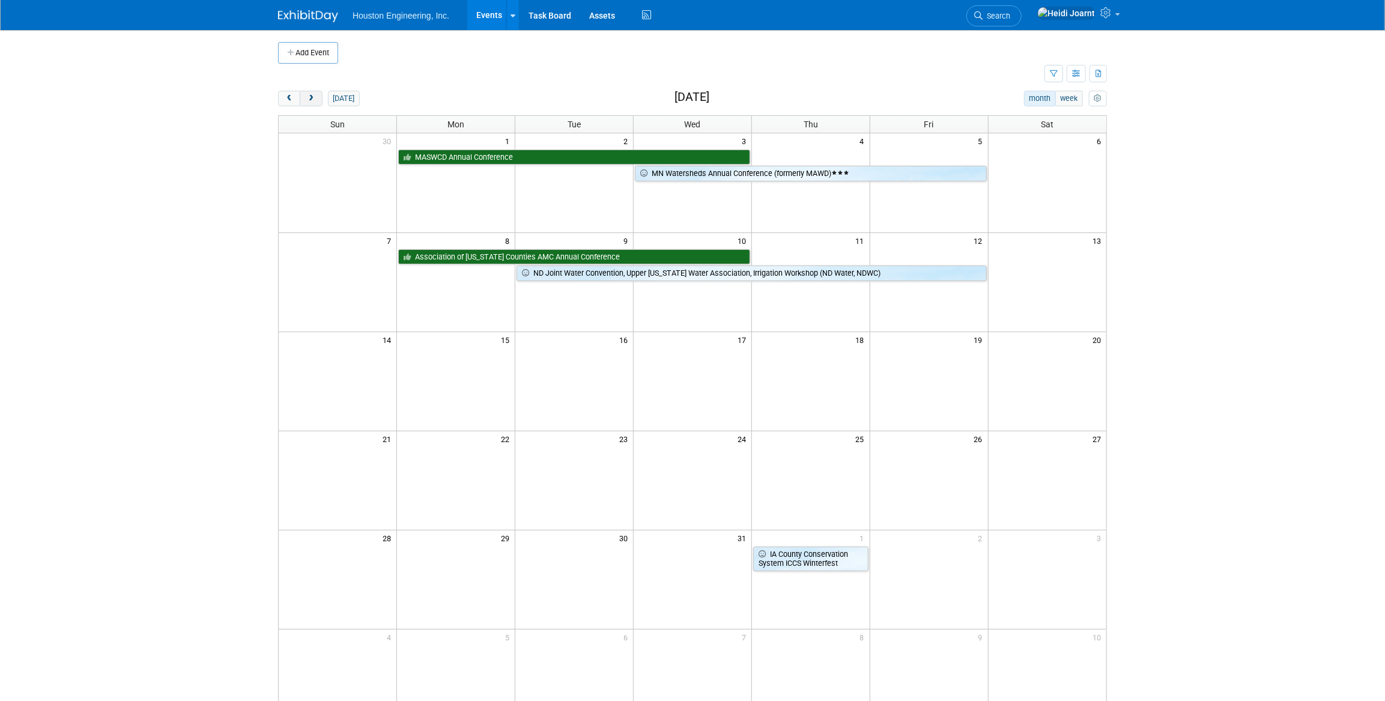
click at [315, 101] on button "next" at bounding box center [311, 99] width 22 height 16
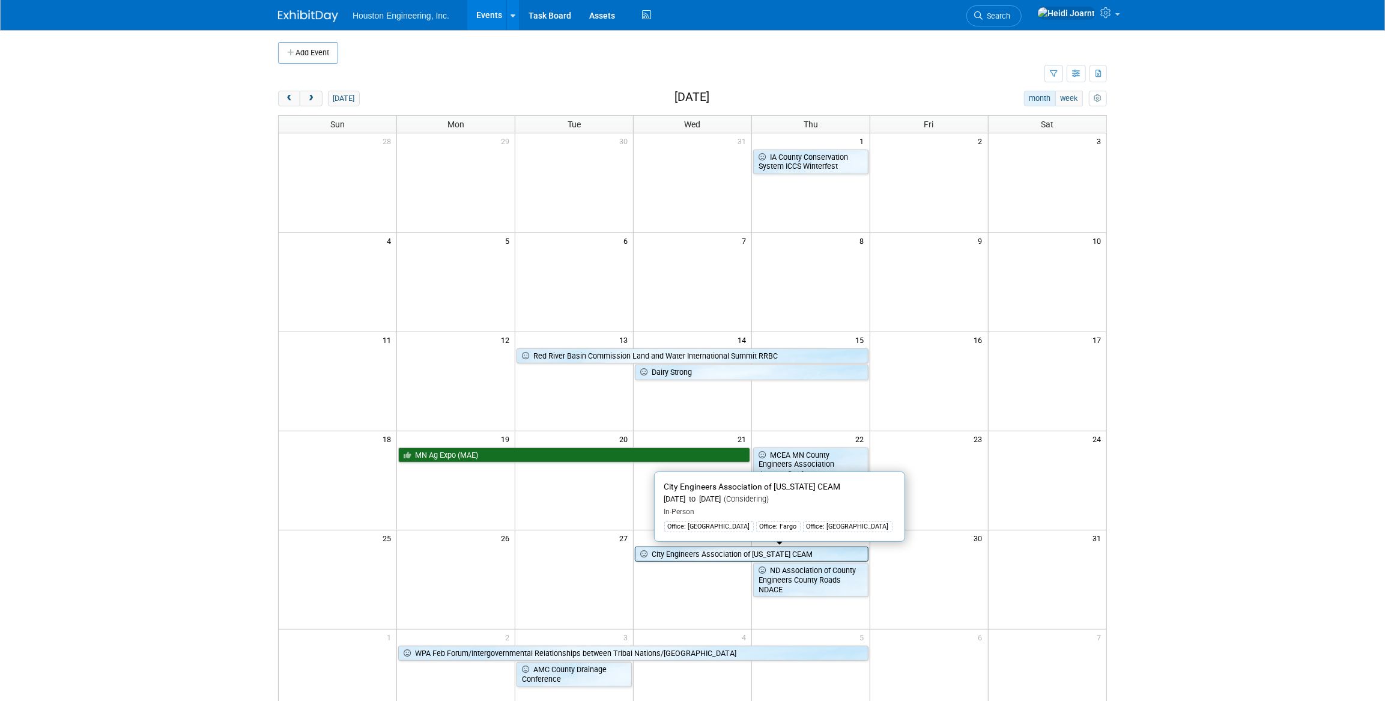
click at [702, 558] on link "City Engineers Association of [US_STATE] CEAM" at bounding box center [752, 555] width 234 height 16
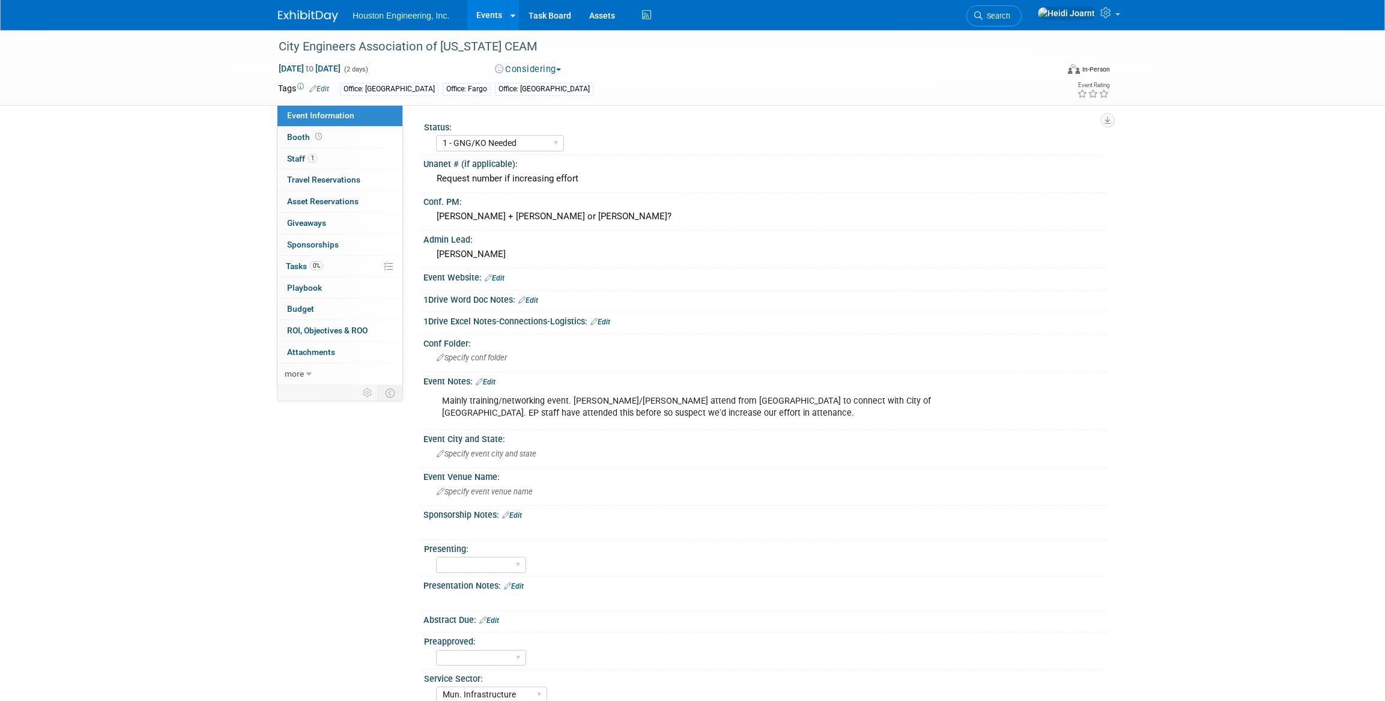
select select "1 - GNG/KO Needed"
select select "Mun. Infrastructure"
